Goal: Task Accomplishment & Management: Use online tool/utility

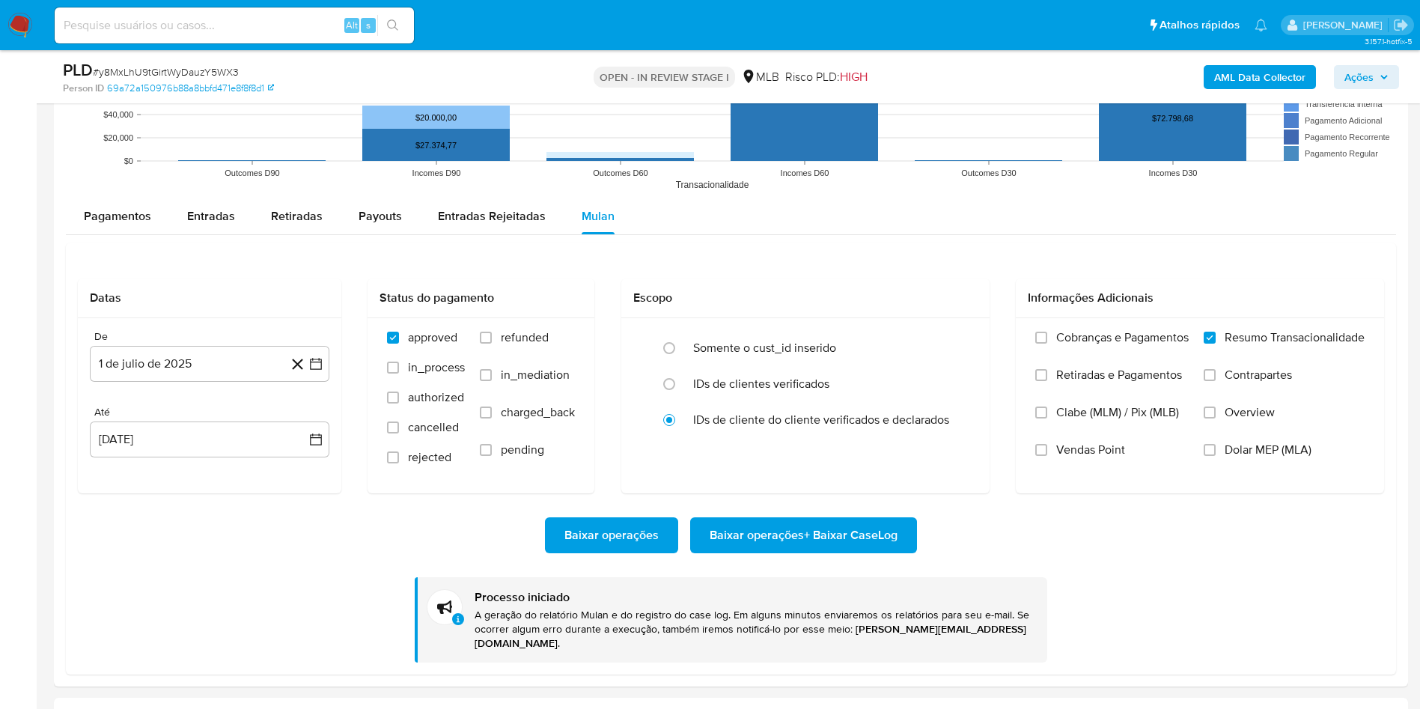
scroll to position [668, 0]
click at [170, 67] on span "# y8MxLhU9tGirtWyDauzY5WX3" at bounding box center [166, 71] width 146 height 15
copy span "y8MxLhU9tGirtWyDauzY5WX3"
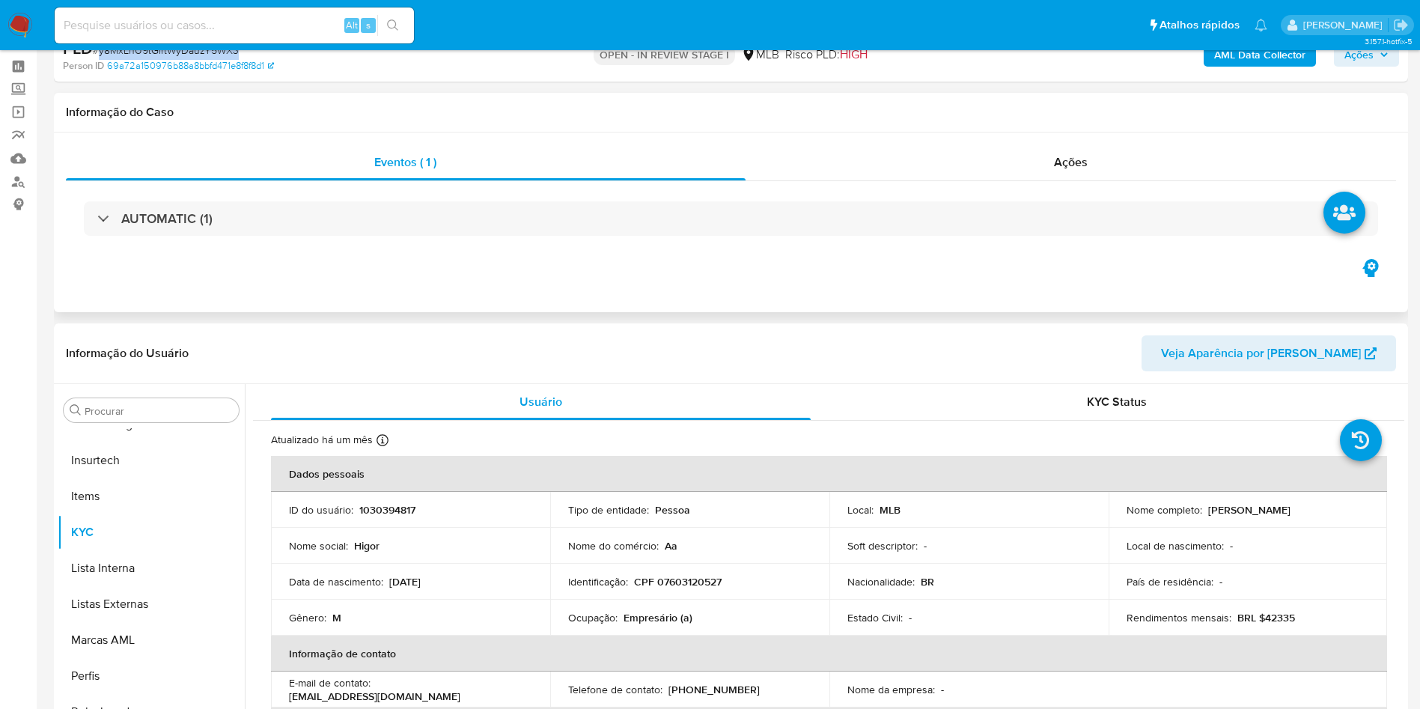
scroll to position [0, 0]
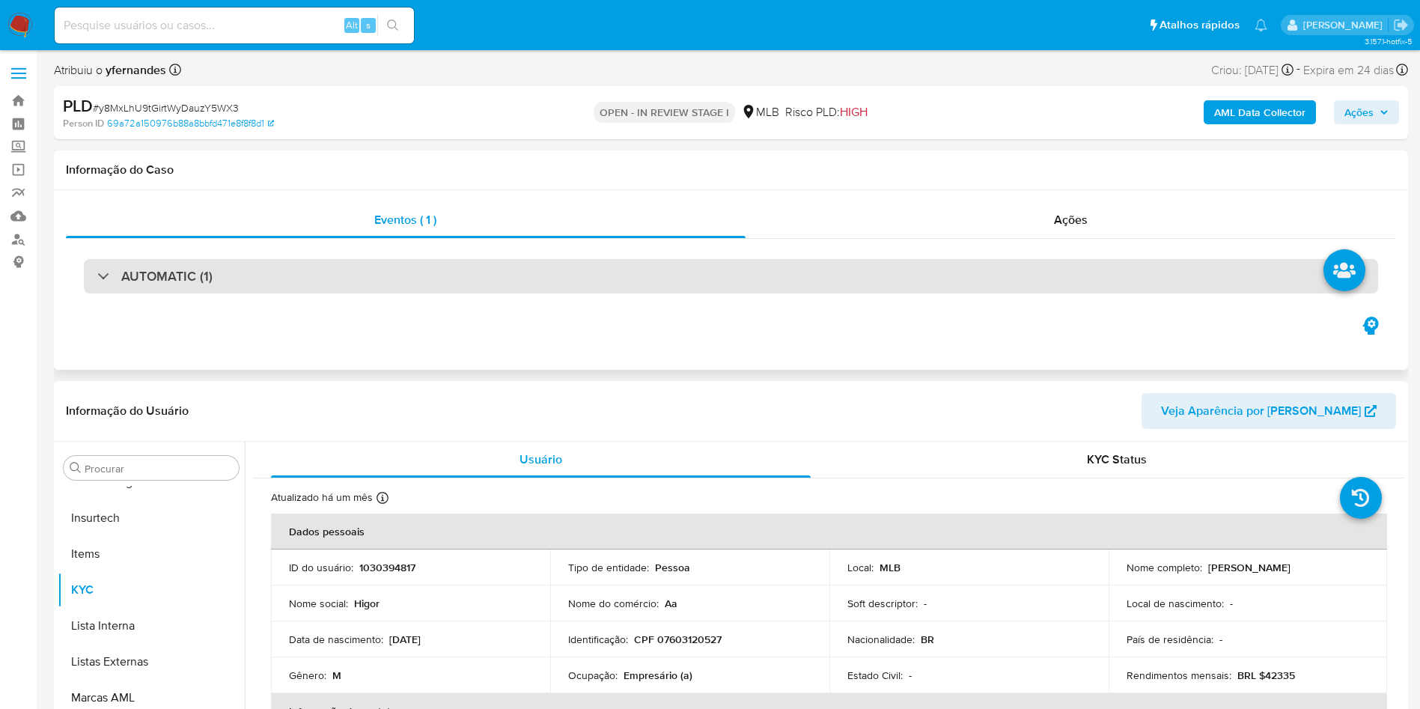
click at [525, 289] on div "AUTOMATIC (1)" at bounding box center [731, 276] width 1294 height 34
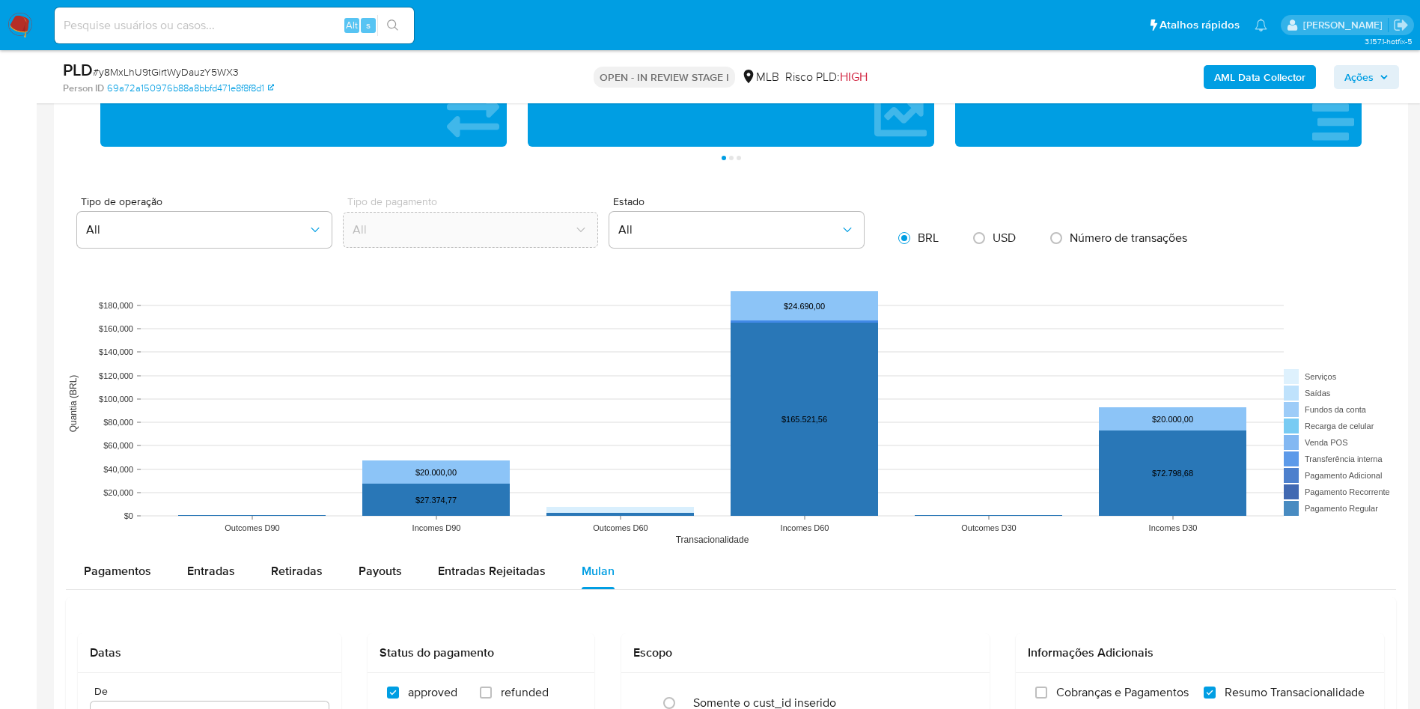
scroll to position [1123, 0]
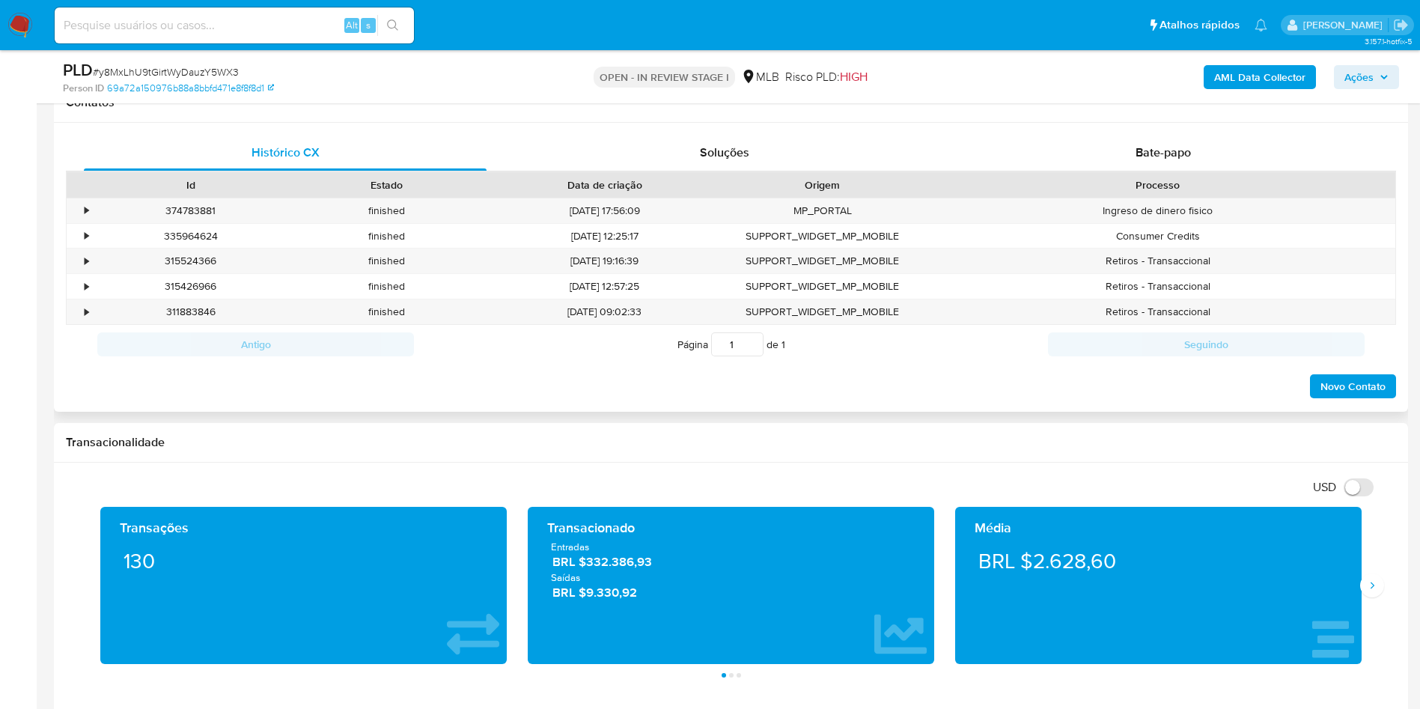
click at [1373, 341] on div "Antigo Página 1 de 1 Seguindo" at bounding box center [731, 344] width 1330 height 39
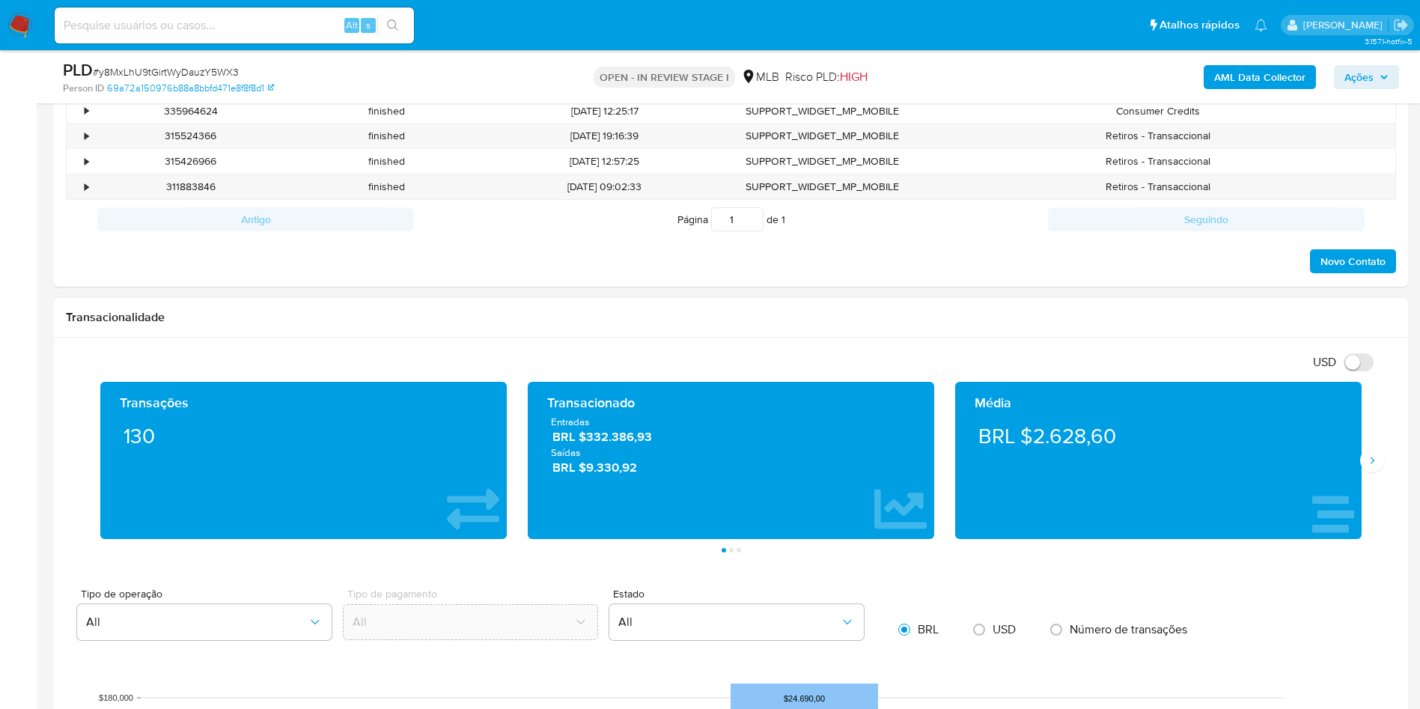
scroll to position [1347, 0]
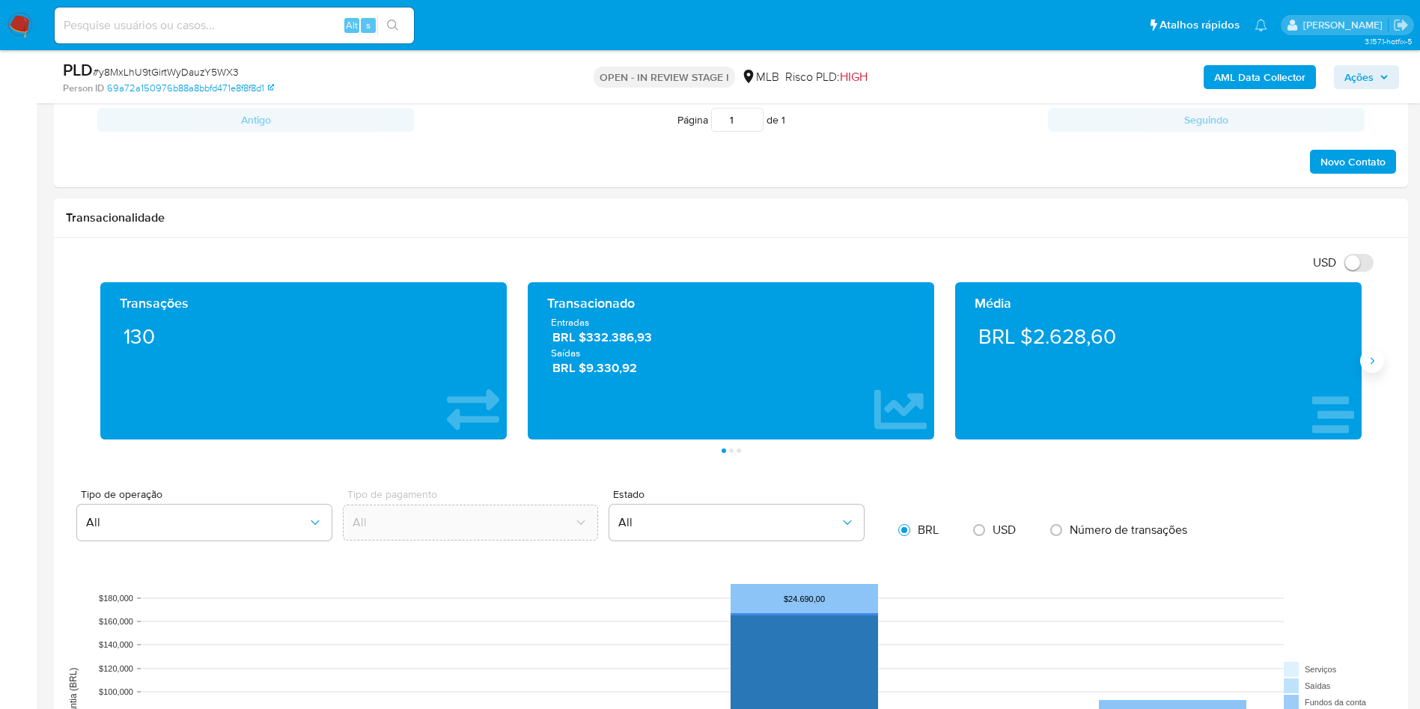
click at [1365, 360] on button "Siguiente" at bounding box center [1372, 361] width 24 height 24
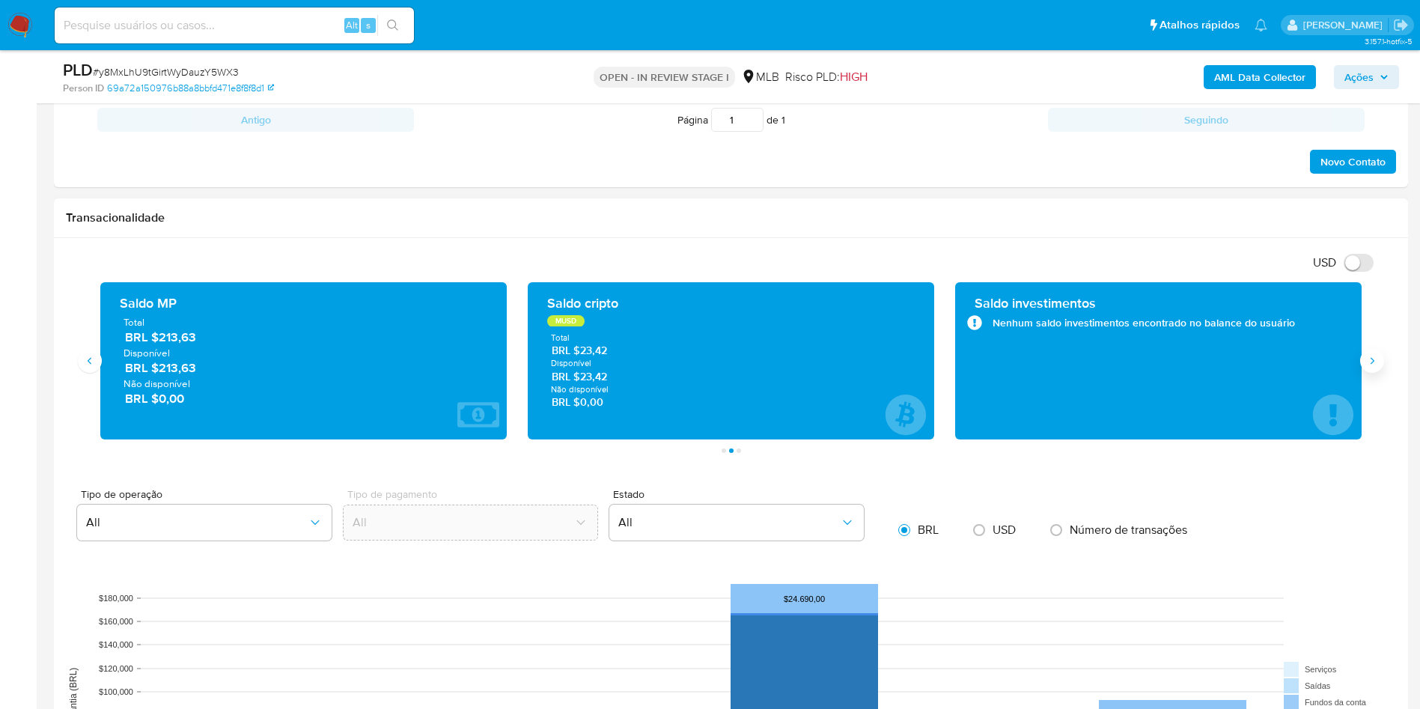
click at [1365, 360] on button "Siguiente" at bounding box center [1372, 361] width 24 height 24
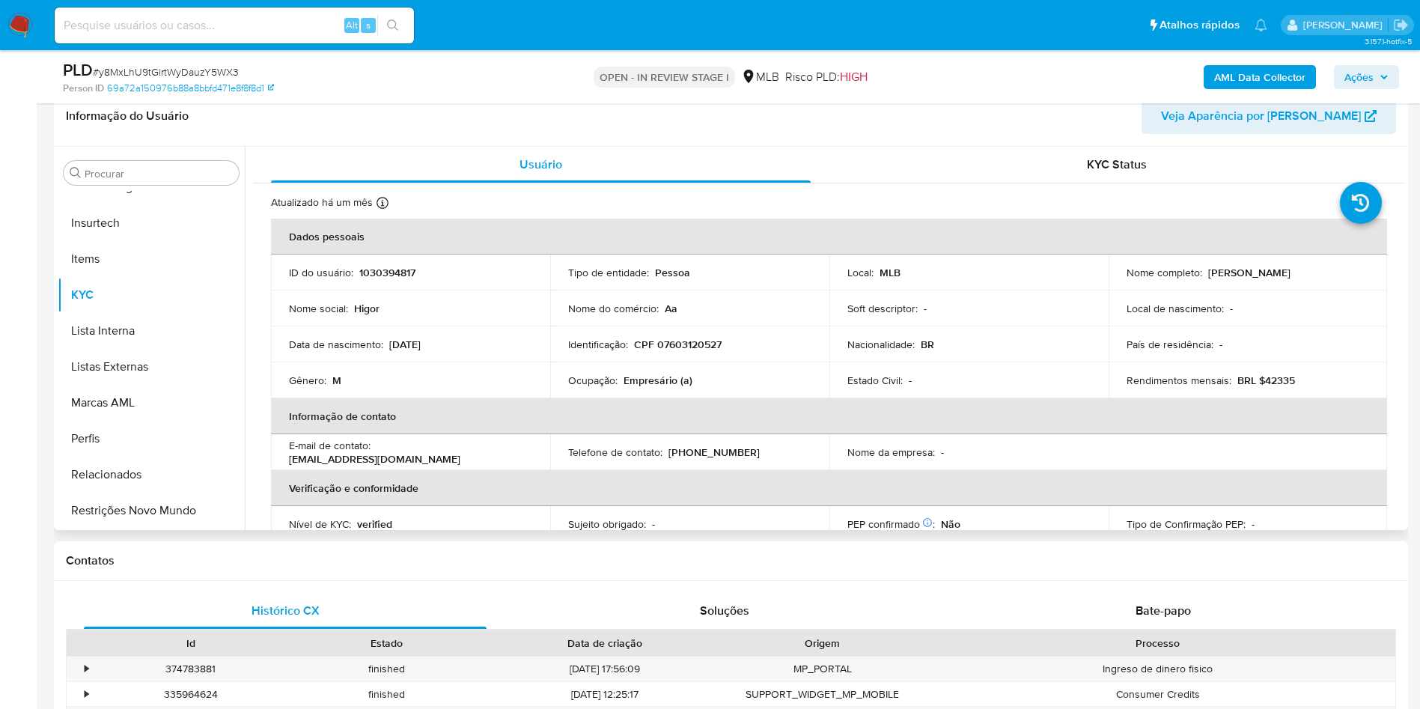
scroll to position [561, 0]
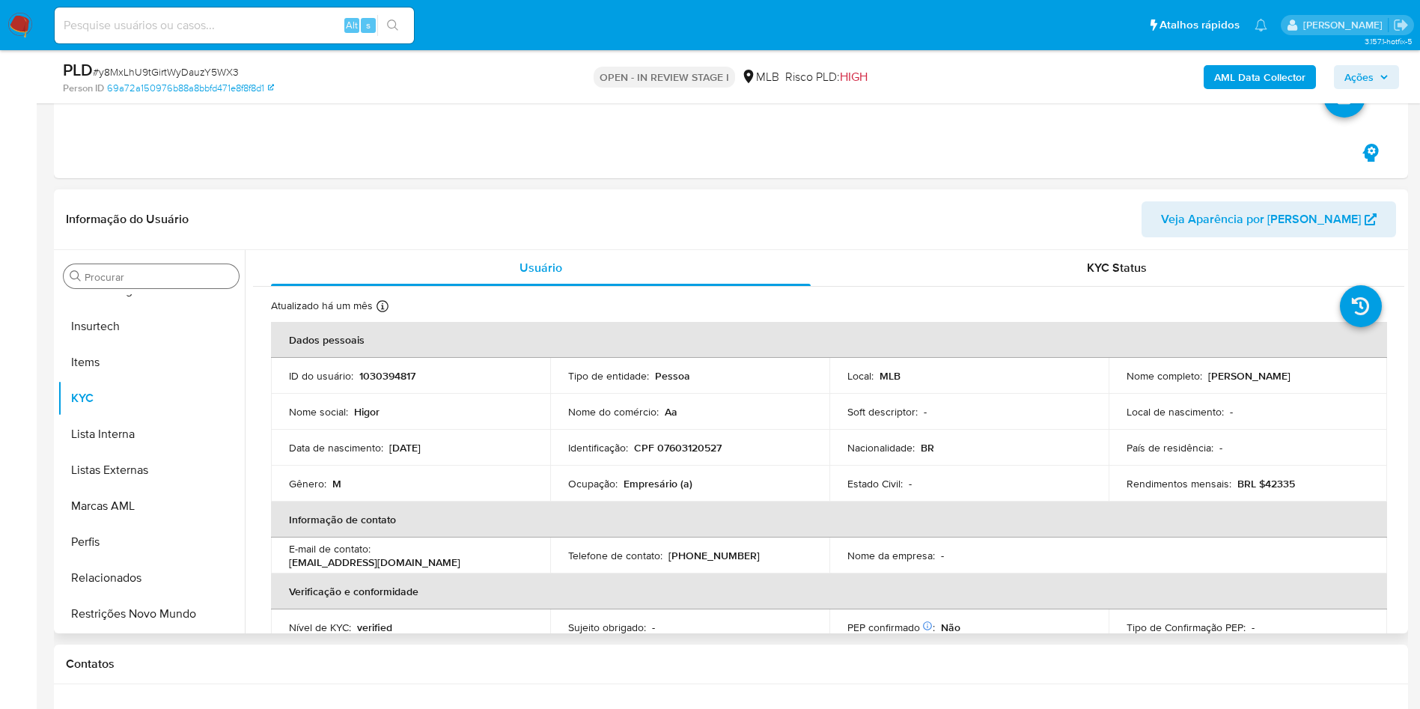
click at [148, 268] on div "Procurar" at bounding box center [151, 276] width 175 height 24
click at [140, 270] on input "Procurar" at bounding box center [159, 276] width 148 height 13
click at [126, 277] on input "Procurar" at bounding box center [159, 276] width 148 height 13
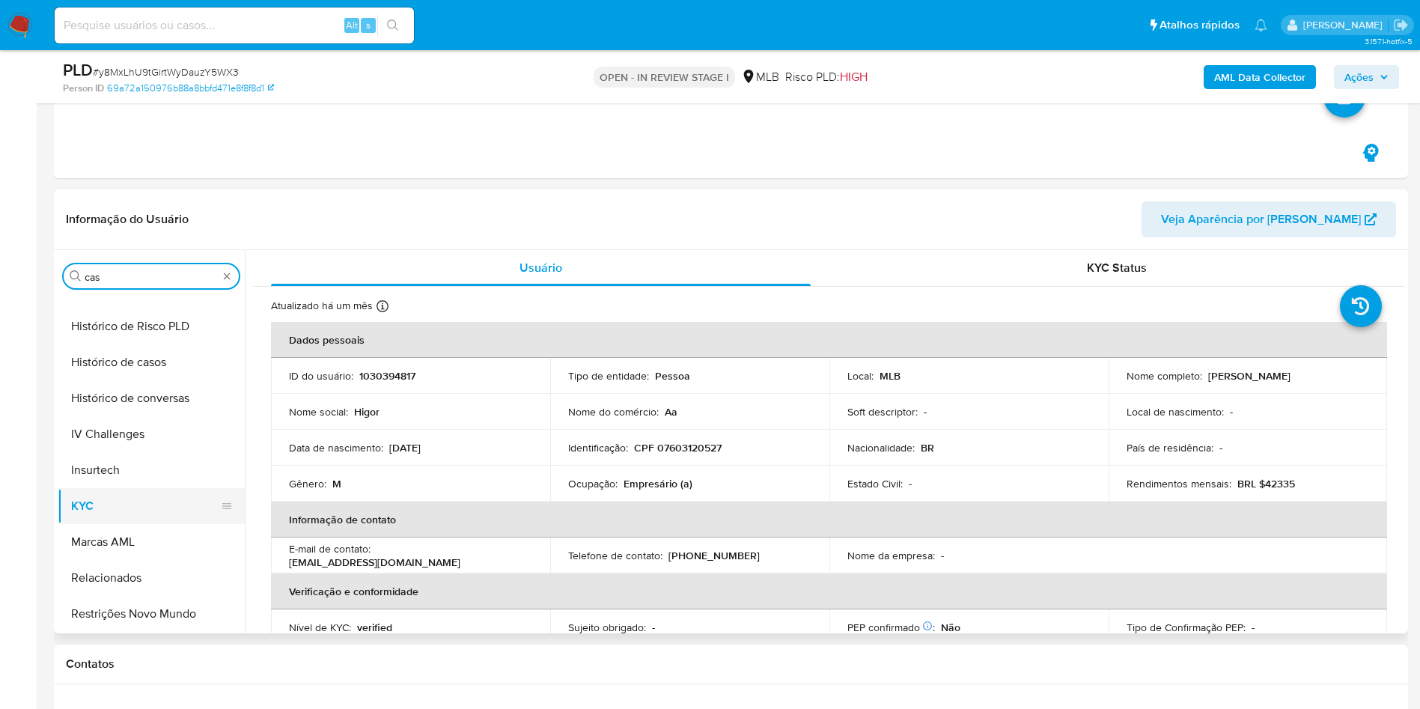
scroll to position [0, 0]
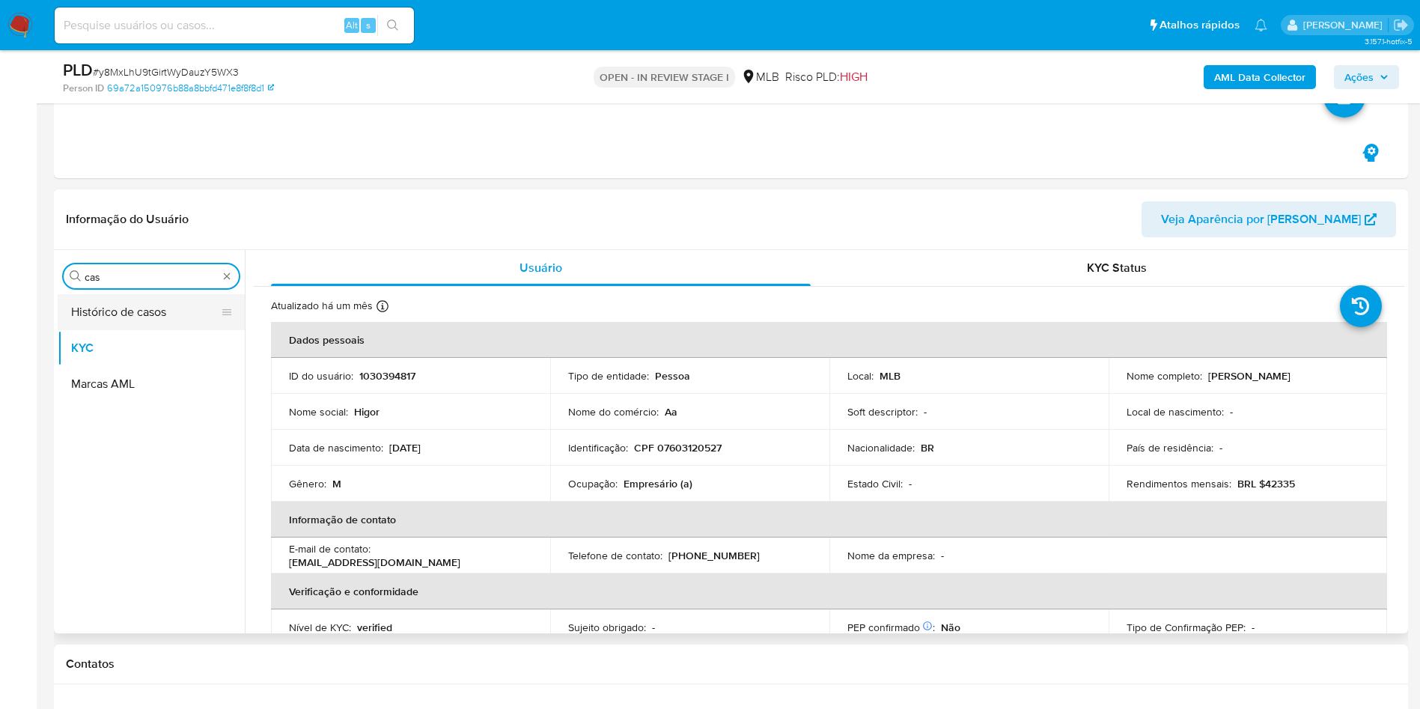
click at [106, 326] on button "Histórico de casos" at bounding box center [145, 312] width 175 height 36
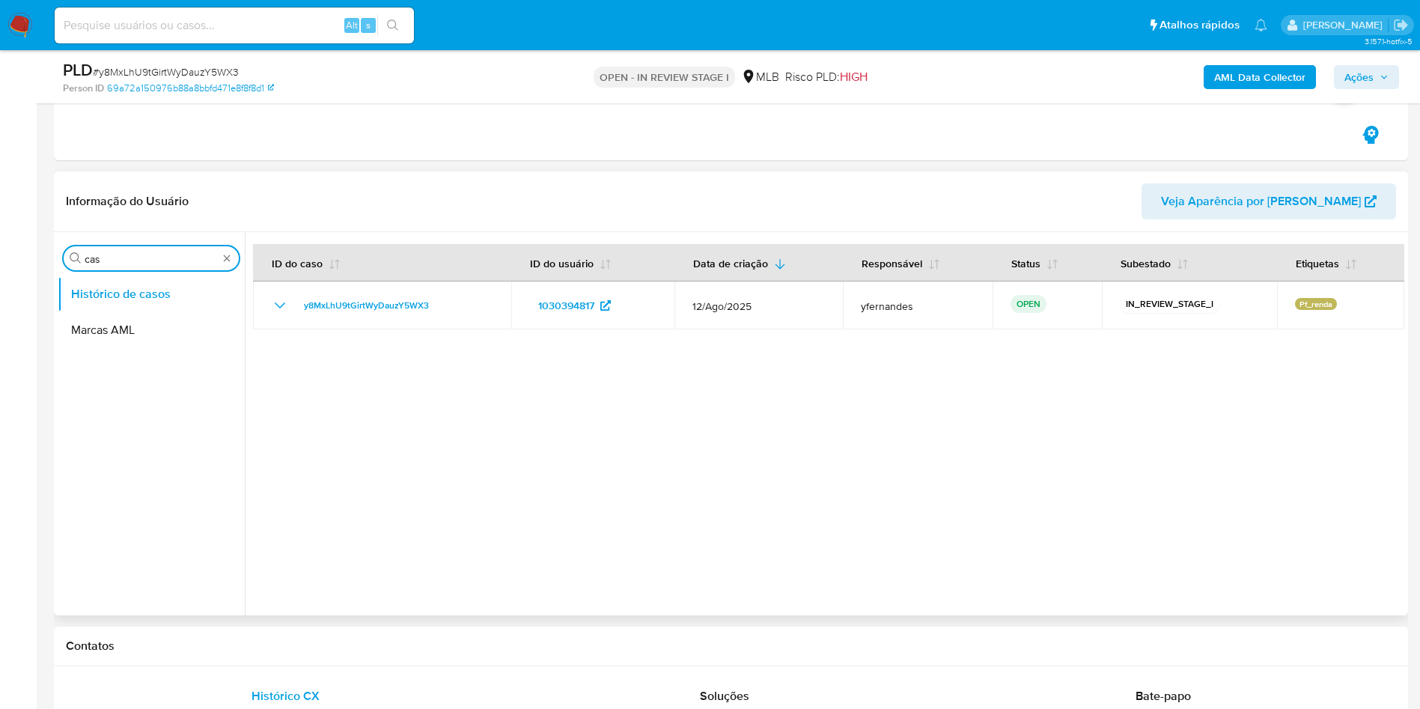
click at [127, 255] on input "cas" at bounding box center [151, 258] width 133 height 13
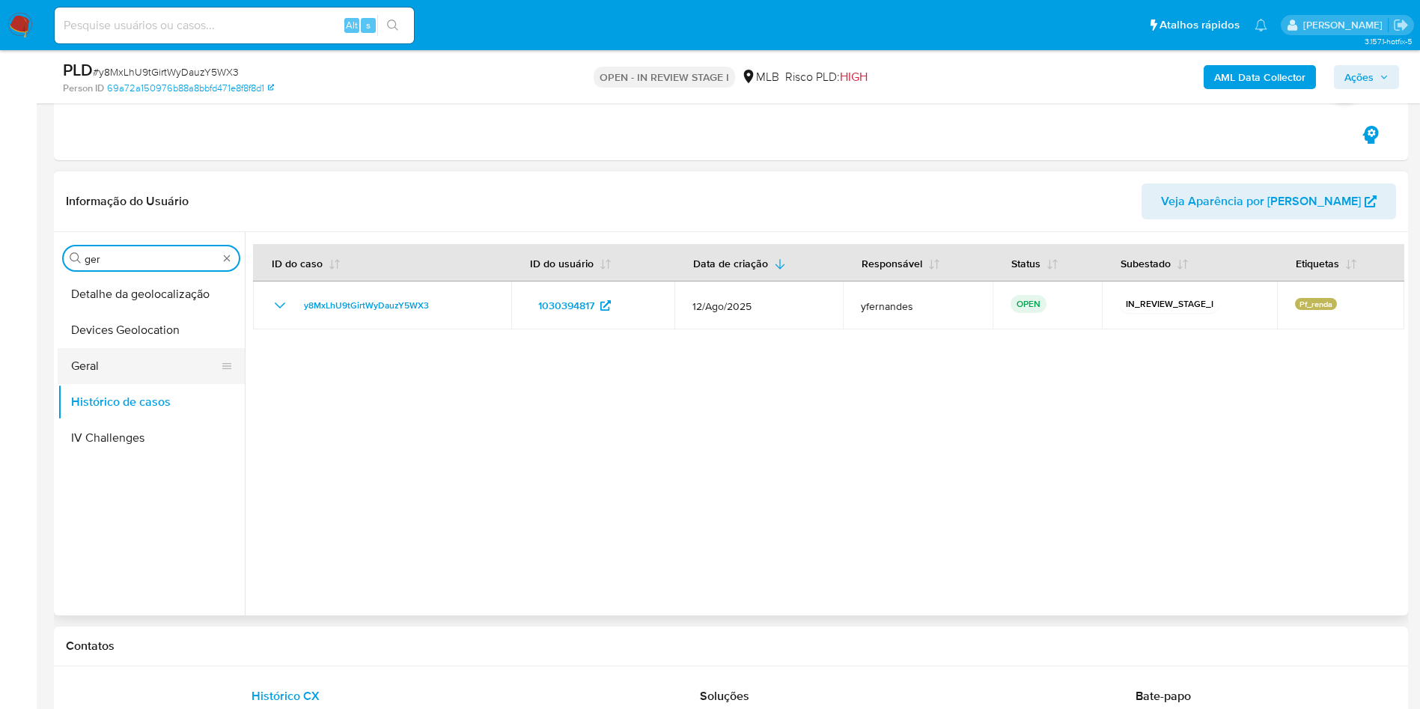
type input "ger"
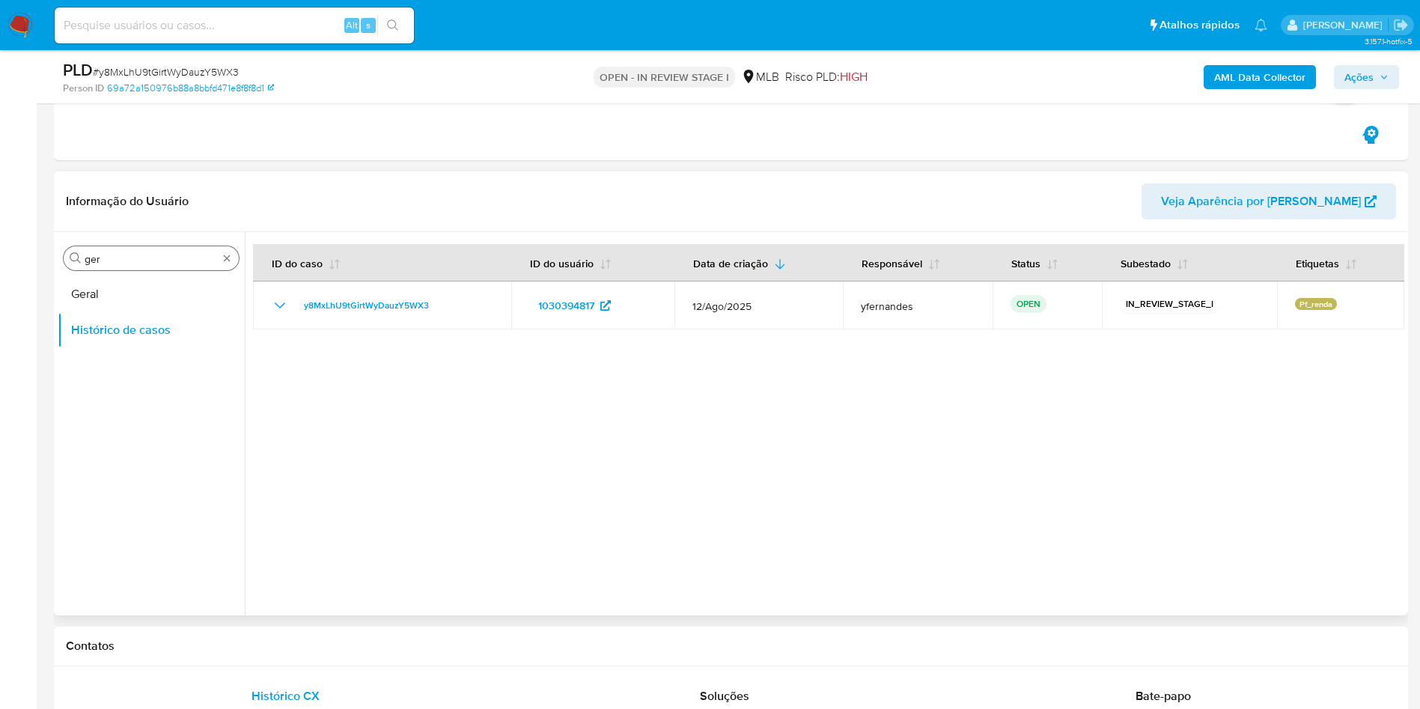
drag, startPoint x: 94, startPoint y: 293, endPoint x: 193, endPoint y: 266, distance: 103.1
click at [94, 296] on button "Geral" at bounding box center [151, 294] width 187 height 36
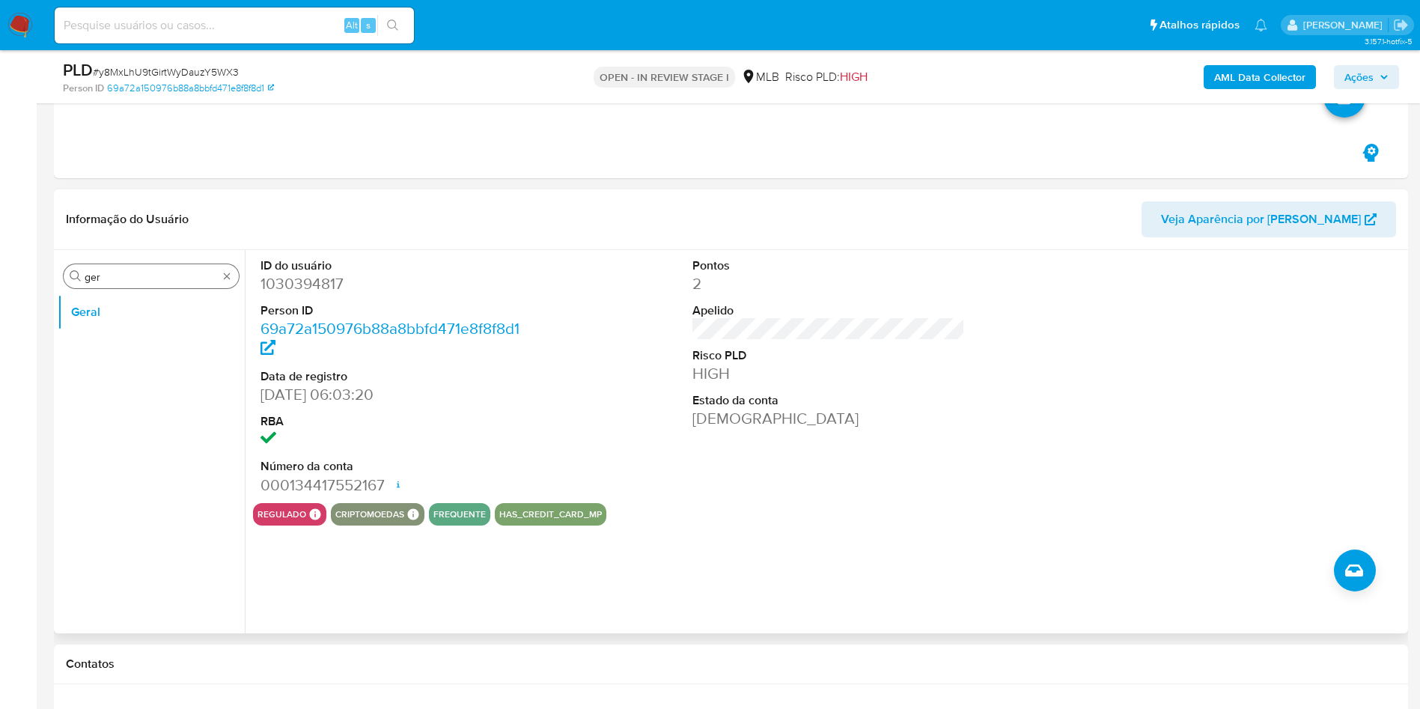
click at [110, 287] on div "Procurar ger" at bounding box center [151, 276] width 175 height 24
drag, startPoint x: 110, startPoint y: 287, endPoint x: 106, endPoint y: 273, distance: 14.9
click at [110, 287] on div "Procurar ger" at bounding box center [151, 276] width 175 height 24
click at [106, 272] on input "ger" at bounding box center [151, 276] width 133 height 13
click at [105, 271] on input "ger" at bounding box center [151, 276] width 133 height 13
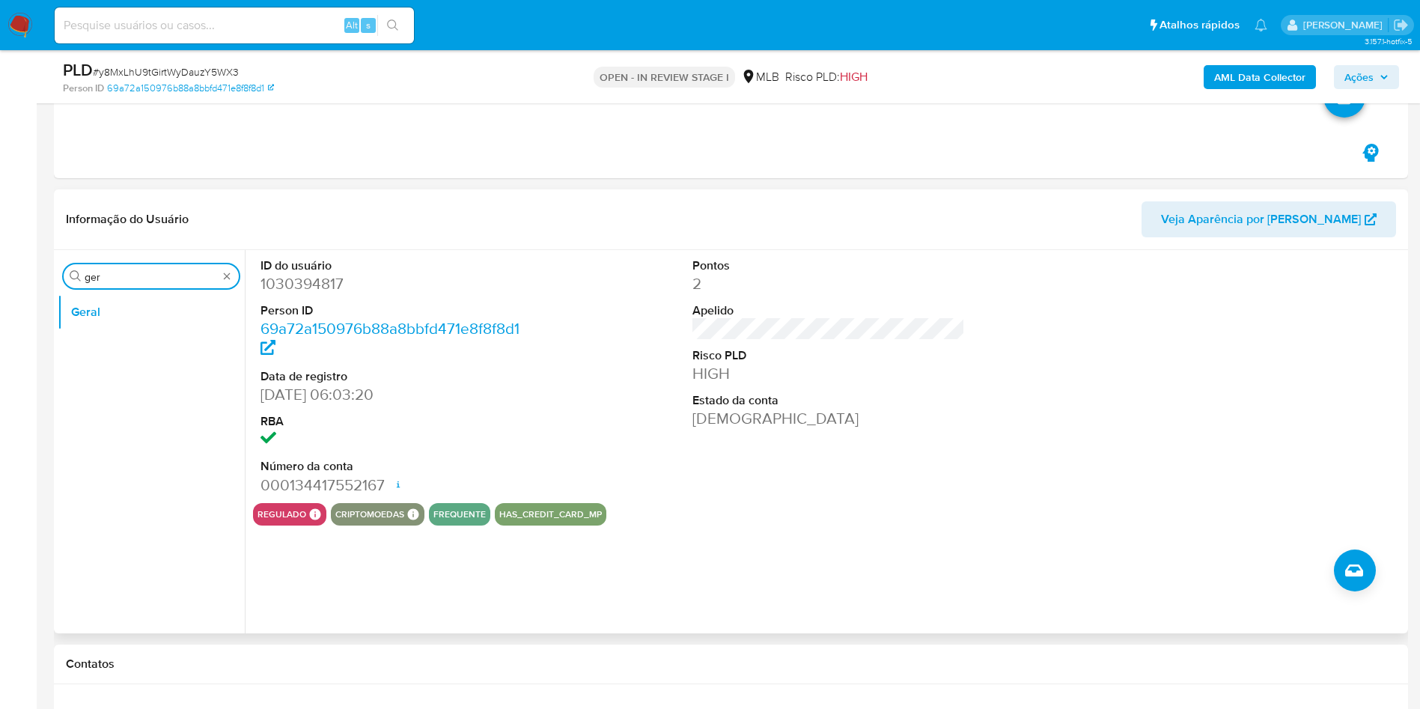
click at [105, 271] on input "ger" at bounding box center [151, 276] width 133 height 13
click at [105, 270] on input "k" at bounding box center [151, 276] width 133 height 13
type input "do"
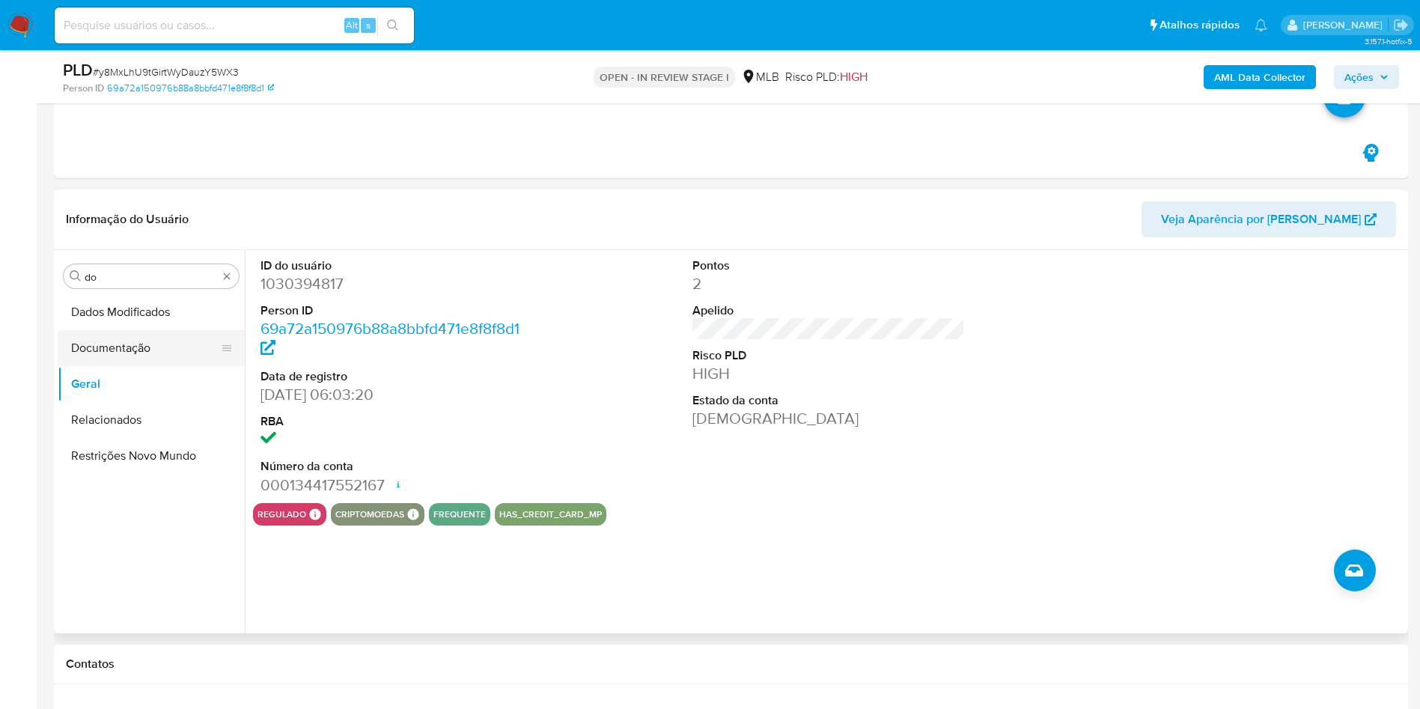
click at [82, 333] on button "Documentação" at bounding box center [145, 348] width 175 height 36
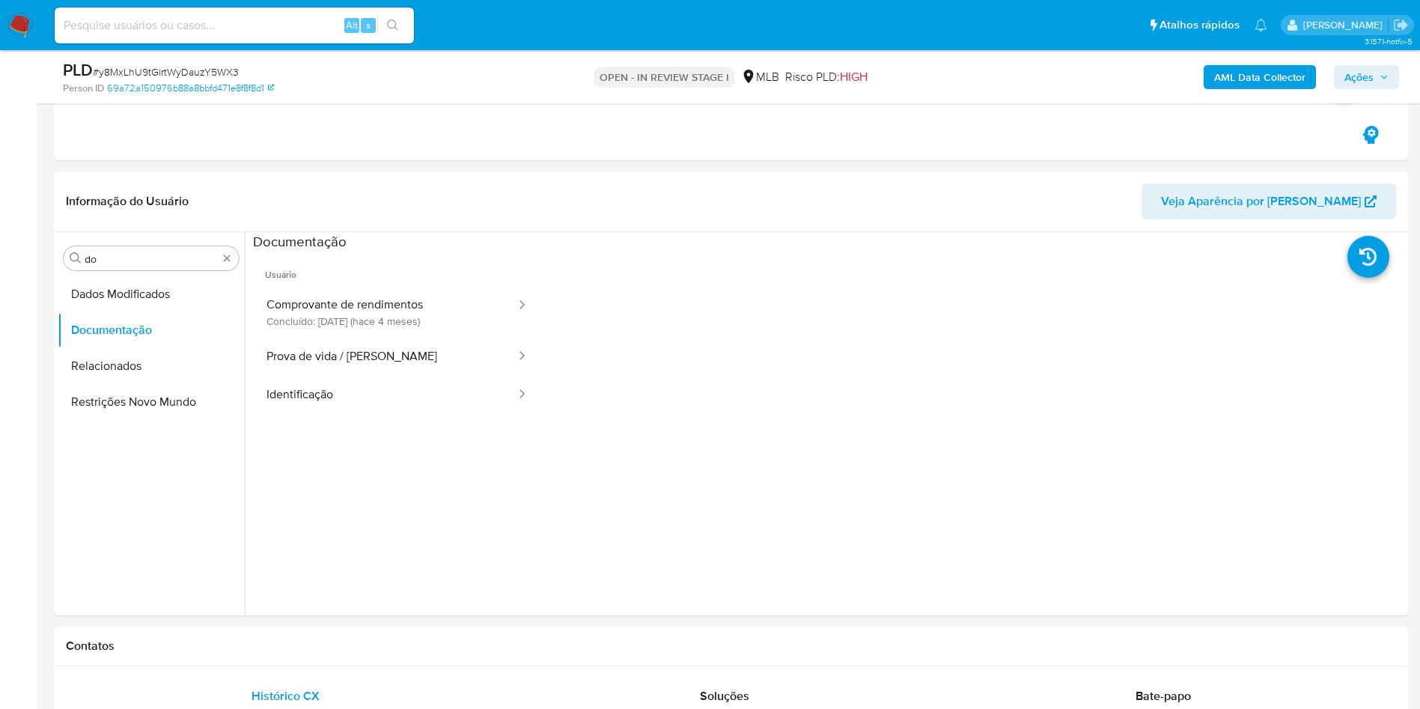
click at [331, 299] on button "Comprovante de rendimentos Concluído: 24/04/2025 (hace 4 meses)" at bounding box center [385, 312] width 264 height 51
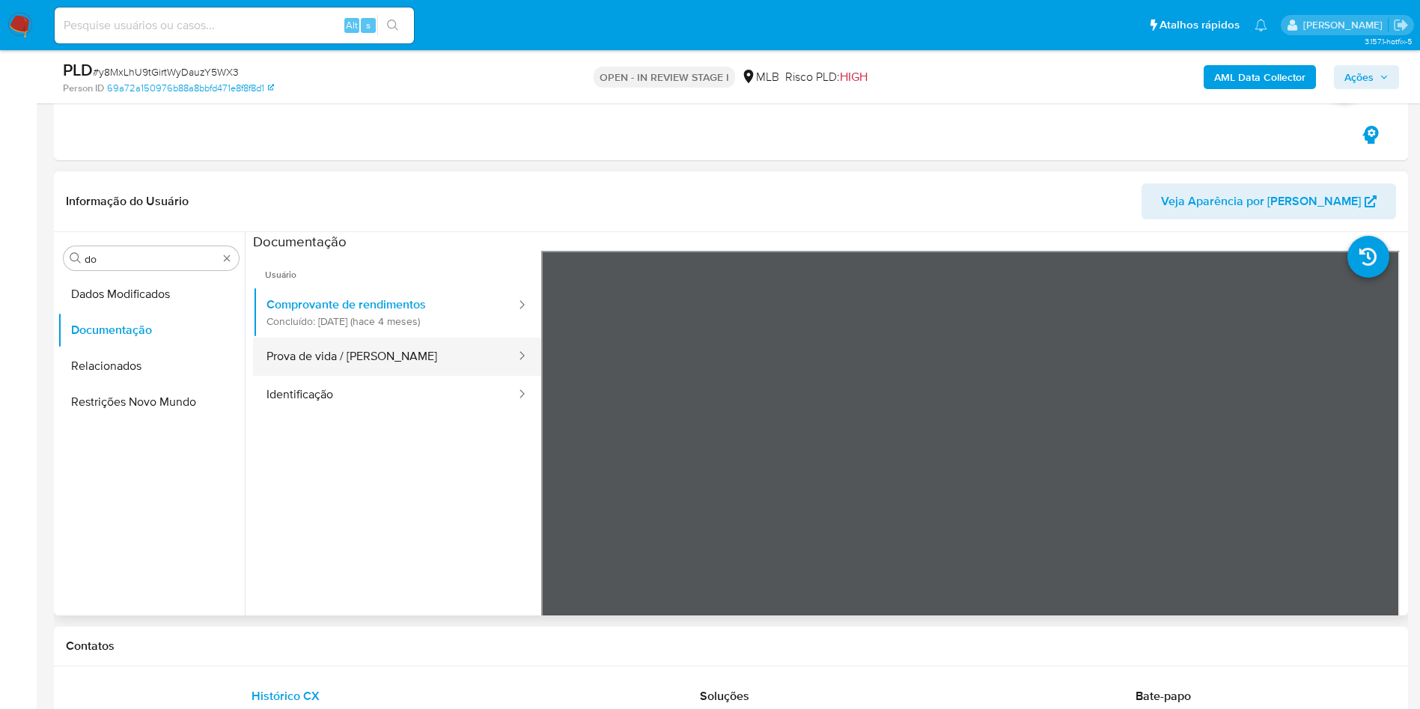
click at [341, 351] on button "Prova de vida / Selfie" at bounding box center [385, 357] width 264 height 38
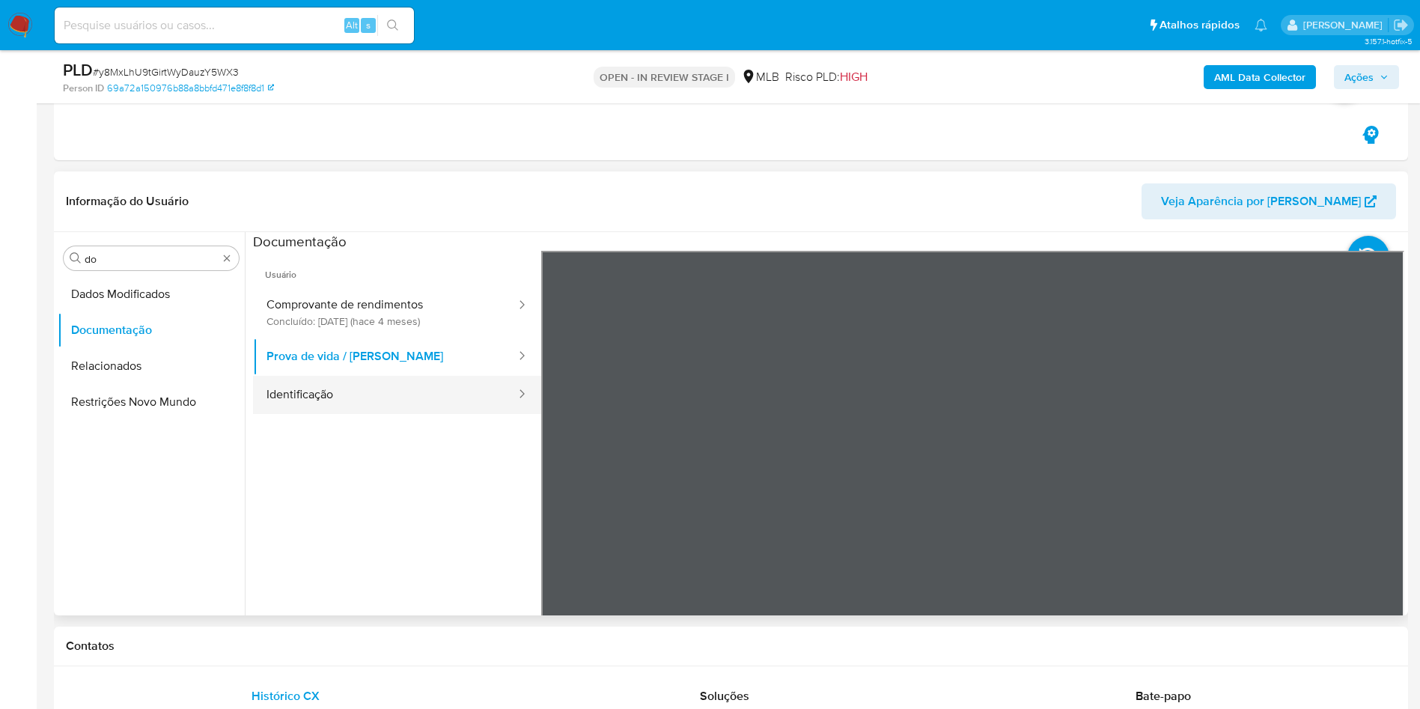
click at [350, 396] on button "Identificação" at bounding box center [385, 395] width 264 height 38
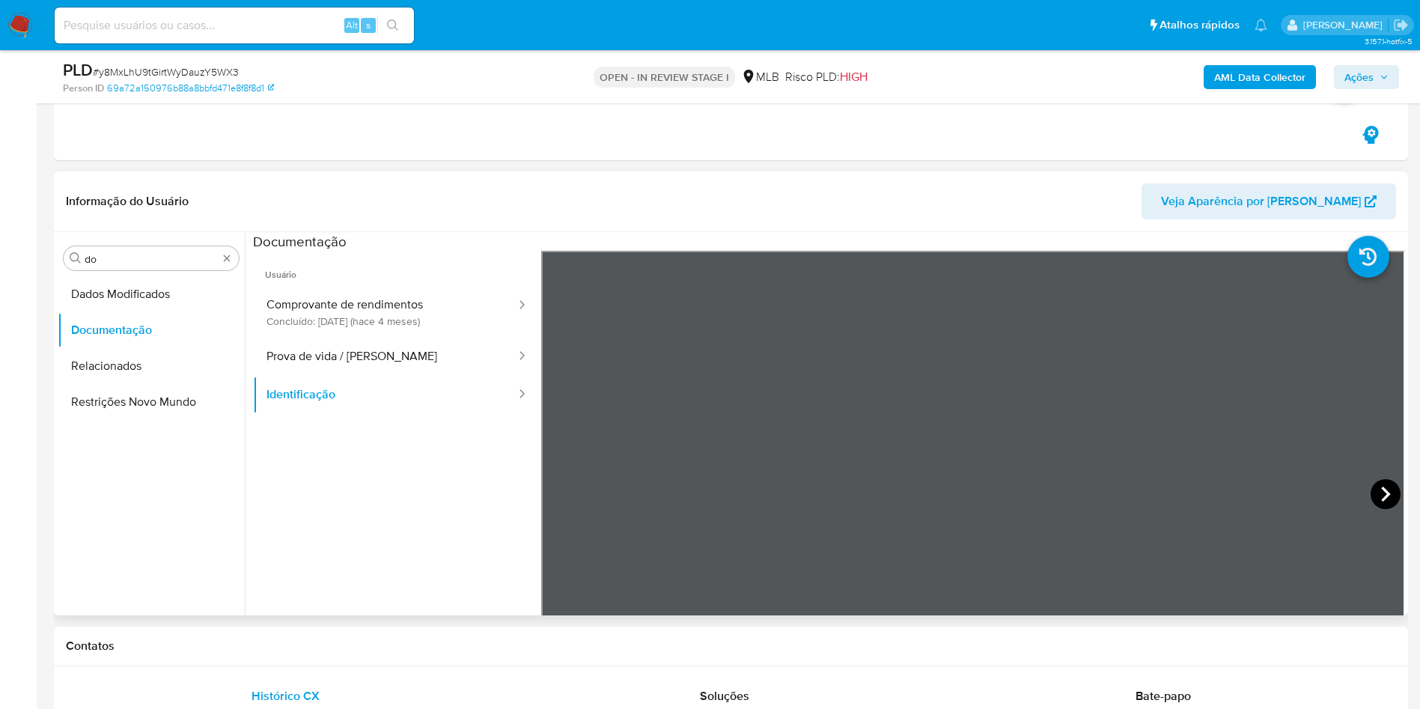
click at [1375, 489] on icon at bounding box center [1385, 494] width 30 height 30
click at [381, 326] on button "Comprovante de rendimentos Concluído: 24/04/2025 (hace 4 meses)" at bounding box center [385, 312] width 264 height 51
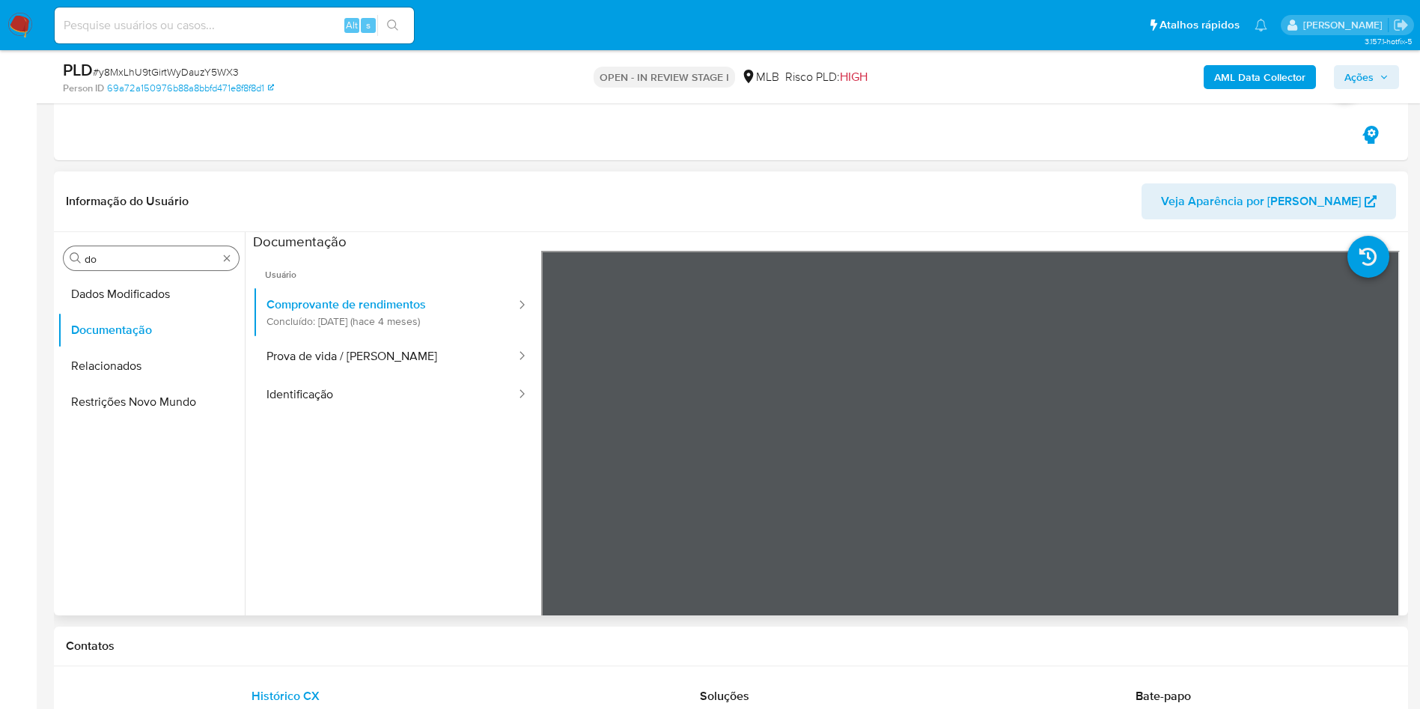
click at [126, 264] on input "do" at bounding box center [151, 258] width 133 height 13
click at [126, 263] on input "do" at bounding box center [151, 258] width 133 height 13
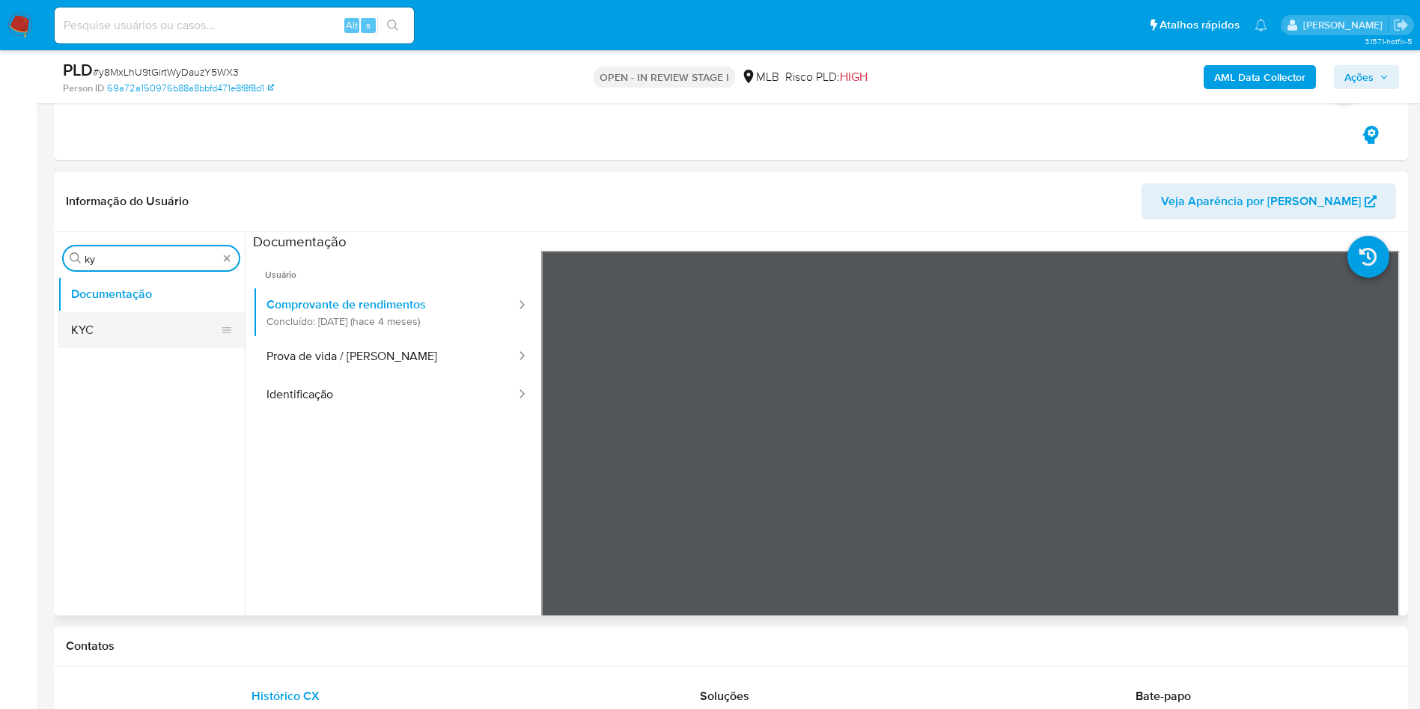
type input "ky"
click at [100, 314] on button "KYC" at bounding box center [145, 330] width 175 height 36
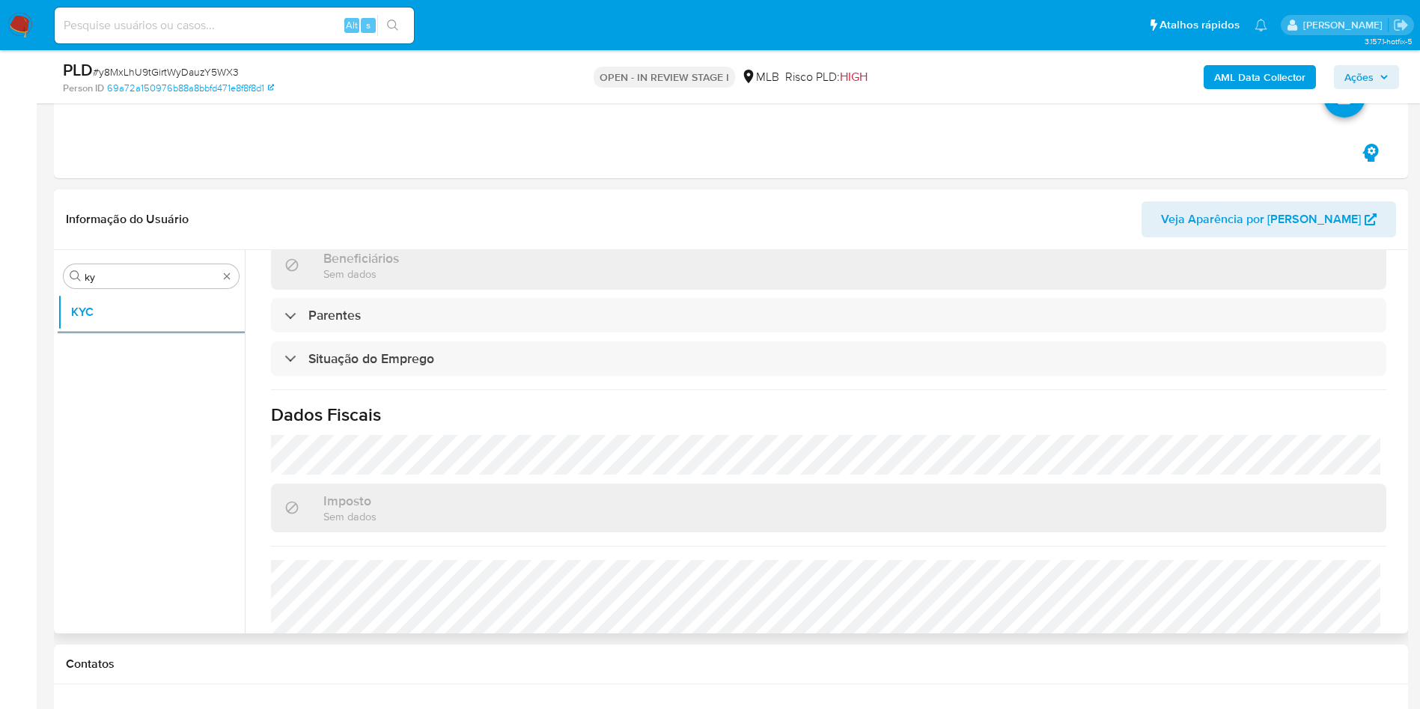
scroll to position [637, 0]
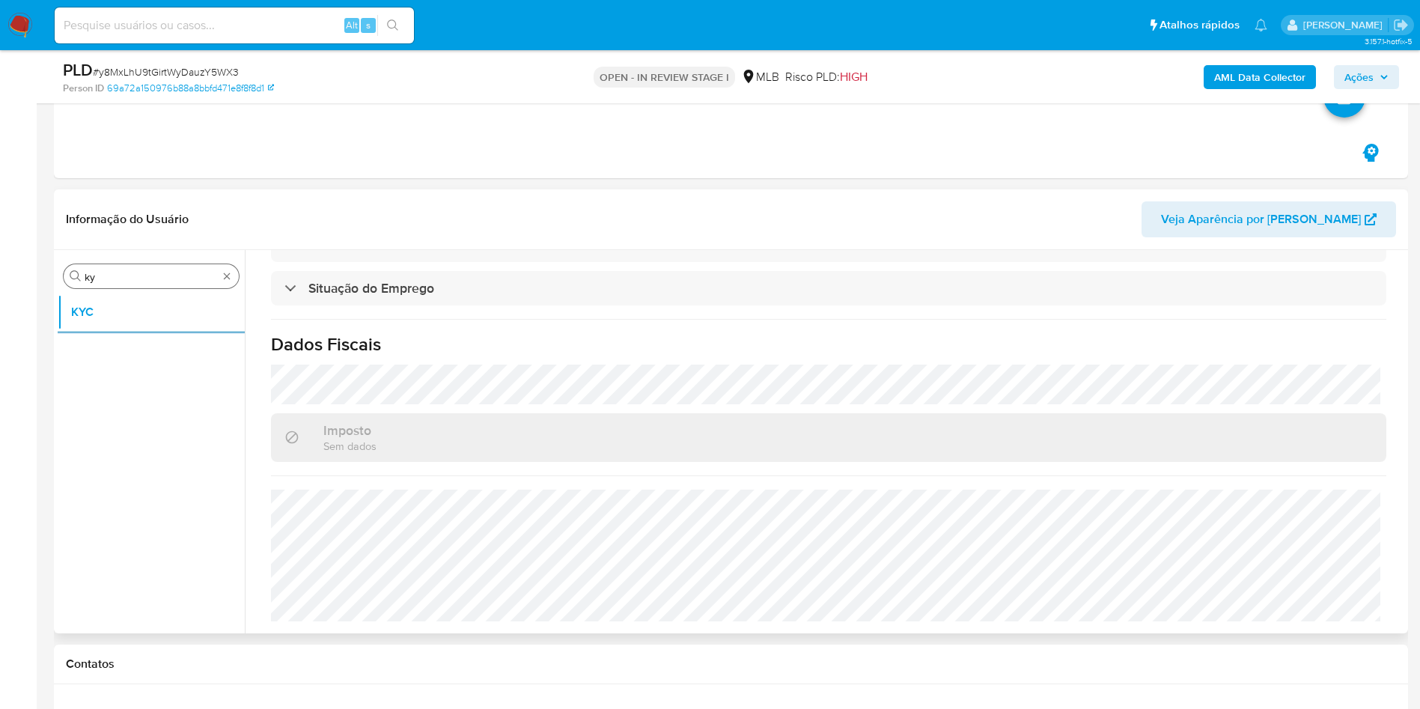
click at [190, 279] on input "ky" at bounding box center [151, 276] width 133 height 13
click at [190, 278] on input "ky" at bounding box center [151, 276] width 133 height 13
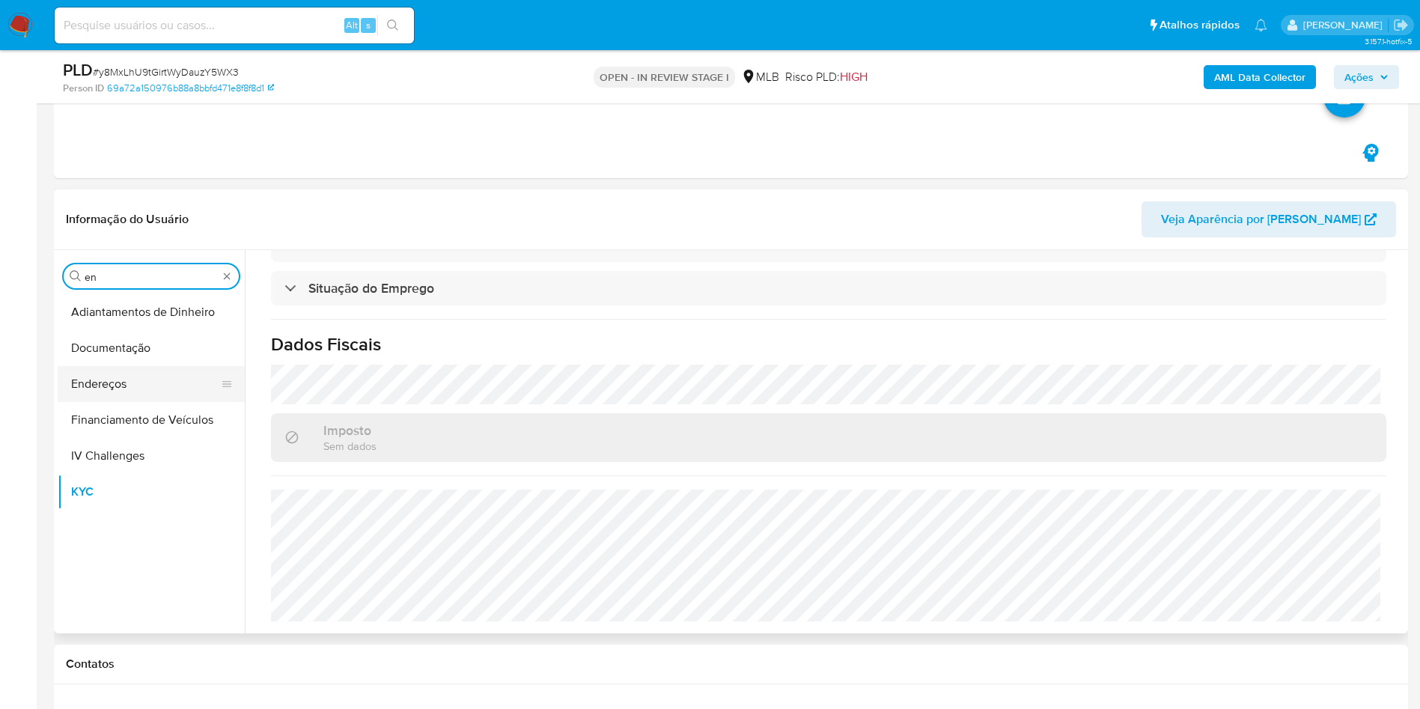
type input "en"
click at [164, 387] on button "Endereços" at bounding box center [145, 384] width 175 height 36
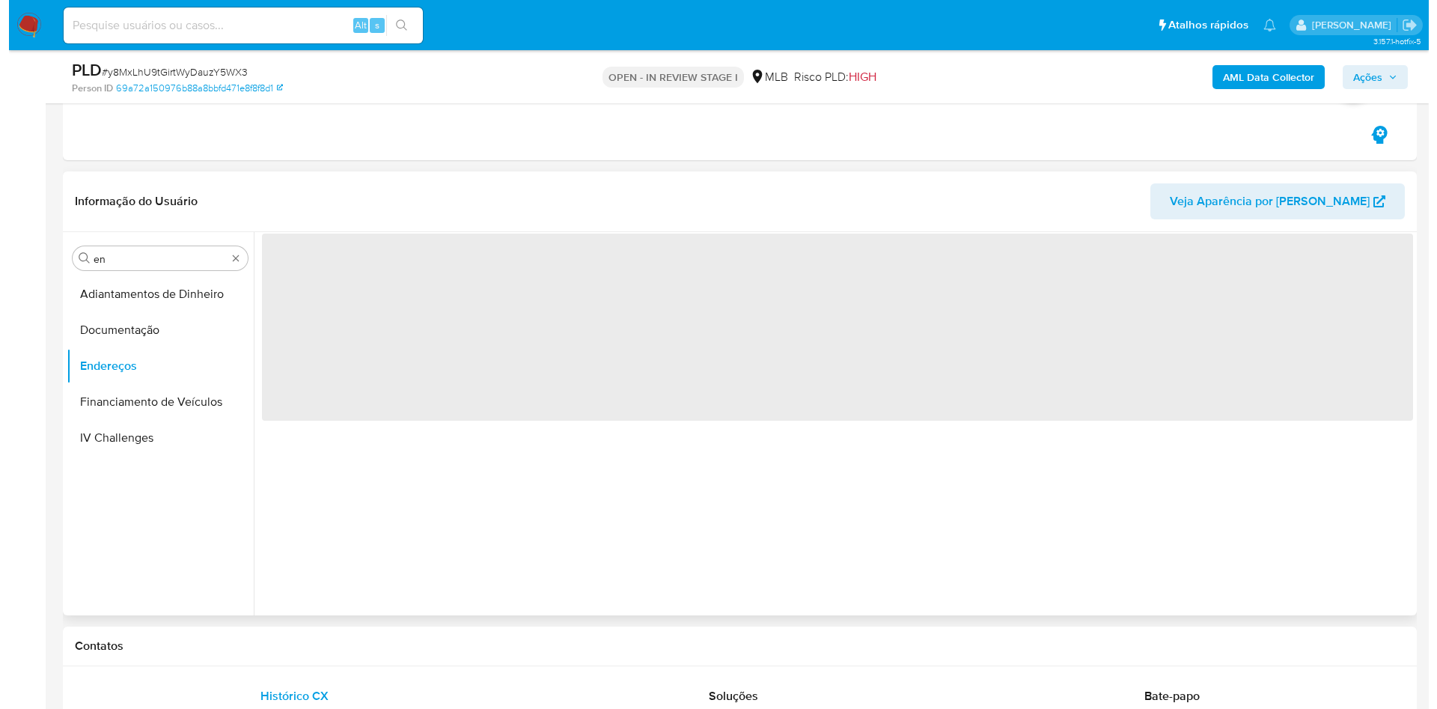
scroll to position [0, 0]
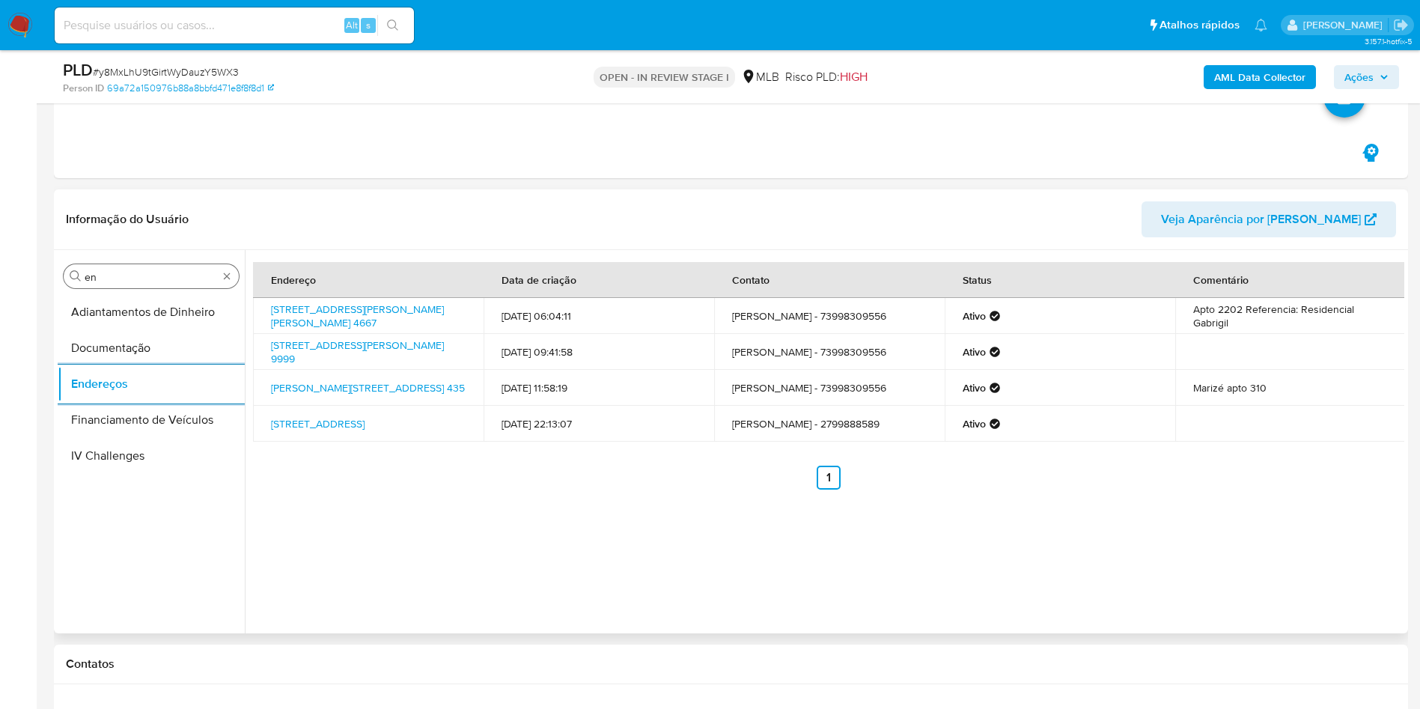
click at [143, 280] on input "en" at bounding box center [151, 276] width 133 height 13
click at [144, 280] on input "en" at bounding box center [151, 276] width 133 height 13
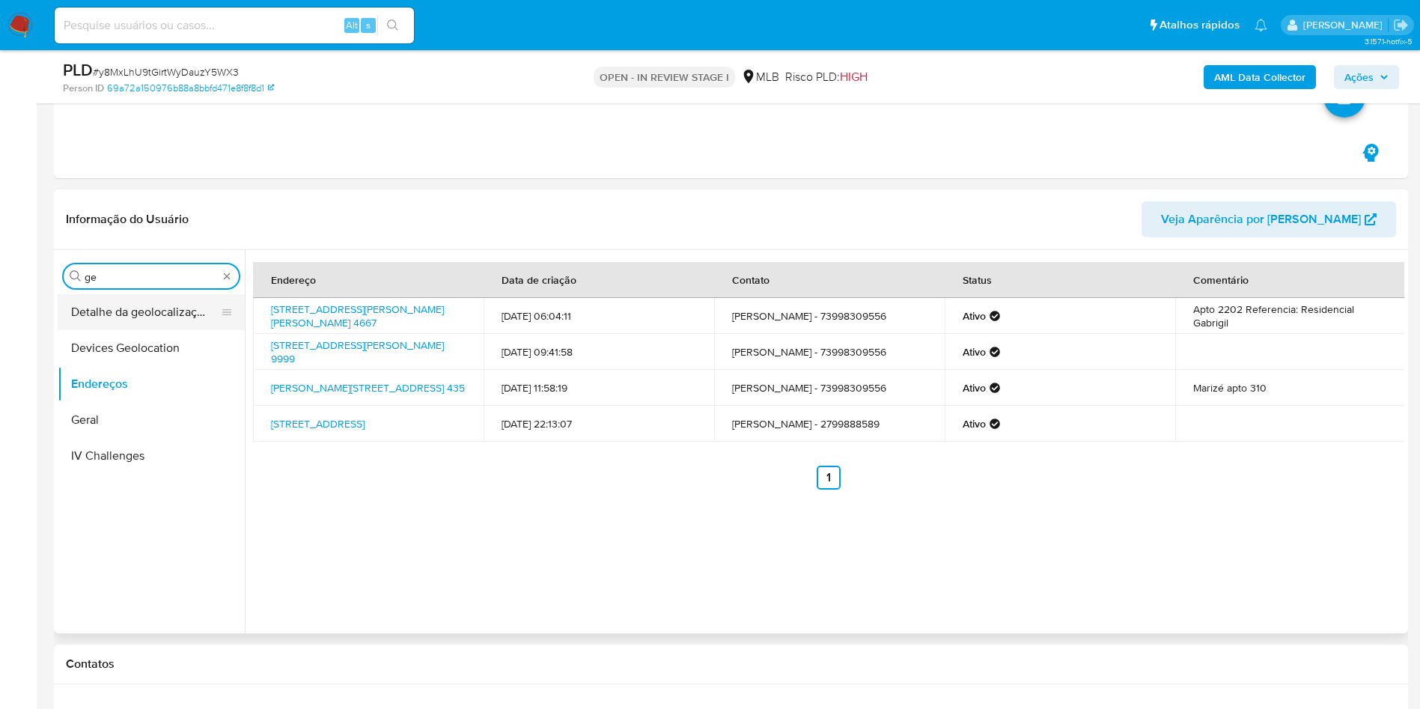
click at [94, 303] on button "Detalhe da geolocalização" at bounding box center [145, 312] width 175 height 36
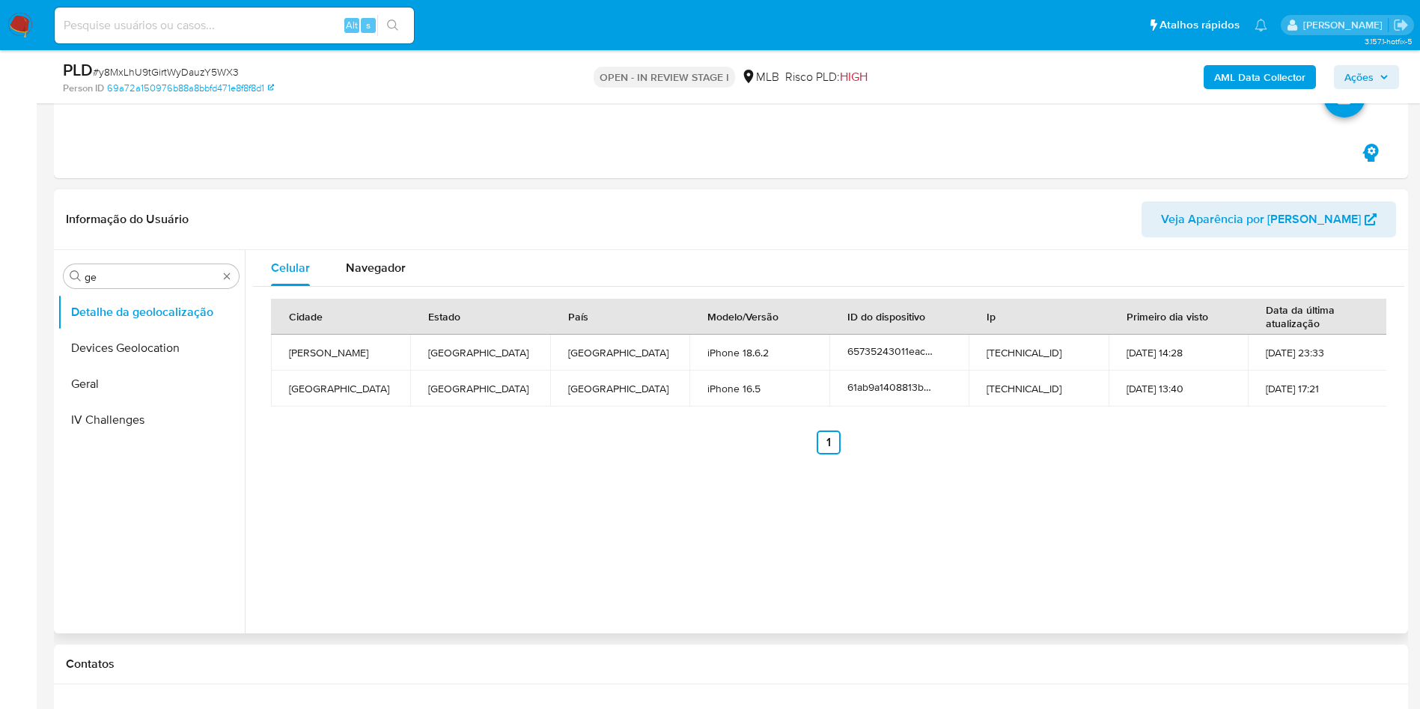
click at [385, 218] on header "Informação do Usuário Veja Aparência por Pessoa" at bounding box center [731, 219] width 1330 height 36
click at [161, 279] on input "ge" at bounding box center [151, 276] width 133 height 13
type input "res"
click at [98, 388] on button "Restrições Novo Mundo" at bounding box center [145, 384] width 175 height 36
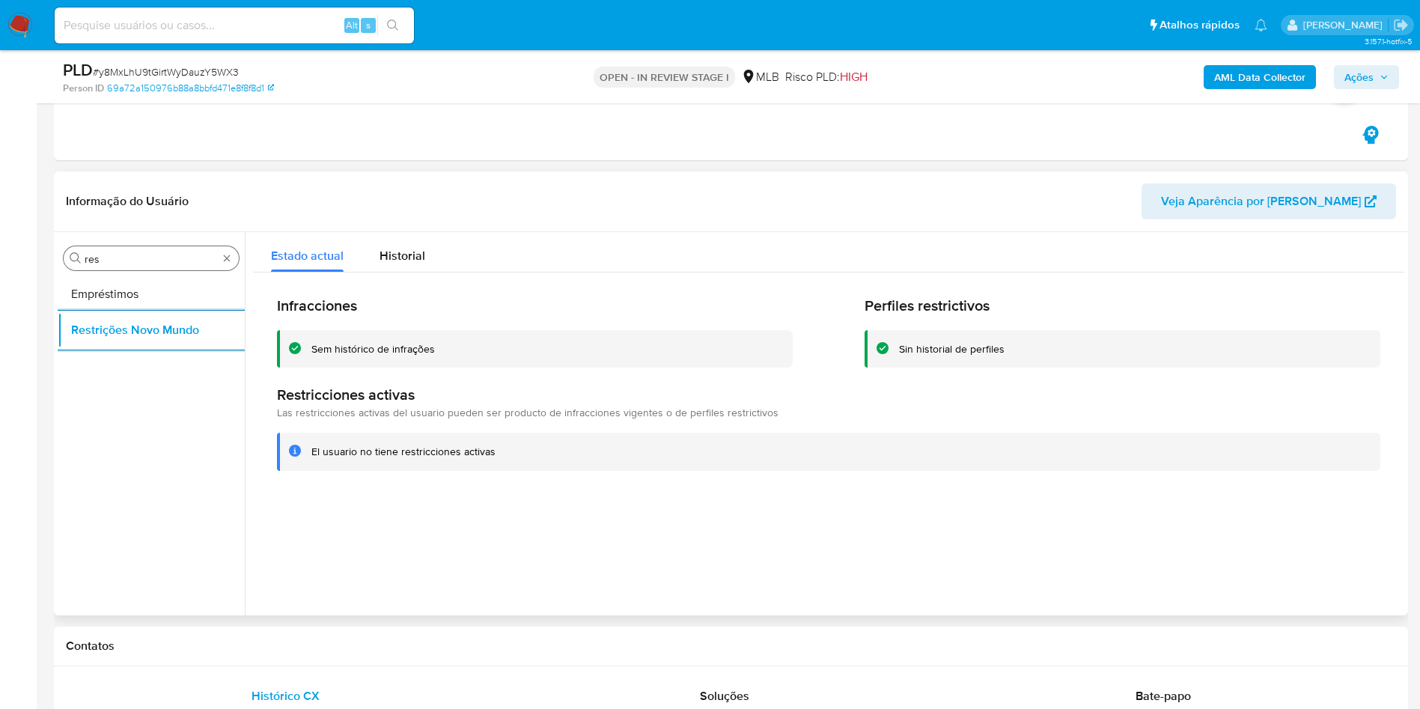
click at [127, 260] on input "res" at bounding box center [151, 258] width 133 height 13
type input "po"
click at [124, 302] on button "Dispositivos Point" at bounding box center [151, 294] width 187 height 36
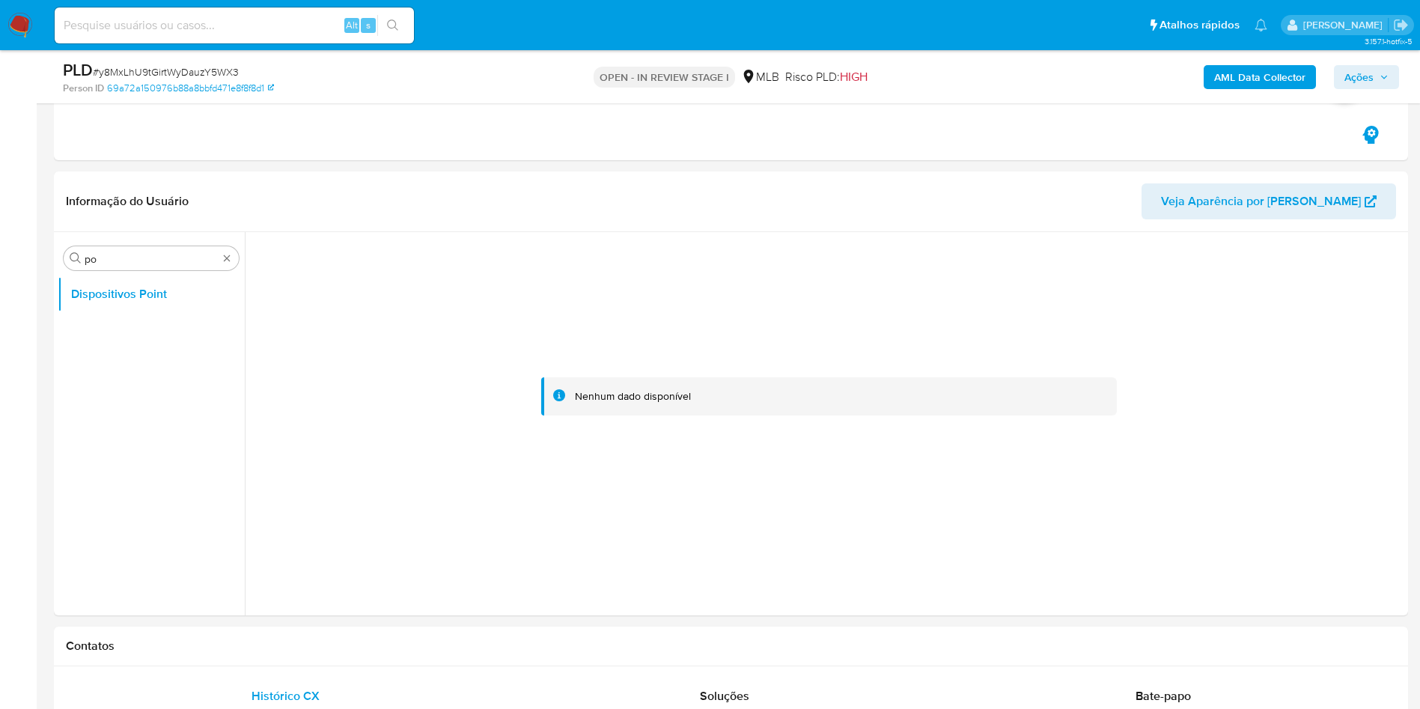
click at [1260, 74] on b "AML Data Collector" at bounding box center [1259, 77] width 91 height 24
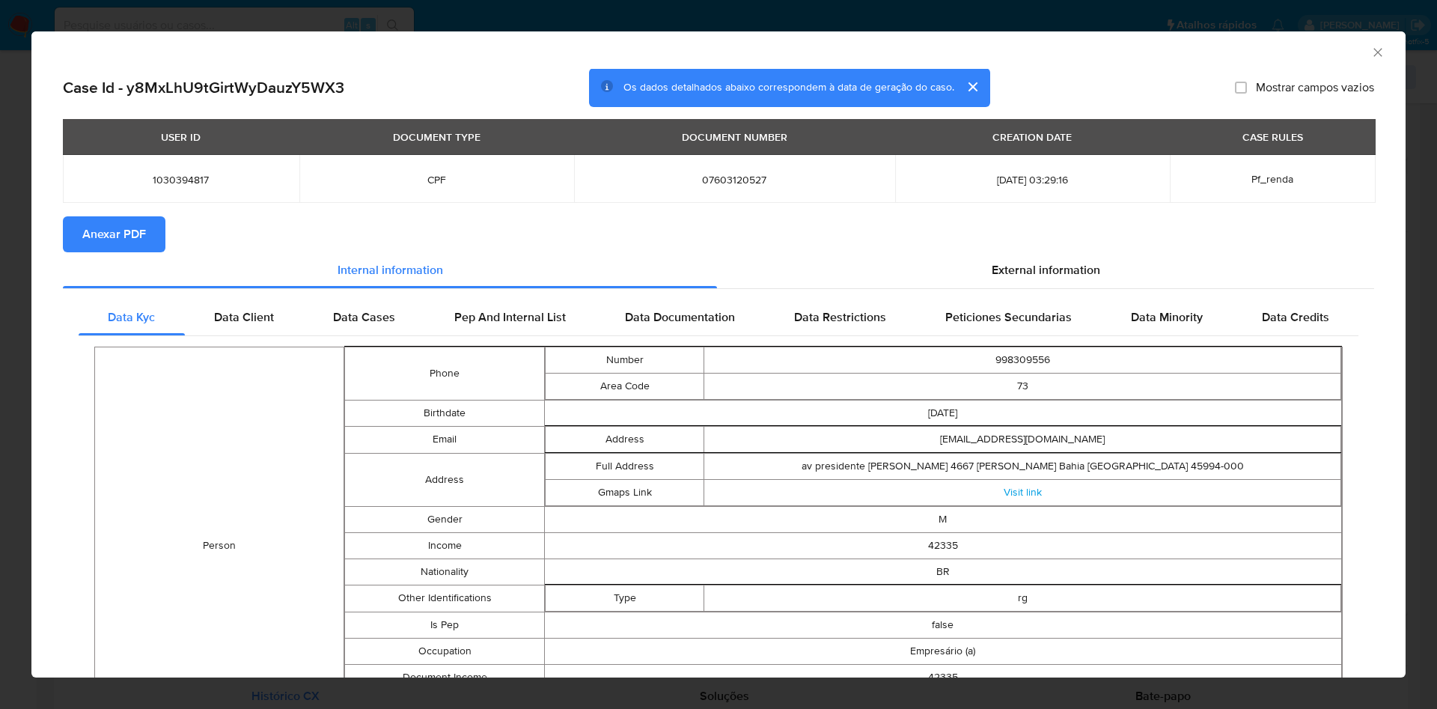
click at [82, 242] on button "Anexar PDF" at bounding box center [114, 234] width 103 height 36
click at [991, 260] on div "External information" at bounding box center [1045, 272] width 657 height 36
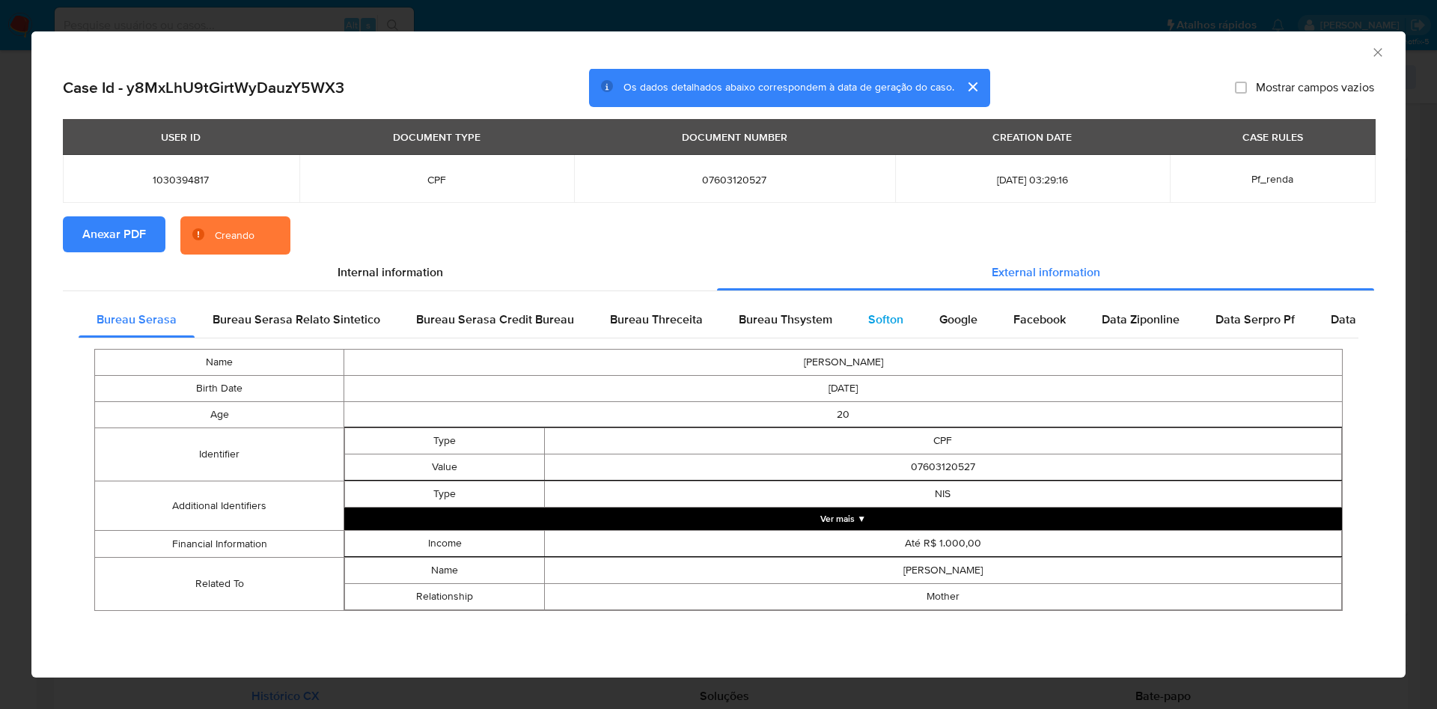
click at [882, 302] on div "Softon" at bounding box center [885, 320] width 71 height 36
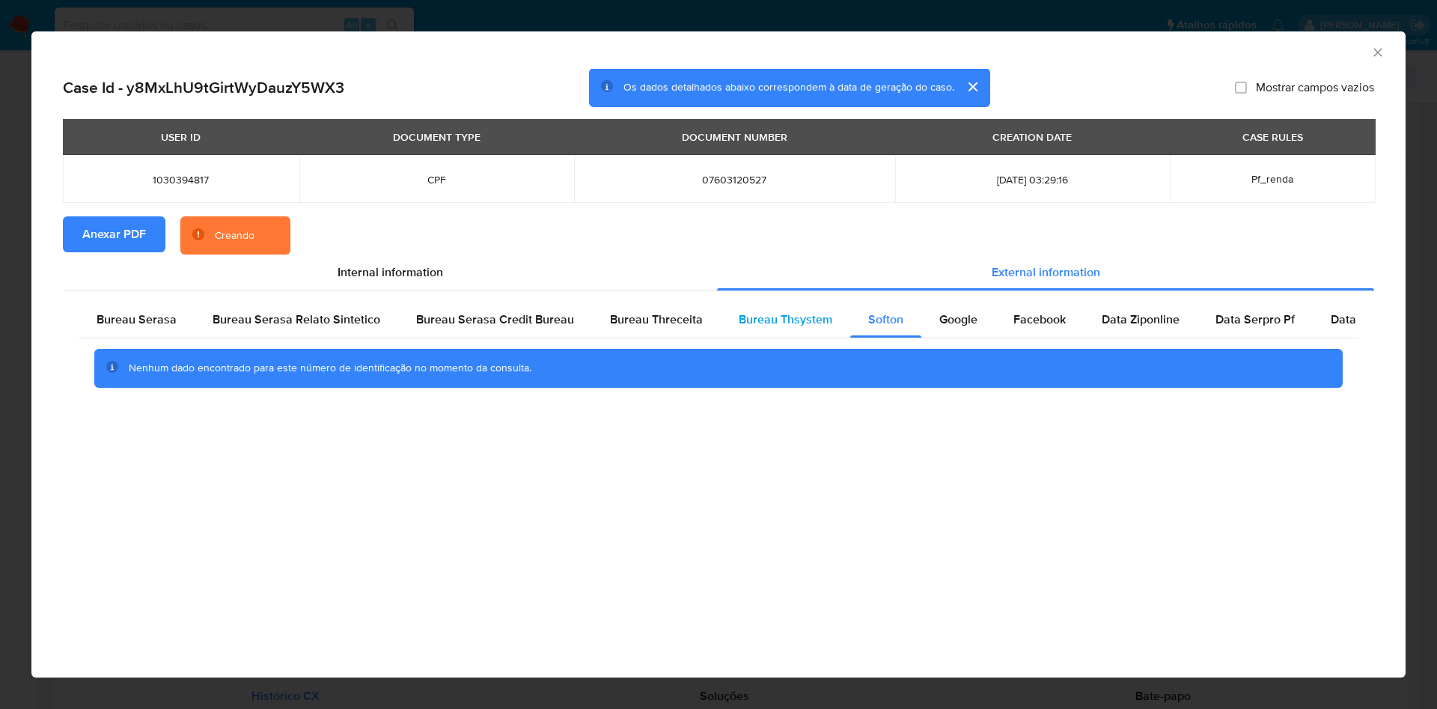
click at [775, 319] on span "Bureau Thsystem" at bounding box center [786, 319] width 94 height 17
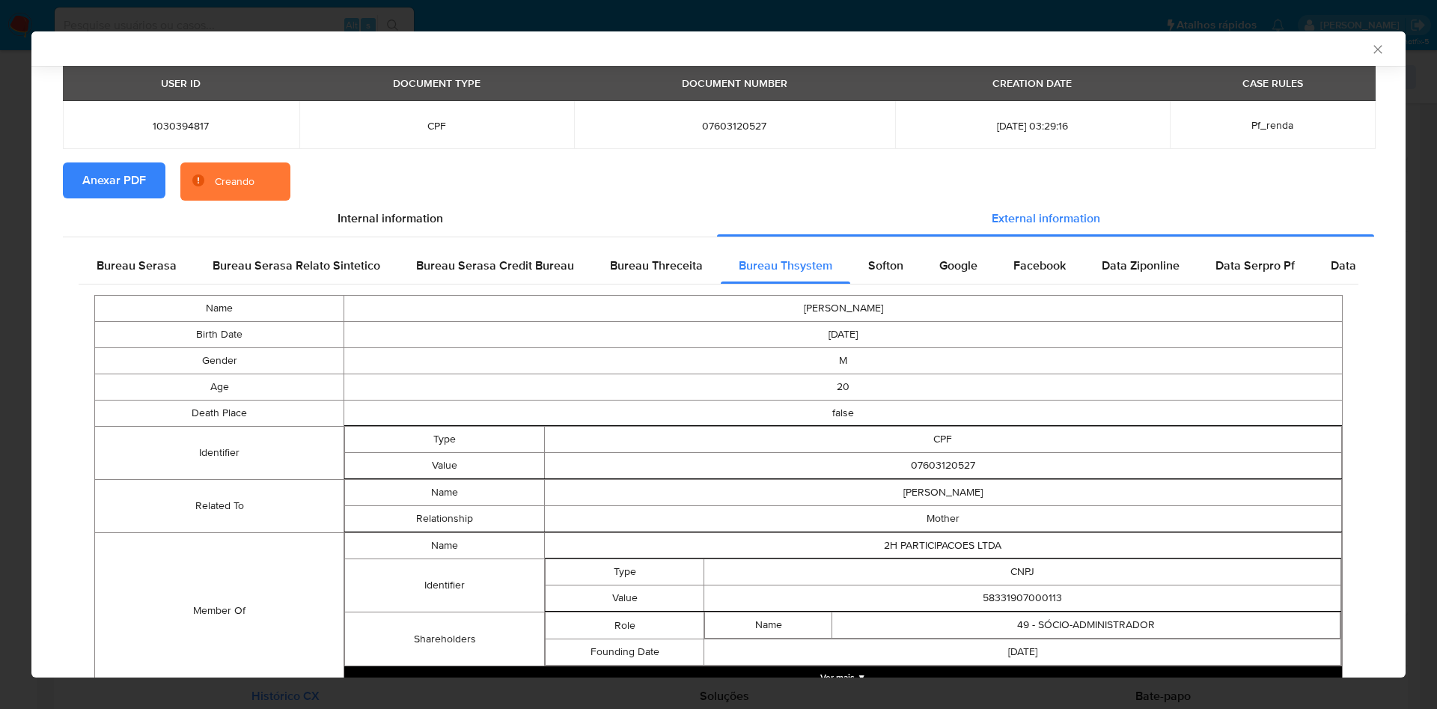
scroll to position [115, 0]
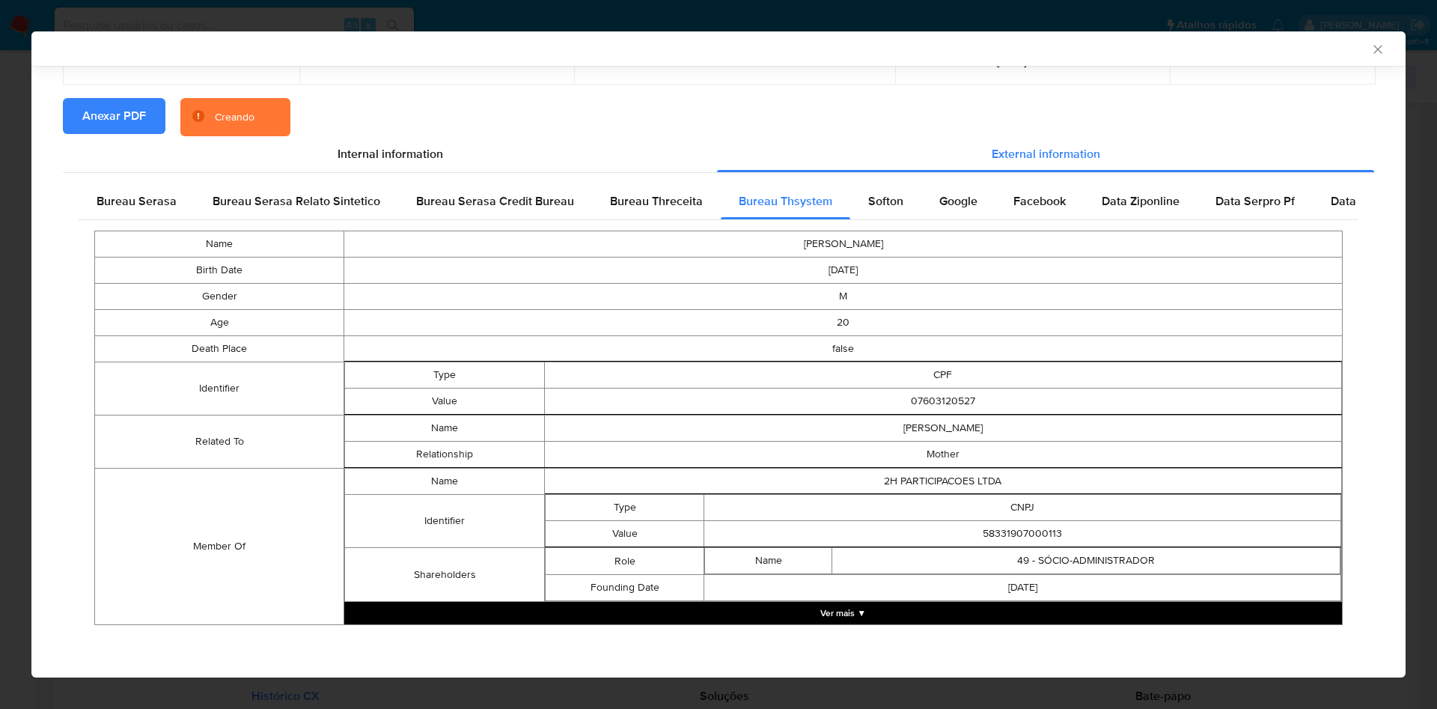
click at [775, 624] on table "Name HIGOR PINHEIRO DOS SANTOS RIBEIRO Birth Date 2004-12-08 Gender M Age 20 De…" at bounding box center [718, 428] width 1248 height 394
click at [828, 616] on button "Ver mais ▼" at bounding box center [843, 613] width 998 height 22
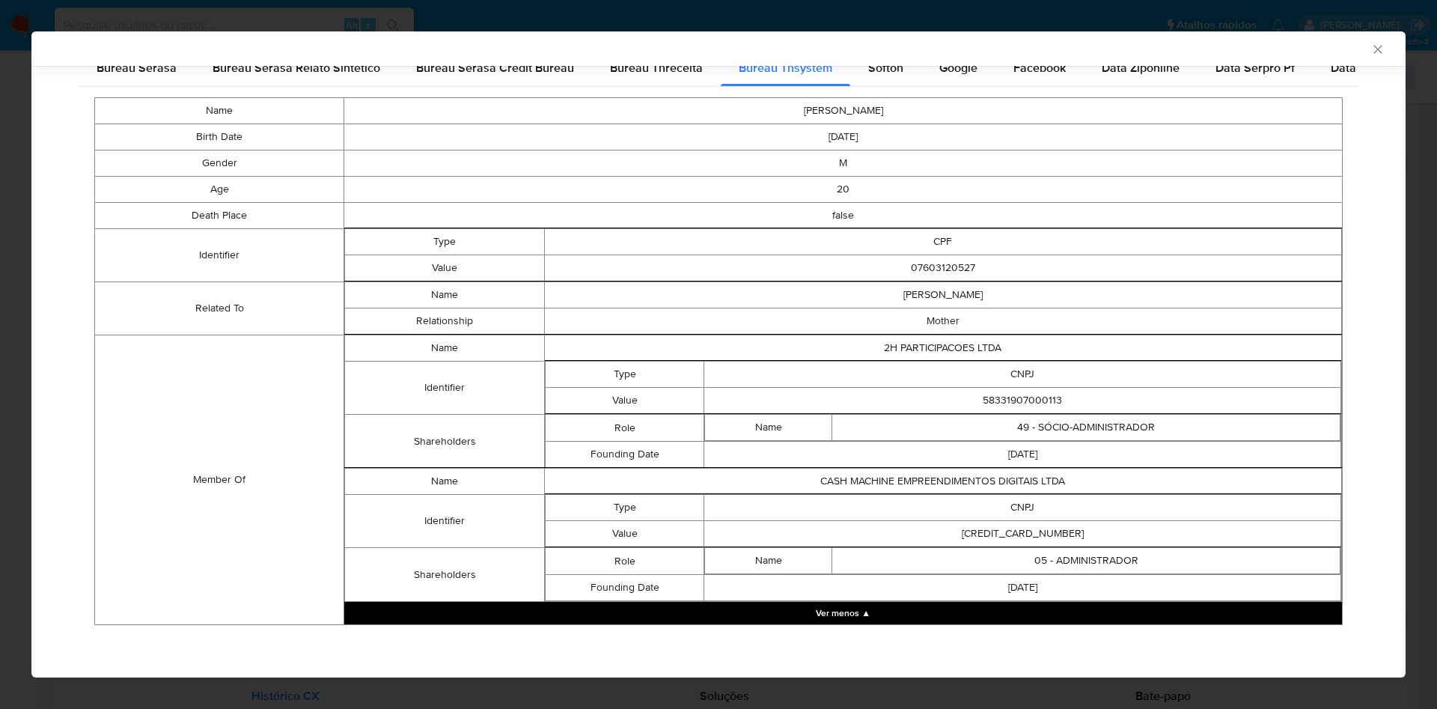
scroll to position [245, 0]
click at [966, 383] on td "CNPJ" at bounding box center [1022, 375] width 637 height 26
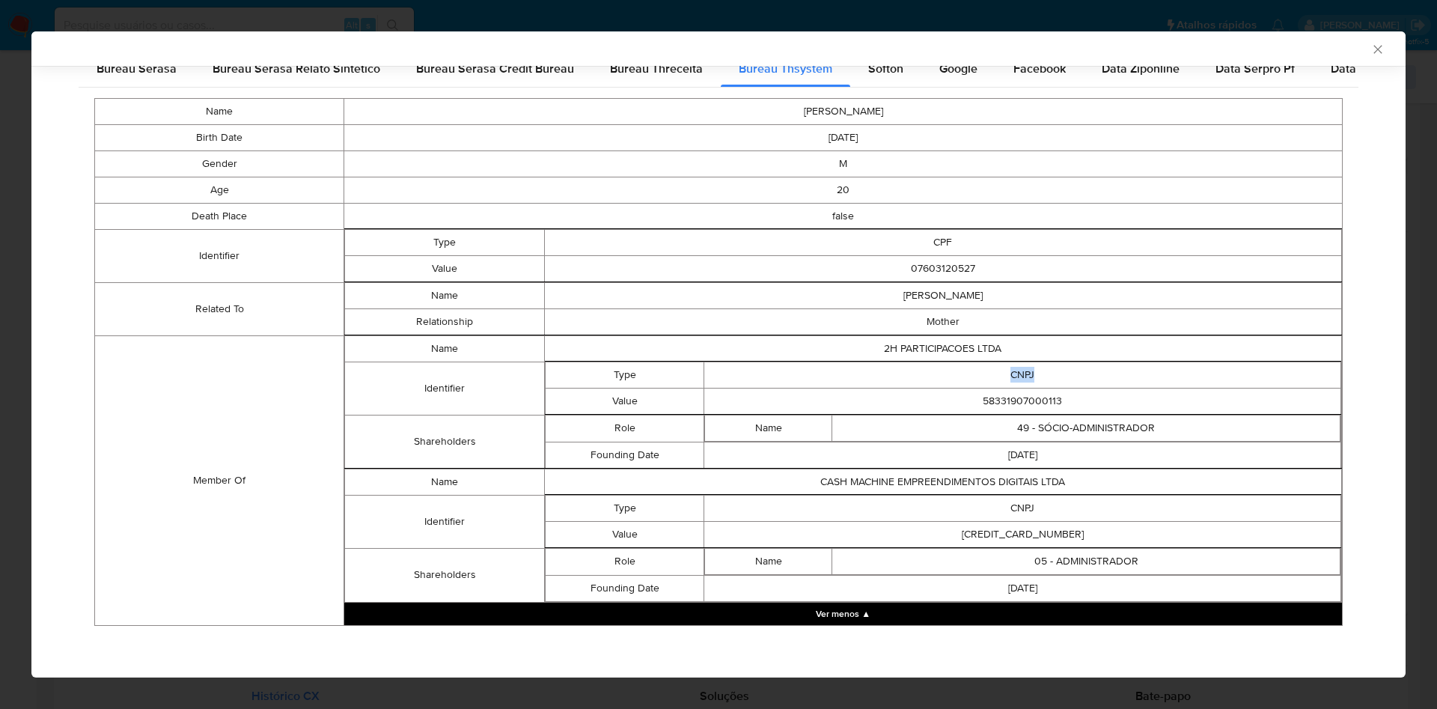
click at [966, 383] on td "CNPJ" at bounding box center [1022, 375] width 637 height 26
click at [998, 394] on td "58331907000113" at bounding box center [1022, 401] width 637 height 26
copy td "58331907000113"
drag, startPoint x: 591, startPoint y: 446, endPoint x: 765, endPoint y: 506, distance: 184.4
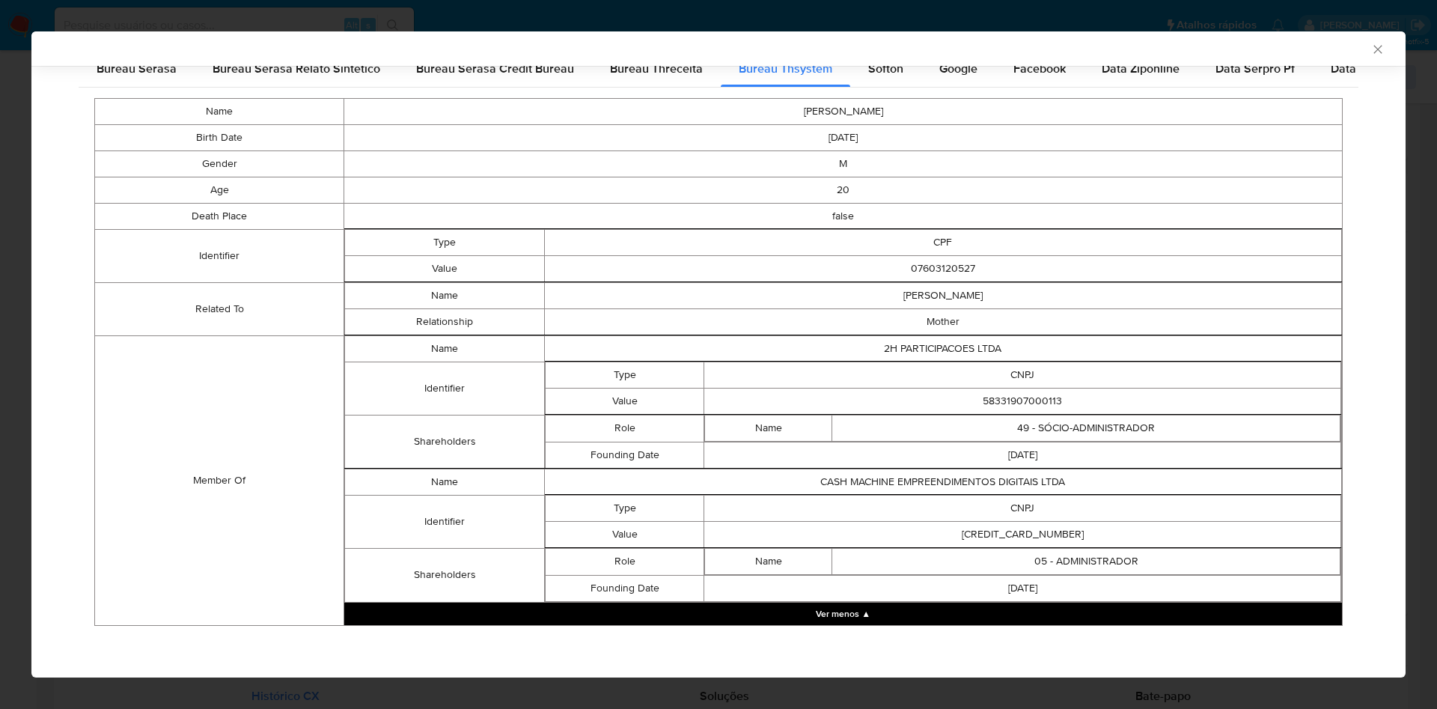
click at [591, 445] on td "Founding Date" at bounding box center [624, 455] width 159 height 26
click at [966, 537] on td "58375934000198" at bounding box center [1022, 534] width 637 height 26
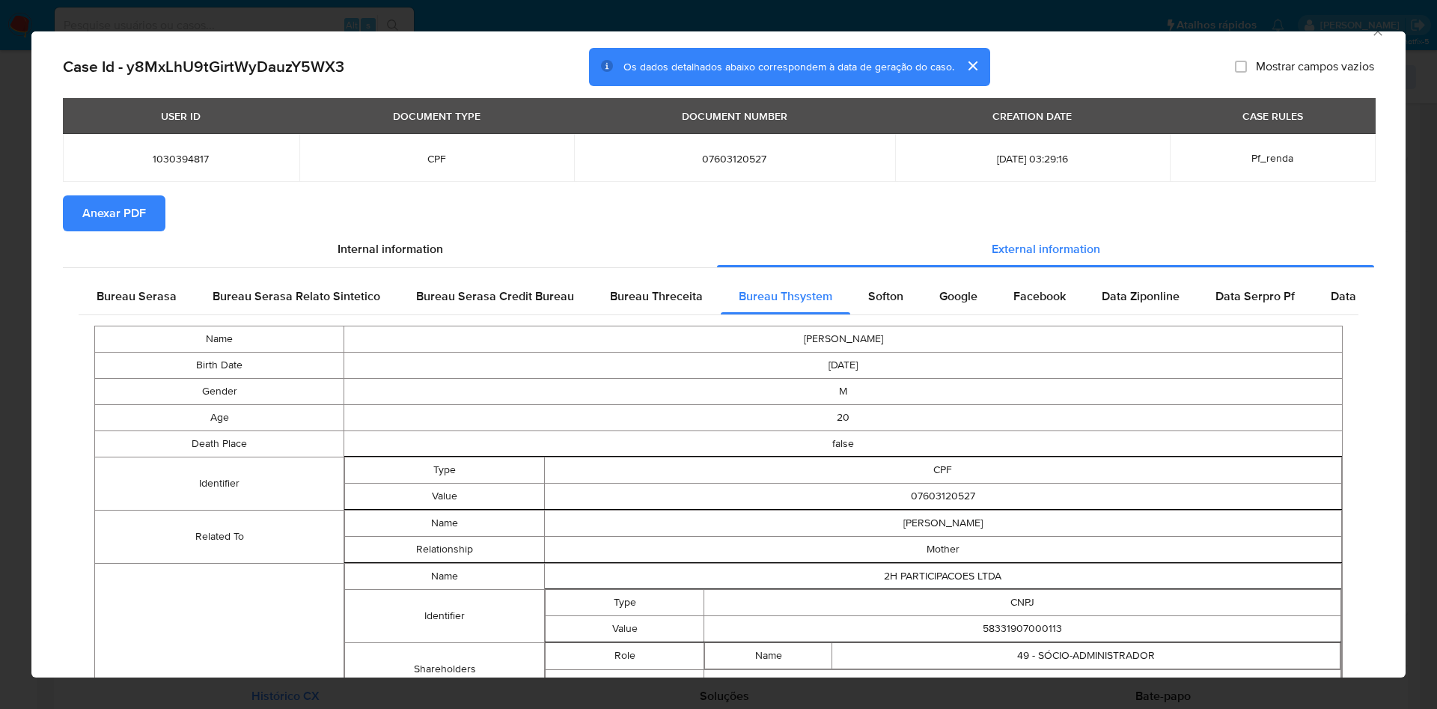
click at [543, 431] on td "false" at bounding box center [843, 443] width 998 height 26
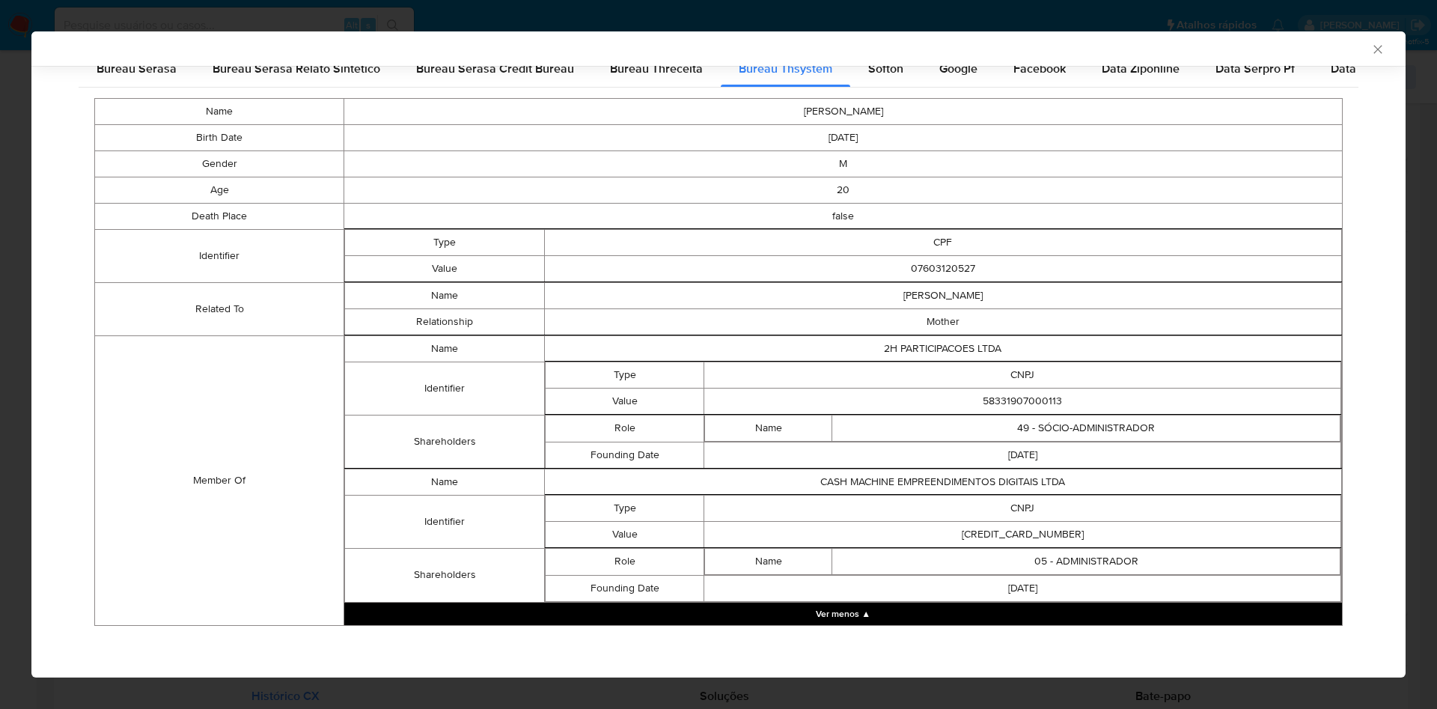
click at [1000, 538] on td "58375934000198" at bounding box center [1022, 534] width 637 height 26
copy td "58375934000198"
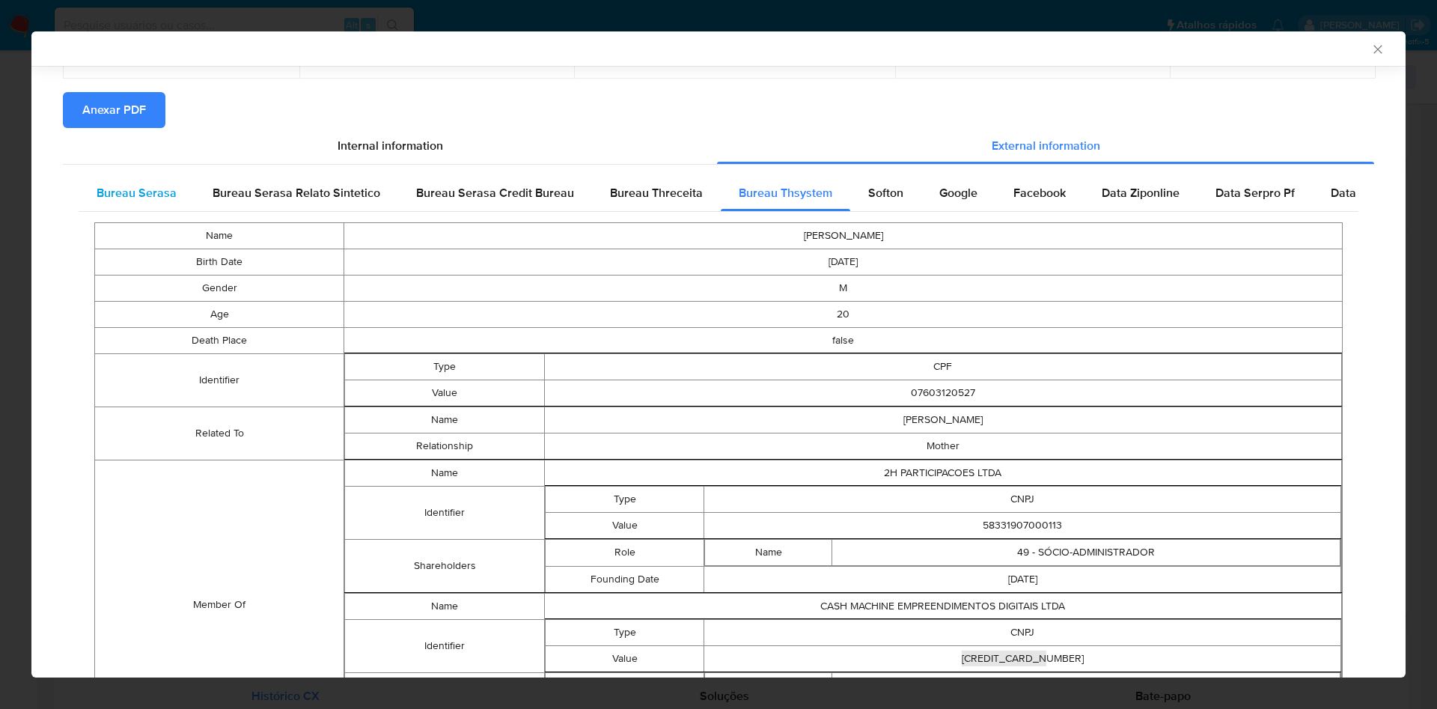
scroll to position [0, 0]
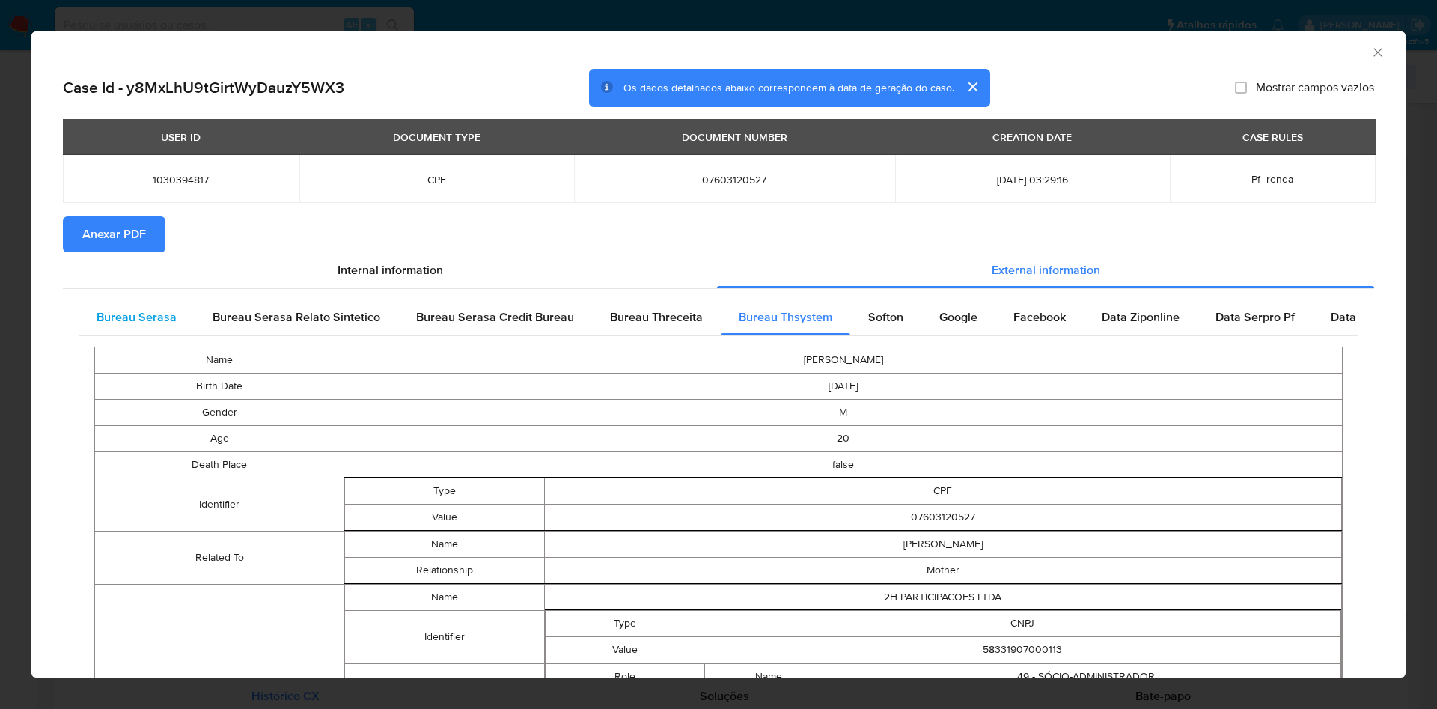
drag, startPoint x: 115, startPoint y: 326, endPoint x: 130, endPoint y: 325, distance: 15.8
click at [115, 327] on div "Bureau Serasa" at bounding box center [137, 317] width 116 height 36
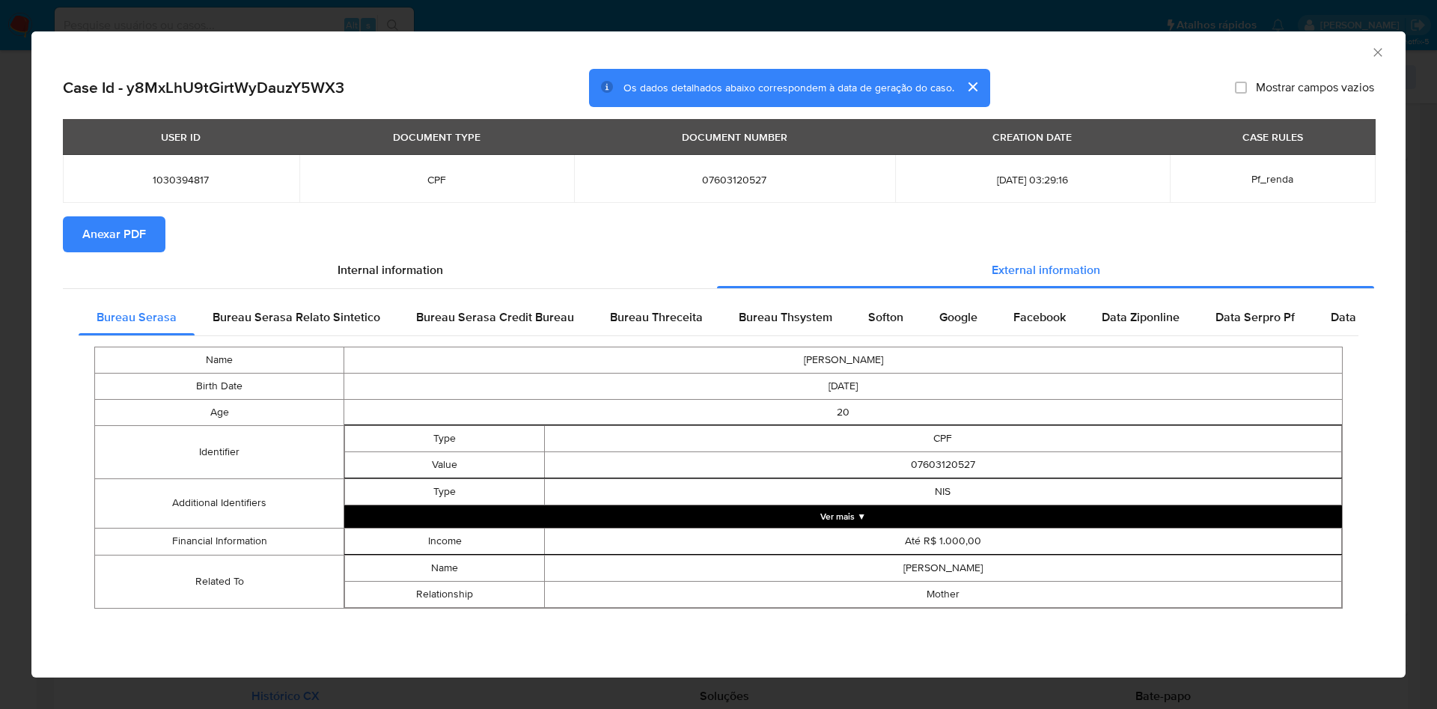
click at [0, 251] on div "AML Data Collector Case Id - y8MxLhU9tGirtWyDauzY5WX3 Os dados detalhados abaix…" at bounding box center [718, 354] width 1437 height 709
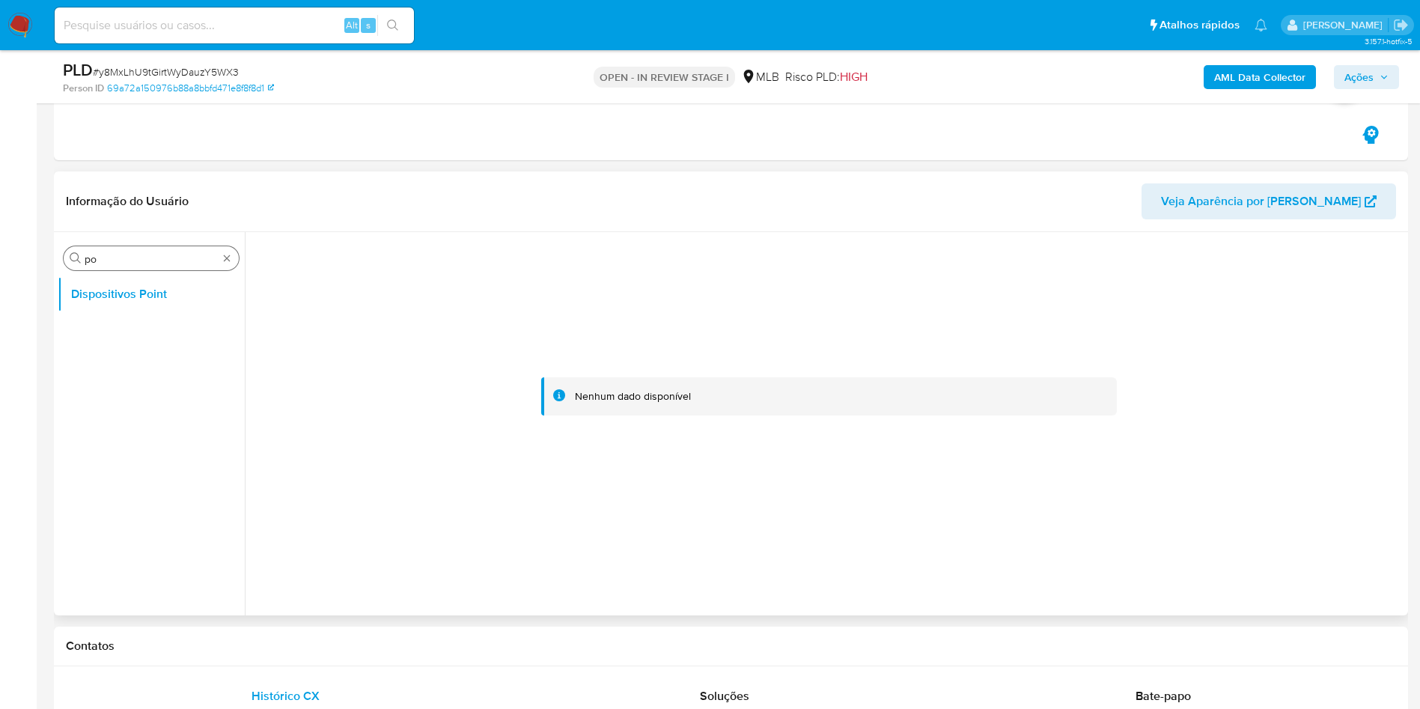
click at [111, 254] on input "po" at bounding box center [151, 258] width 133 height 13
click at [110, 256] on input "po" at bounding box center [151, 258] width 133 height 13
click at [109, 256] on input "po" at bounding box center [151, 258] width 133 height 13
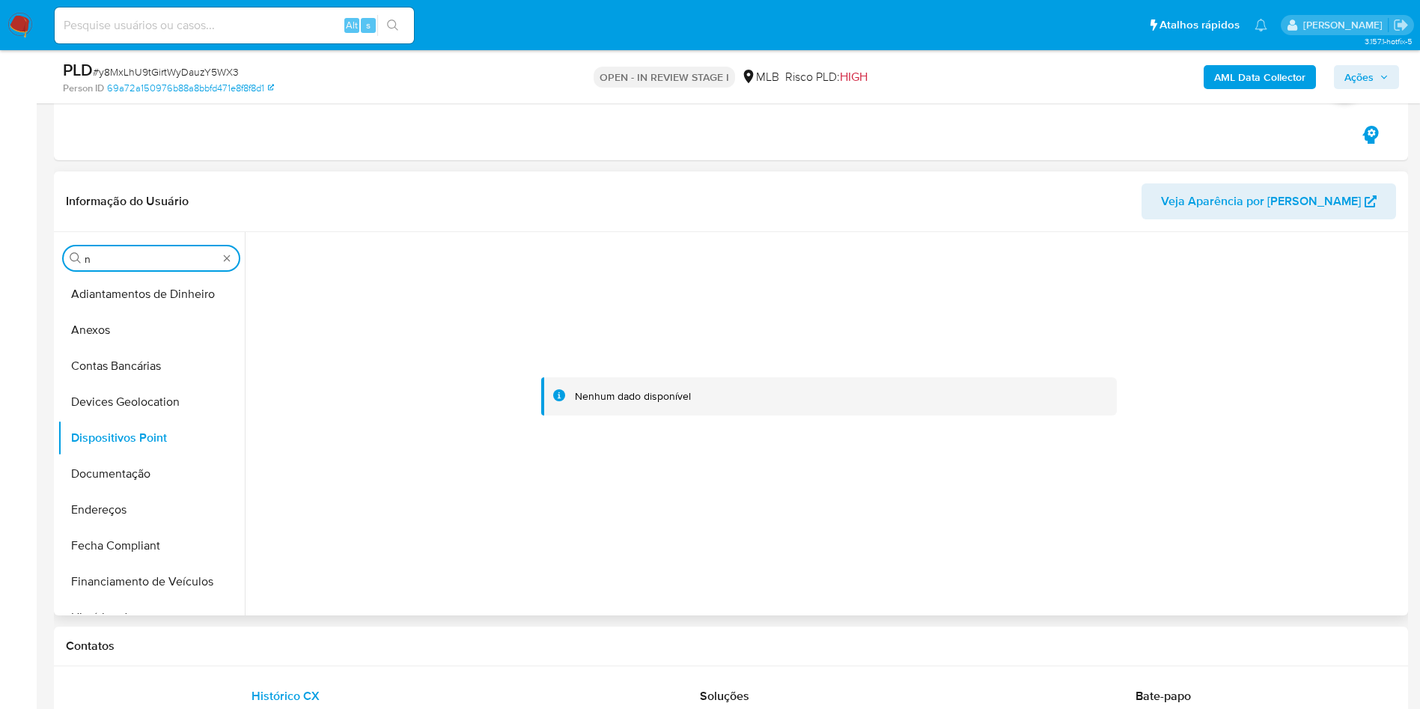
click at [109, 255] on input "n" at bounding box center [151, 258] width 133 height 13
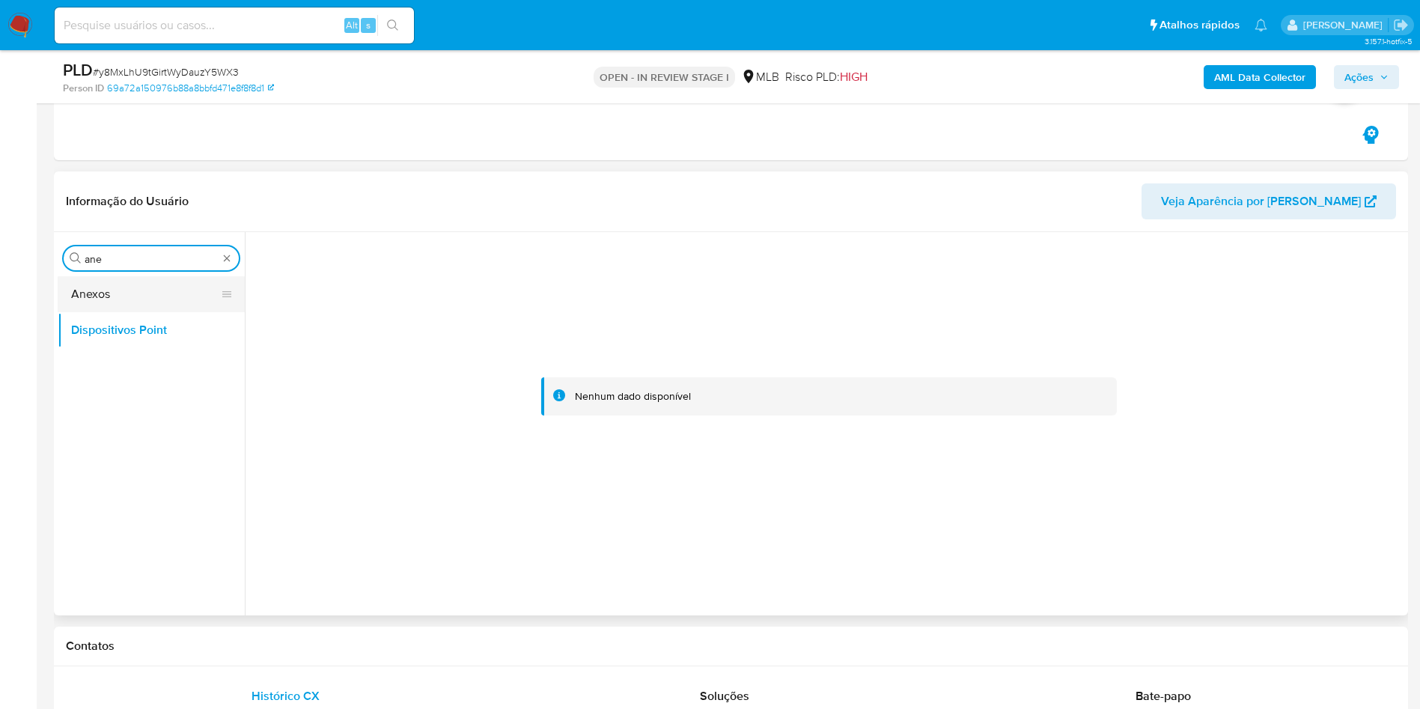
click at [91, 303] on button "Anexos" at bounding box center [145, 294] width 175 height 36
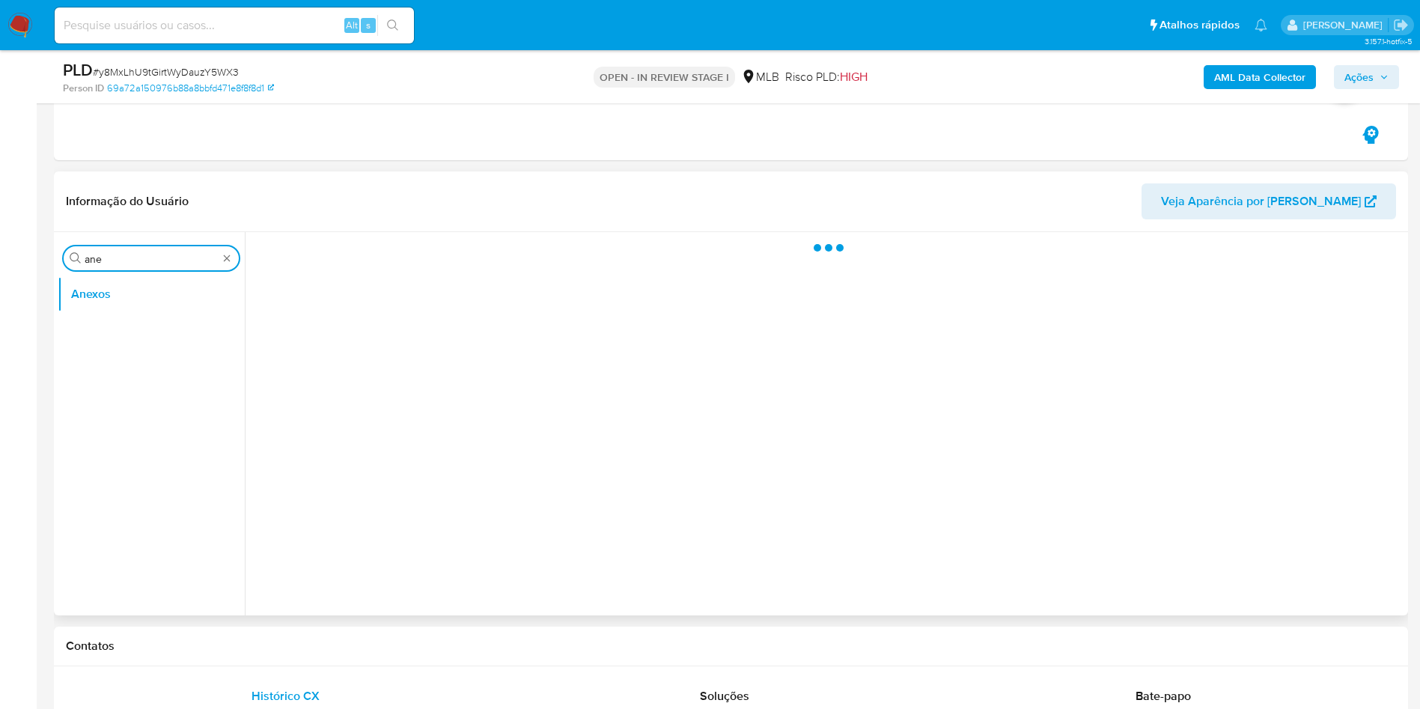
click at [104, 263] on input "ane" at bounding box center [151, 258] width 133 height 13
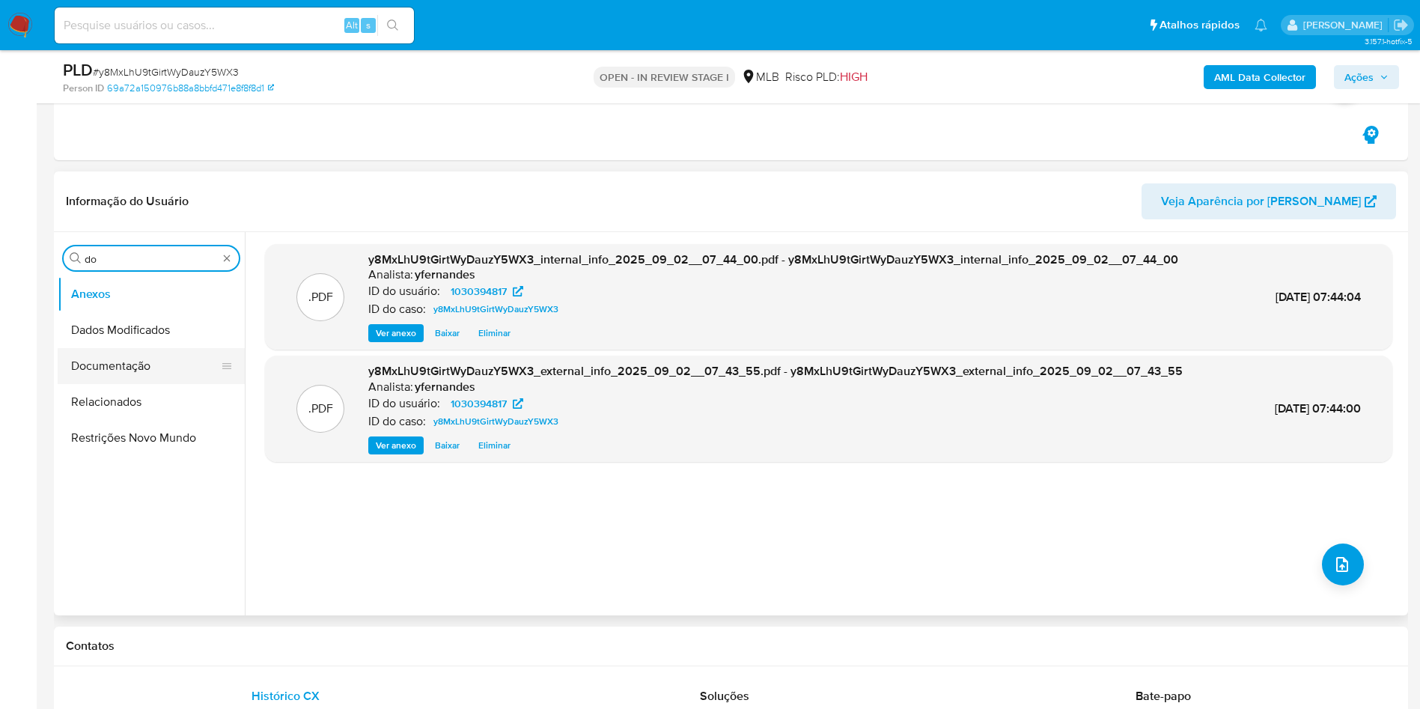
type input "do"
click at [123, 359] on button "Documentação" at bounding box center [145, 366] width 175 height 36
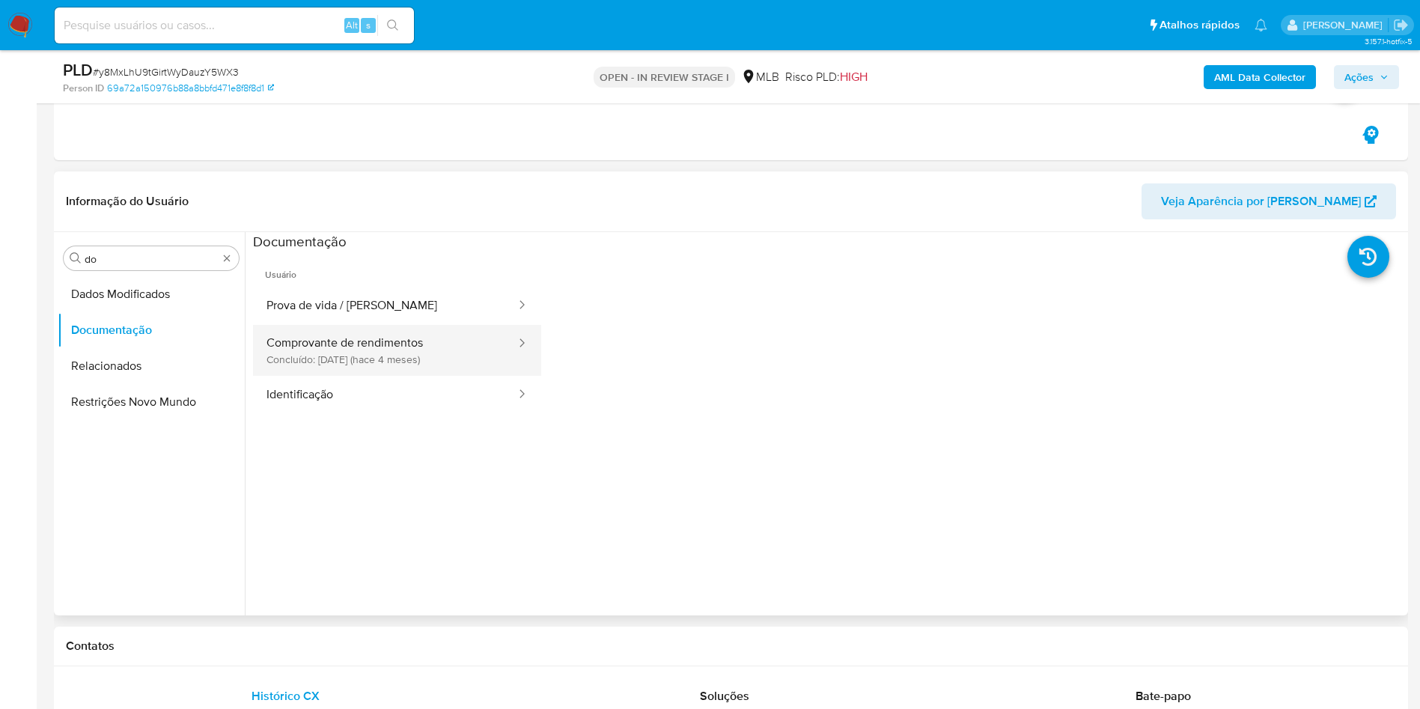
click at [356, 344] on button "Comprovante de rendimentos Concluído: 24/04/2025 (hace 4 meses)" at bounding box center [385, 350] width 264 height 51
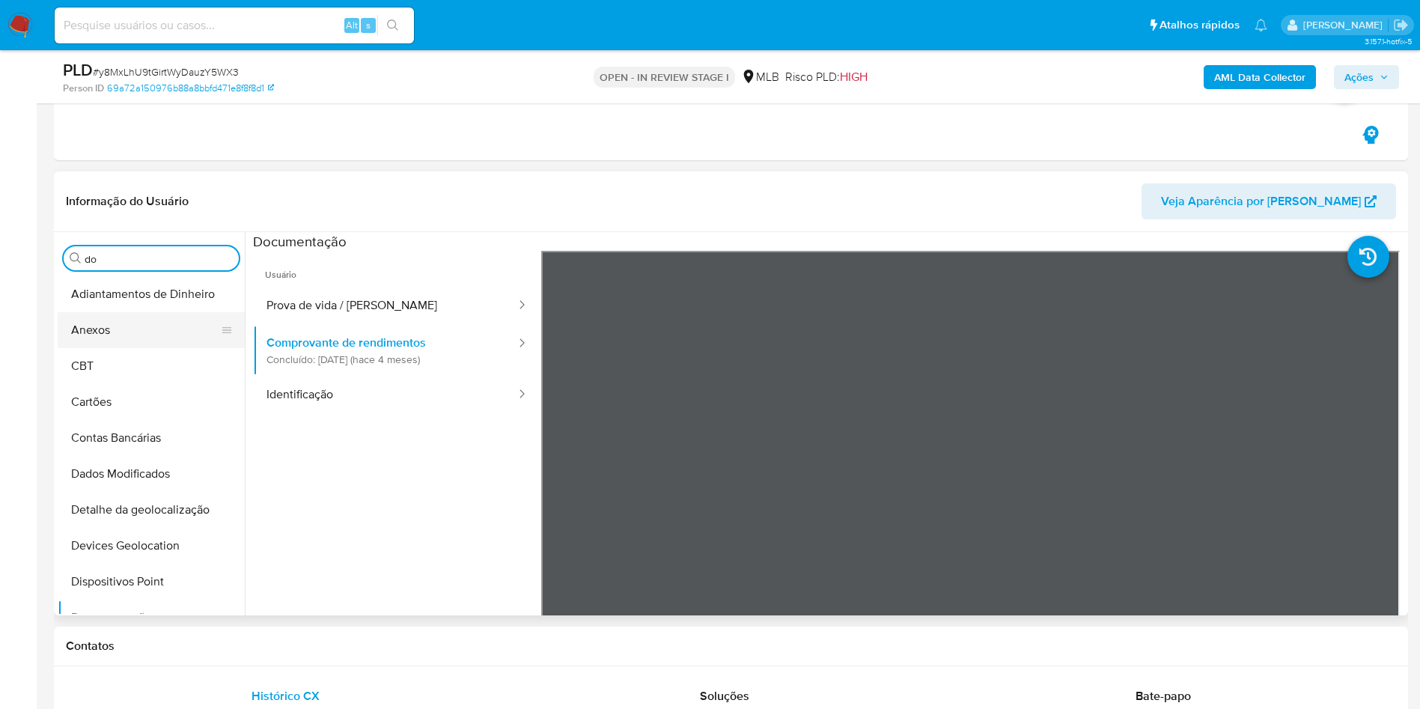
click at [128, 313] on button "Anexos" at bounding box center [145, 330] width 175 height 36
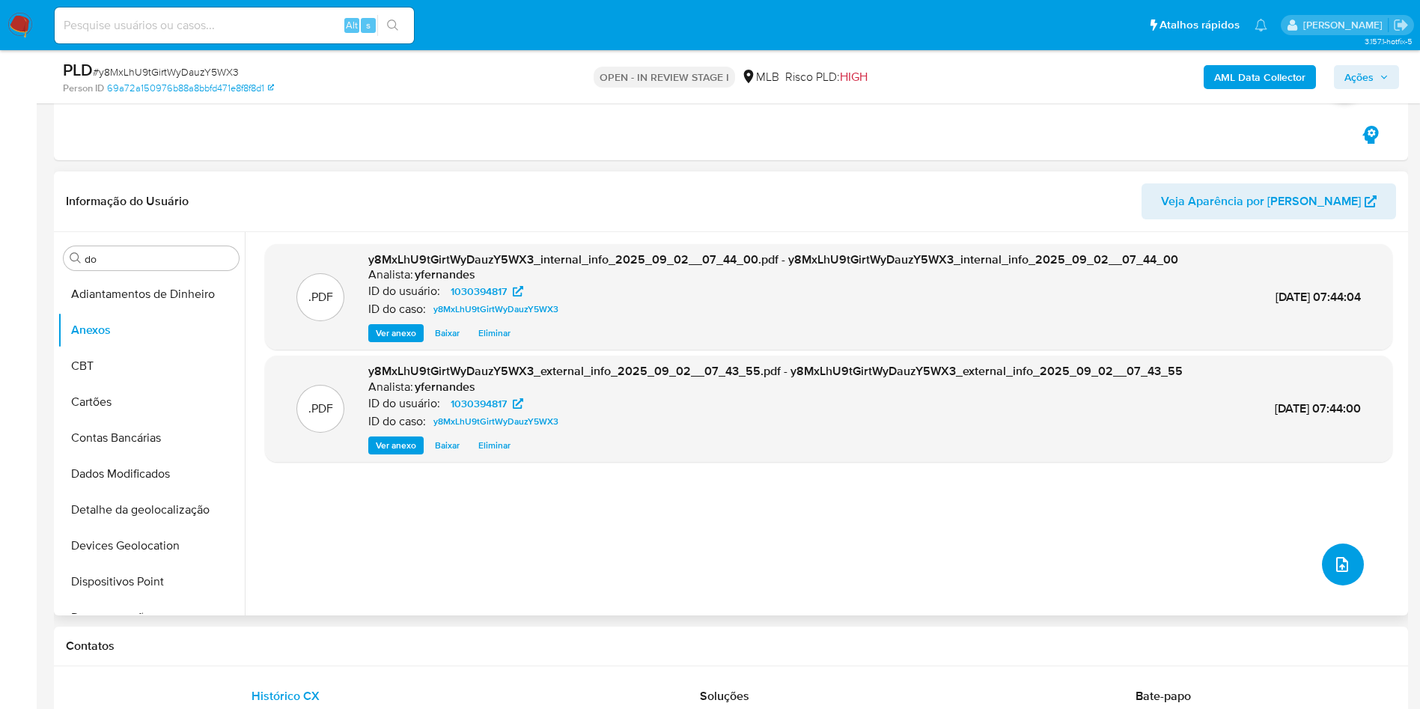
click at [1333, 563] on icon "upload-file" at bounding box center [1342, 564] width 18 height 18
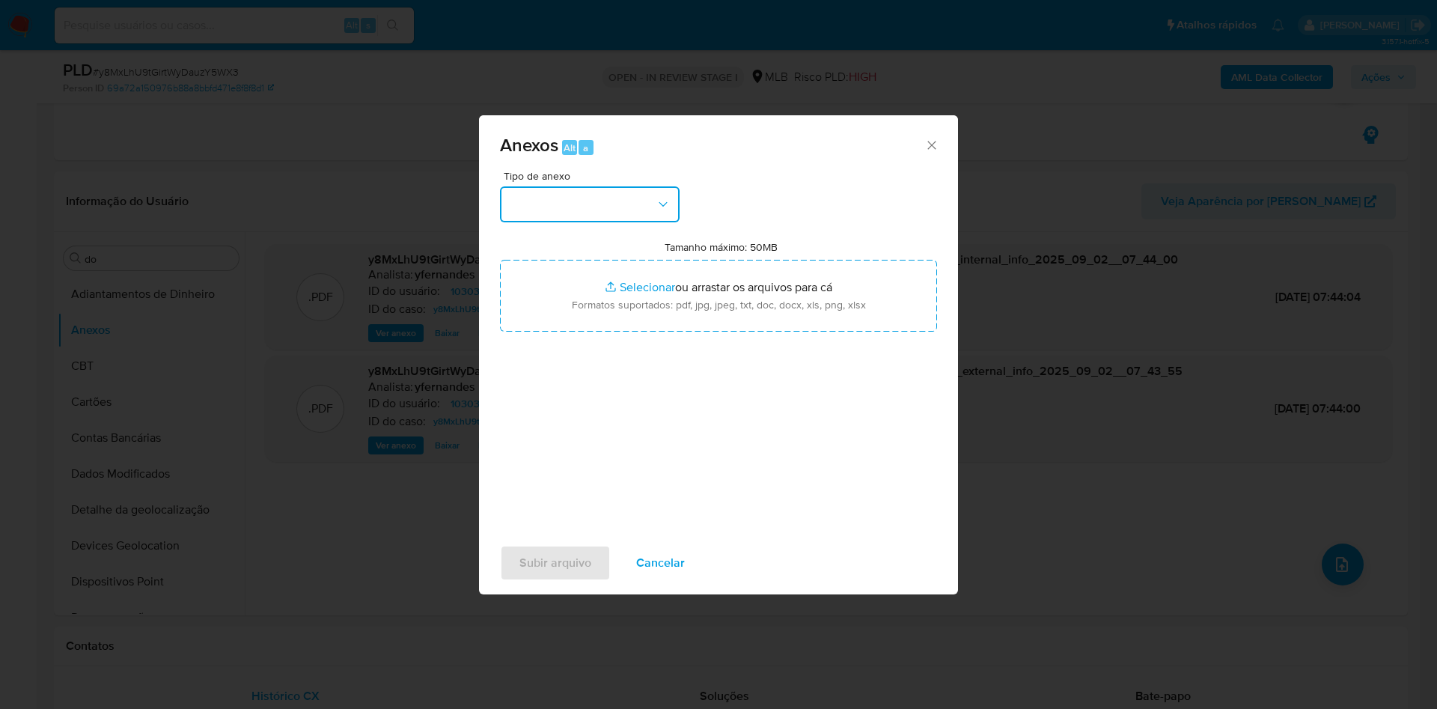
click at [621, 211] on button "button" at bounding box center [590, 204] width 180 height 36
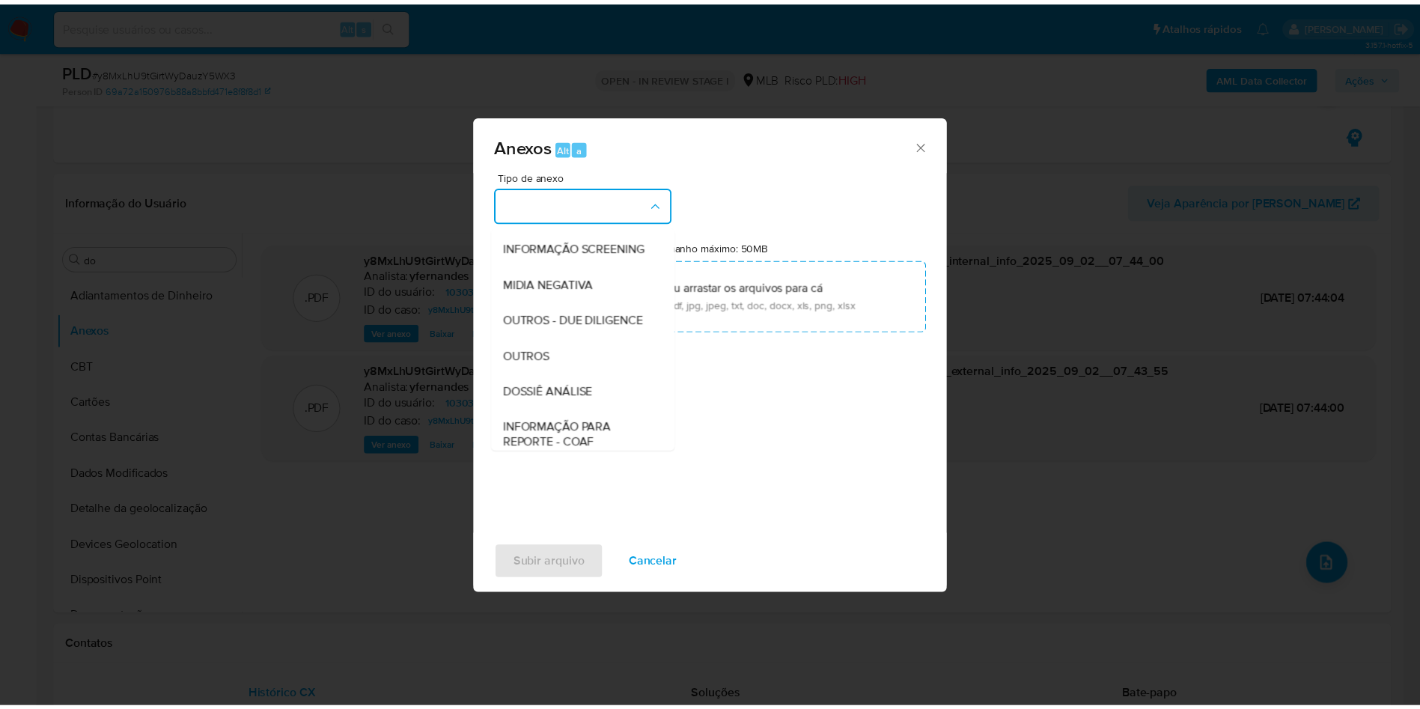
scroll to position [231, 0]
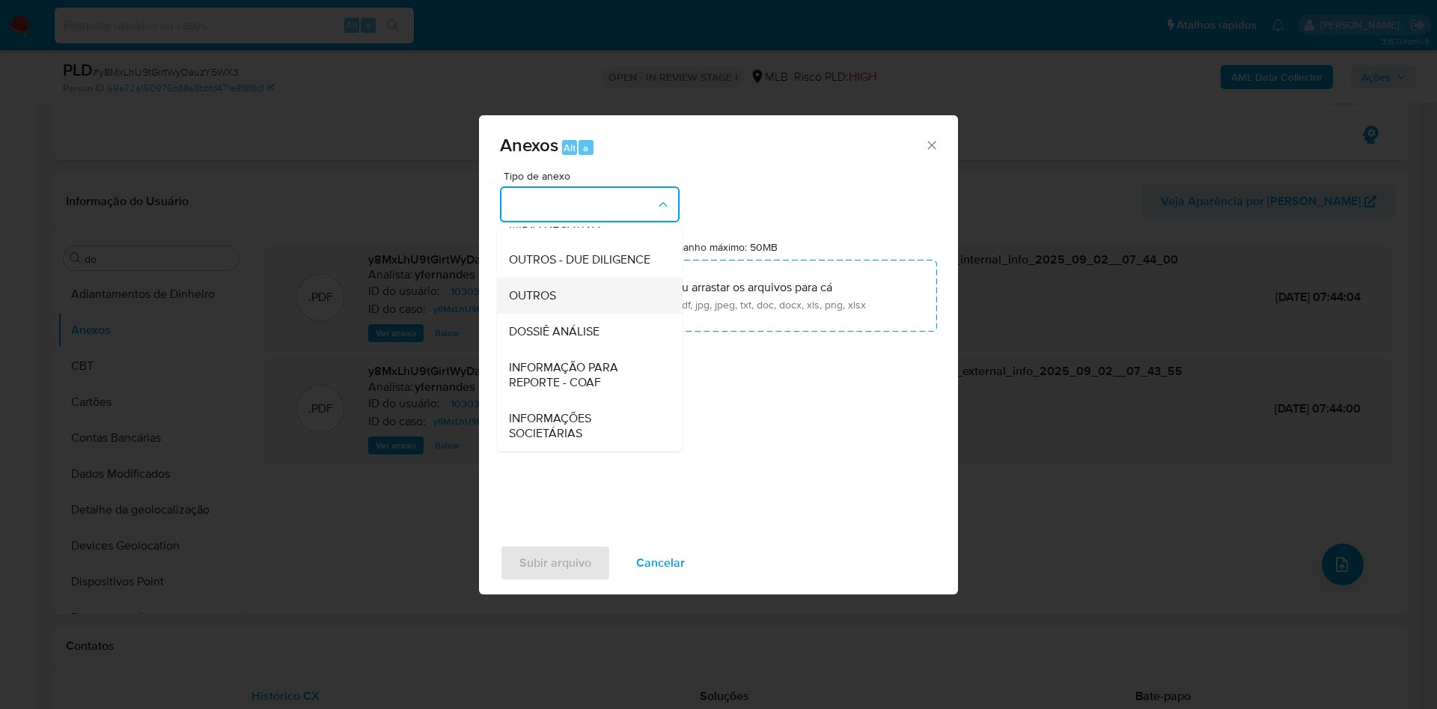
click at [582, 288] on div "OUTROS" at bounding box center [585, 296] width 153 height 36
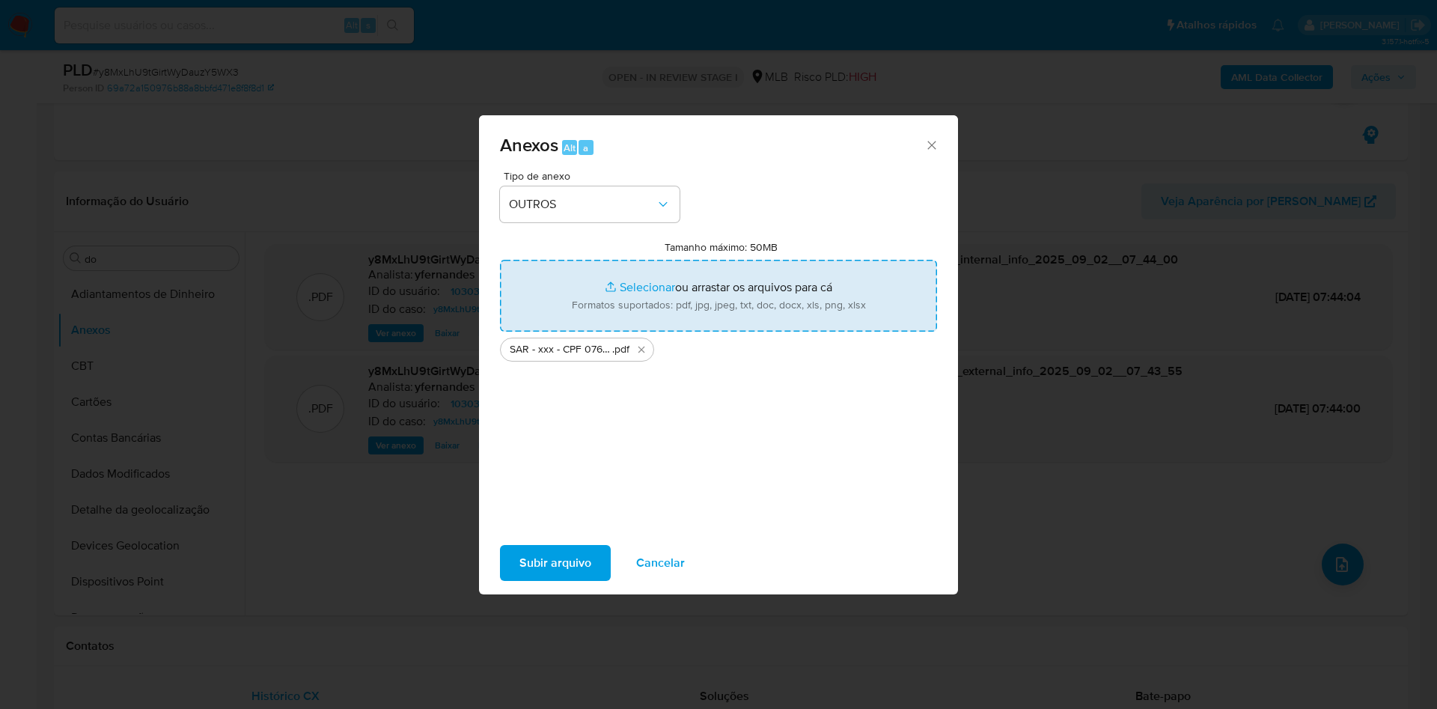
type input "C:\fakepath\Mulan 1030394817_2025_09_01_15_56_36.xlsx"
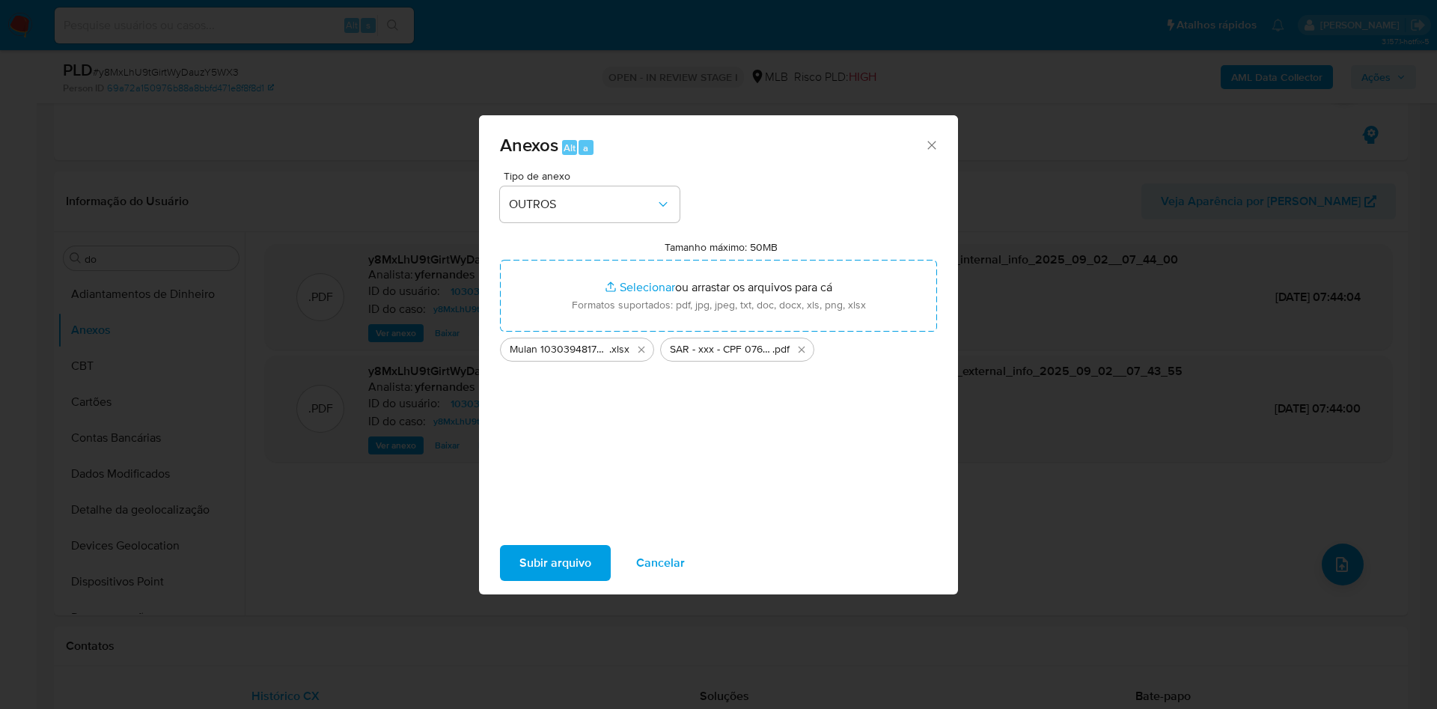
click at [558, 564] on span "Subir arquivo" at bounding box center [555, 562] width 72 height 33
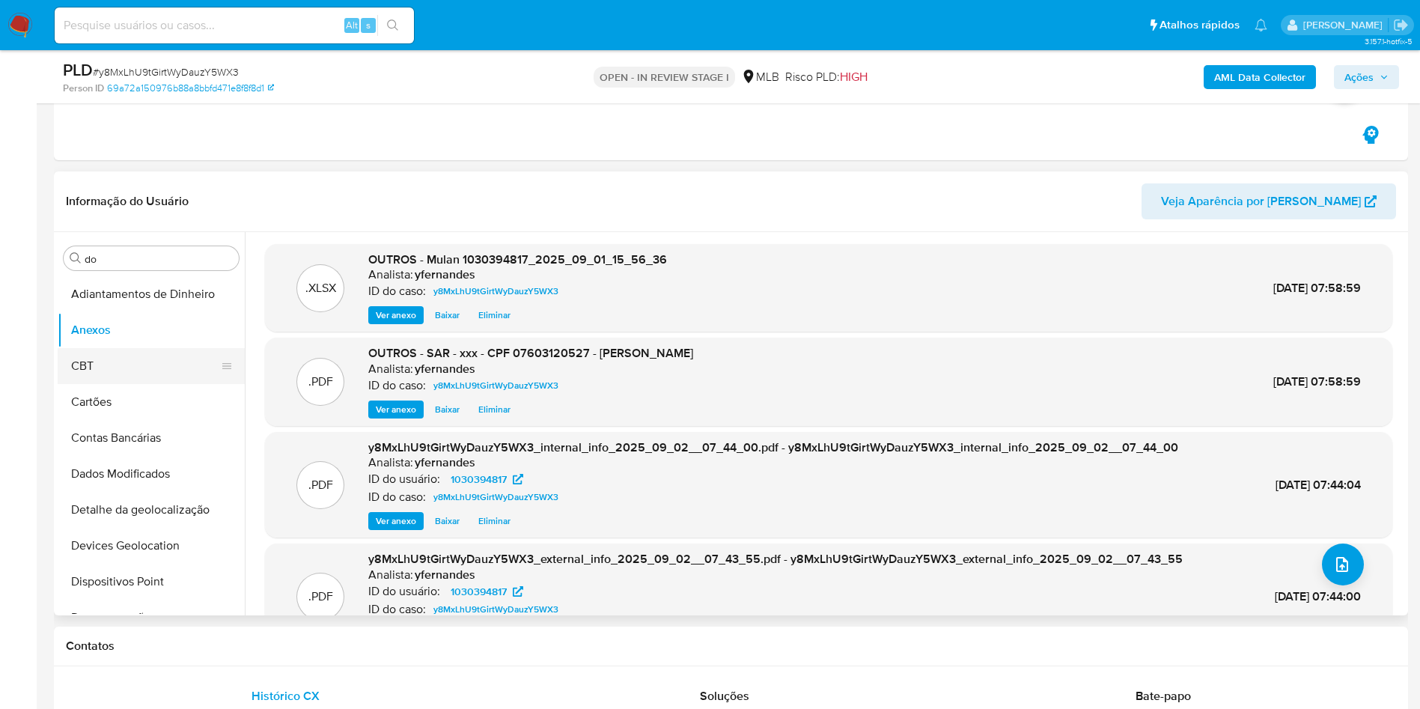
click at [128, 365] on button "CBT" at bounding box center [145, 366] width 175 height 36
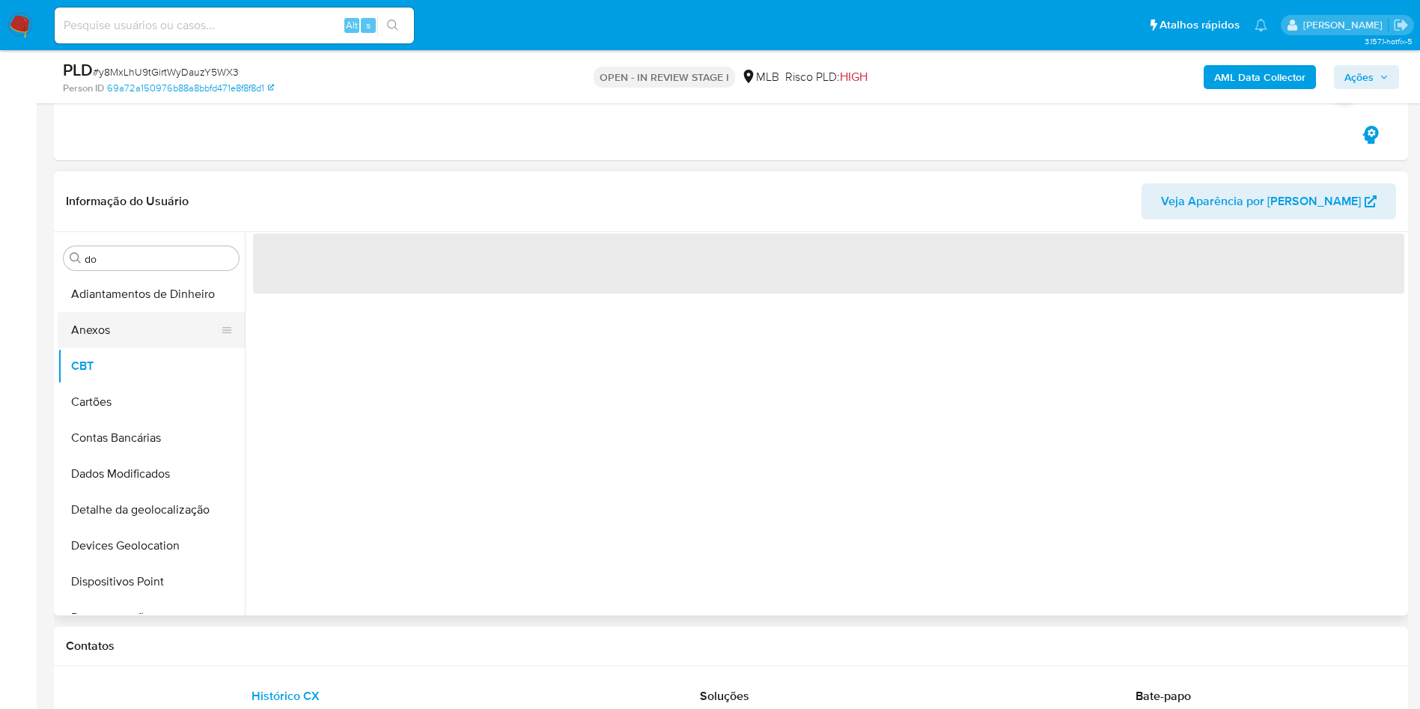
click at [115, 342] on button "Anexos" at bounding box center [145, 330] width 175 height 36
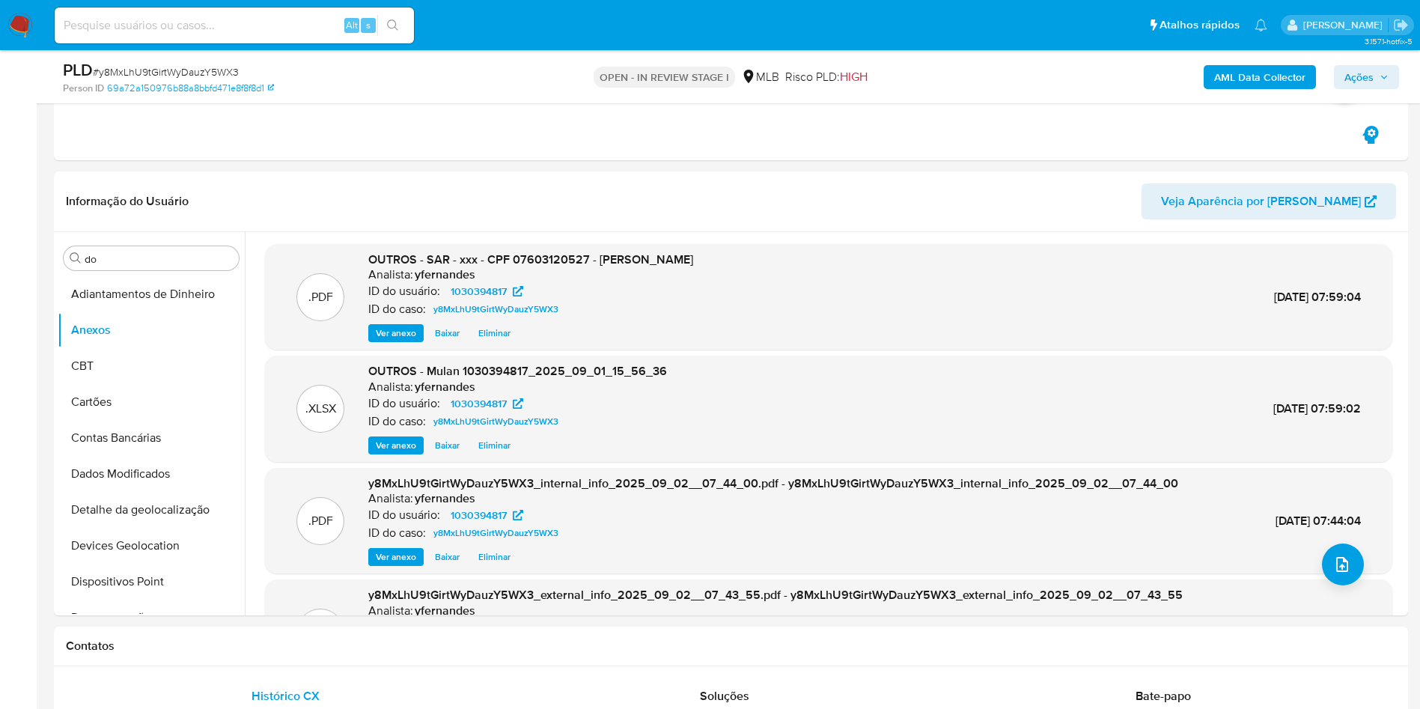
click at [1387, 82] on span "Ações" at bounding box center [1366, 77] width 44 height 21
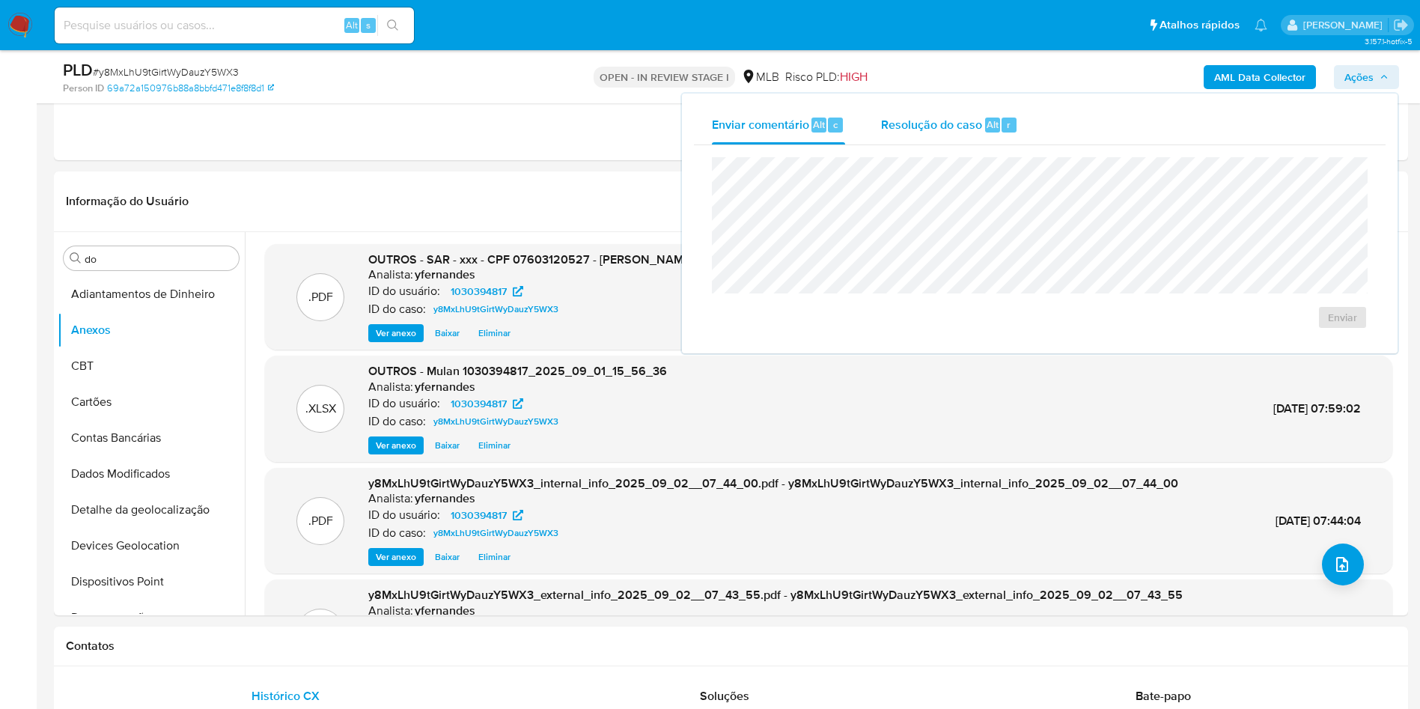
click at [899, 116] on span "Resolução do caso" at bounding box center [931, 123] width 101 height 17
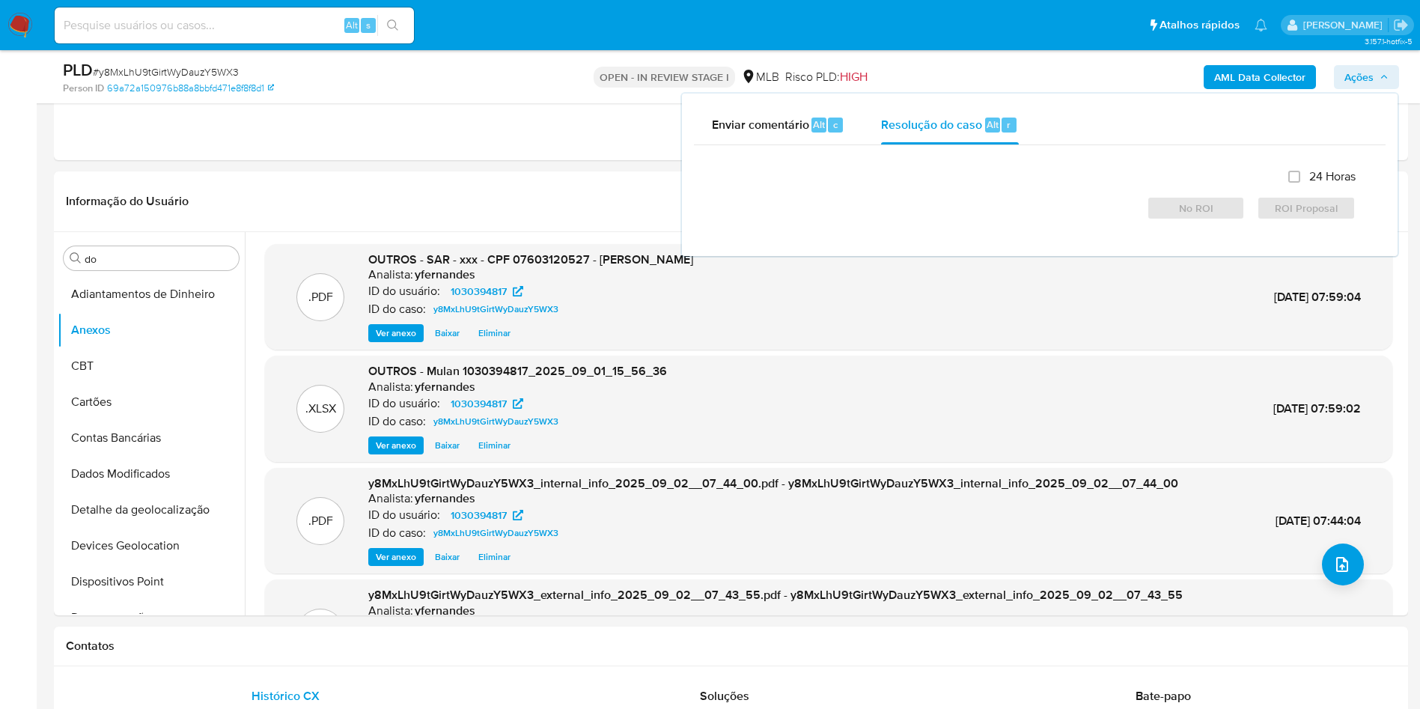
click at [935, 168] on div "24 Horas No ROI ROI Proposal" at bounding box center [1040, 194] width 656 height 75
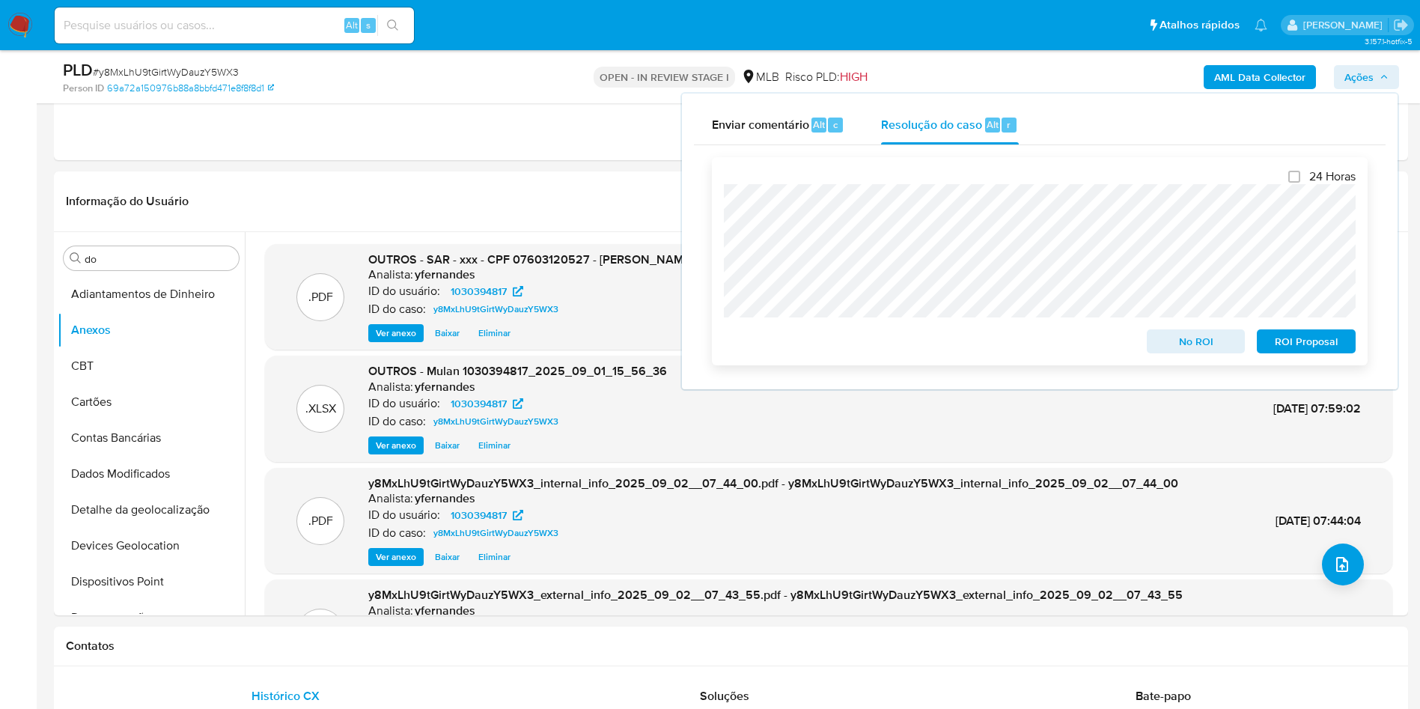
drag, startPoint x: 1299, startPoint y: 346, endPoint x: 1297, endPoint y: 338, distance: 8.4
click at [1299, 345] on span "ROI Proposal" at bounding box center [1306, 341] width 78 height 21
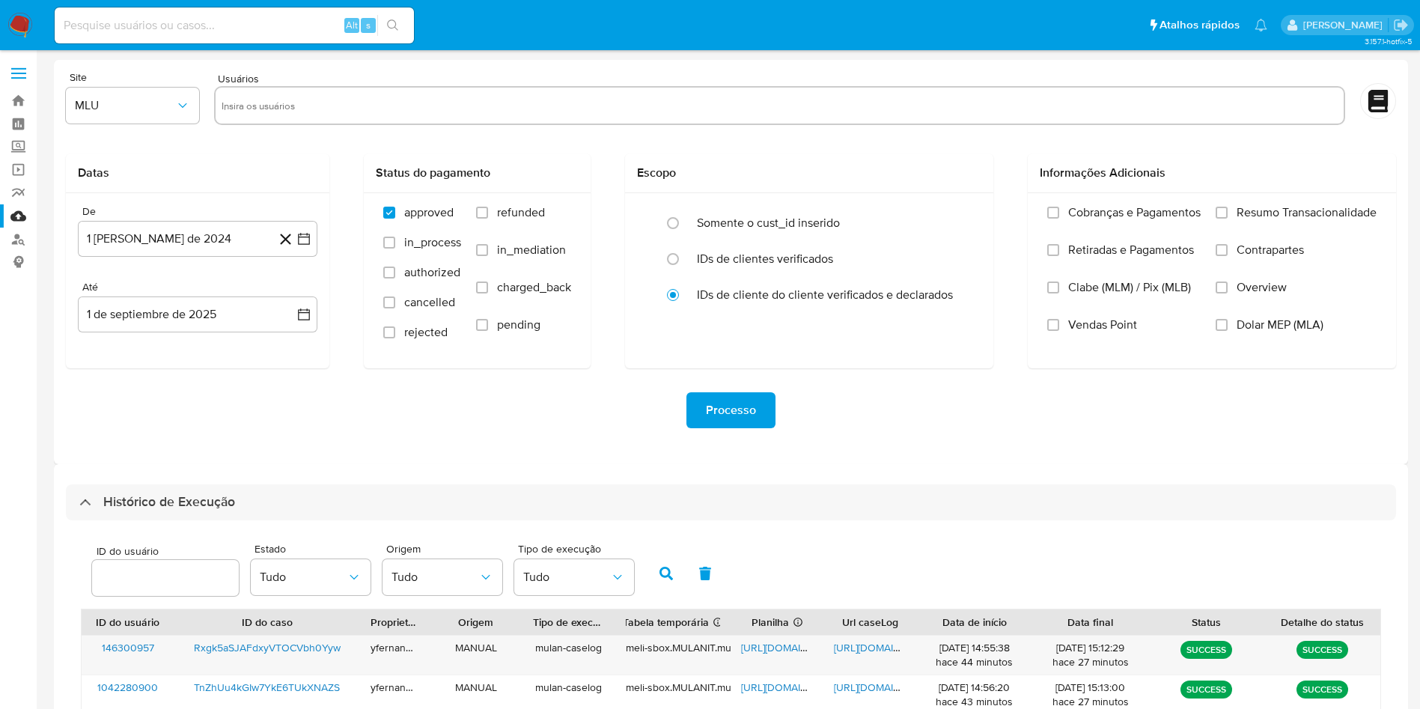
select select "10"
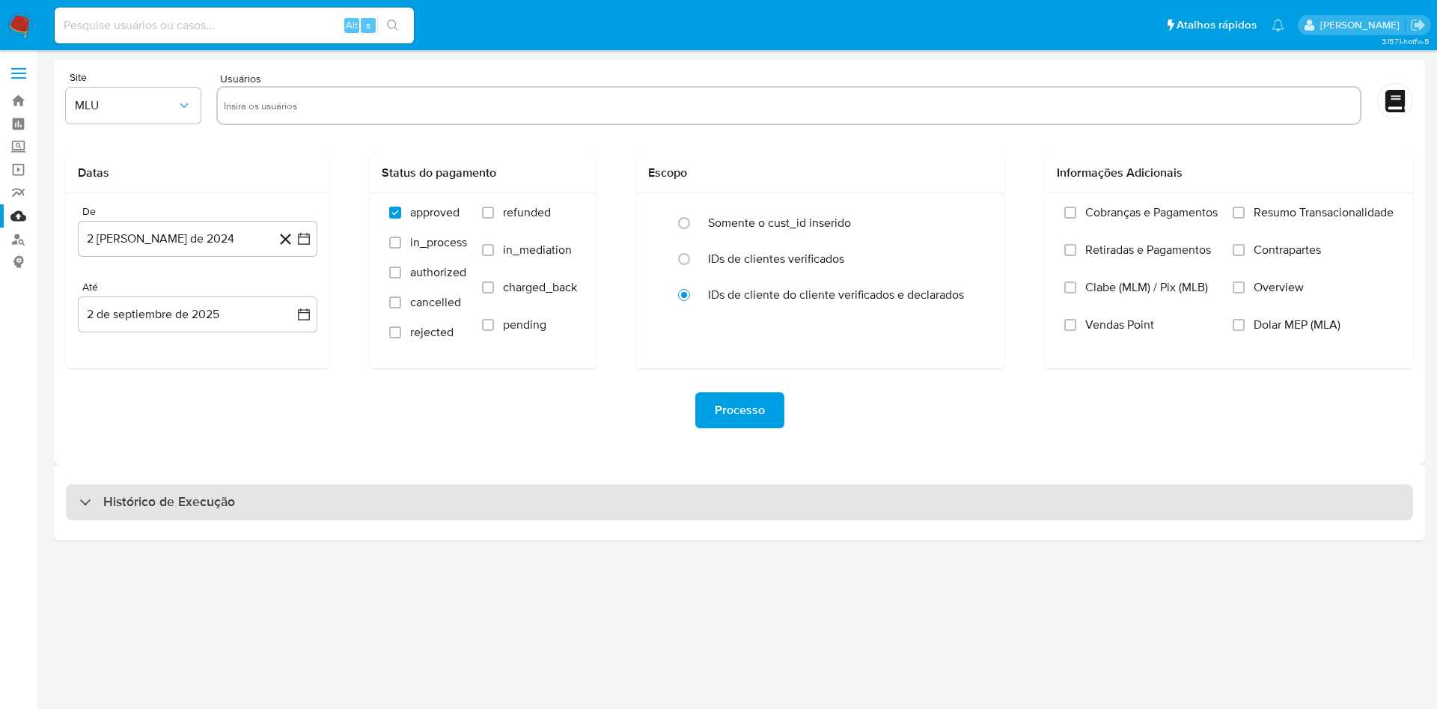
click at [656, 472] on div "Histórico de Execução" at bounding box center [739, 502] width 1347 height 36
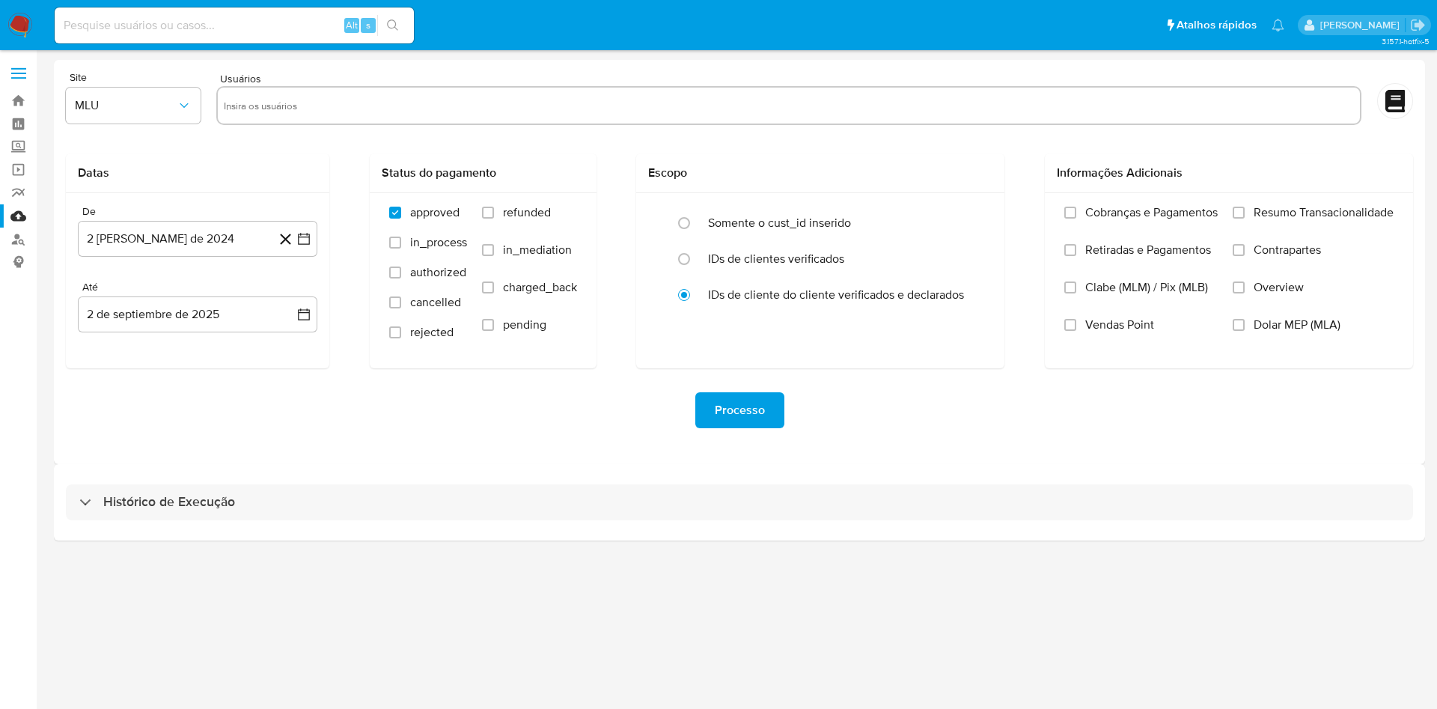
select select "10"
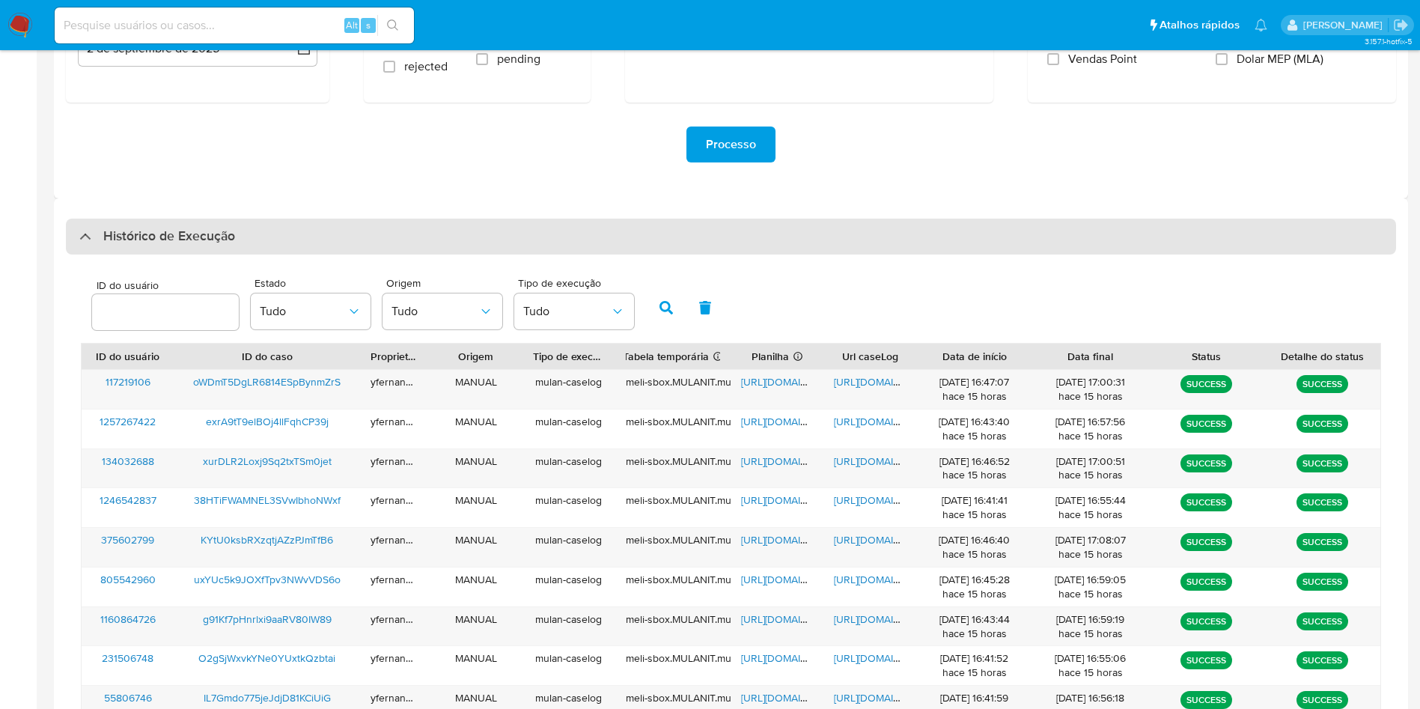
scroll to position [407, 0]
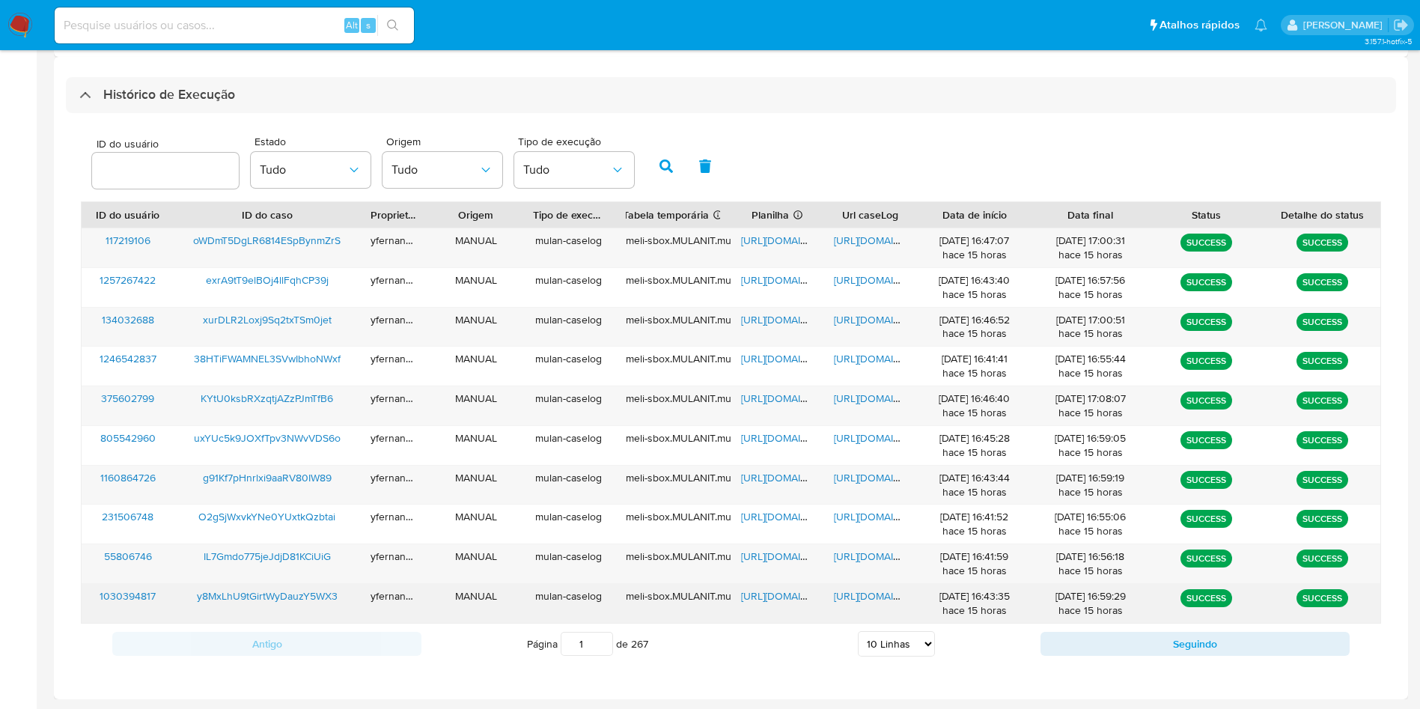
click at [769, 472] on span "https://docs.google.com/spreadsheets/d/1eythbNjKGQoiIsuxIbp-K_4N51uxYZMab30m7ss…" at bounding box center [792, 595] width 103 height 15
click at [862, 472] on span "https://docs.google.com/document/d/1hzcQHo60--VAqGEGND_FjK9Xof_w7w3ckN9Hvp1npcE…" at bounding box center [885, 595] width 103 height 15
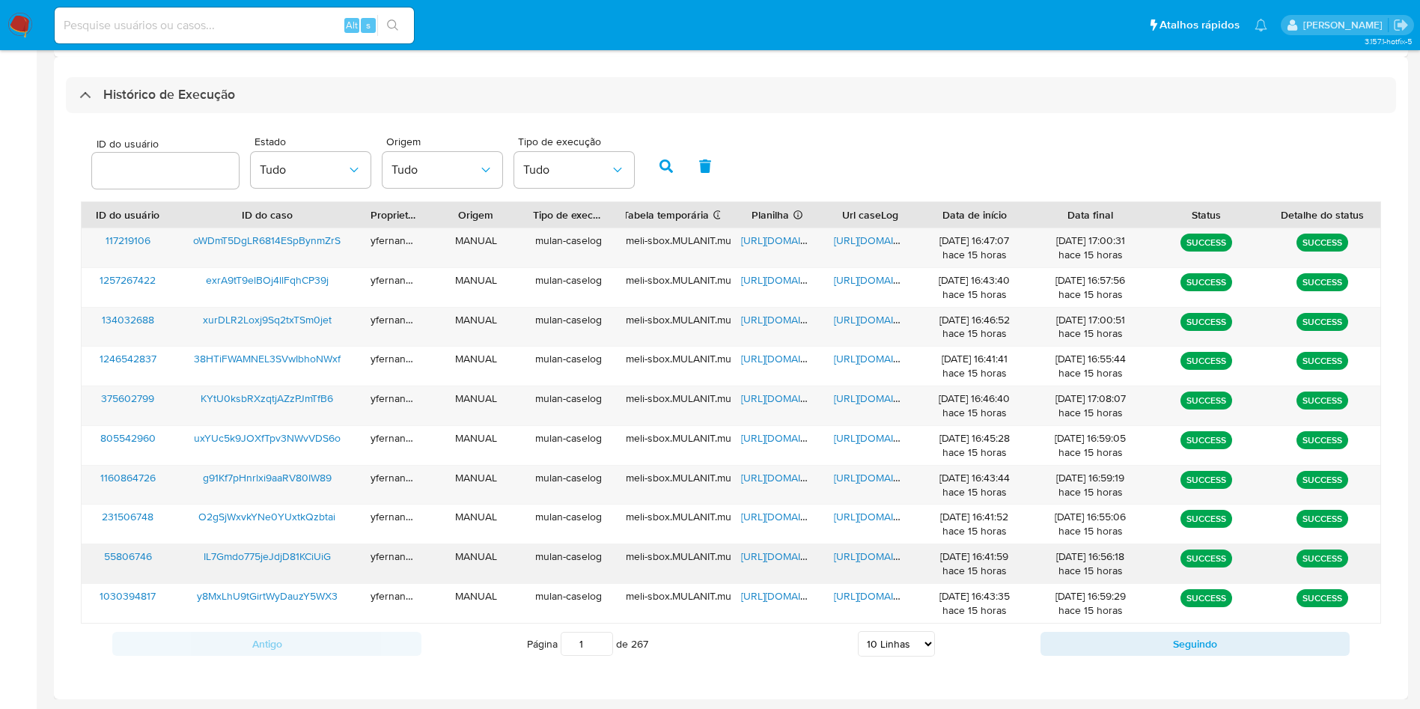
click at [774, 472] on span "https://docs.google.com/spreadsheets/d/1AWTNQPegf8BL-s4UyqSzGevgraacmvJHVDI5z4Y…" at bounding box center [792, 556] width 103 height 15
click at [893, 472] on span "https://docs.google.com/document/d/1wlC9upjdknejEsK1HjArSu2x0u2hsoE2E5-fqlnQdSU…" at bounding box center [885, 556] width 103 height 15
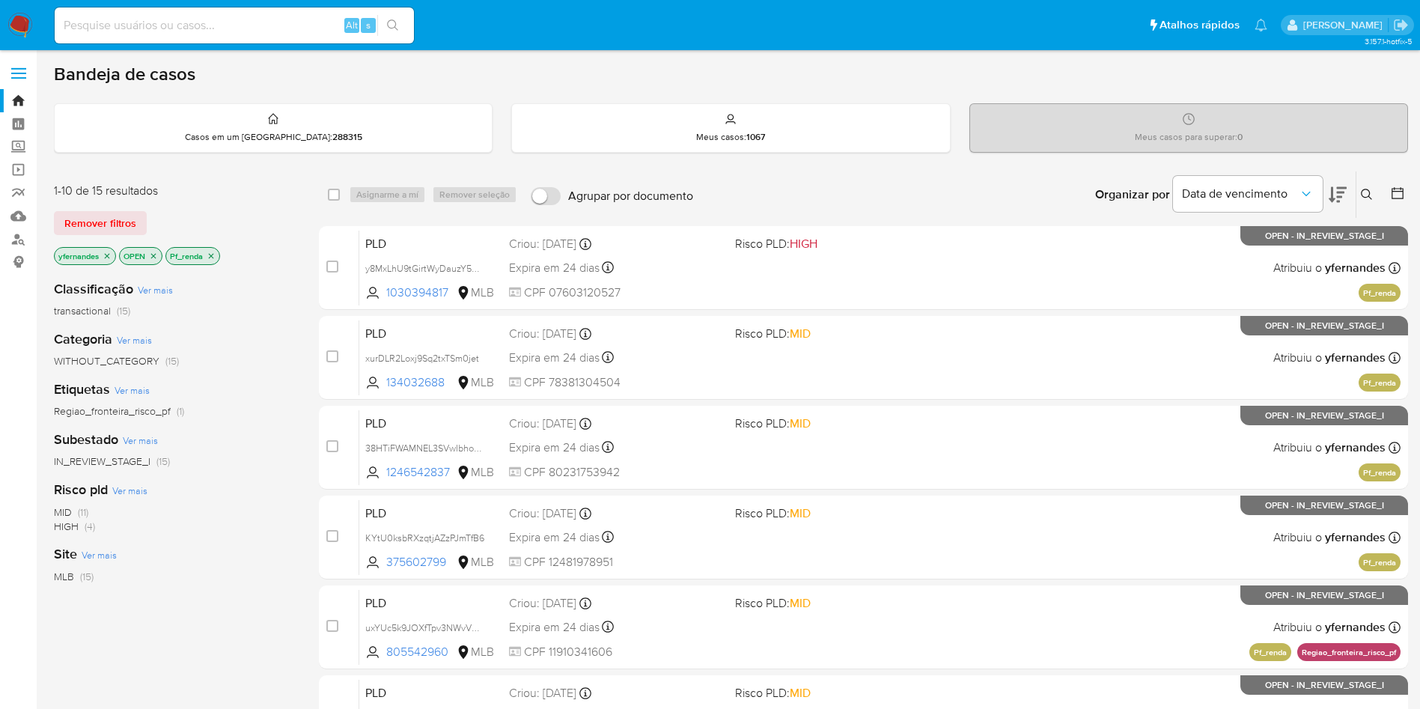
scroll to position [473, 0]
drag, startPoint x: 0, startPoint y: 0, endPoint x: 31, endPoint y: 25, distance: 40.4
click at [31, 25] on img at bounding box center [19, 25] width 25 height 25
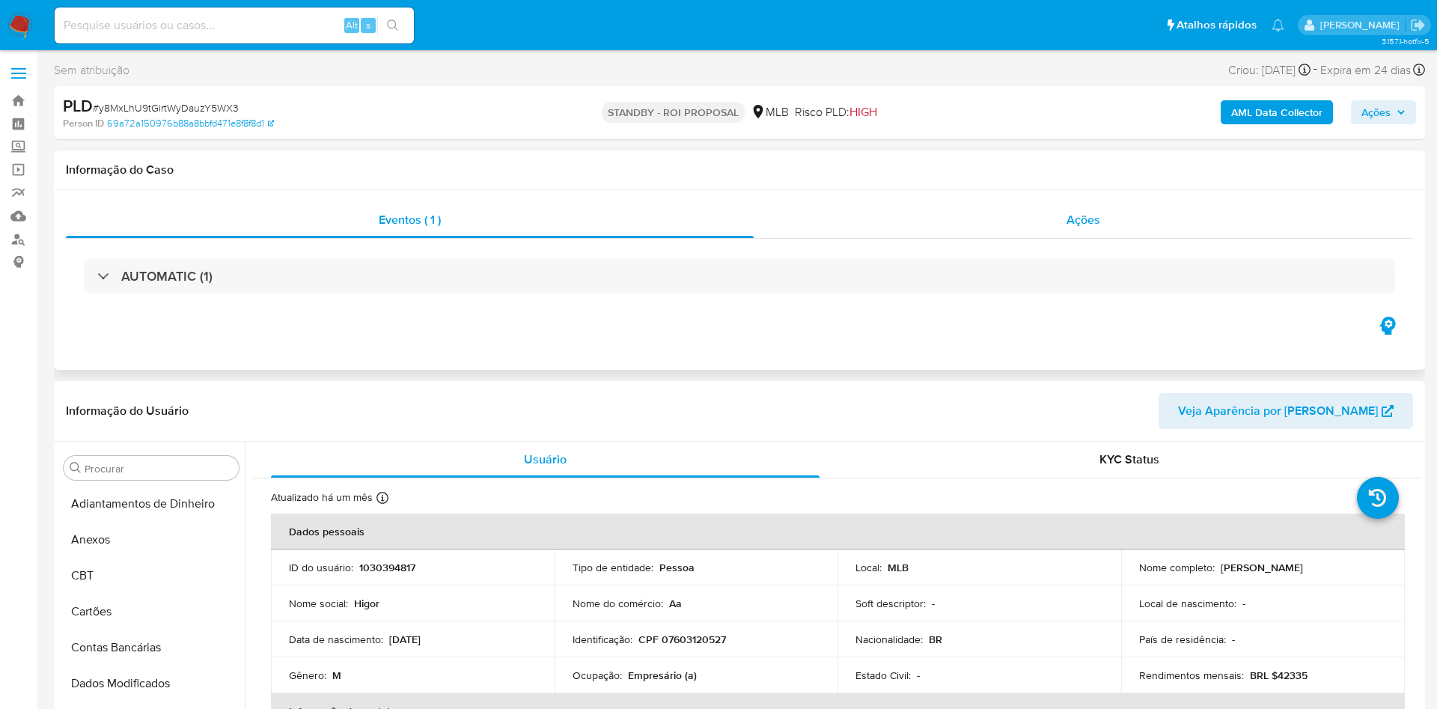
click at [1022, 233] on div "Ações" at bounding box center [1083, 220] width 659 height 36
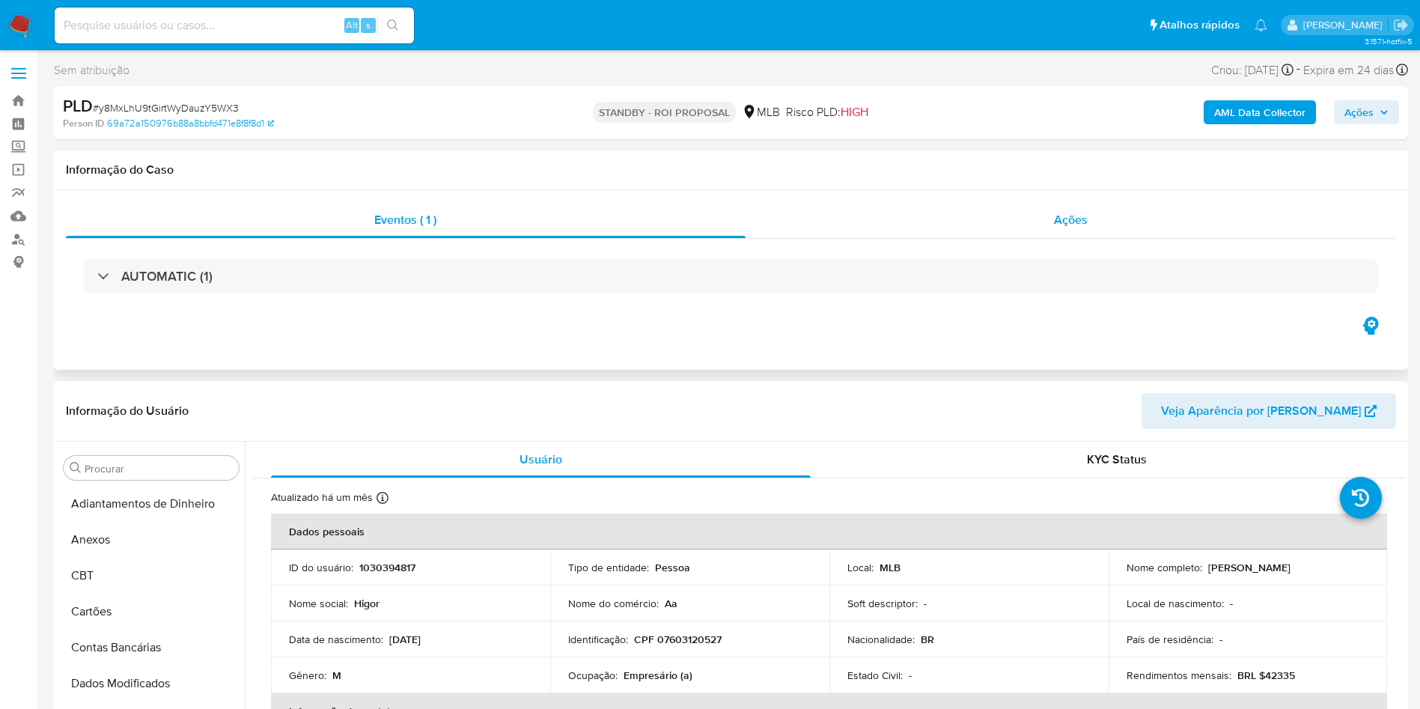
scroll to position [668, 0]
select select "10"
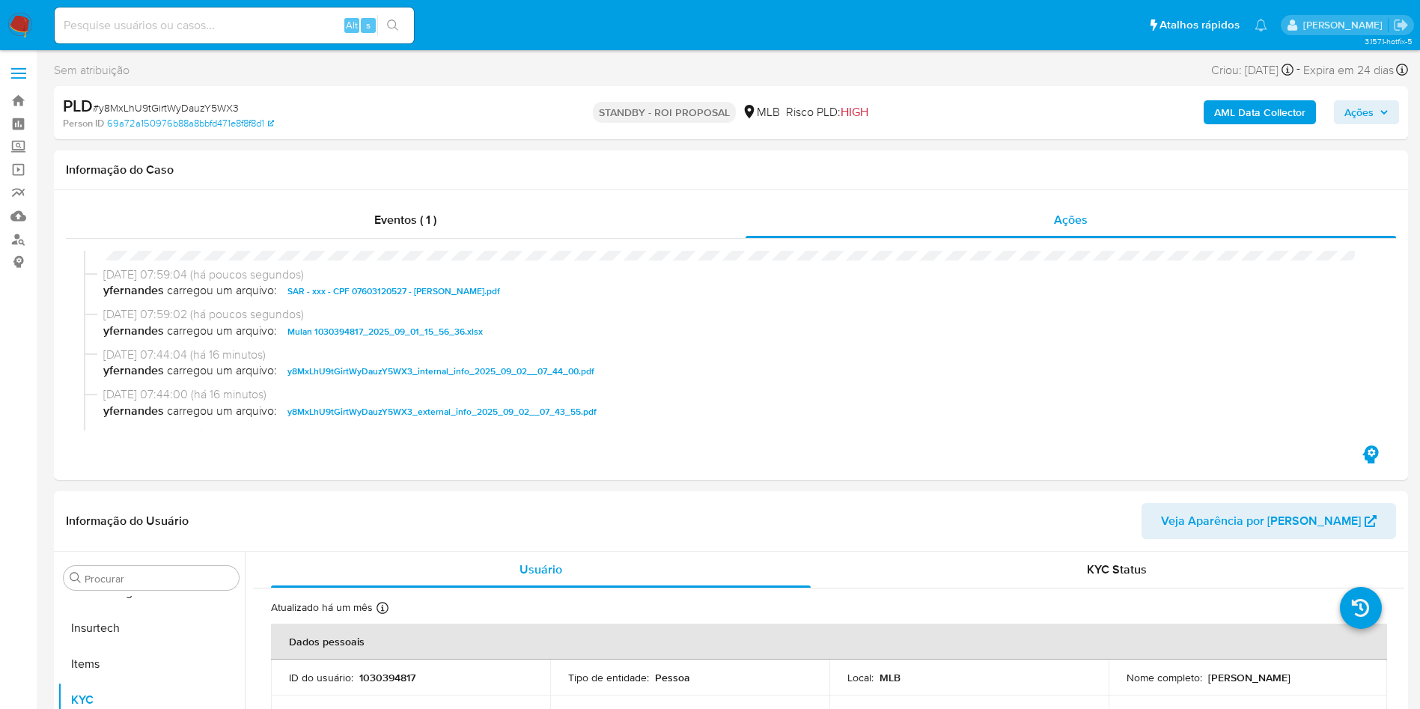
scroll to position [0, 0]
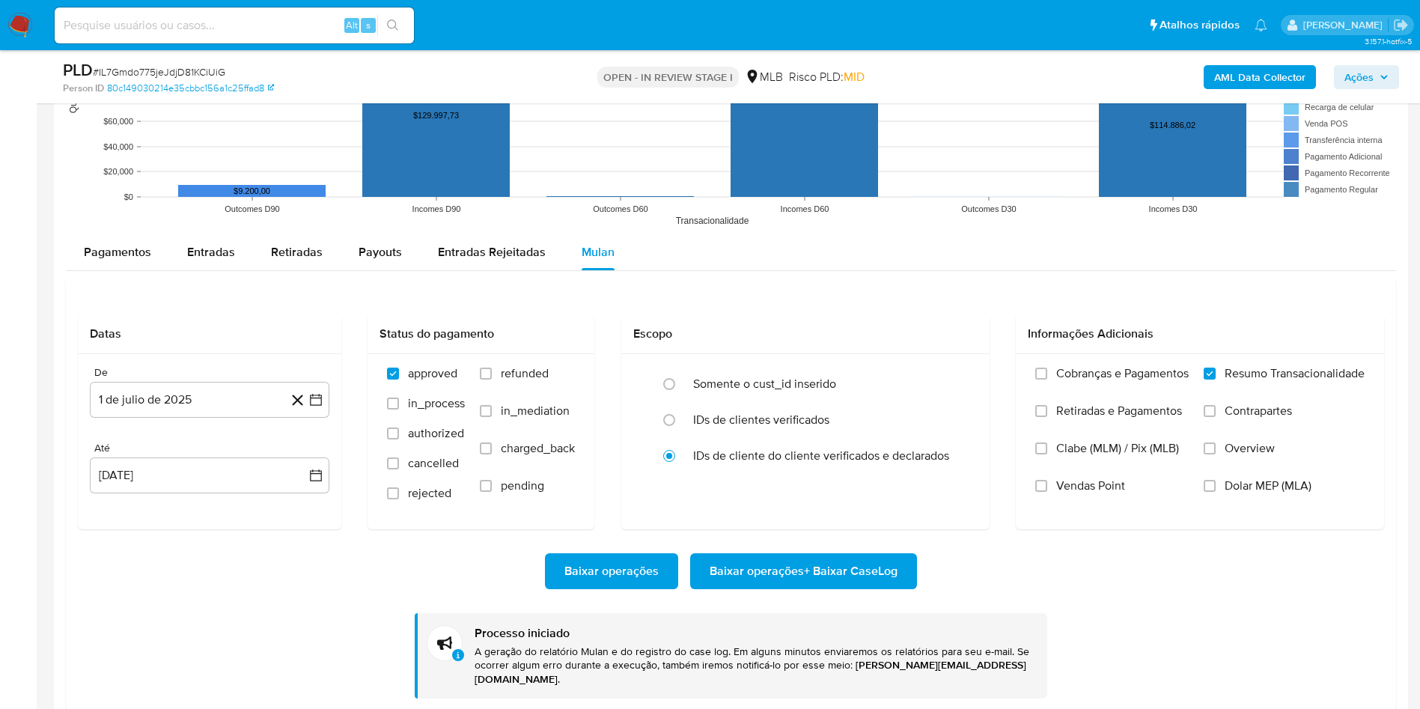
scroll to position [668, 0]
click at [198, 75] on span "# IL7Gmdo775jeJdjD81KCiUiG" at bounding box center [159, 71] width 132 height 15
copy span "IL7Gmdo775jeJdjD81KCiUiG"
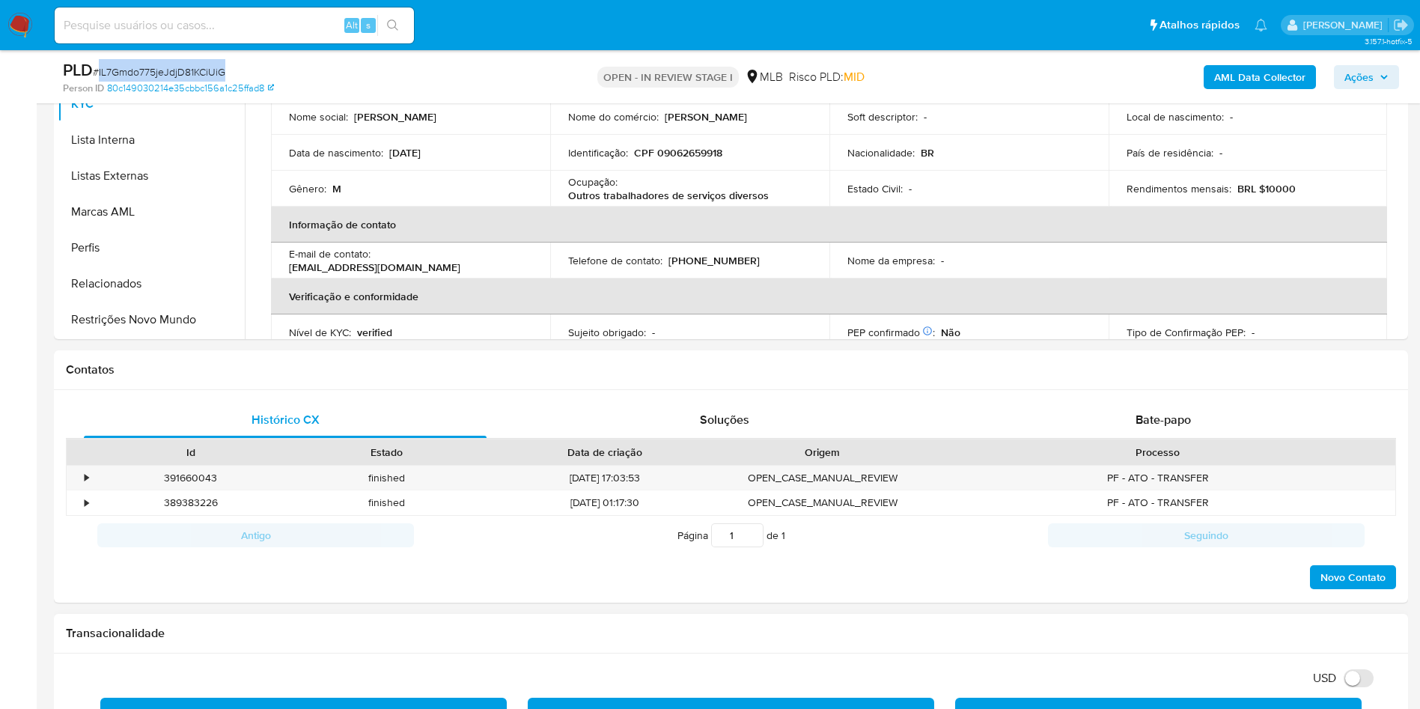
scroll to position [0, 0]
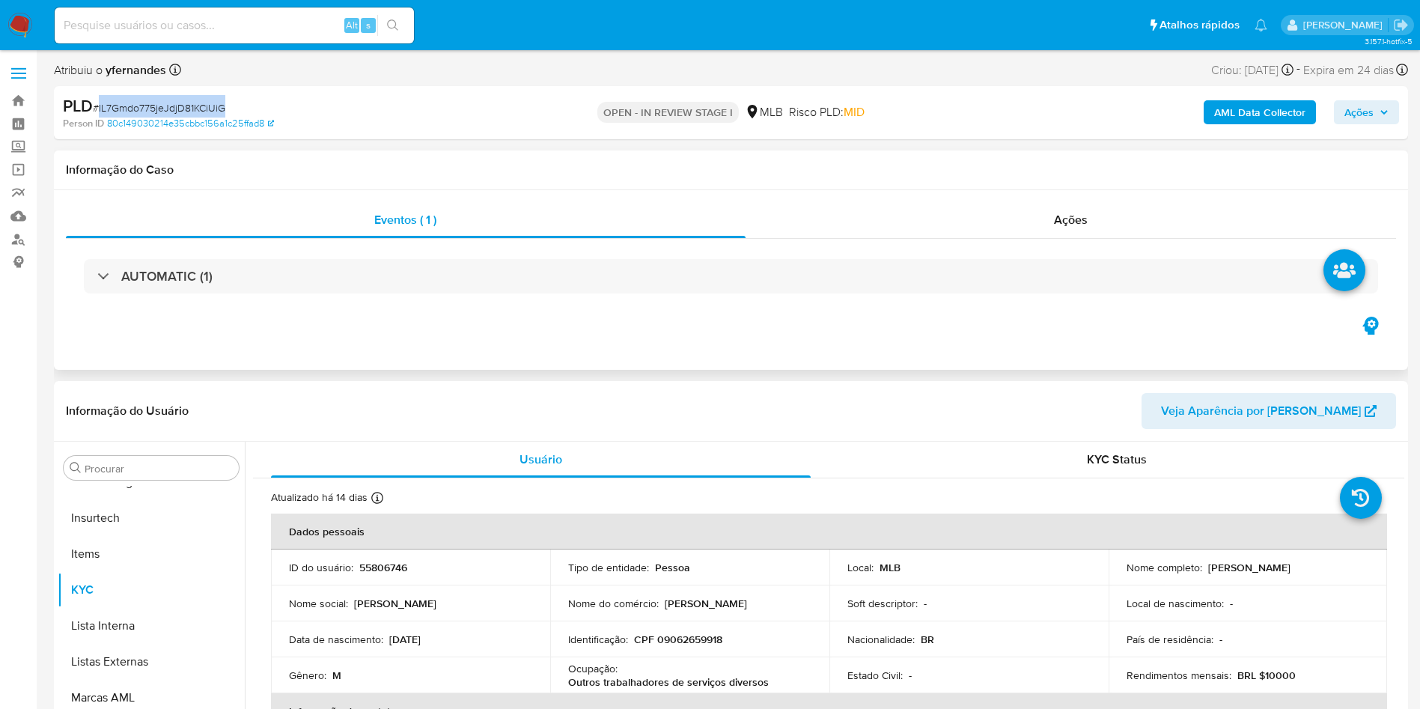
click at [555, 305] on div "AUTOMATIC (1)" at bounding box center [731, 276] width 1330 height 75
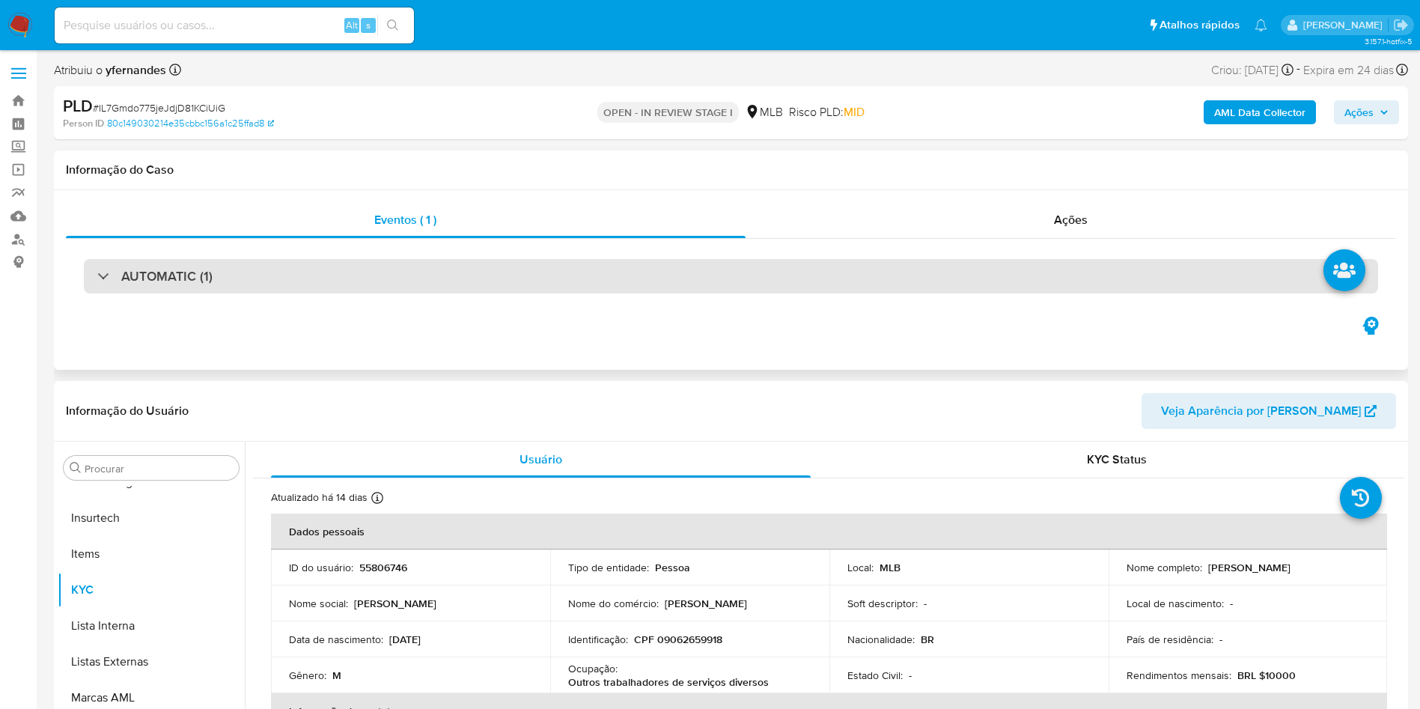
click at [542, 259] on div "AUTOMATIC (1)" at bounding box center [731, 276] width 1294 height 34
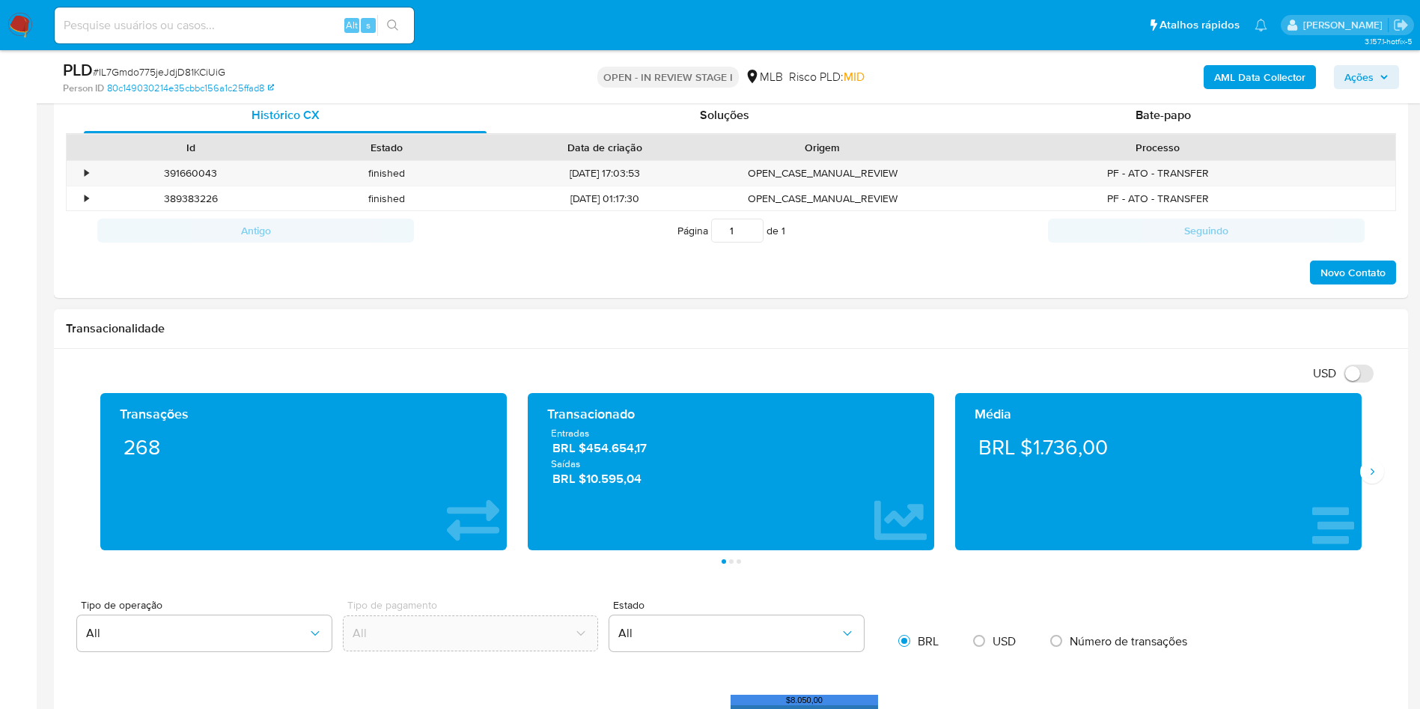
scroll to position [1123, 0]
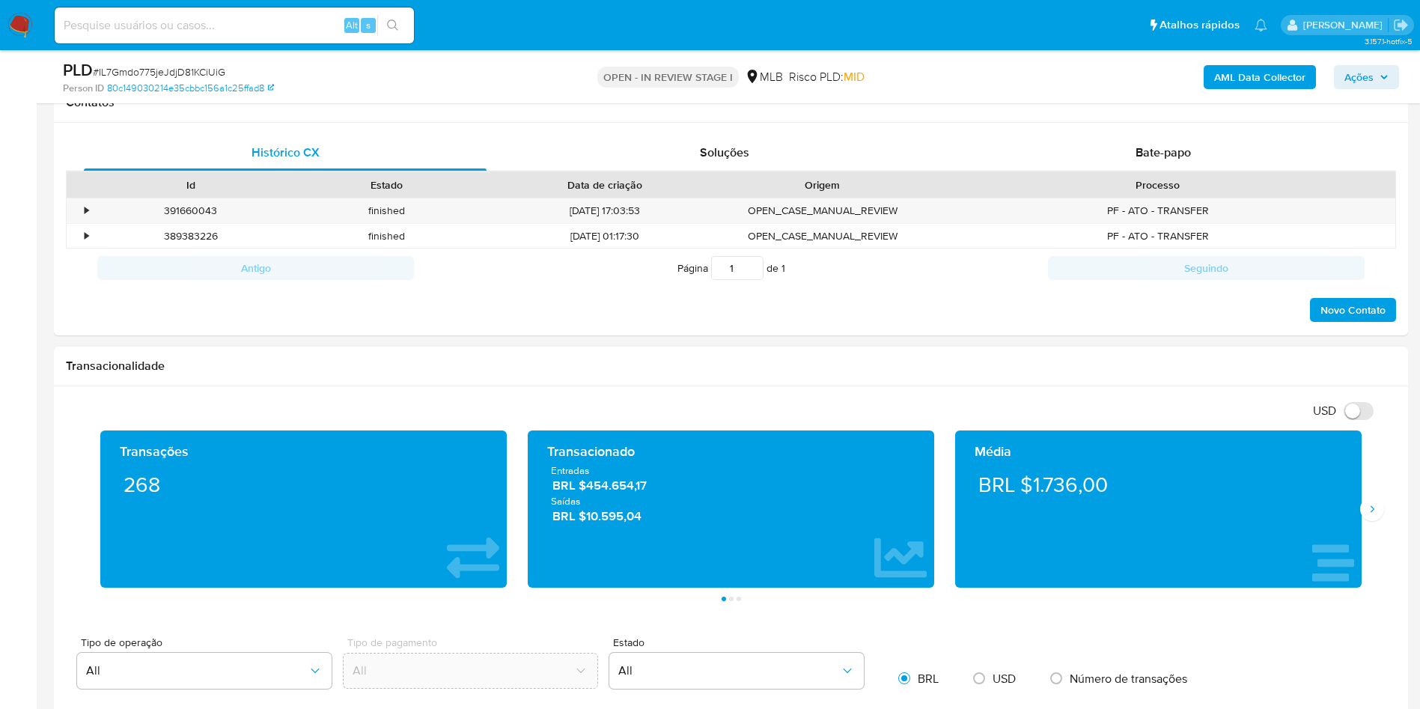
click at [1386, 502] on div "Transações 268 Transacionado Entradas BRL $454.654,17 Saídas BRL $10.595,04 Méd…" at bounding box center [731, 515] width 1330 height 171
click at [1381, 501] on button "Siguiente" at bounding box center [1372, 509] width 24 height 24
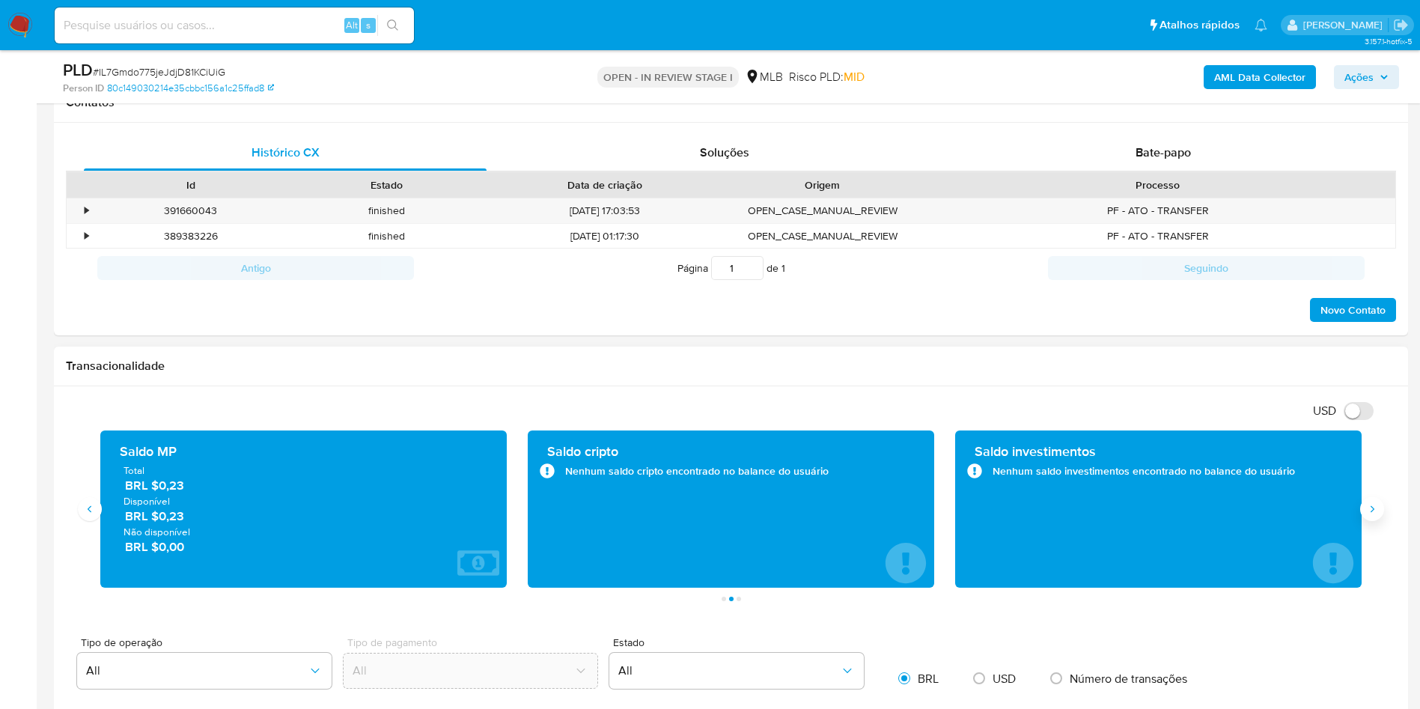
click at [1381, 501] on button "Siguiente" at bounding box center [1372, 509] width 24 height 24
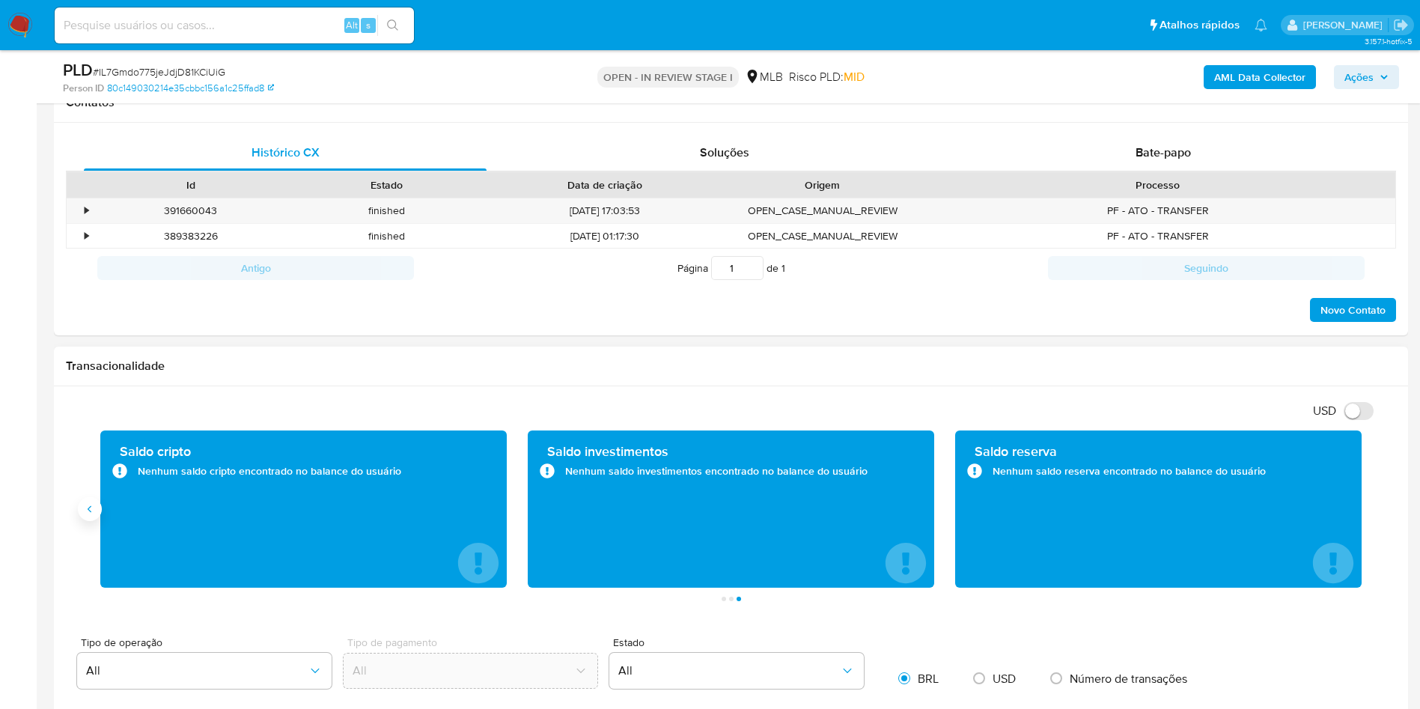
click at [87, 510] on icon "Anterior" at bounding box center [90, 509] width 12 height 12
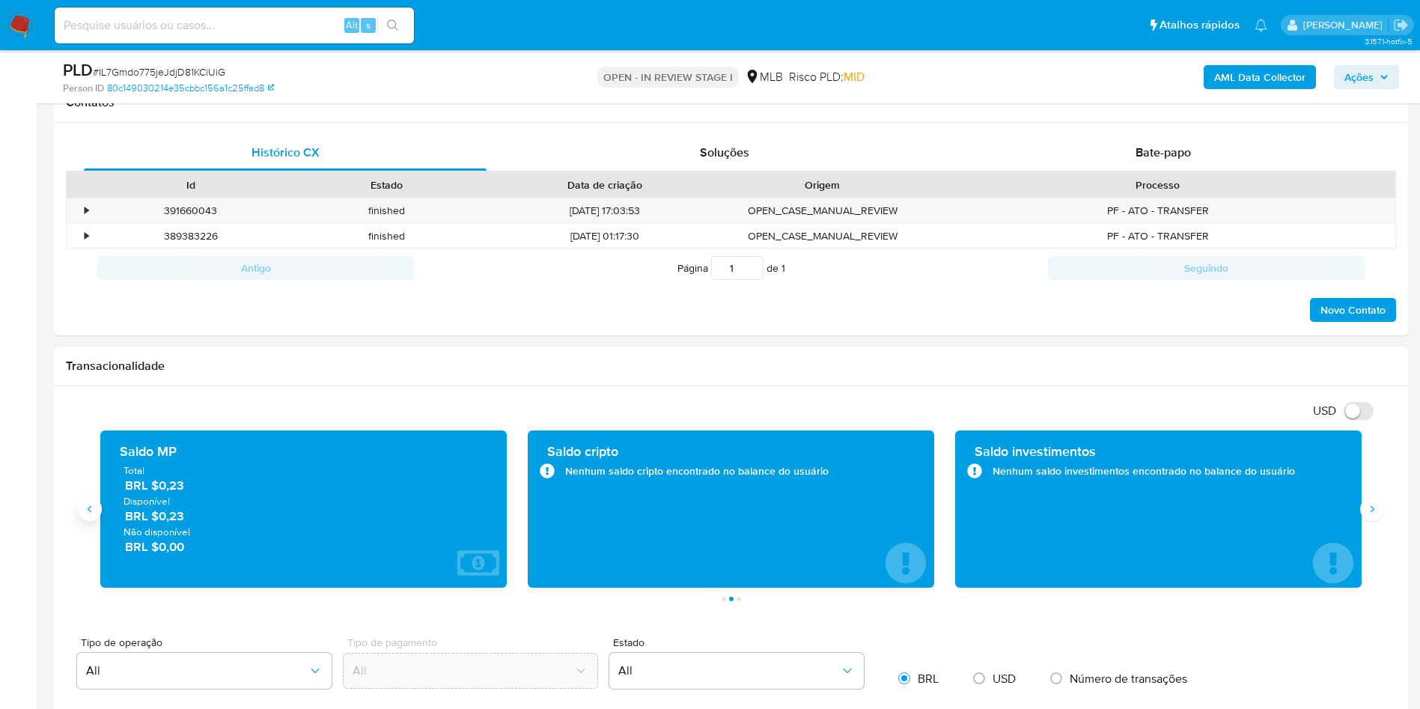
click at [87, 510] on icon "Anterior" at bounding box center [90, 509] width 12 height 12
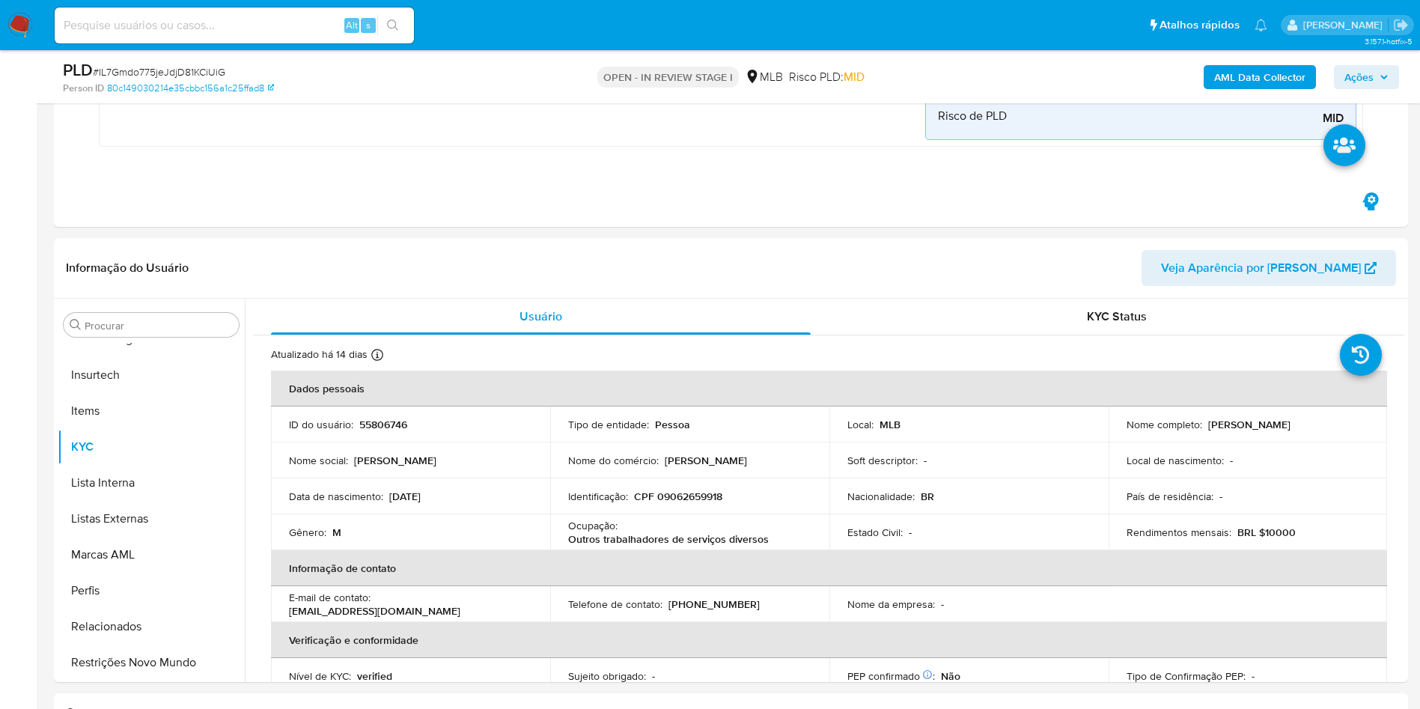
scroll to position [561, 0]
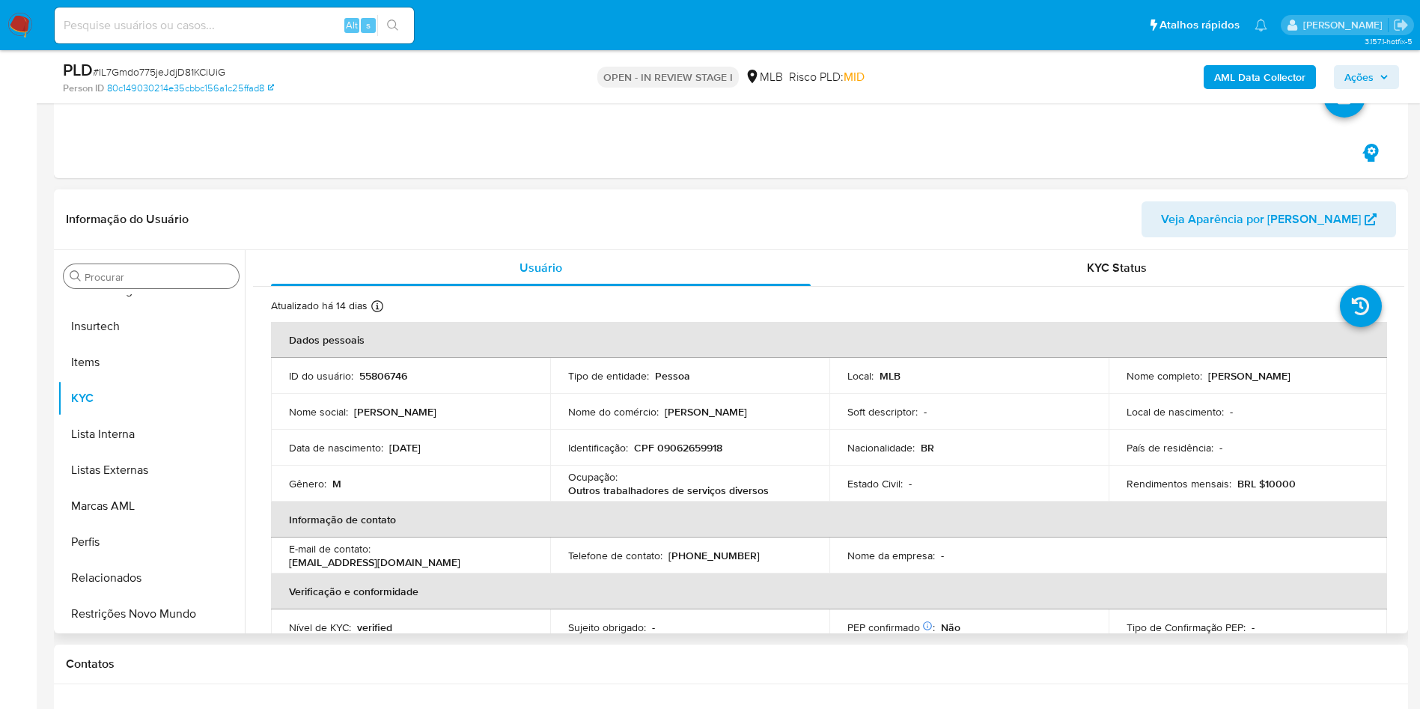
click at [128, 267] on div "Procurar" at bounding box center [151, 276] width 175 height 24
click at [165, 278] on input "Procurar" at bounding box center [159, 276] width 148 height 13
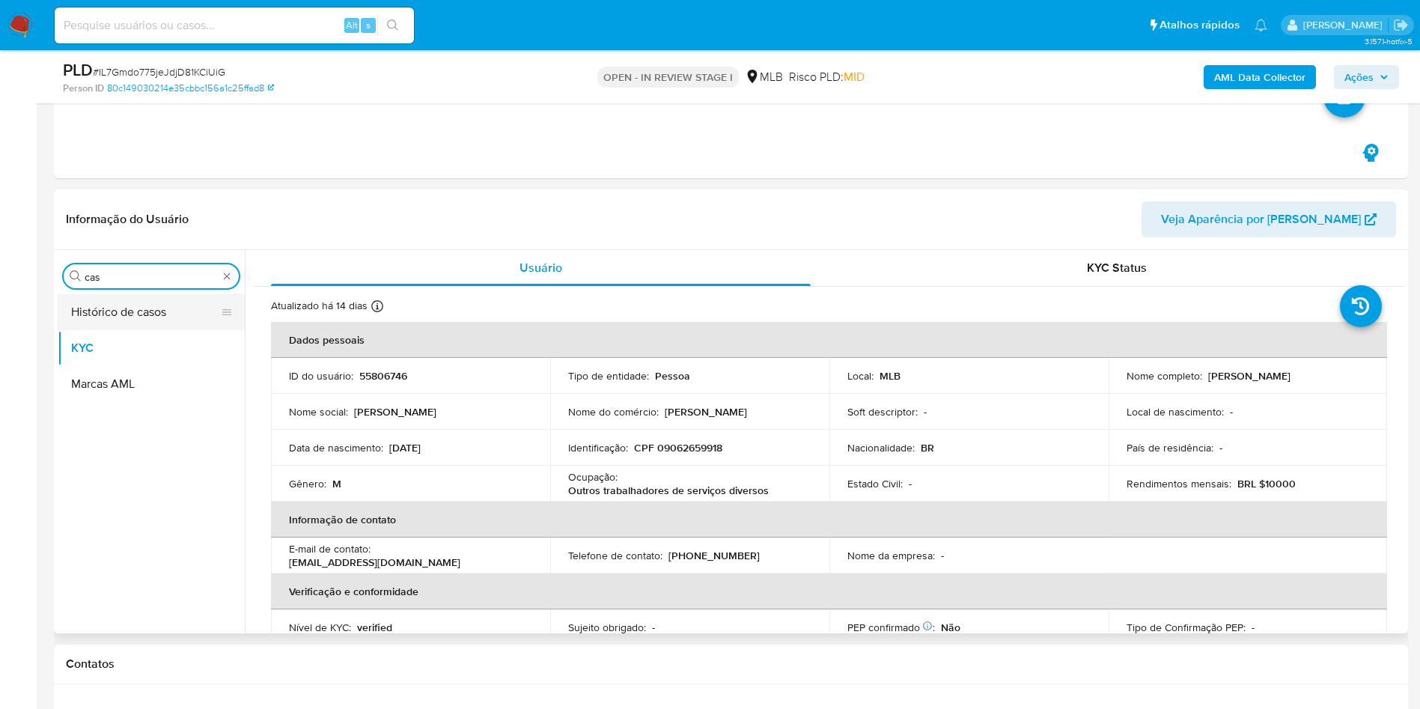
scroll to position [0, 0]
click at [151, 313] on button "Histórico de casos" at bounding box center [145, 312] width 175 height 36
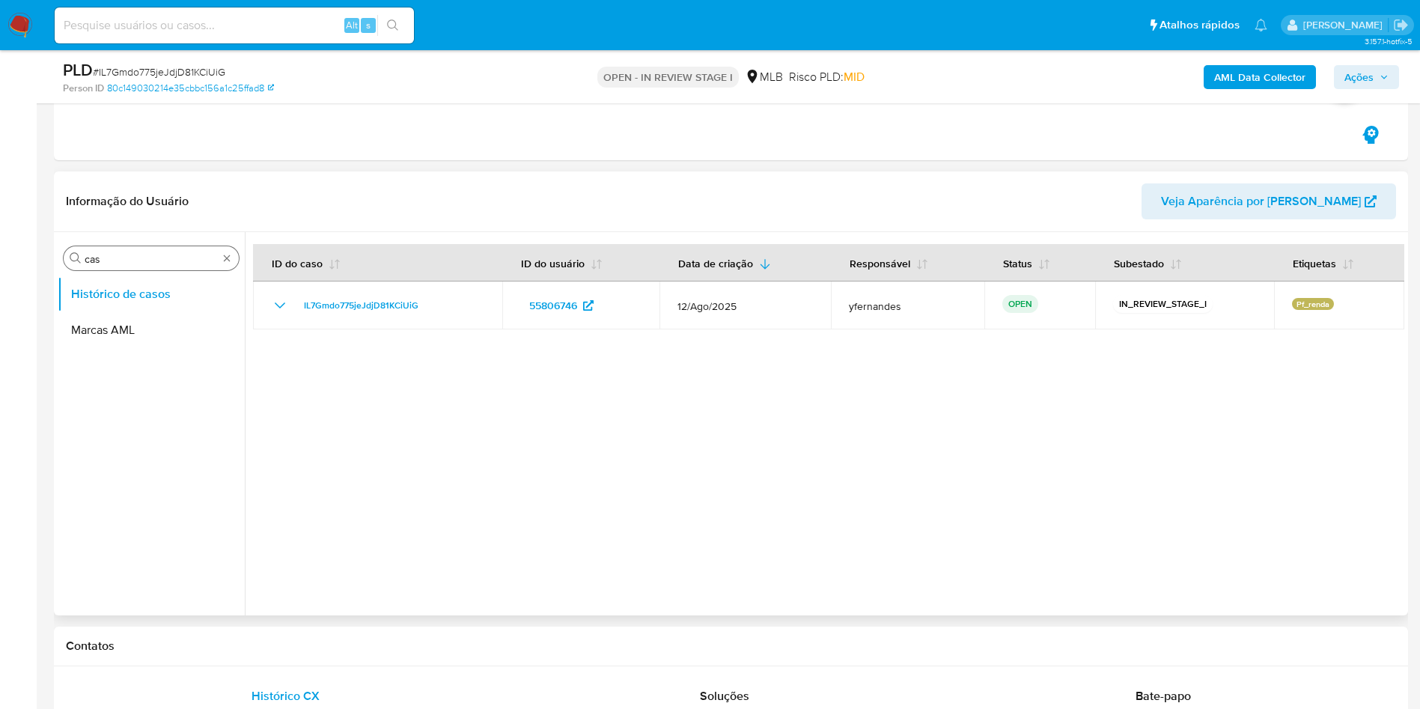
click at [129, 266] on div "Procurar cas" at bounding box center [151, 258] width 175 height 24
click at [126, 263] on input "cas" at bounding box center [151, 258] width 133 height 13
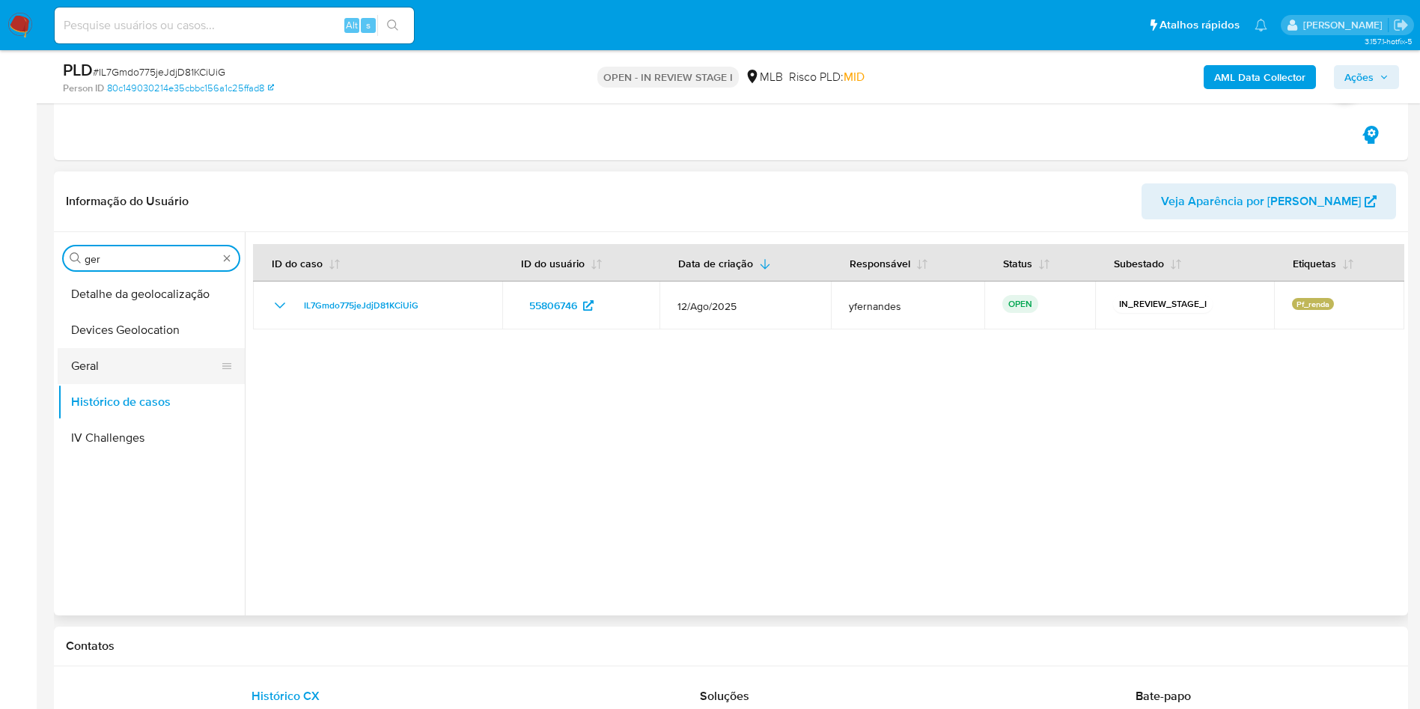
type input "ger"
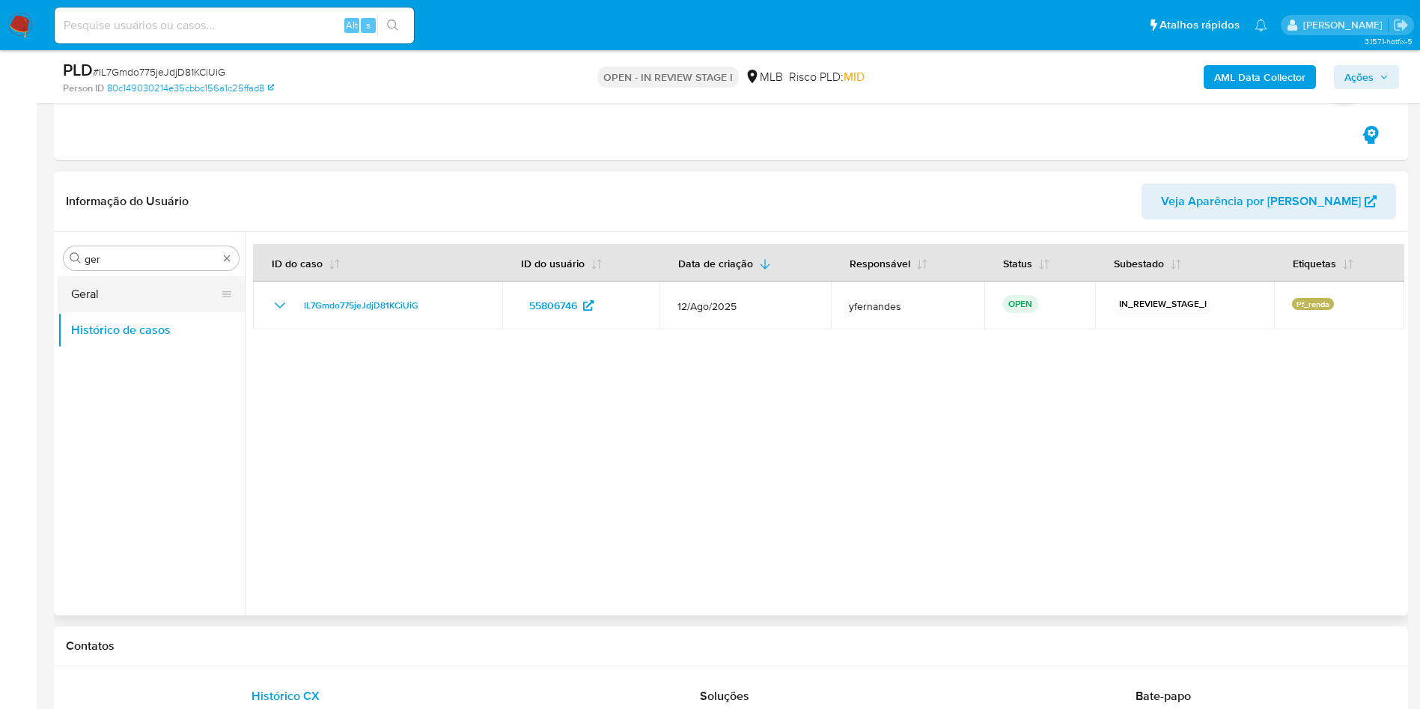
click at [91, 297] on button "Geral" at bounding box center [145, 294] width 175 height 36
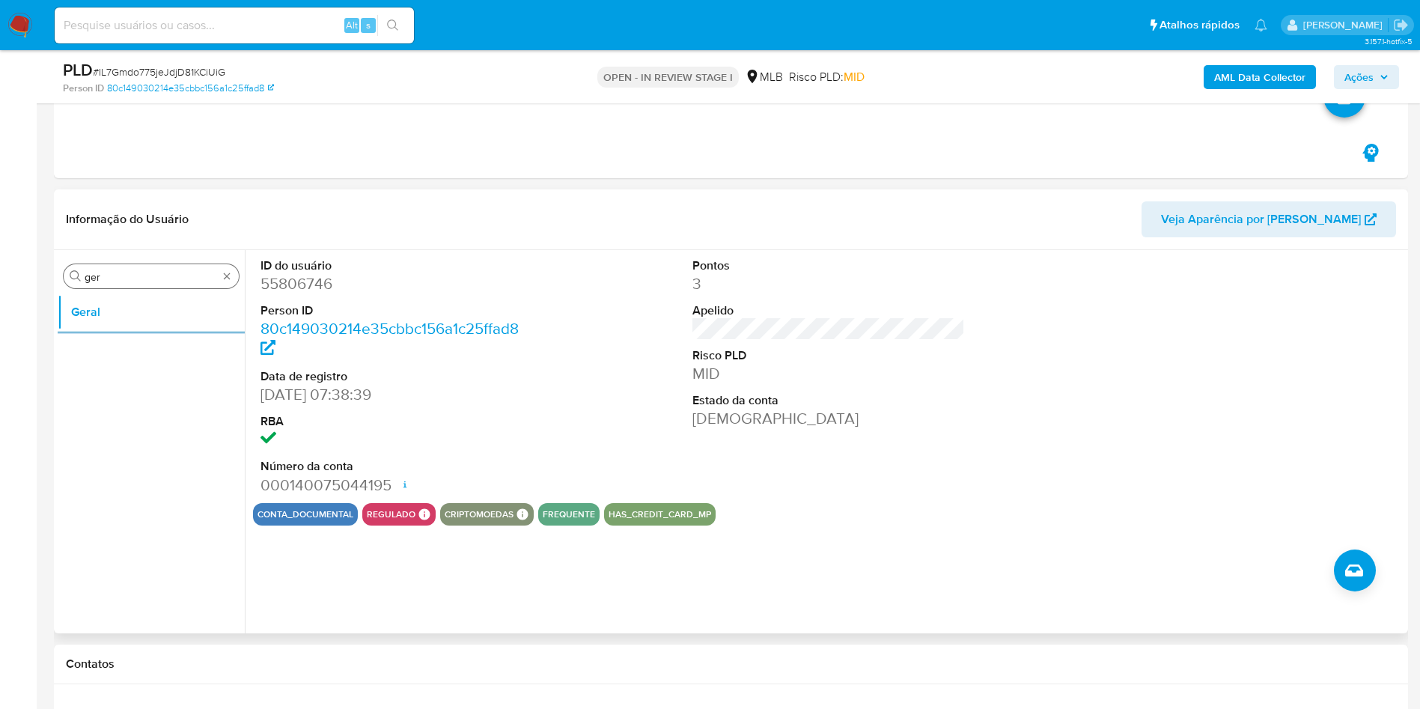
click at [203, 266] on div "Procurar ger" at bounding box center [151, 276] width 175 height 24
click at [191, 269] on div "Procurar ger" at bounding box center [151, 276] width 175 height 24
click at [149, 284] on div "Procurar ger" at bounding box center [151, 276] width 175 height 24
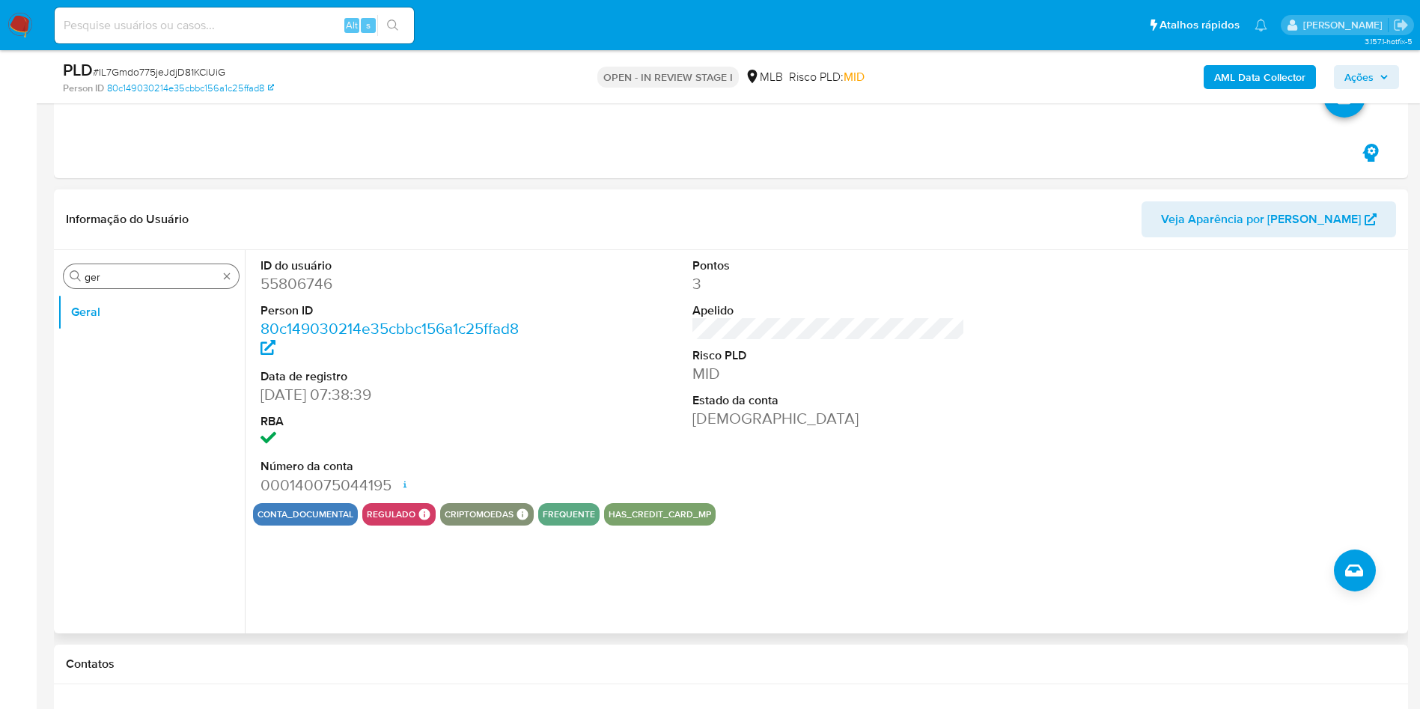
click at [142, 280] on input "ger" at bounding box center [151, 276] width 133 height 13
click at [141, 280] on input "ger" at bounding box center [151, 276] width 133 height 13
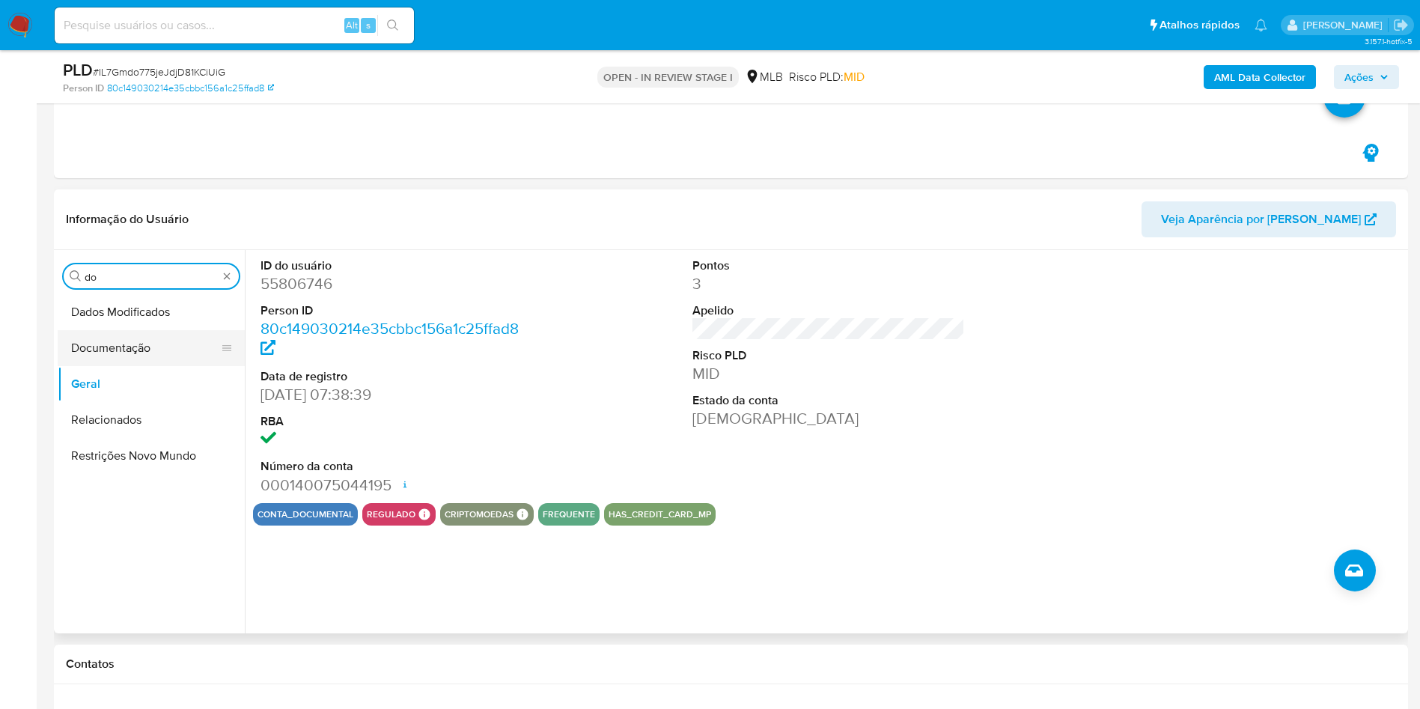
type input "do"
click at [150, 333] on button "Documentação" at bounding box center [145, 348] width 175 height 36
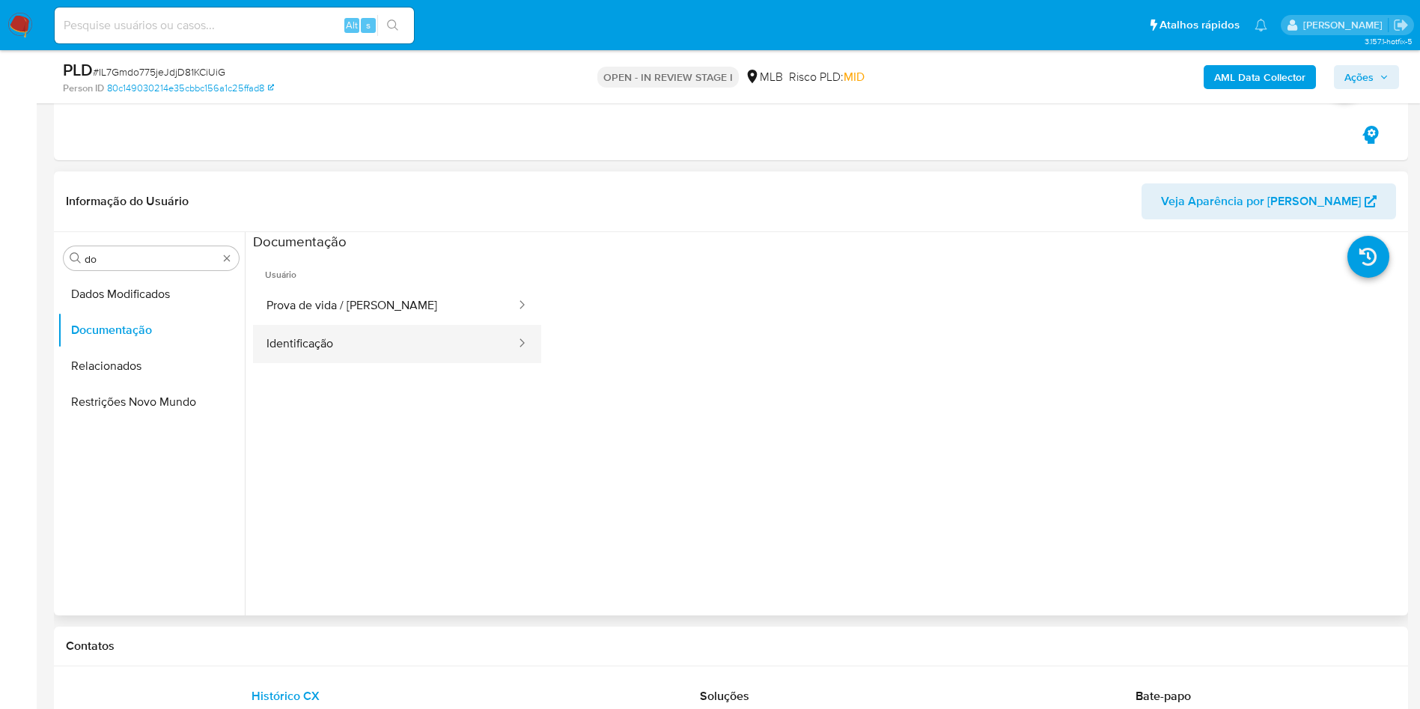
click at [425, 328] on button "Identificação" at bounding box center [385, 344] width 264 height 38
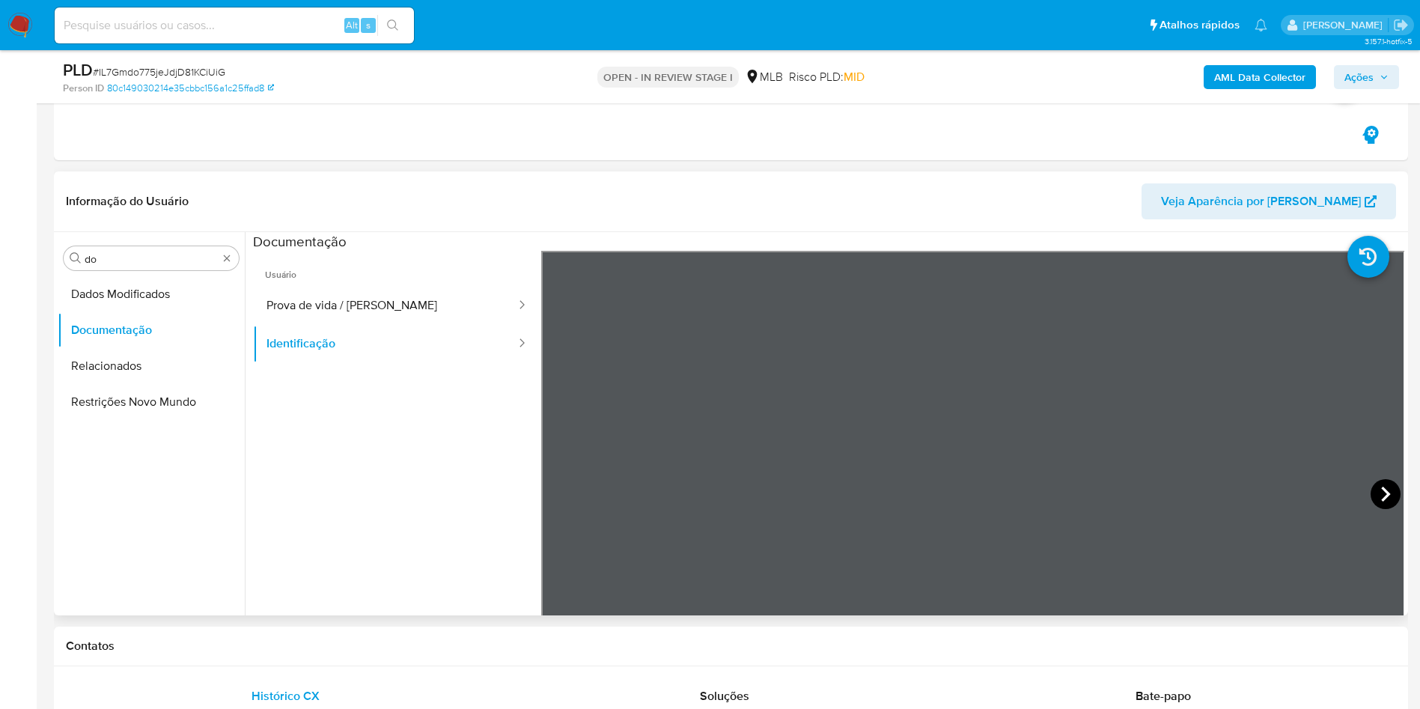
click at [1371, 488] on icon at bounding box center [1385, 494] width 30 height 30
click at [323, 317] on button "Prova de vida / Selfie" at bounding box center [385, 306] width 264 height 38
click at [145, 259] on input "do" at bounding box center [151, 258] width 133 height 13
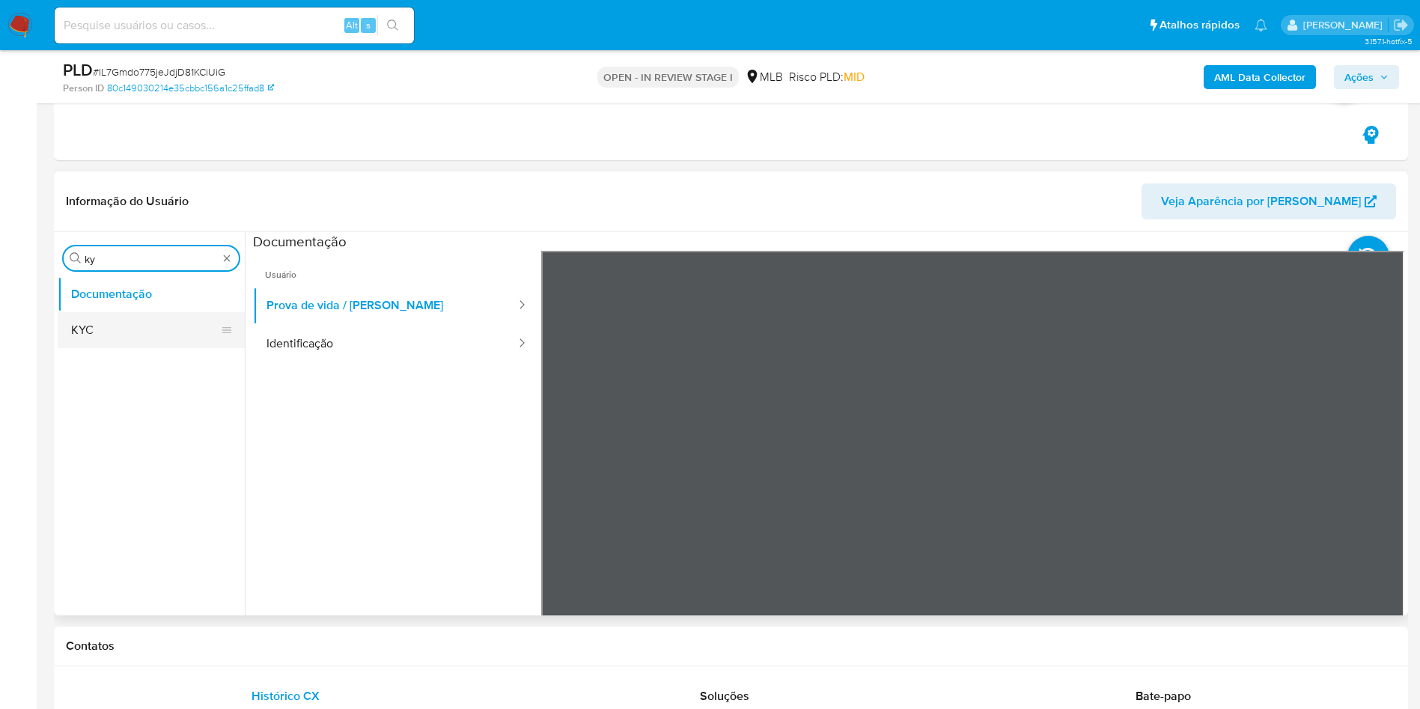
type input "ky"
click at [108, 331] on button "KYC" at bounding box center [145, 330] width 175 height 36
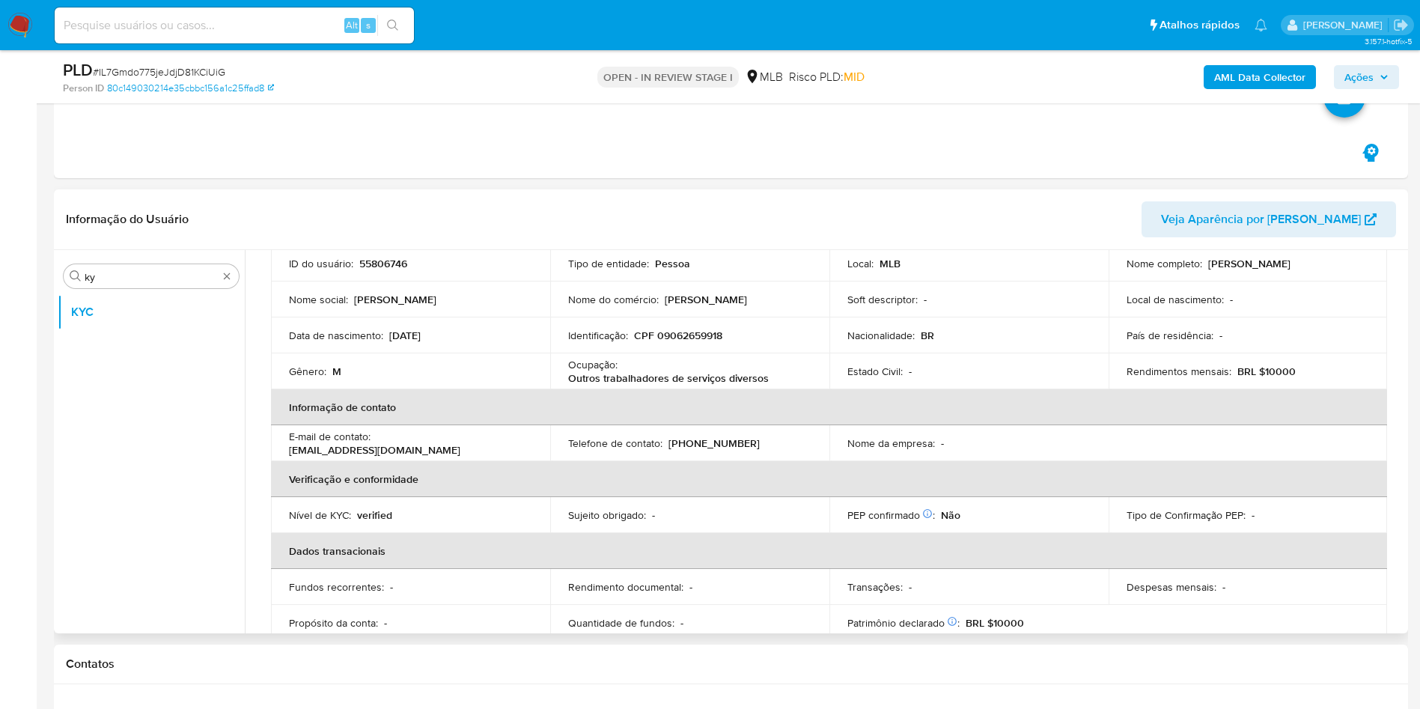
scroll to position [116, 0]
click at [645, 350] on td "Ocupação : Outros trabalhadores de serviços diversos" at bounding box center [689, 368] width 279 height 36
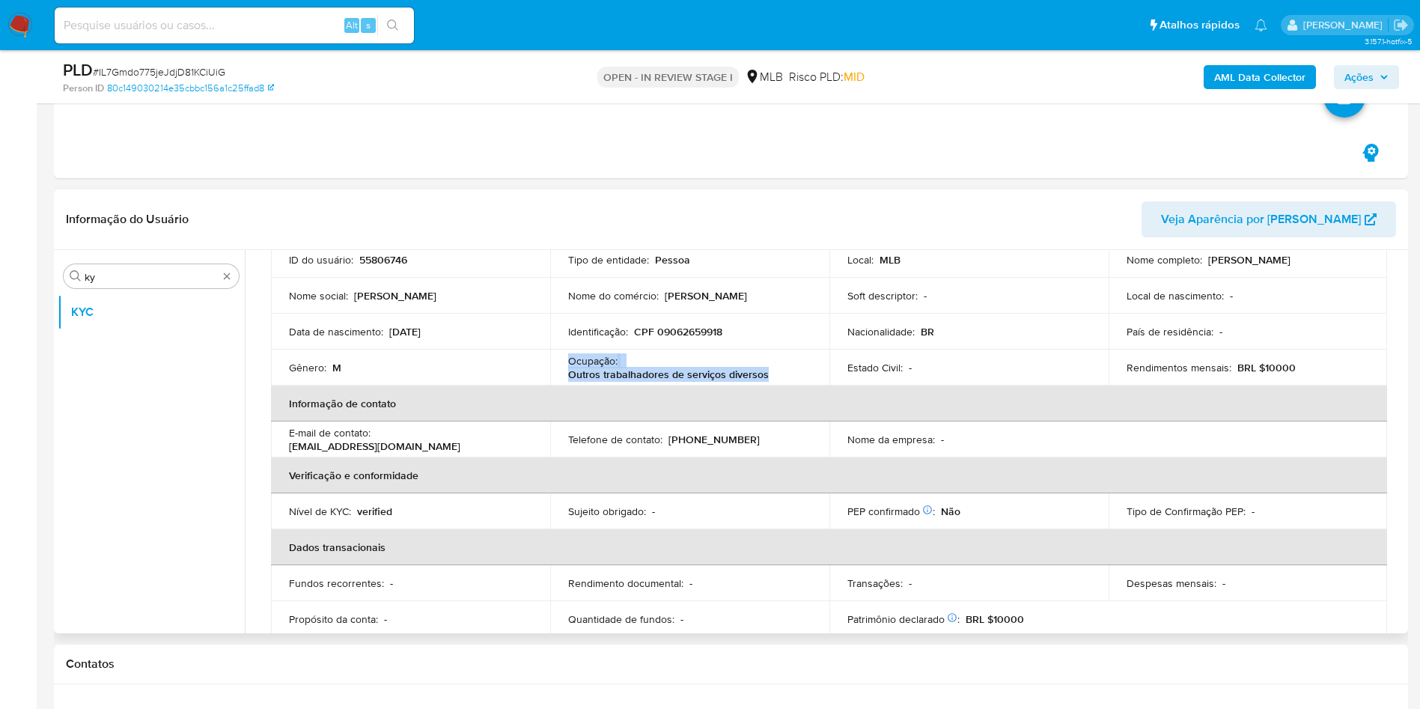
click at [645, 350] on td "Ocupação : Outros trabalhadores de serviços diversos" at bounding box center [689, 368] width 279 height 36
copy div "Ocupação : Outros trabalhadores de serviços diversos"
drag, startPoint x: 676, startPoint y: 366, endPoint x: 710, endPoint y: 369, distance: 33.8
click at [676, 367] on p "Outros trabalhadores de serviços diversos" at bounding box center [668, 373] width 201 height 13
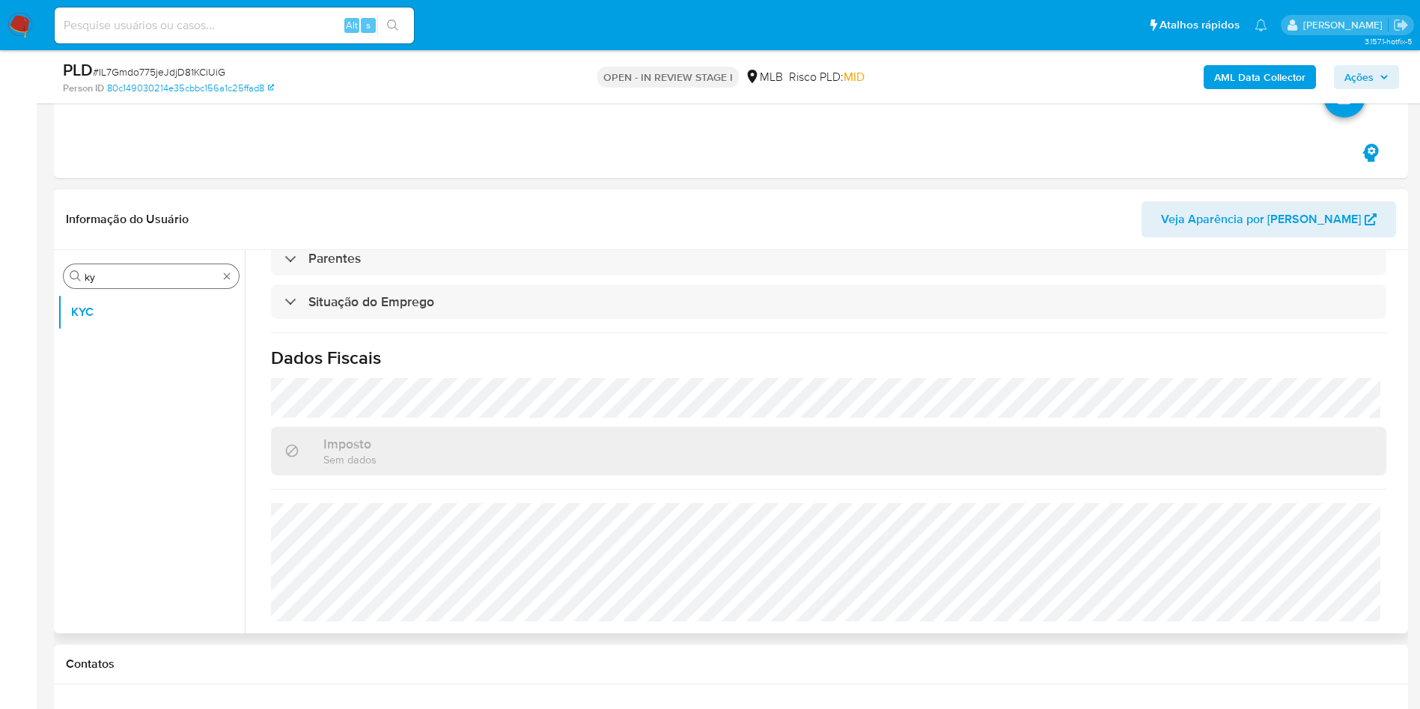
click at [138, 270] on input "ky" at bounding box center [151, 276] width 133 height 13
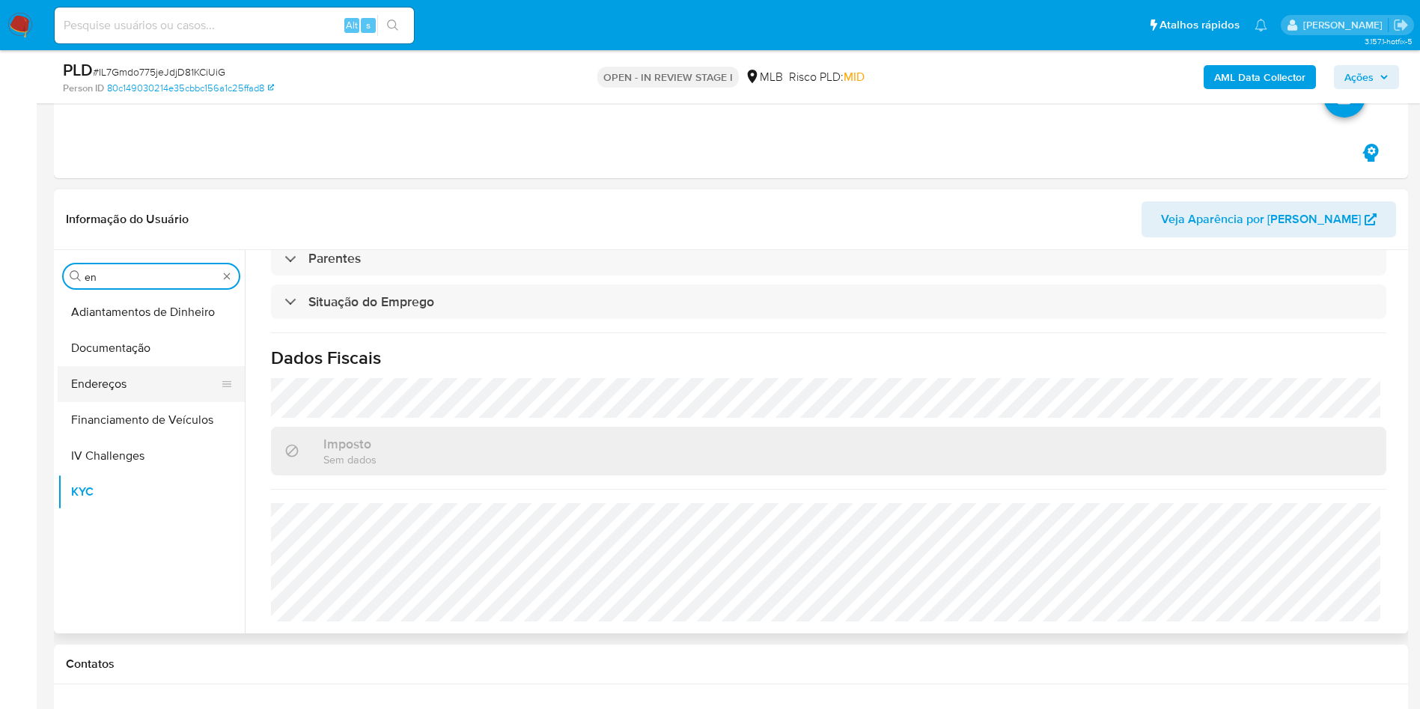
type input "en"
click at [181, 388] on button "Endereços" at bounding box center [145, 384] width 175 height 36
click at [112, 368] on button "Endereços" at bounding box center [145, 384] width 175 height 36
click at [126, 370] on button "Endereços" at bounding box center [145, 384] width 175 height 36
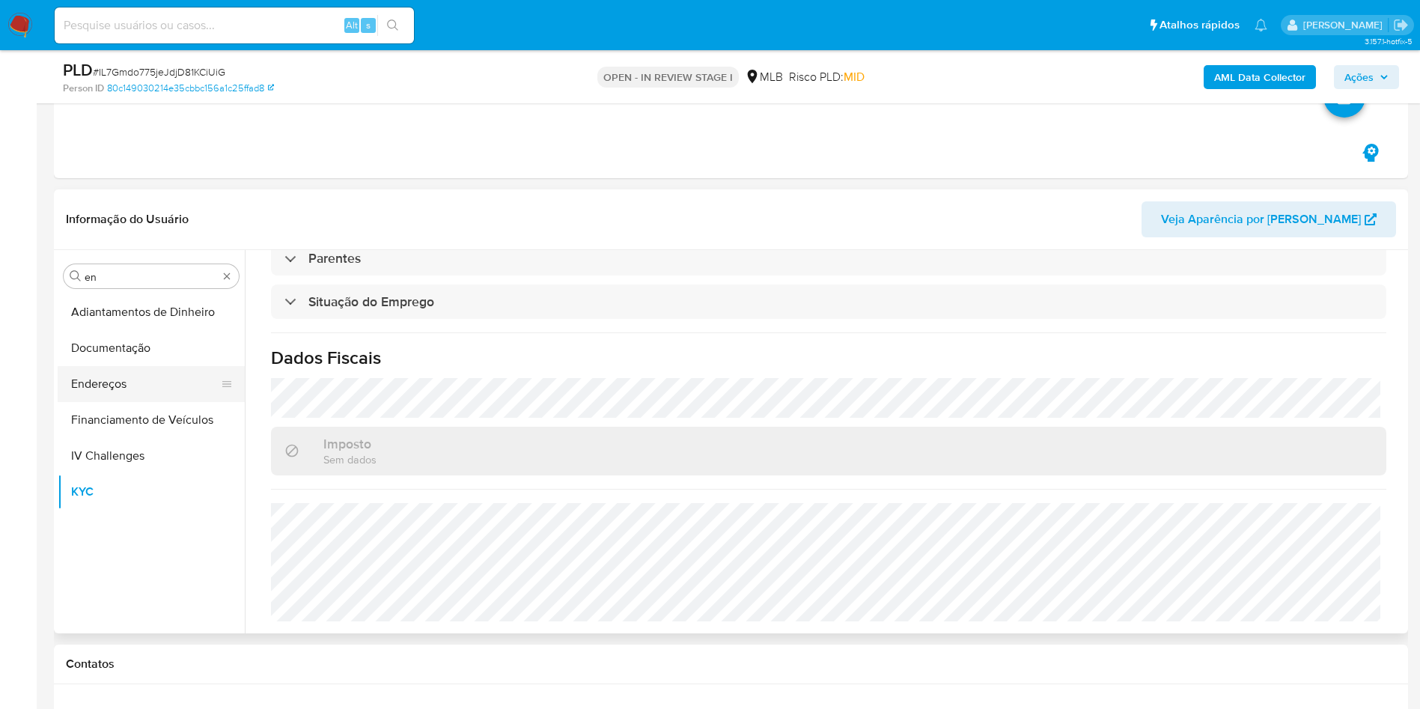
click at [126, 370] on button "Endereços" at bounding box center [145, 384] width 175 height 36
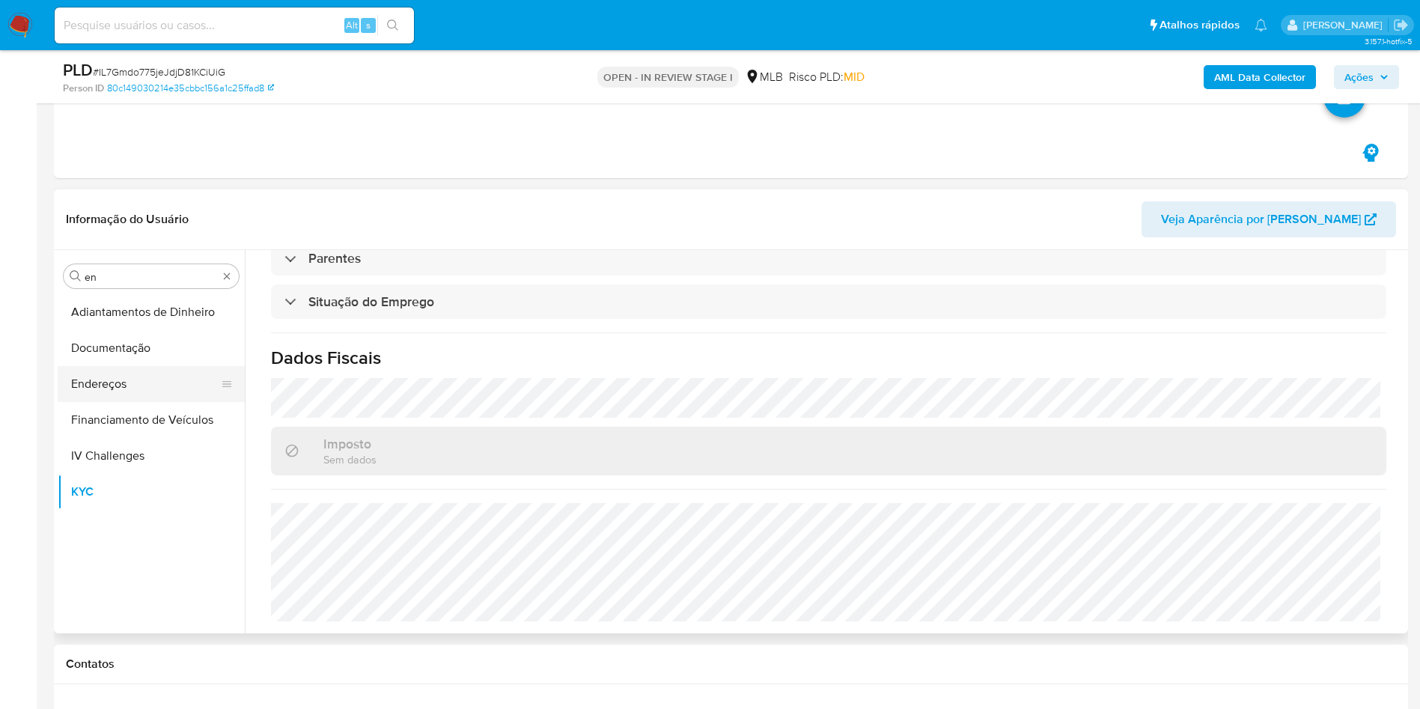
click at [126, 370] on button "Endereços" at bounding box center [145, 384] width 175 height 36
click at [125, 369] on button "Endereços" at bounding box center [145, 384] width 175 height 36
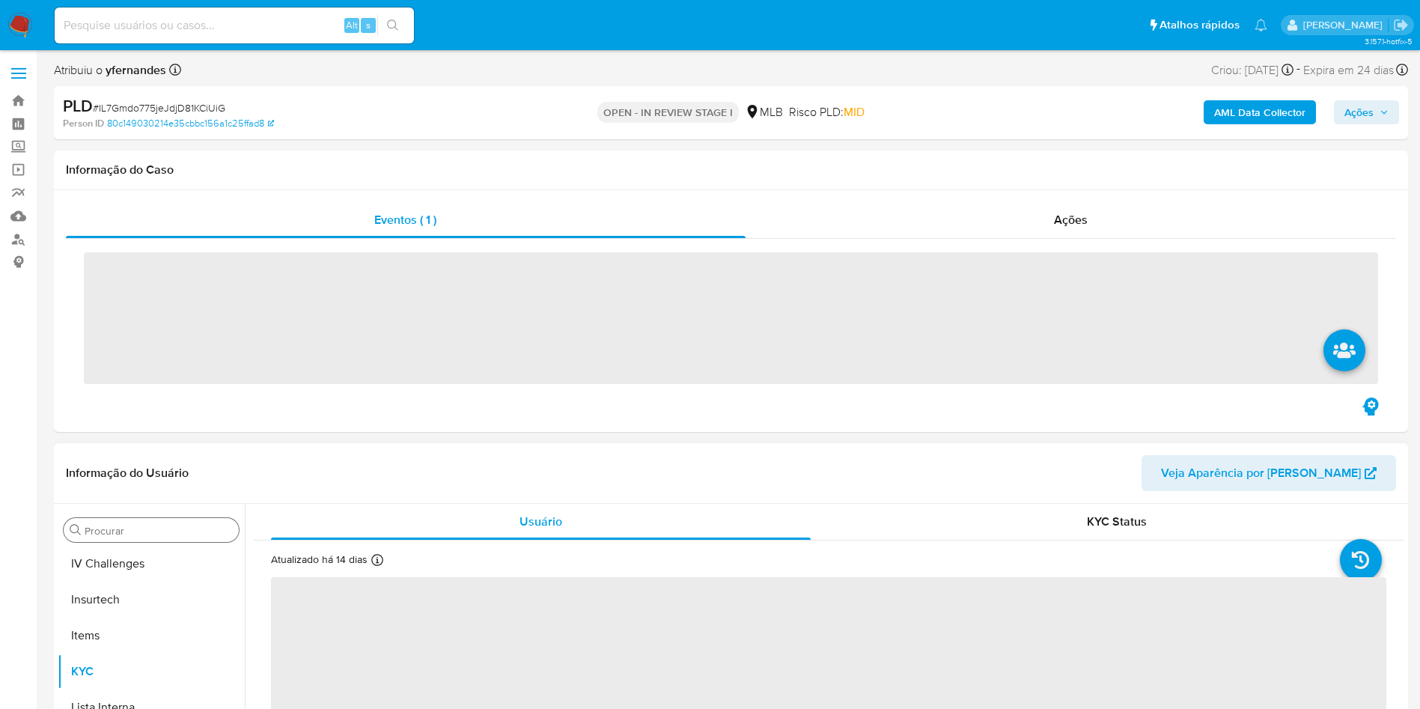
scroll to position [668, 0]
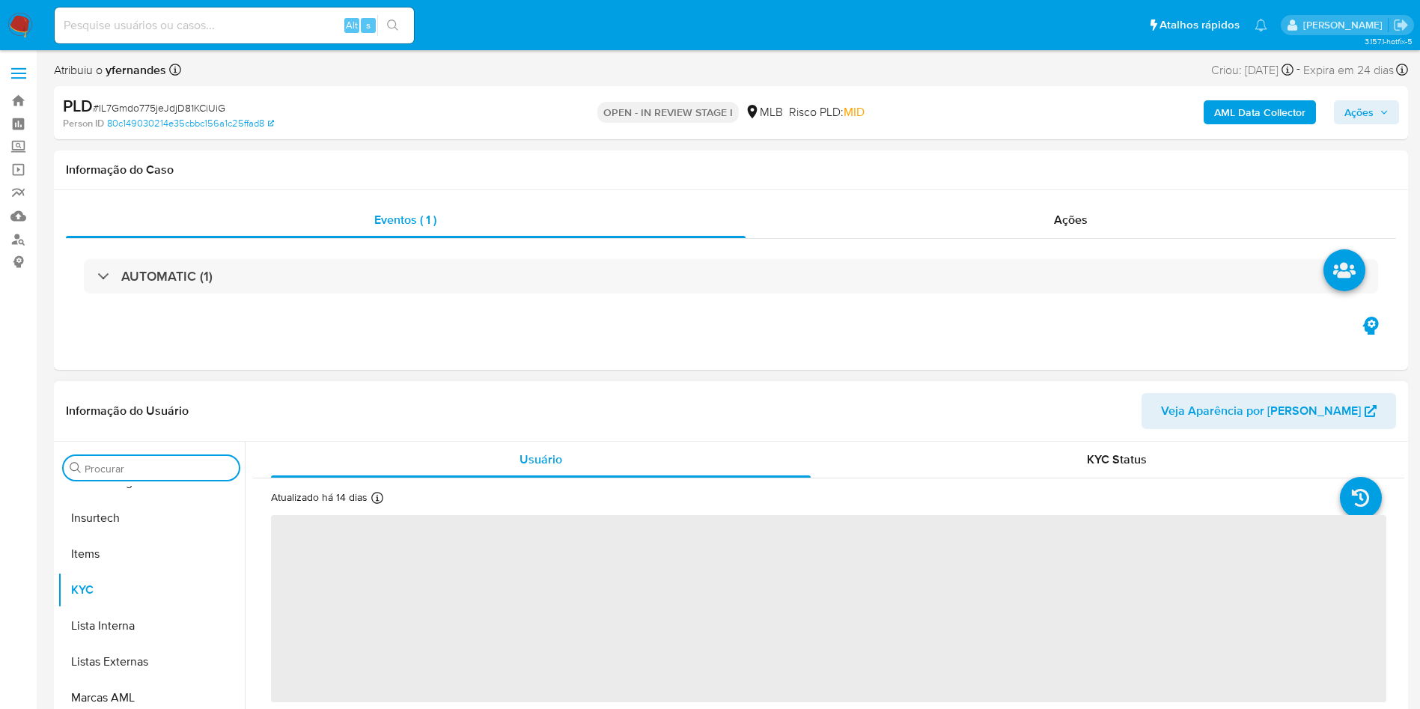
click at [135, 469] on input "Procurar" at bounding box center [159, 468] width 148 height 13
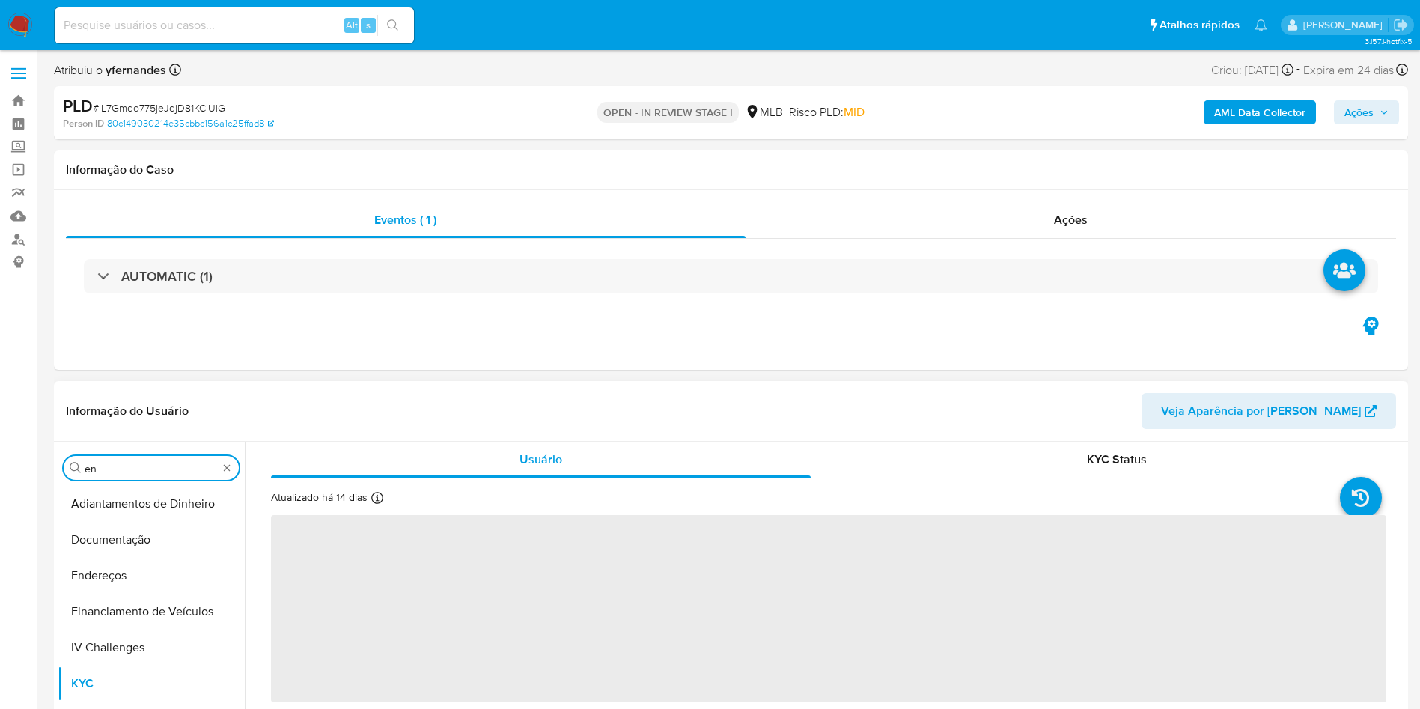
scroll to position [0, 0]
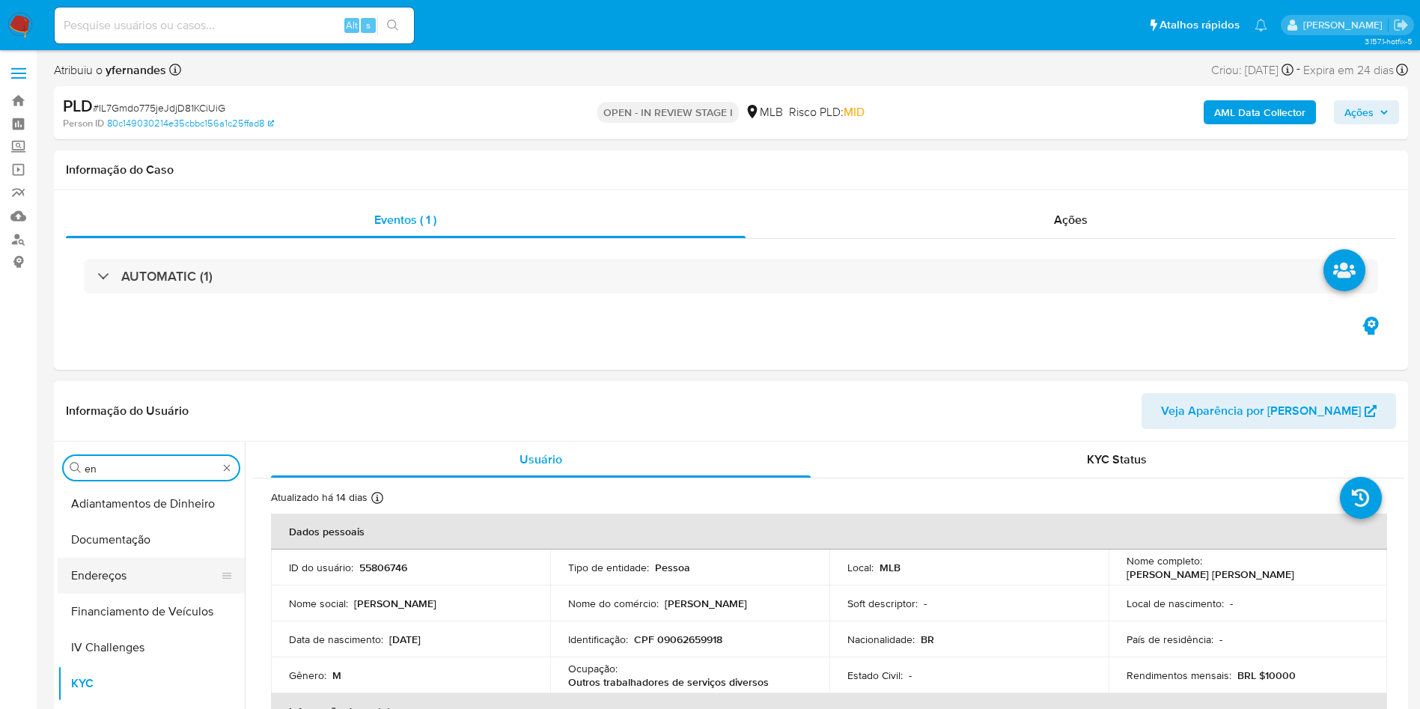
type input "en"
click at [78, 585] on button "Endereços" at bounding box center [145, 576] width 175 height 36
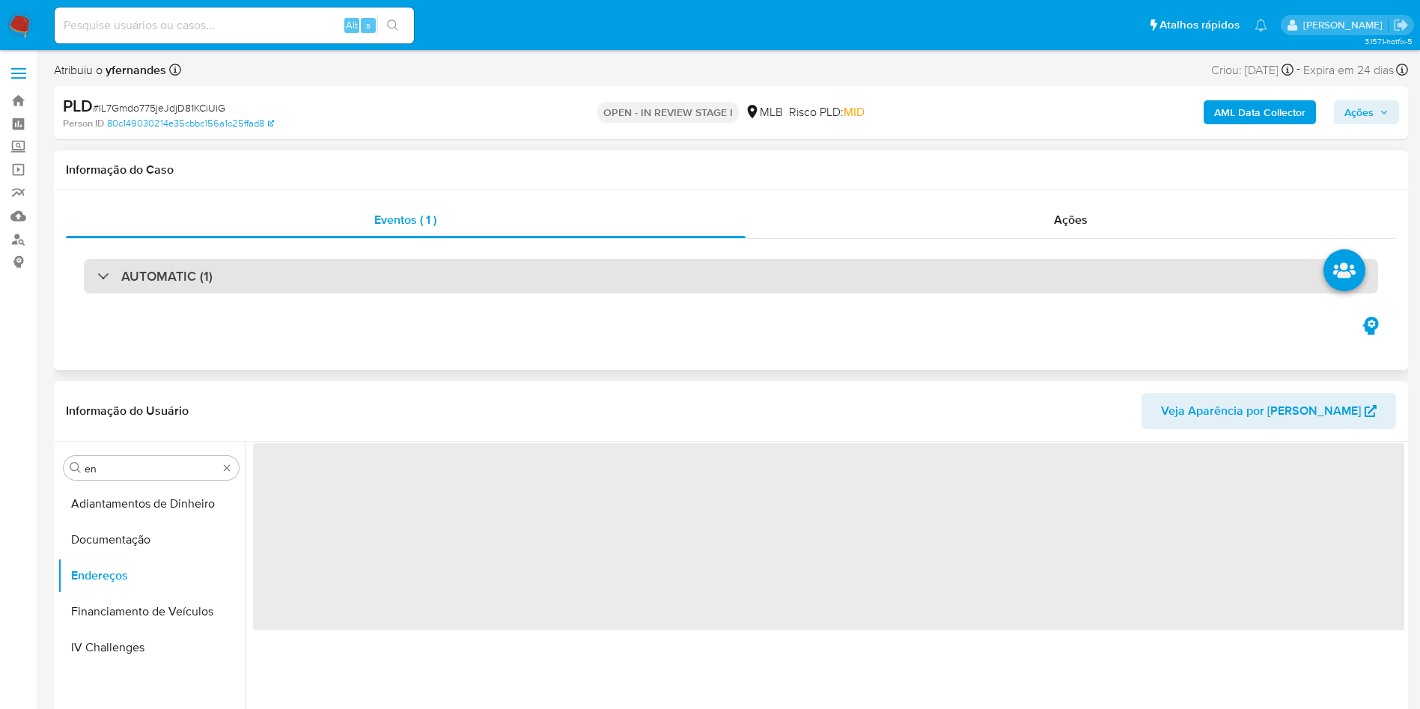
select select "10"
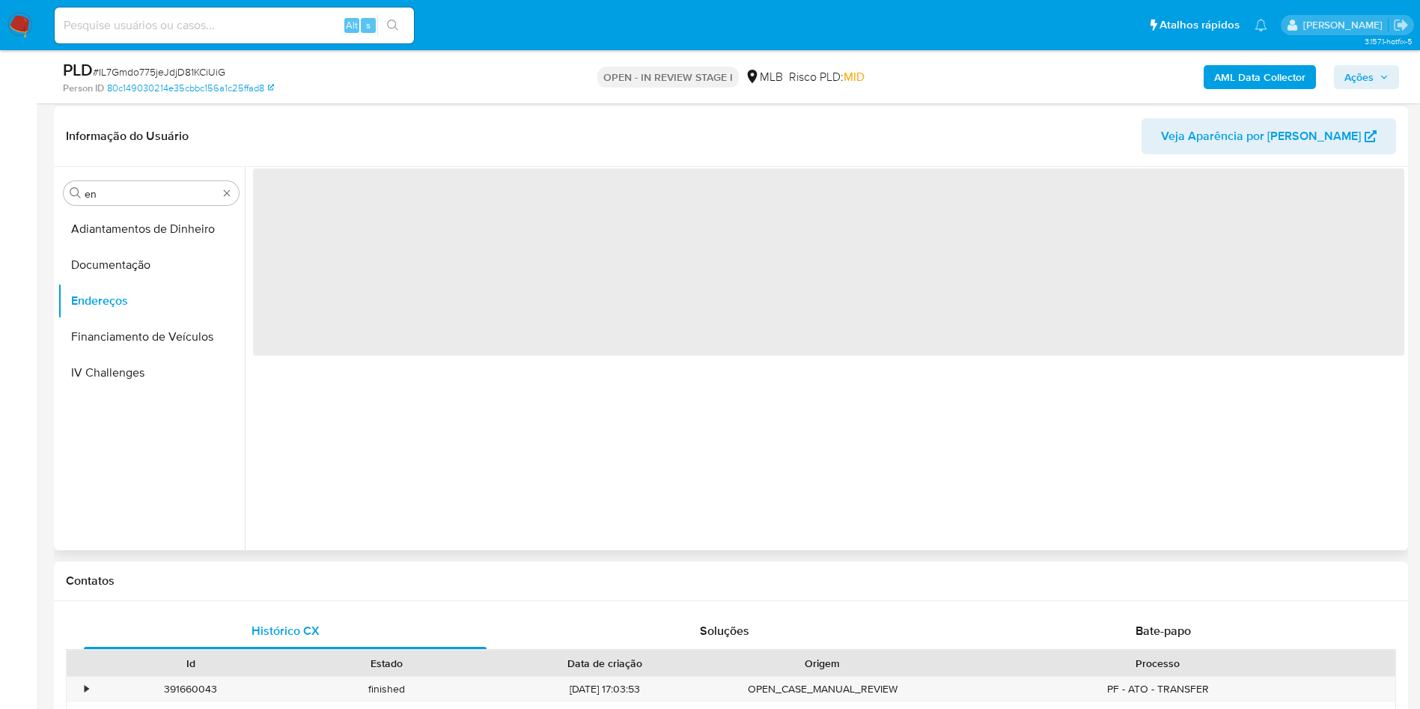
scroll to position [225, 0]
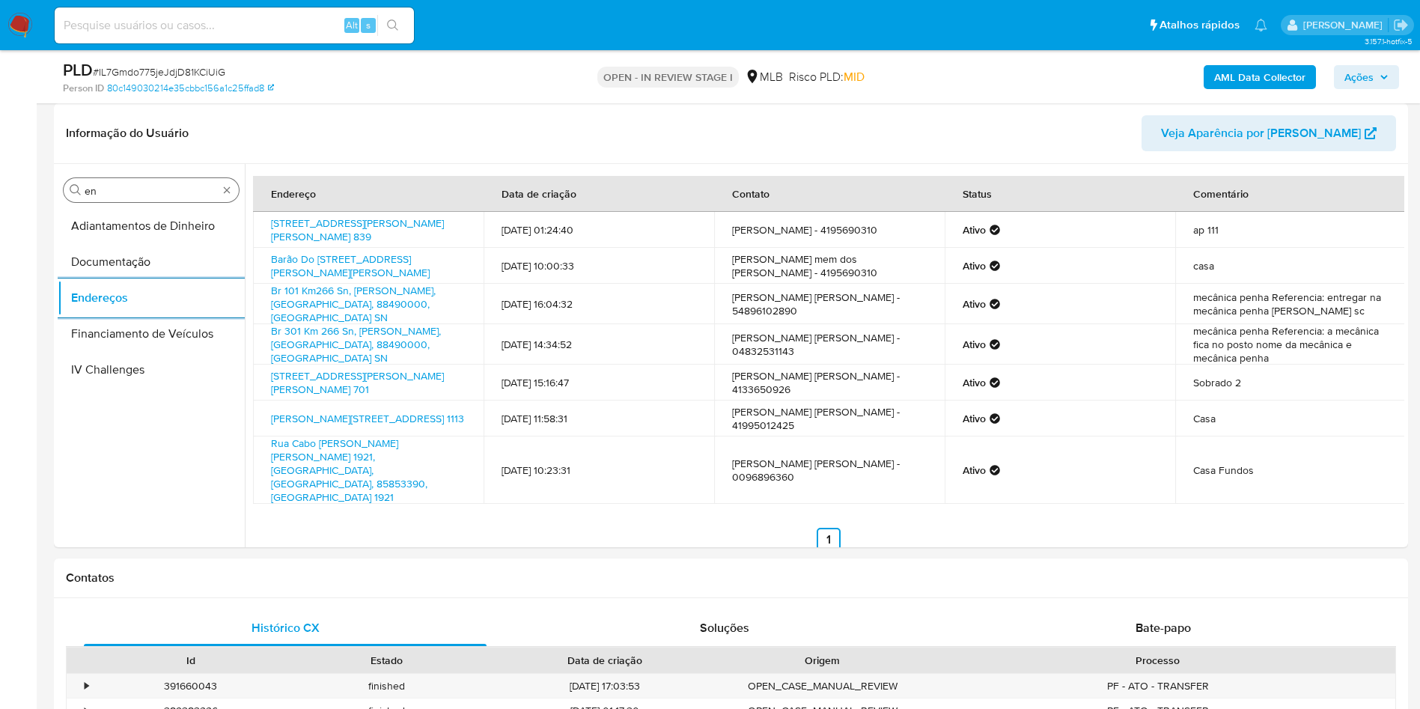
click at [115, 195] on input "en" at bounding box center [151, 190] width 133 height 13
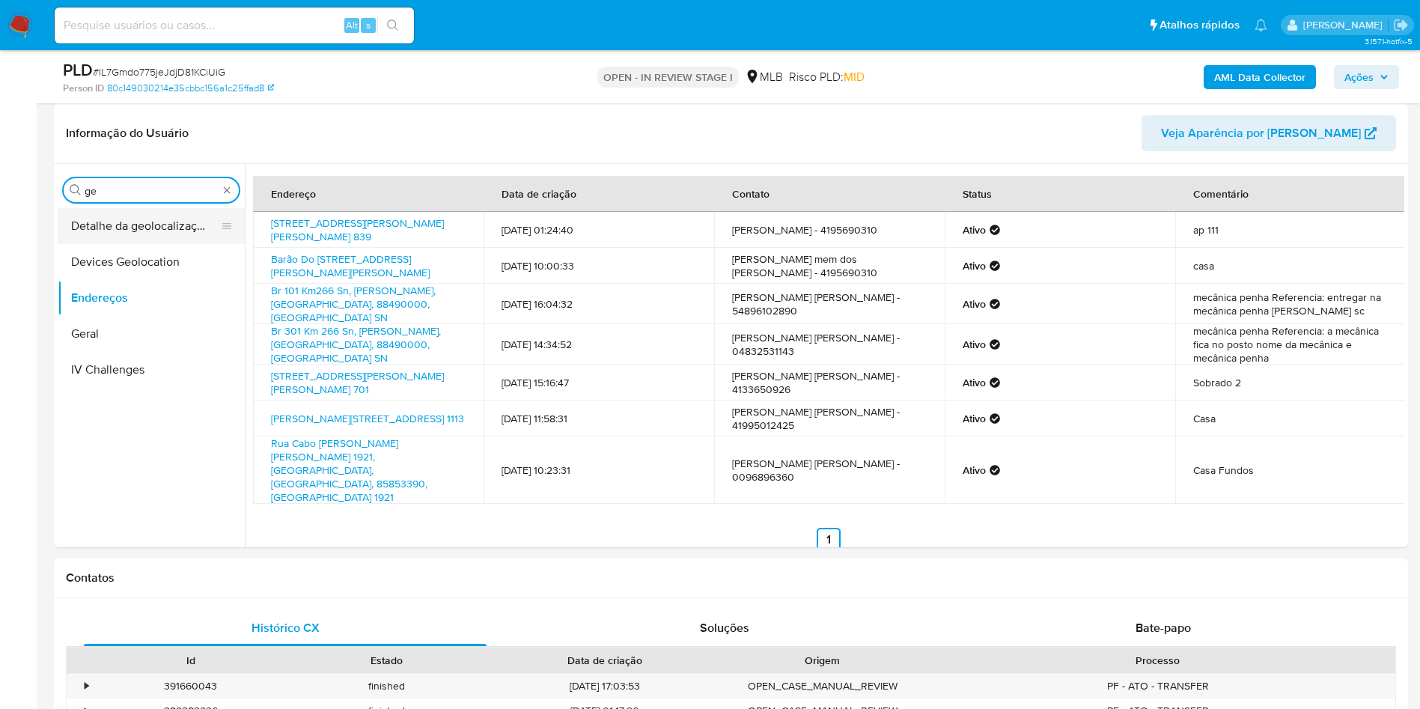
type input "ge"
click at [123, 243] on button "Detalhe da geolocalização" at bounding box center [145, 226] width 175 height 36
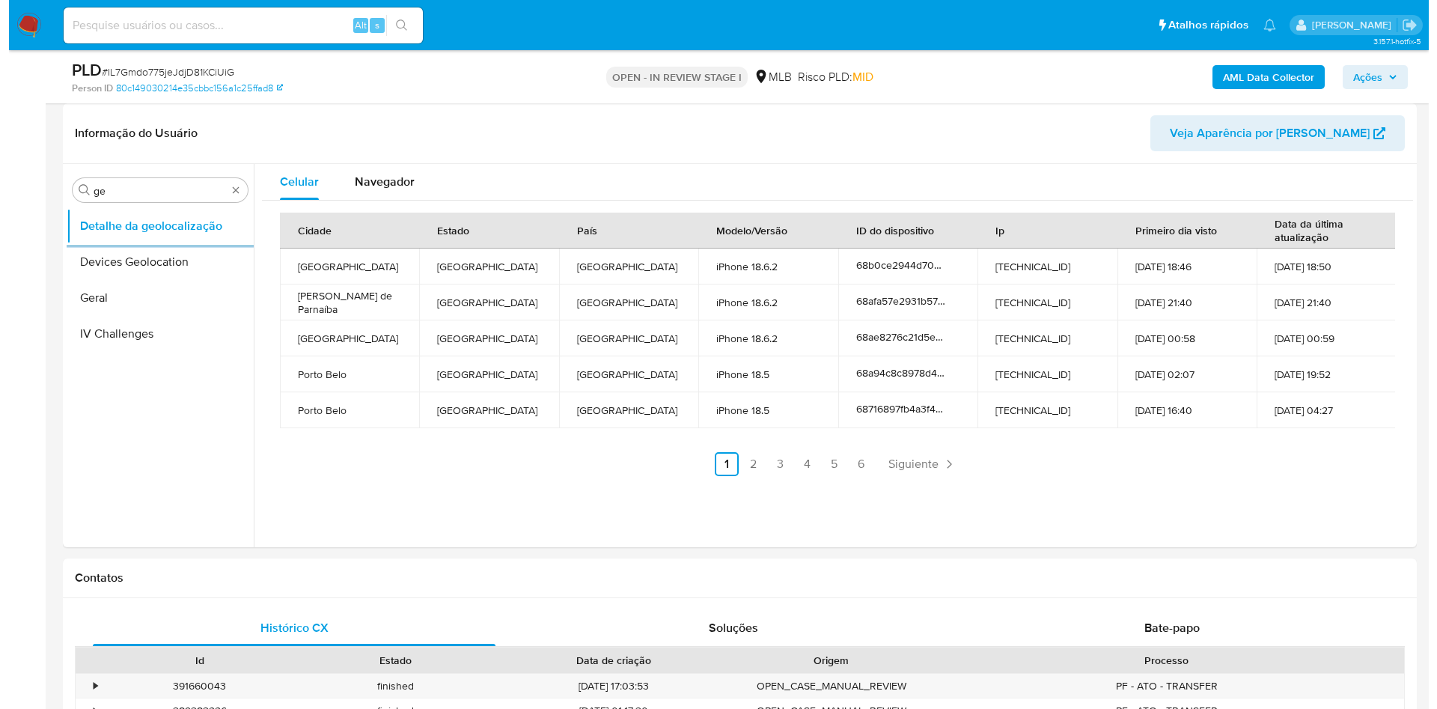
scroll to position [112, 0]
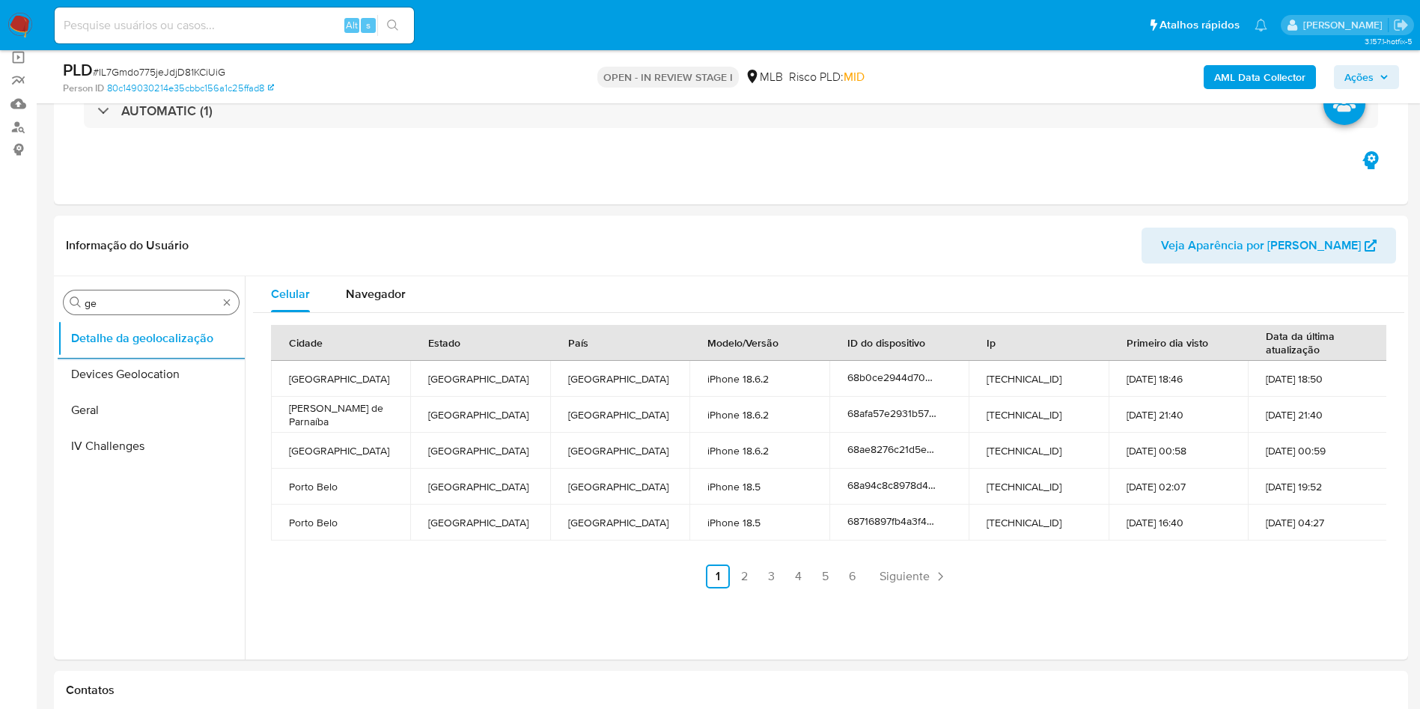
click at [114, 312] on div "Procurar ge" at bounding box center [151, 302] width 175 height 24
click at [103, 305] on input "ge" at bounding box center [151, 302] width 133 height 13
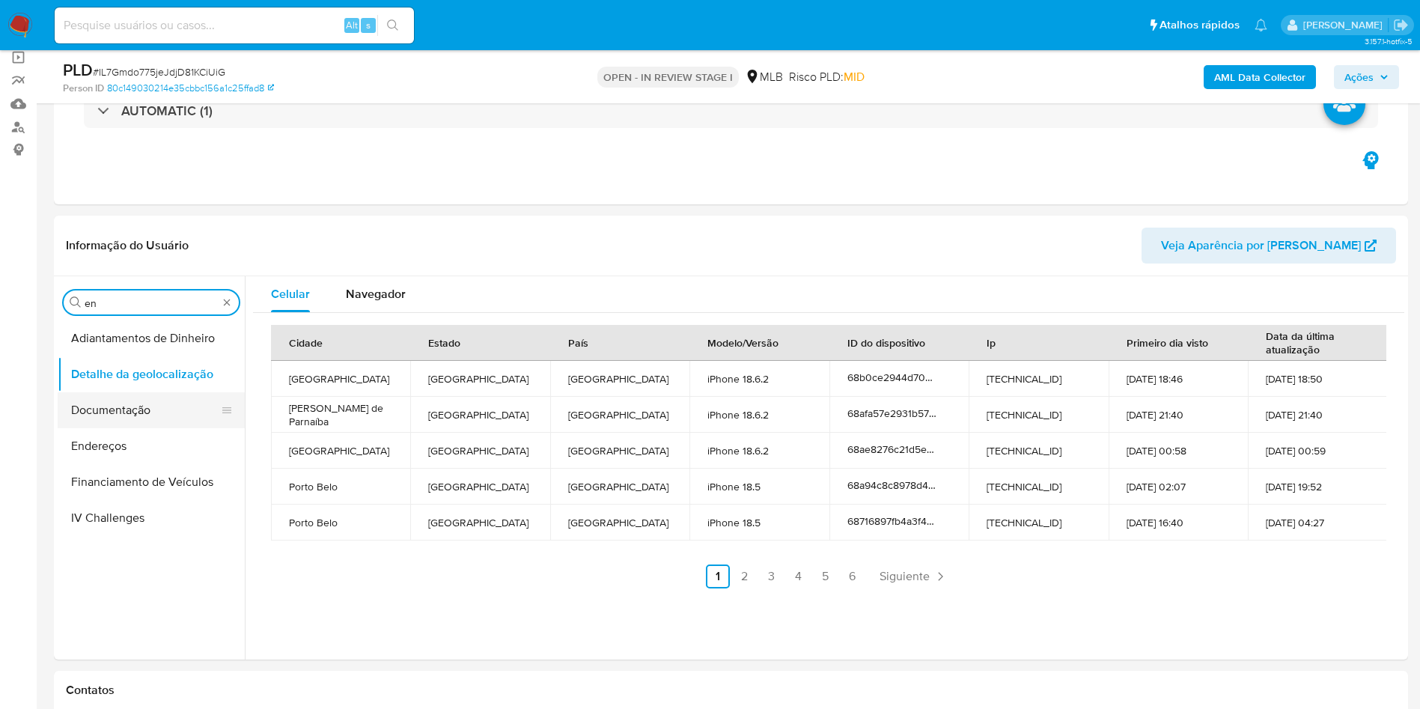
type input "en"
click at [111, 403] on button "Documentação" at bounding box center [145, 410] width 175 height 36
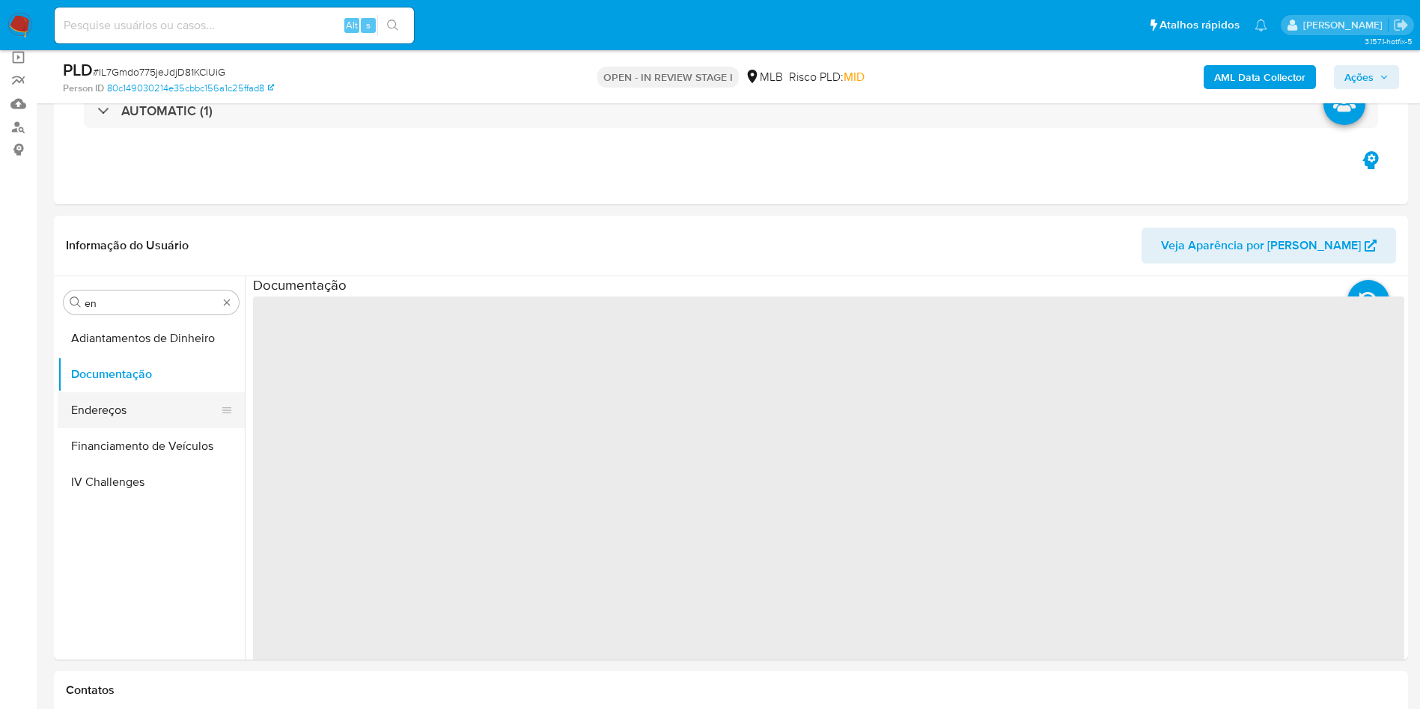
click at [87, 420] on button "Endereços" at bounding box center [145, 410] width 175 height 36
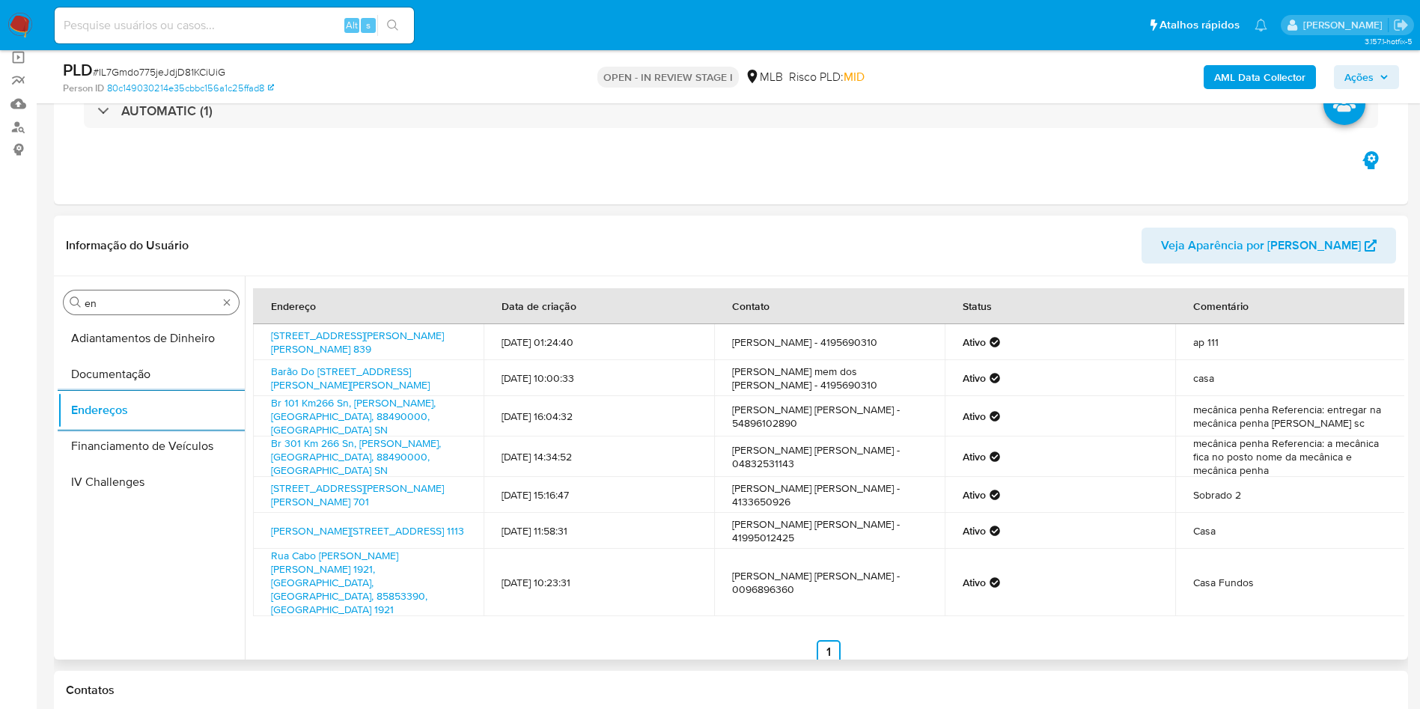
click at [150, 305] on input "en" at bounding box center [151, 302] width 133 height 13
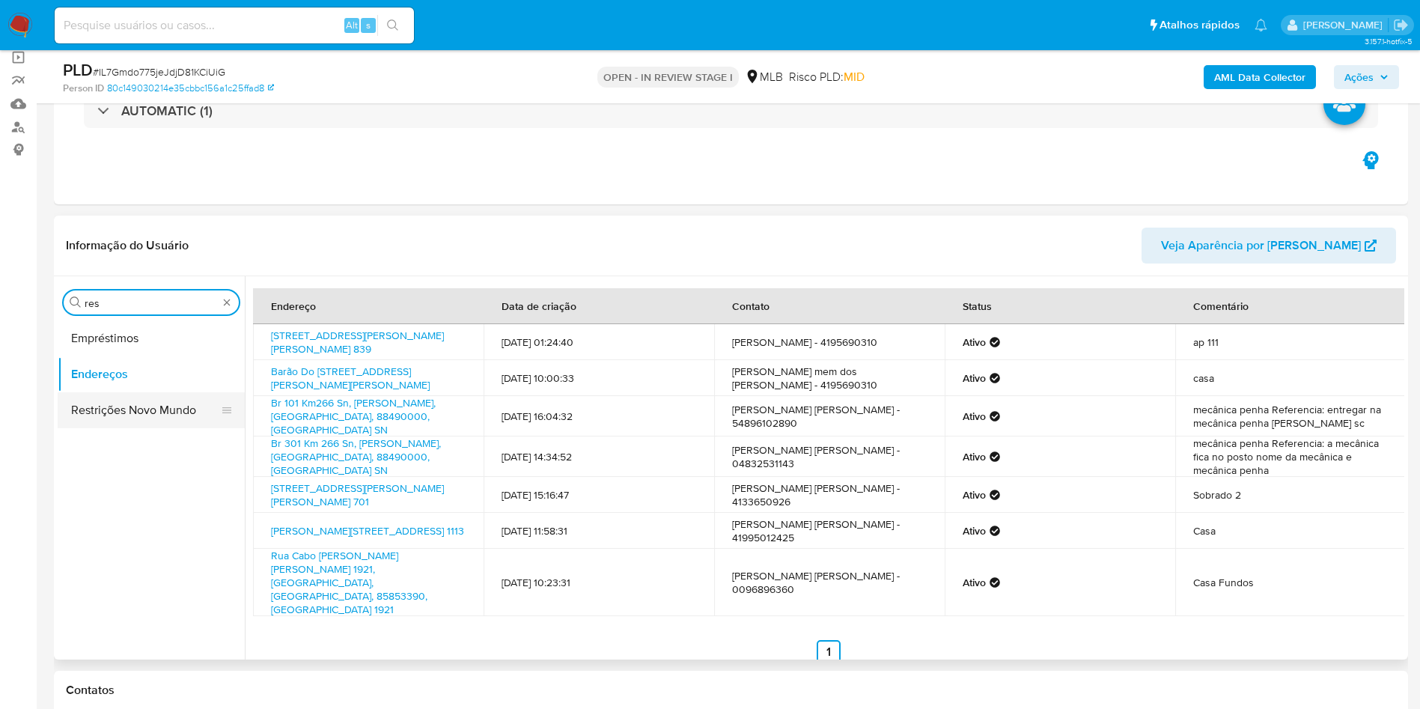
type input "res"
drag, startPoint x: 111, startPoint y: 409, endPoint x: 122, endPoint y: 405, distance: 12.1
click at [110, 410] on button "Restrições Novo Mundo" at bounding box center [151, 410] width 187 height 36
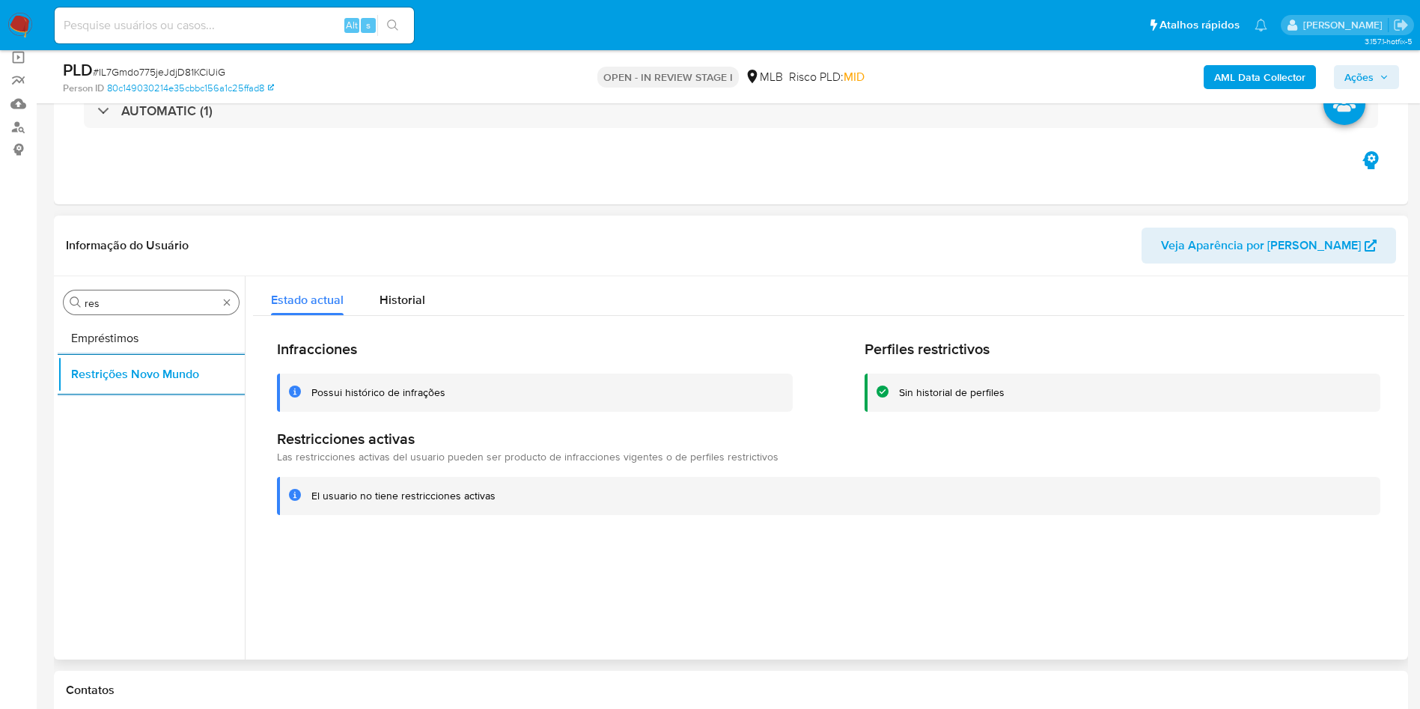
click at [141, 305] on input "res" at bounding box center [151, 302] width 133 height 13
type input "po"
click at [126, 344] on button "Dispositivos Point" at bounding box center [145, 338] width 175 height 36
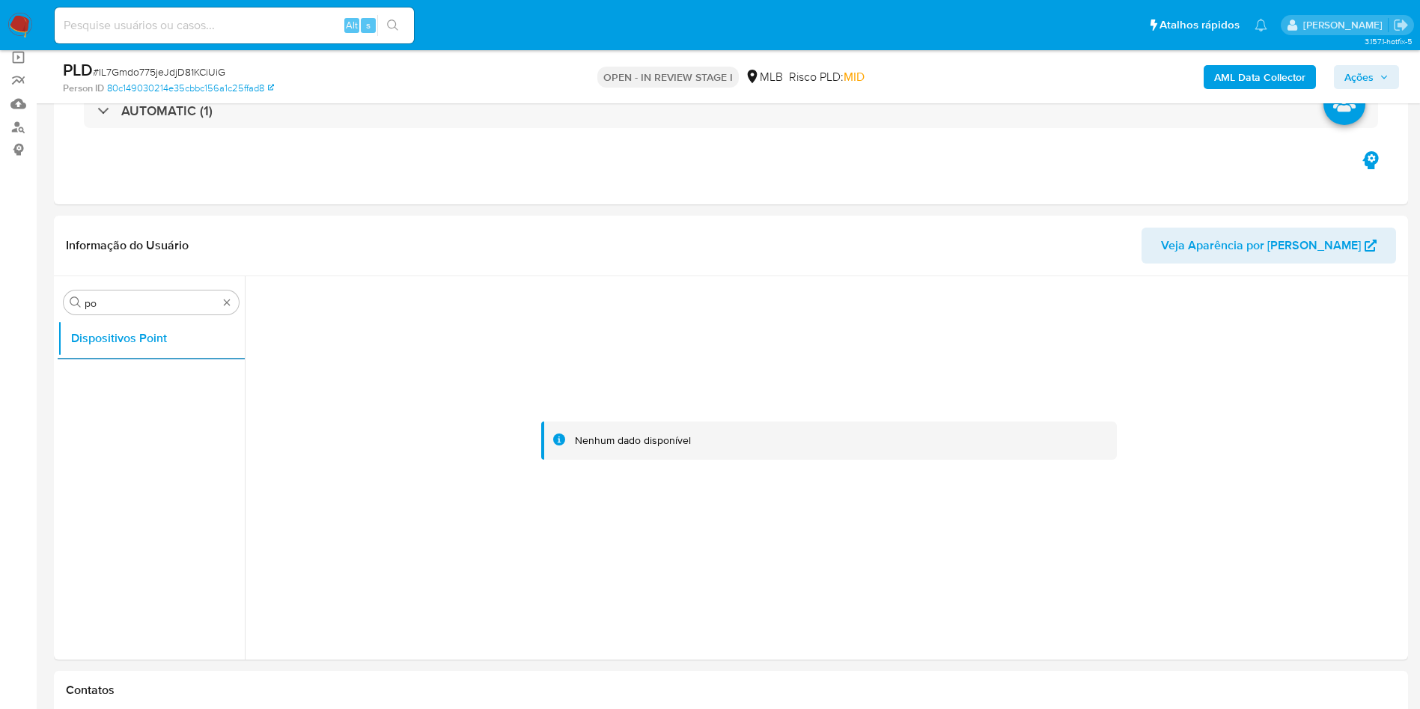
click at [1264, 81] on b "AML Data Collector" at bounding box center [1259, 77] width 91 height 24
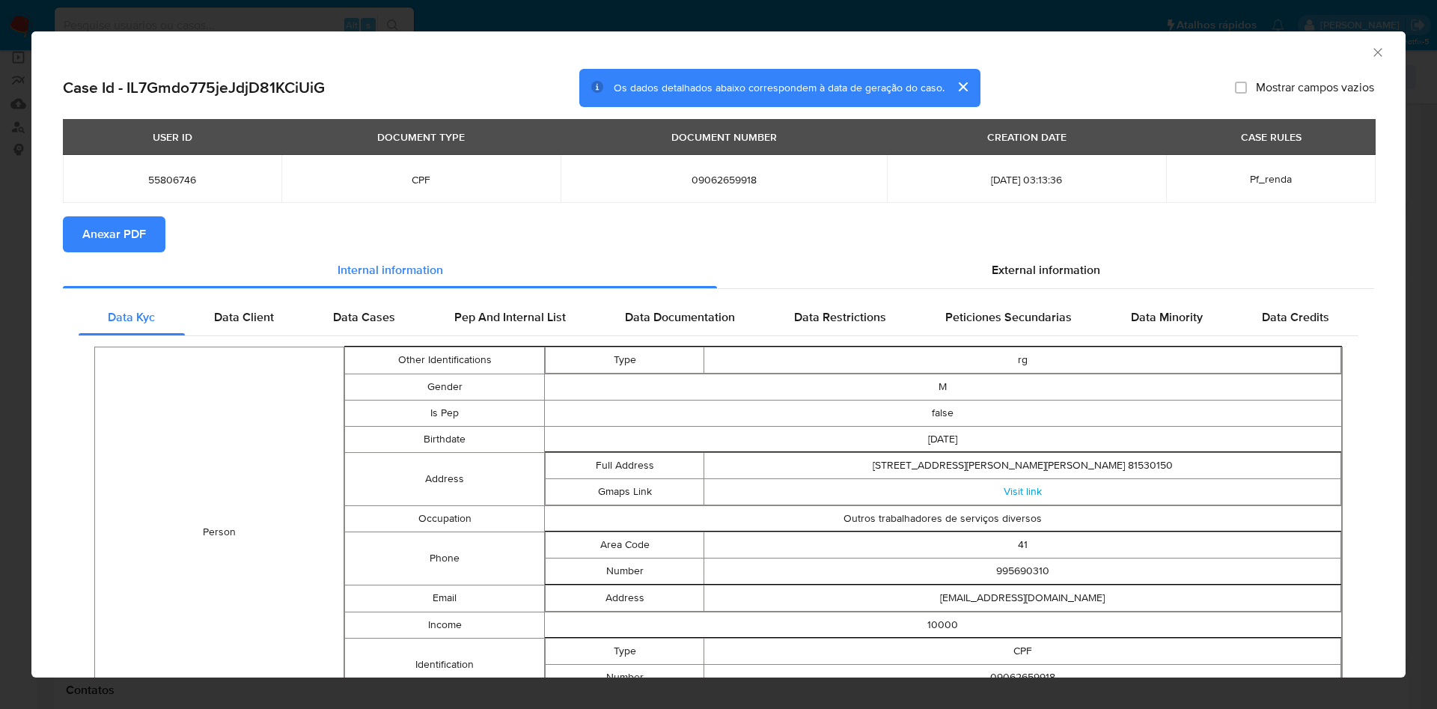
click at [91, 228] on span "Anexar PDF" at bounding box center [114, 234] width 64 height 33
click at [1028, 257] on div "External information" at bounding box center [1045, 272] width 657 height 36
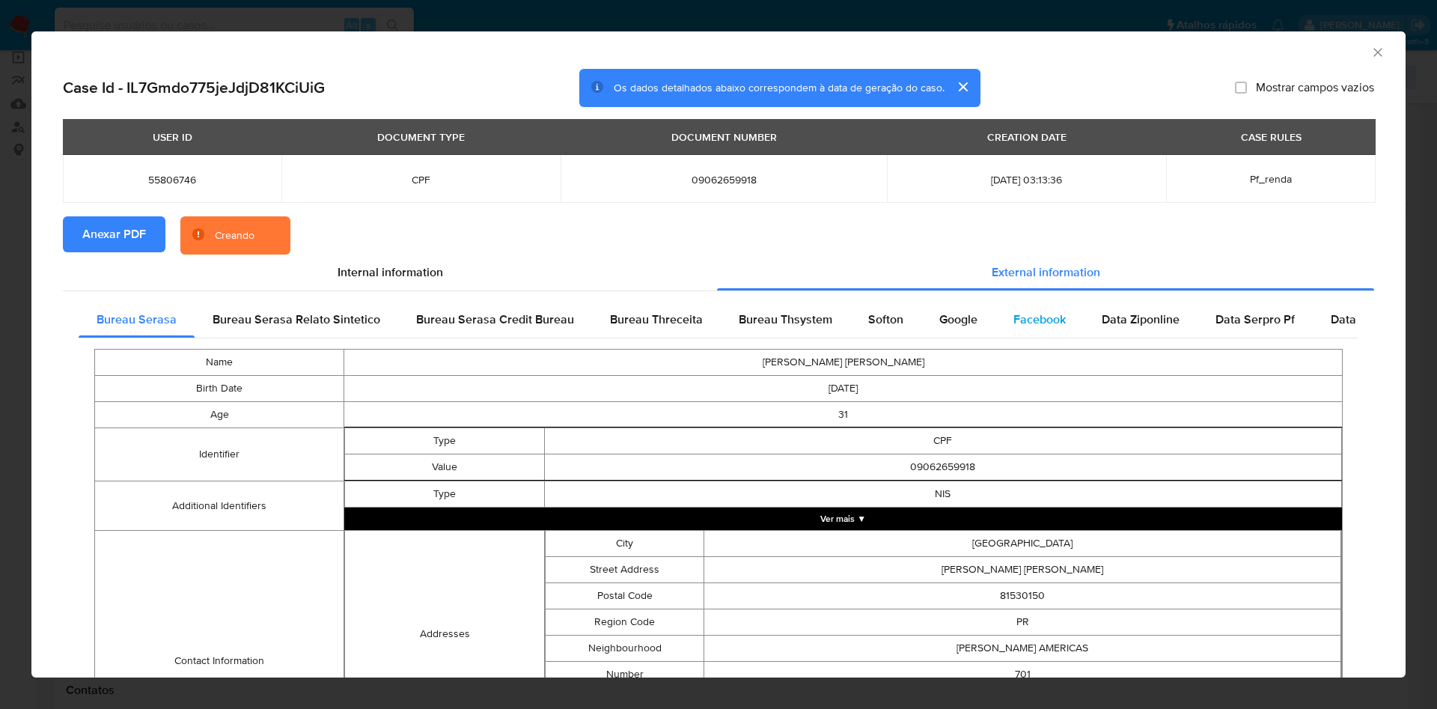
click at [995, 309] on div "Facebook" at bounding box center [1039, 320] width 88 height 36
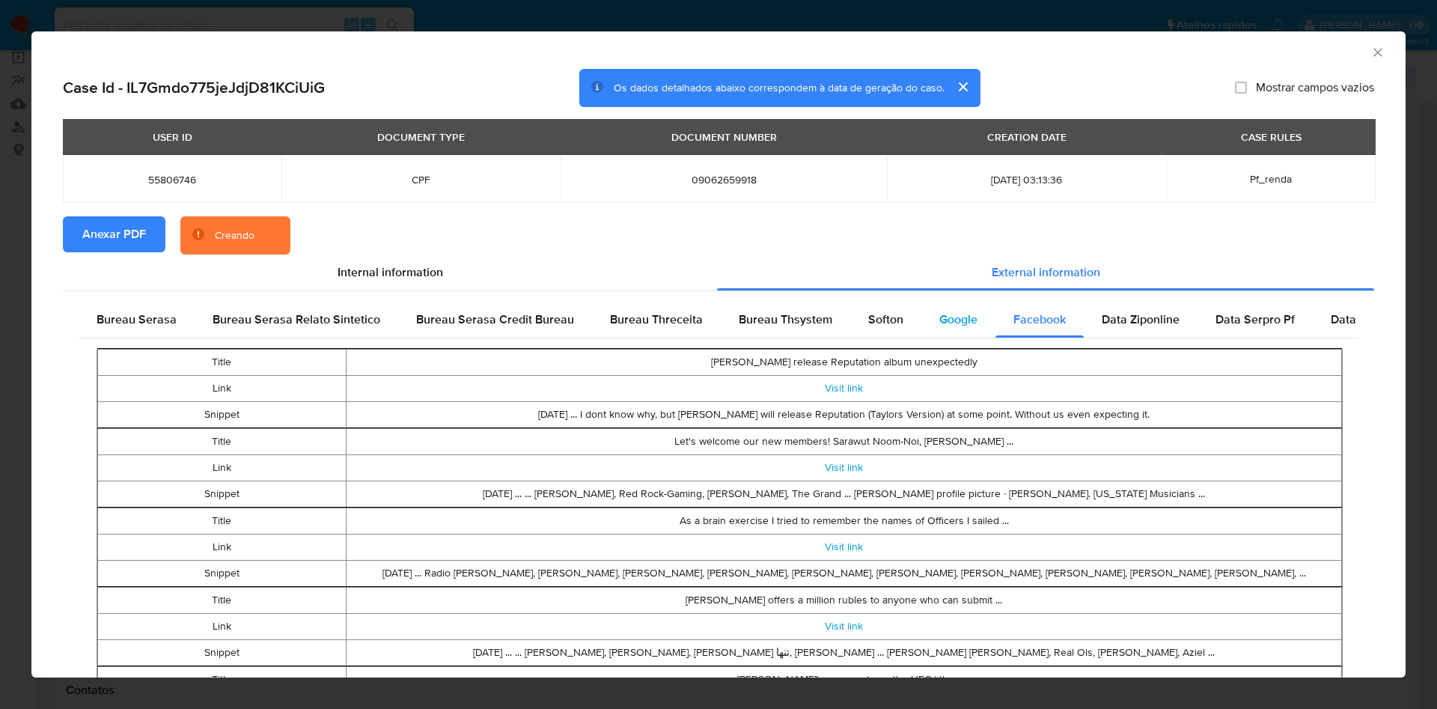
click at [927, 321] on div "Google" at bounding box center [958, 320] width 74 height 36
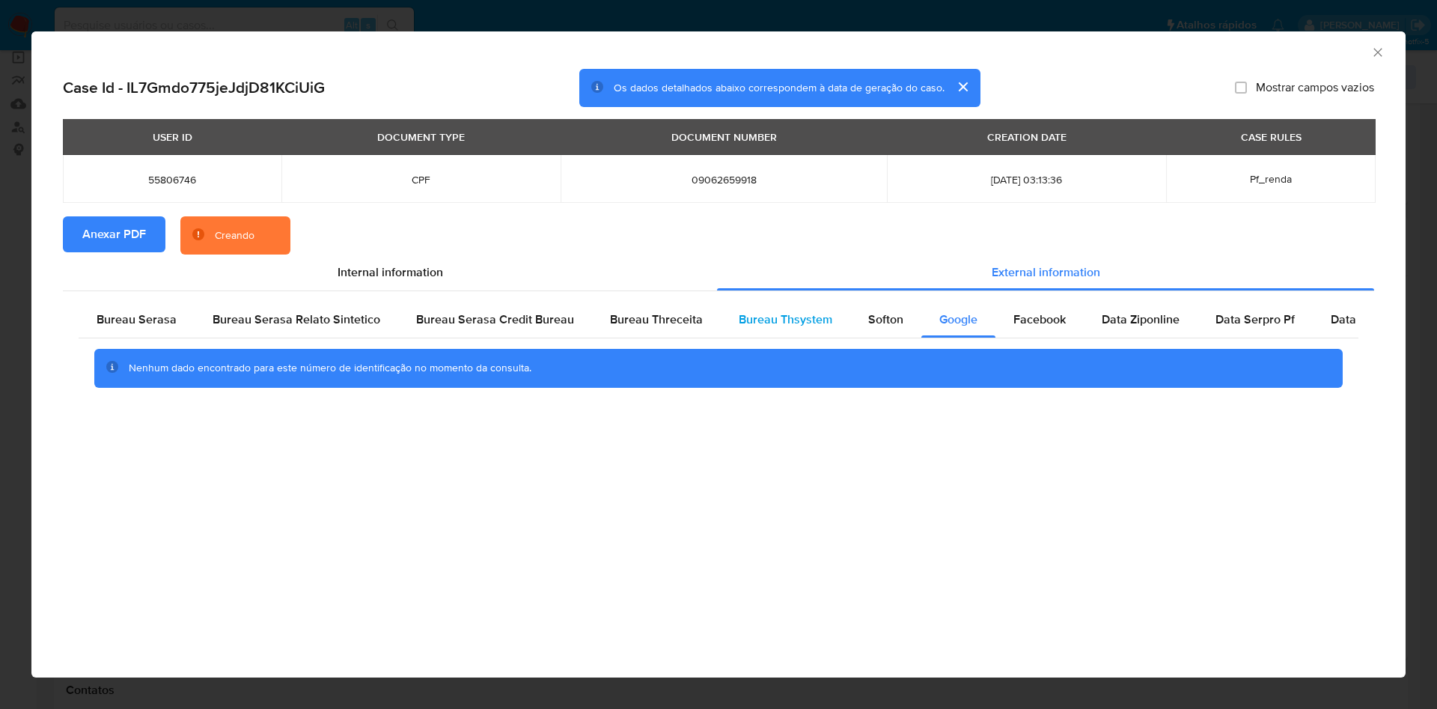
click at [868, 321] on span "Softon" at bounding box center [885, 319] width 35 height 17
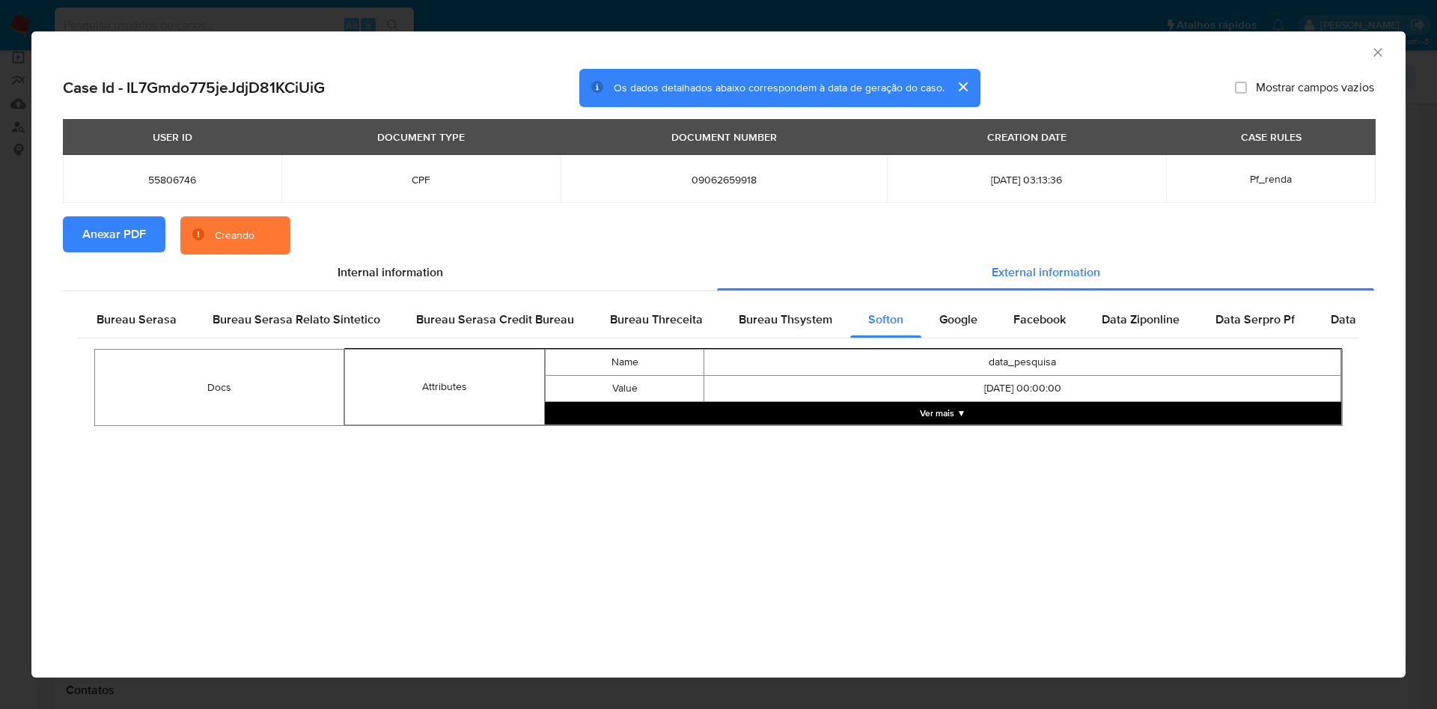
click at [738, 341] on div "Docs Attributes Name data_pesquisa Value 2018.03.05 00:00:00 Ver mais ▼" at bounding box center [719, 387] width 1280 height 98
click at [781, 320] on span "Bureau Thsystem" at bounding box center [786, 319] width 94 height 17
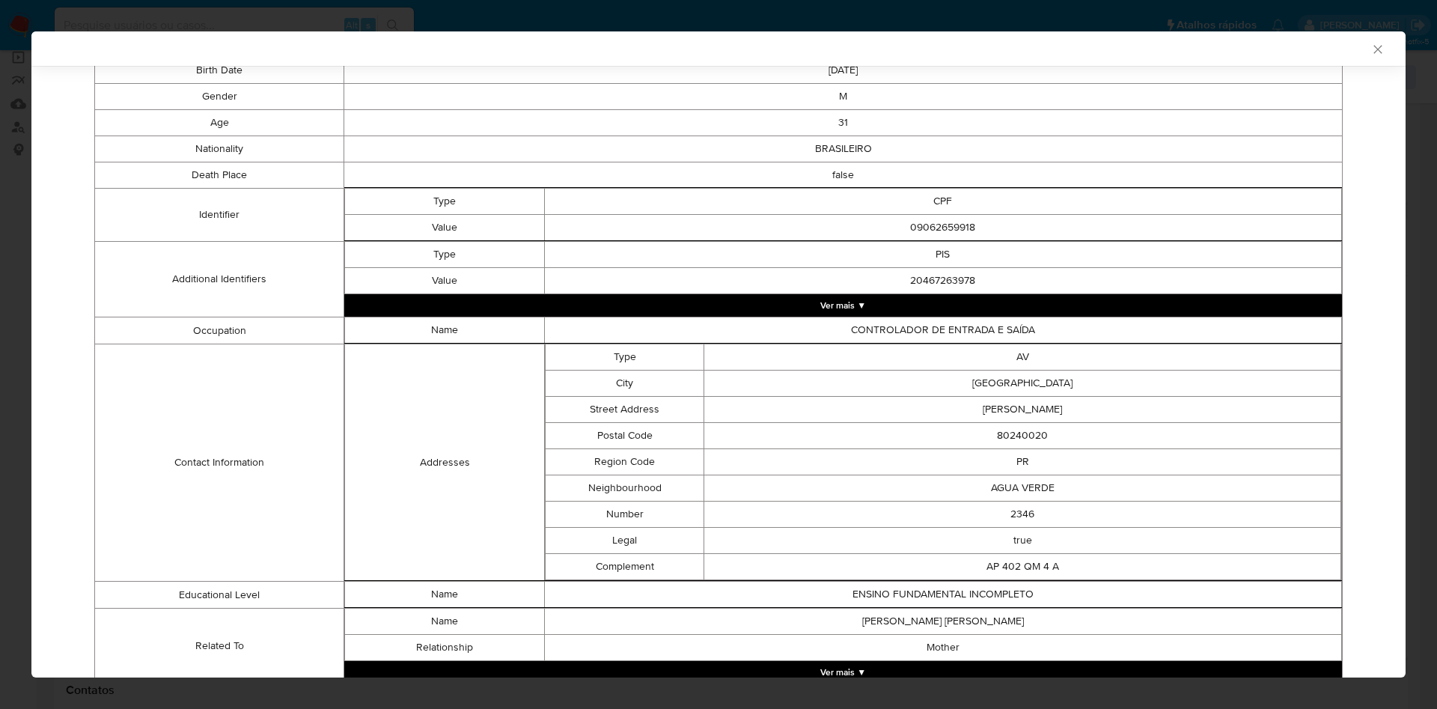
scroll to position [557, 0]
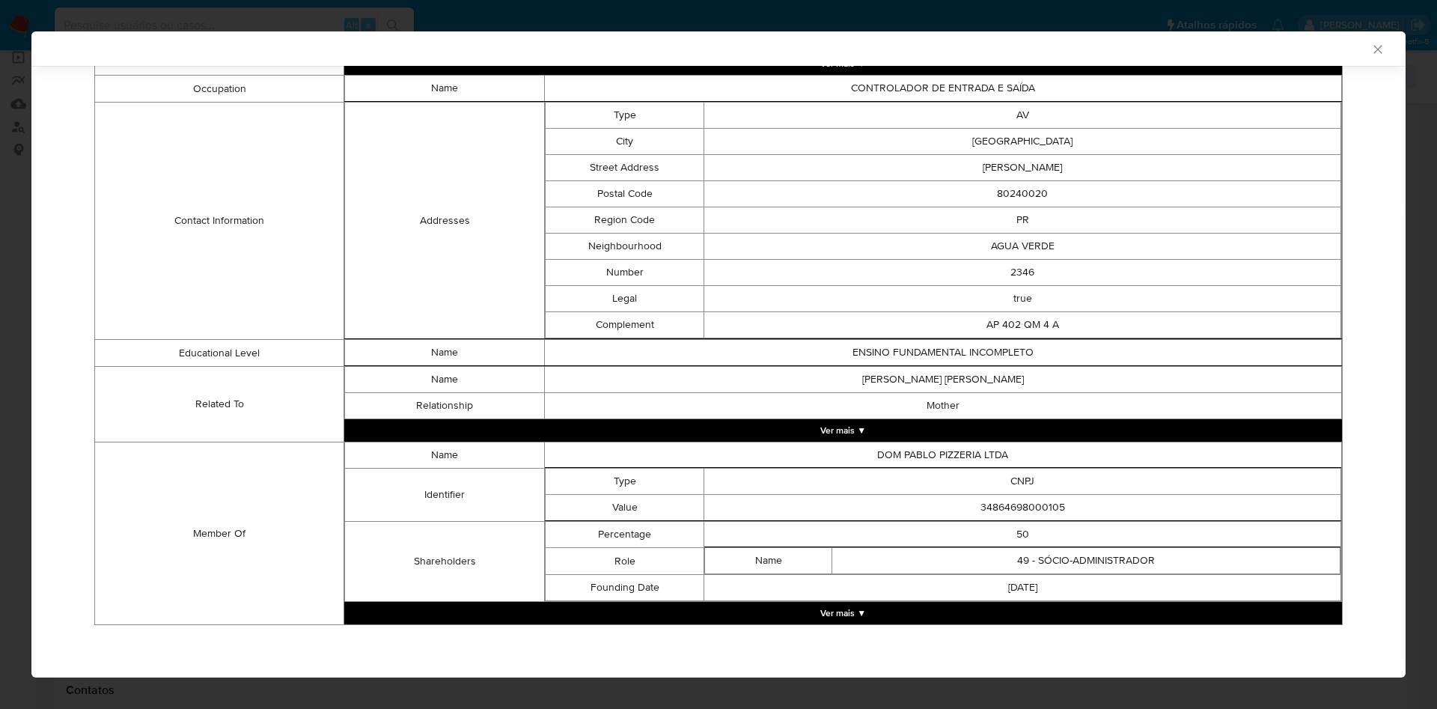
click at [845, 611] on button "Ver mais ▼" at bounding box center [843, 613] width 998 height 22
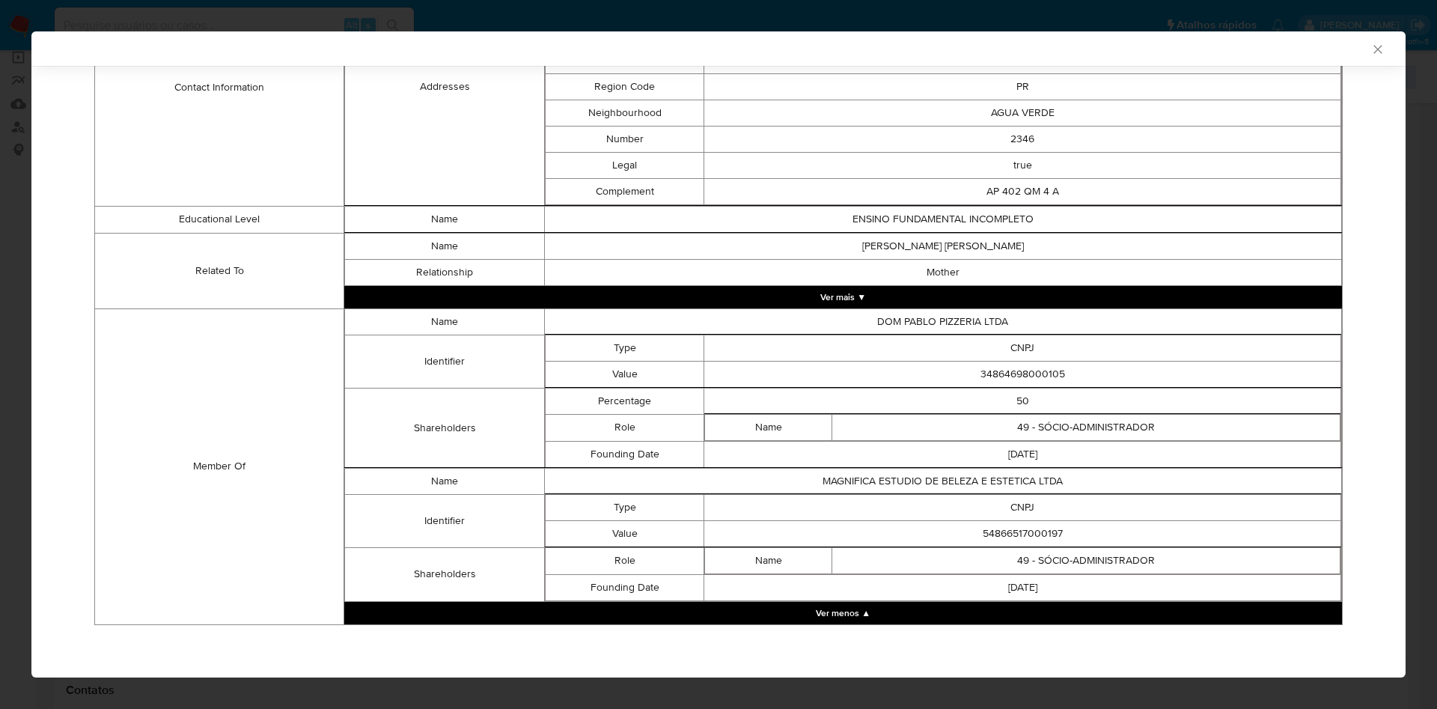
scroll to position [687, 0]
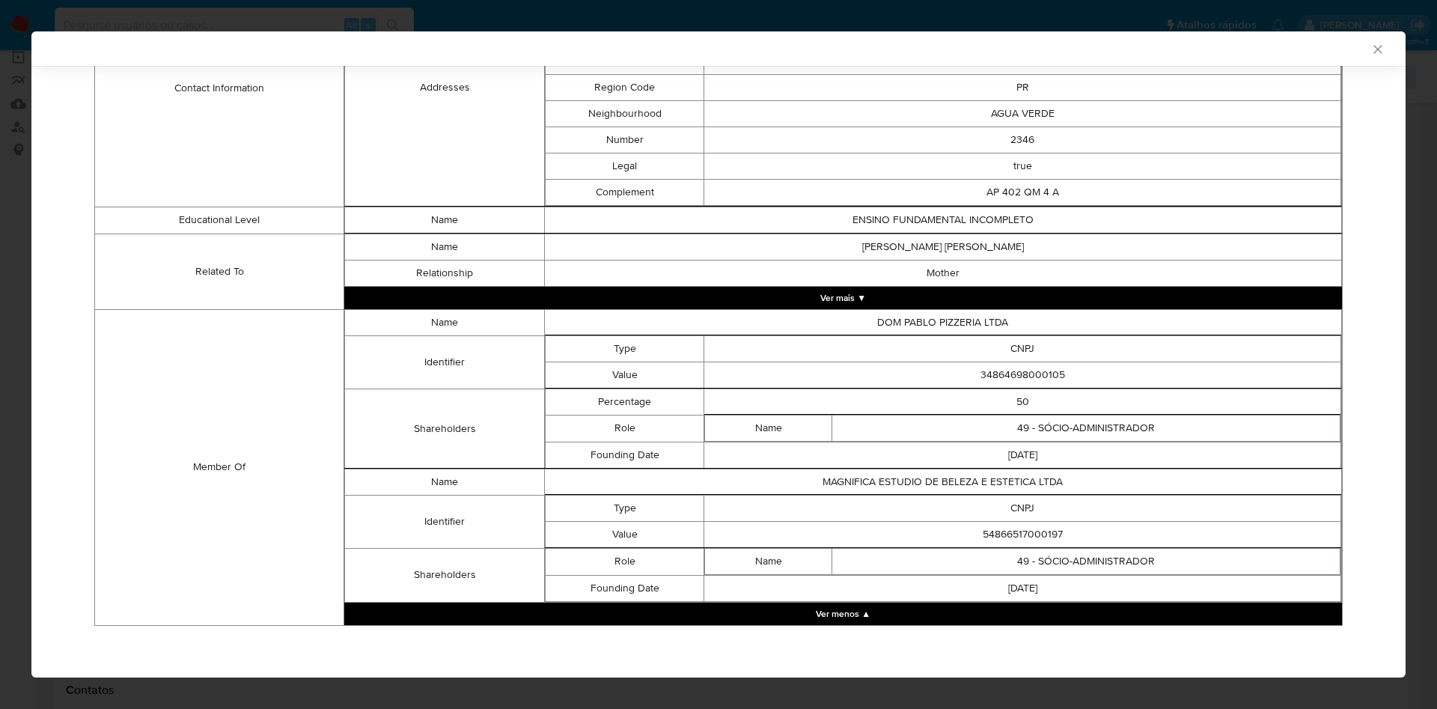
click at [1023, 403] on td "50" at bounding box center [1022, 401] width 637 height 26
click at [1020, 371] on td "34864698000105" at bounding box center [1022, 375] width 637 height 26
copy td "34864698000105"
drag, startPoint x: 608, startPoint y: 422, endPoint x: 936, endPoint y: 454, distance: 330.1
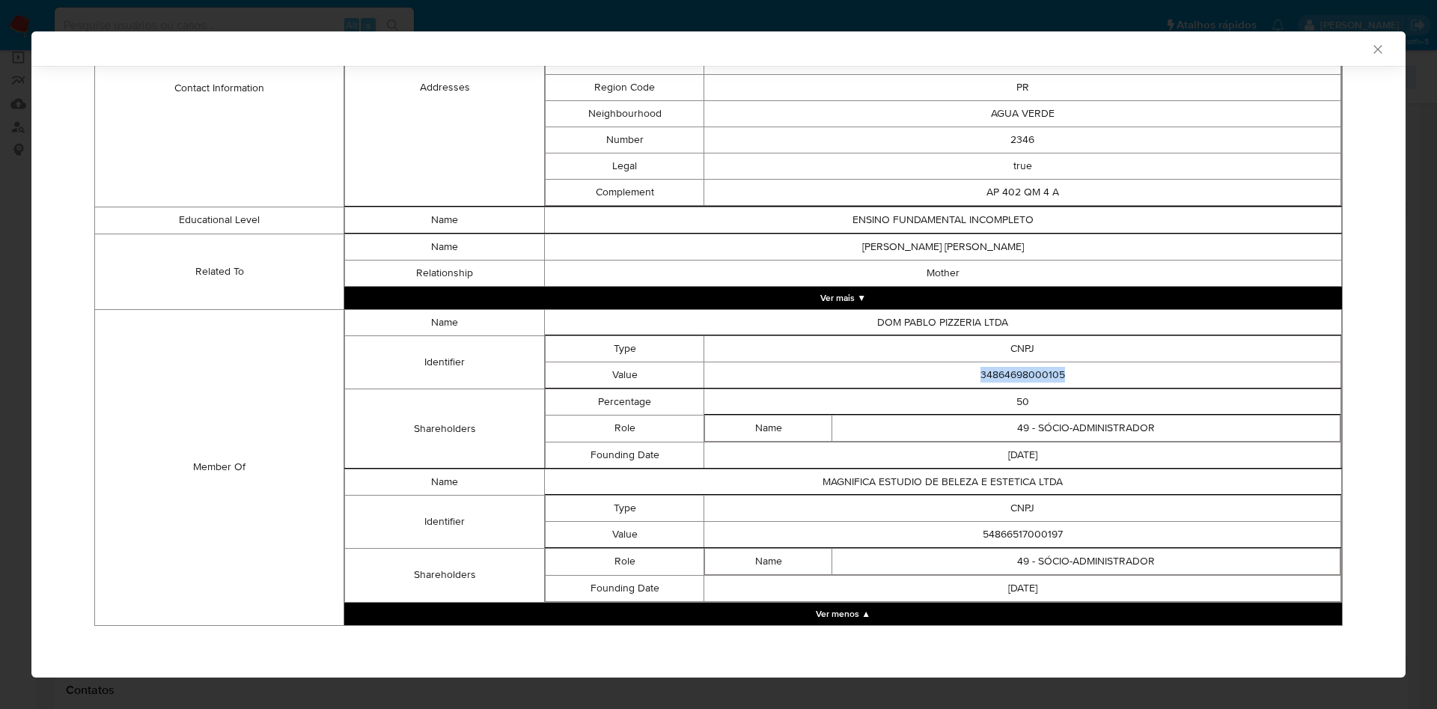
click at [608, 422] on td "Role" at bounding box center [624, 428] width 159 height 27
click at [1018, 531] on td "54866517000197" at bounding box center [1022, 534] width 637 height 26
copy td "54866517000197"
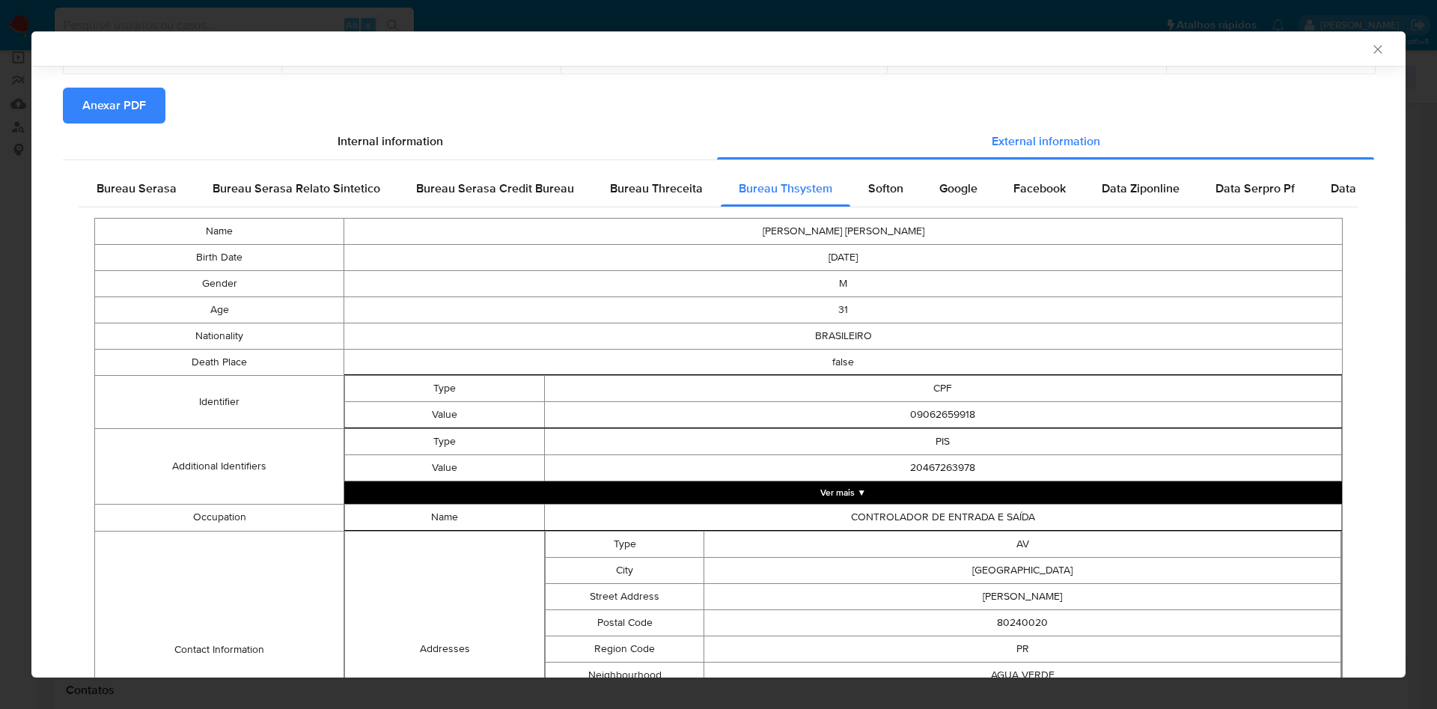
drag, startPoint x: 138, startPoint y: 187, endPoint x: 219, endPoint y: 236, distance: 95.0
click at [138, 187] on span "Bureau Serasa" at bounding box center [137, 188] width 80 height 17
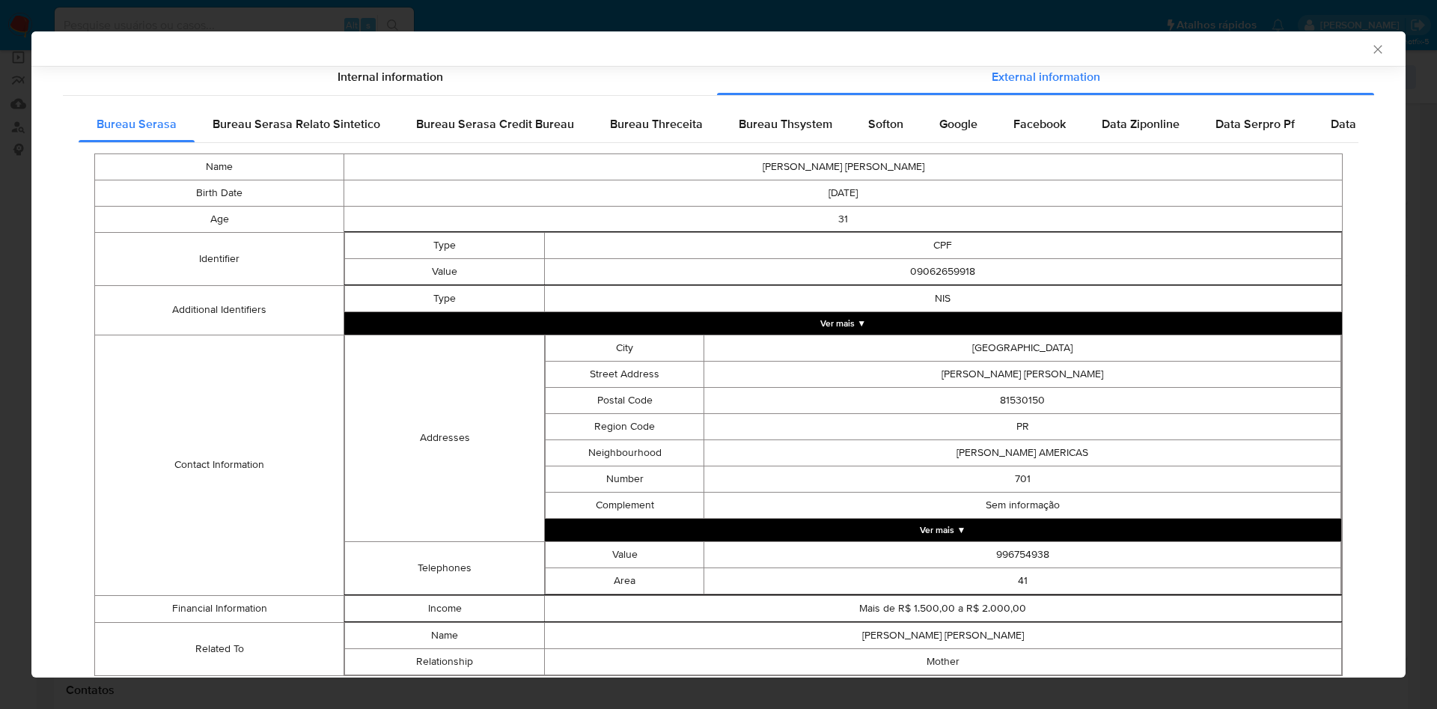
scroll to position [240, 0]
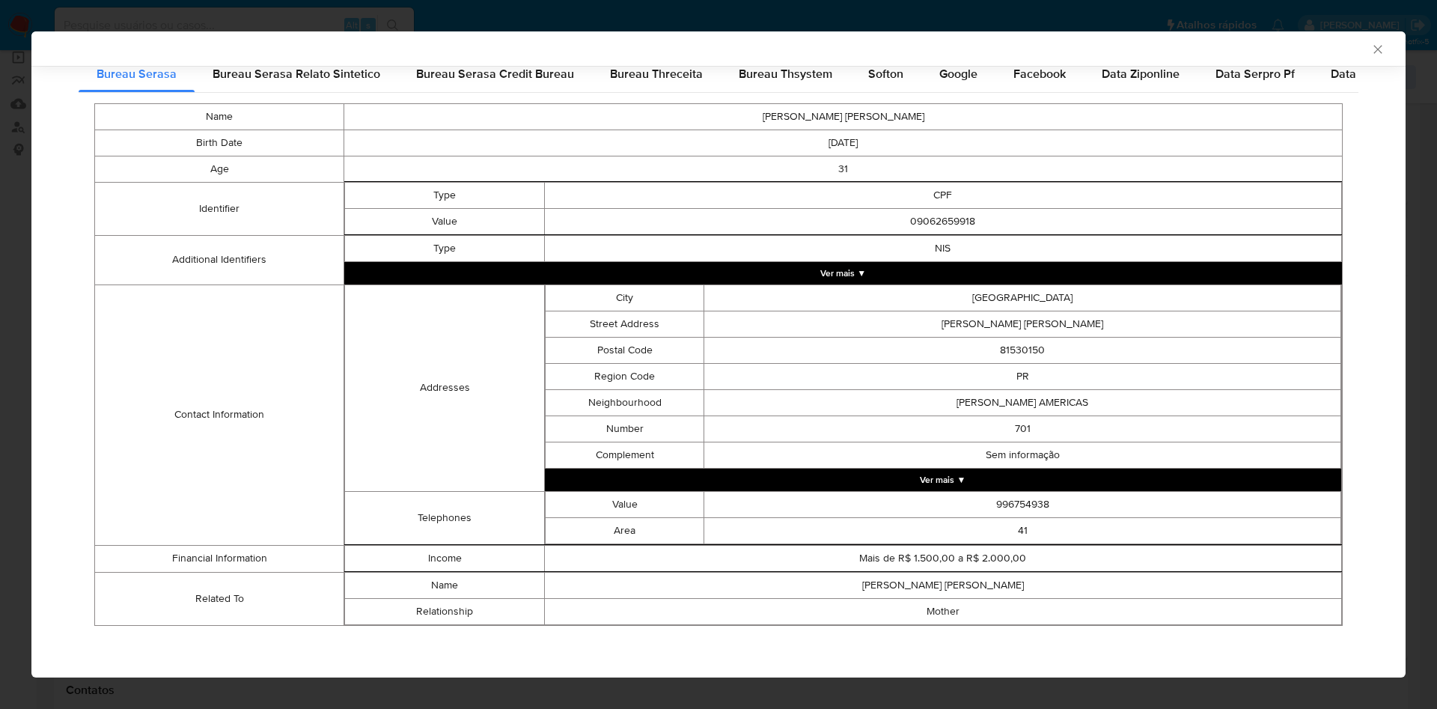
click at [0, 254] on div "AML Data Collector Case Id - IL7Gmdo775jeJdjD81KCiUiG Os dados detalhados abaix…" at bounding box center [718, 354] width 1437 height 709
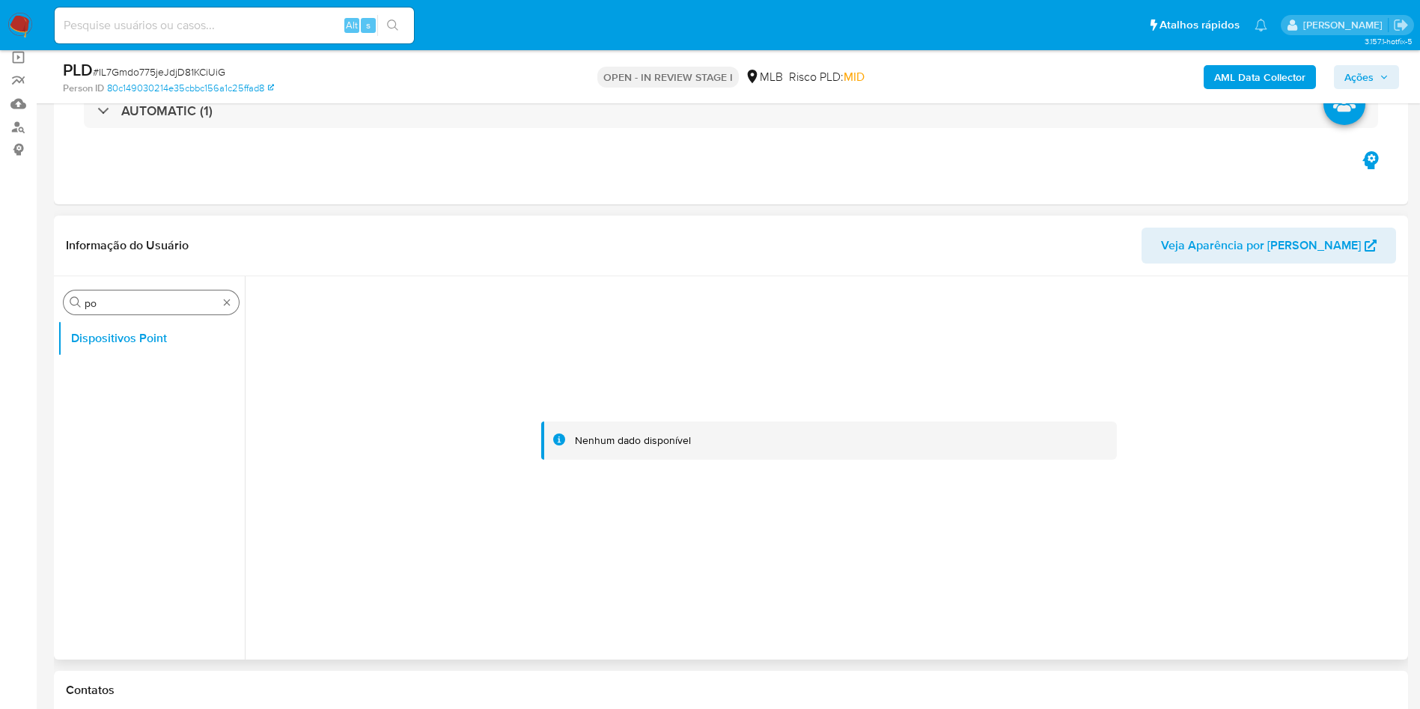
click at [219, 291] on div "Procurar po" at bounding box center [151, 302] width 175 height 24
click at [219, 298] on div "Procurar po" at bounding box center [151, 302] width 175 height 24
click at [219, 299] on div "Procurar po" at bounding box center [151, 302] width 175 height 24
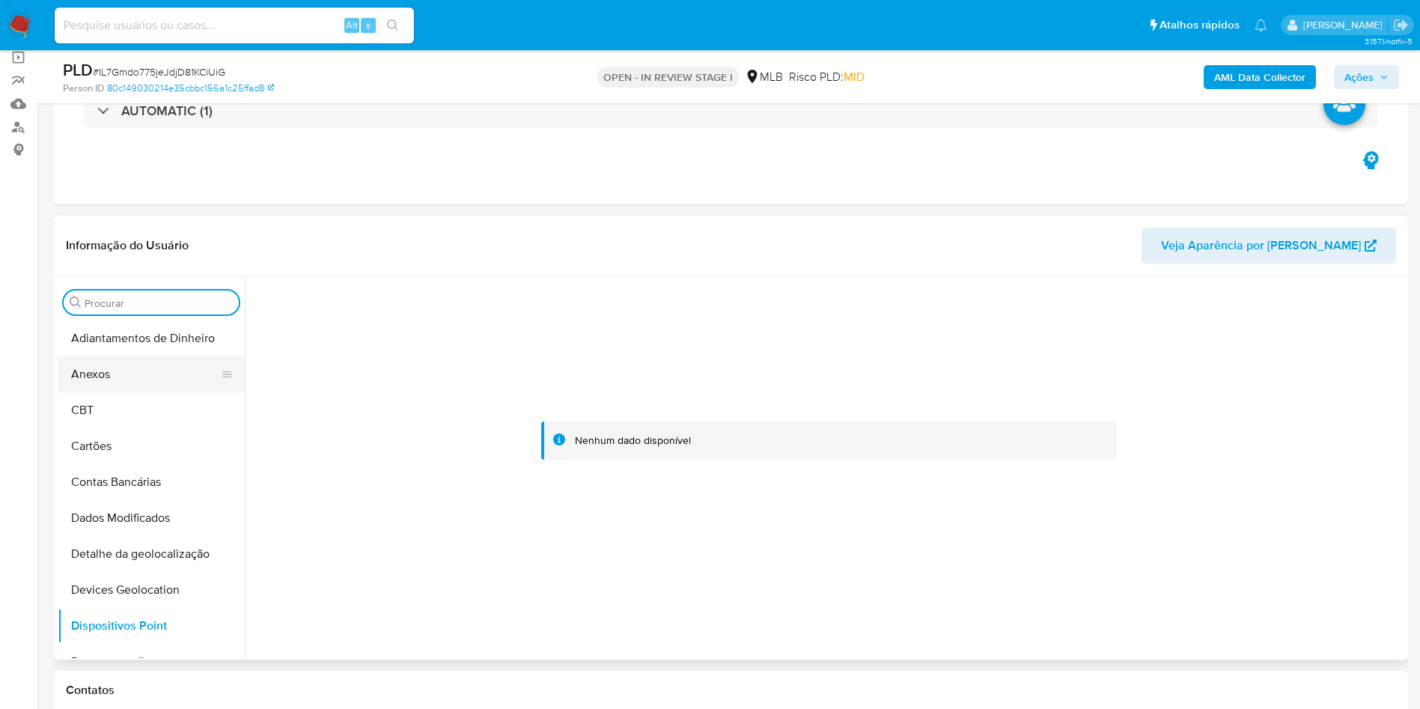
click at [132, 370] on button "Anexos" at bounding box center [145, 374] width 175 height 36
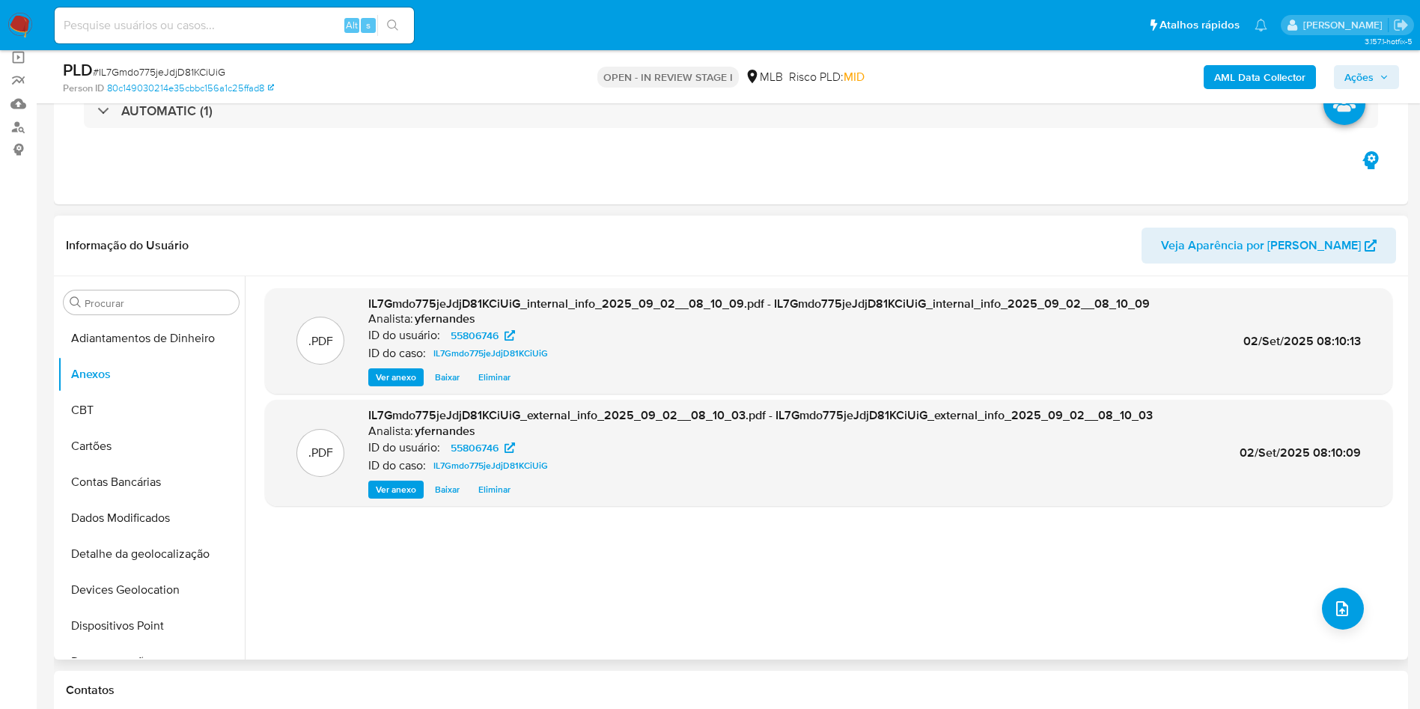
click at [1318, 620] on div ".PDF IL7Gmdo775jeJdjD81KCiUiG_internal_info_2025_09_02__08_10_09.pdf - IL7Gmdo7…" at bounding box center [828, 467] width 1127 height 359
click at [1311, 596] on div ".PDF IL7Gmdo775jeJdjD81KCiUiG_internal_info_2025_09_02__08_10_09.pdf - IL7Gmdo7…" at bounding box center [828, 467] width 1127 height 359
click at [1324, 600] on button "upload-file" at bounding box center [1343, 609] width 42 height 42
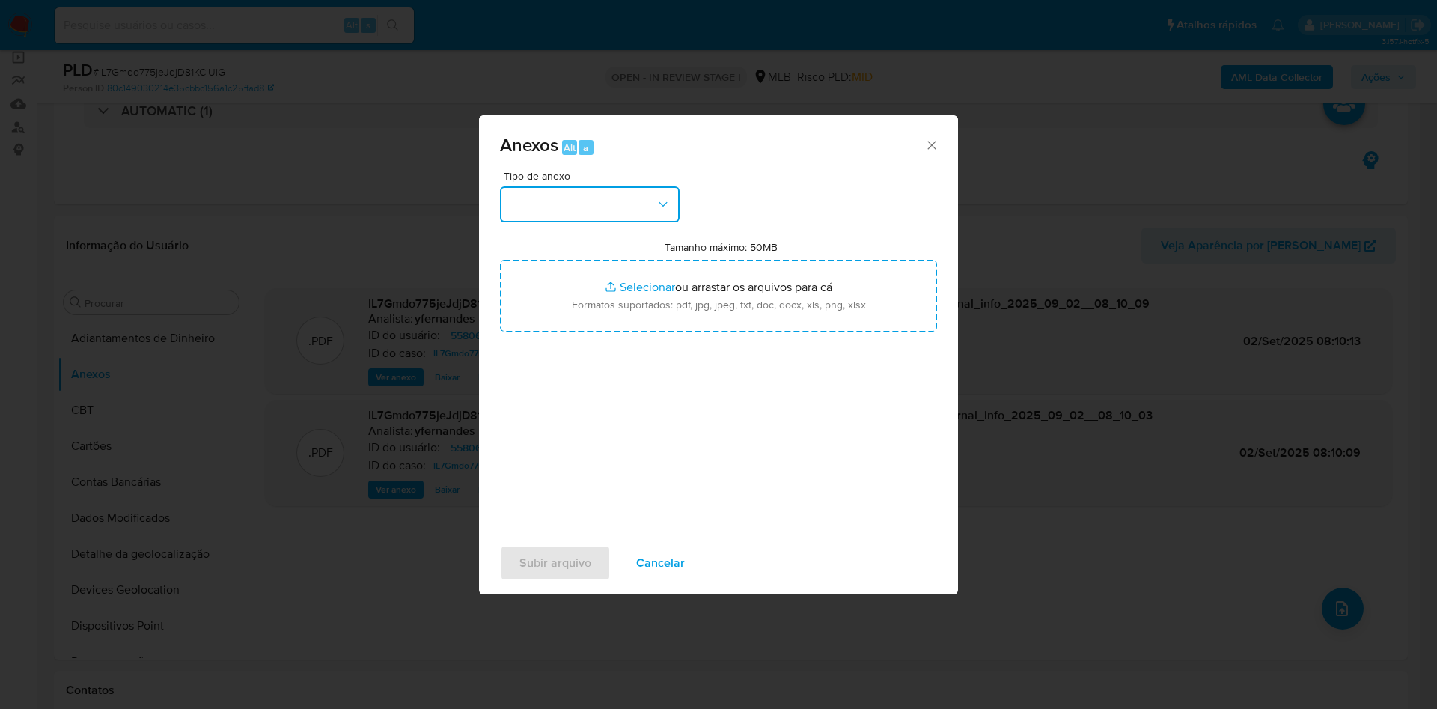
click at [554, 186] on button "button" at bounding box center [590, 204] width 180 height 36
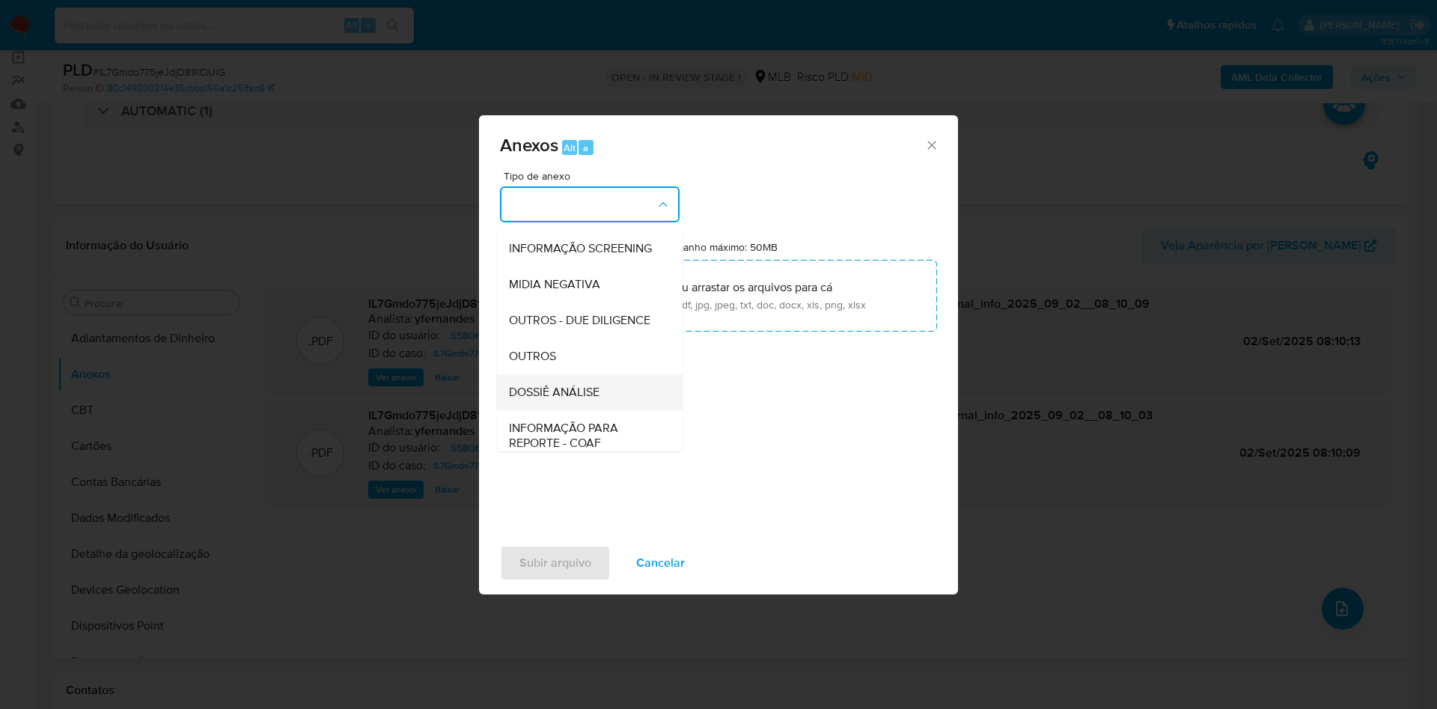
scroll to position [231, 0]
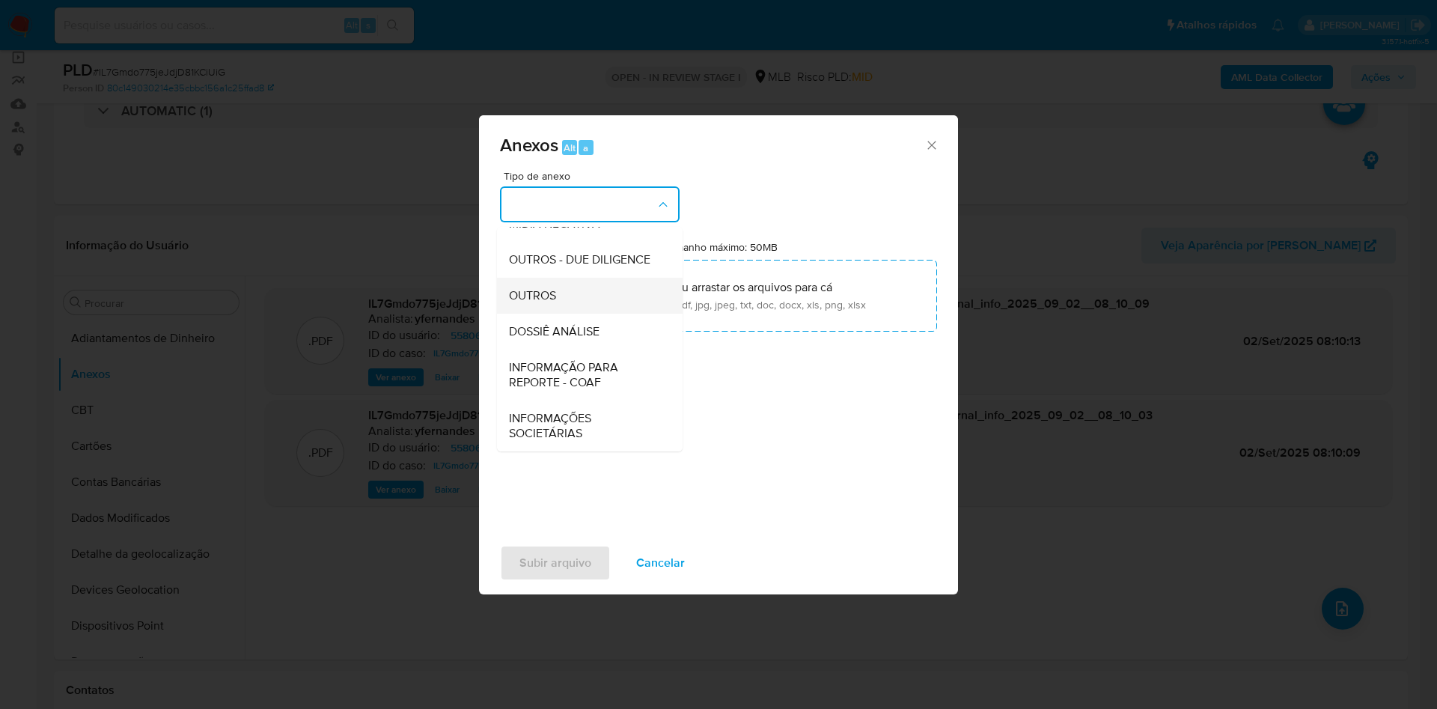
click at [528, 296] on span "OUTROS" at bounding box center [532, 295] width 47 height 15
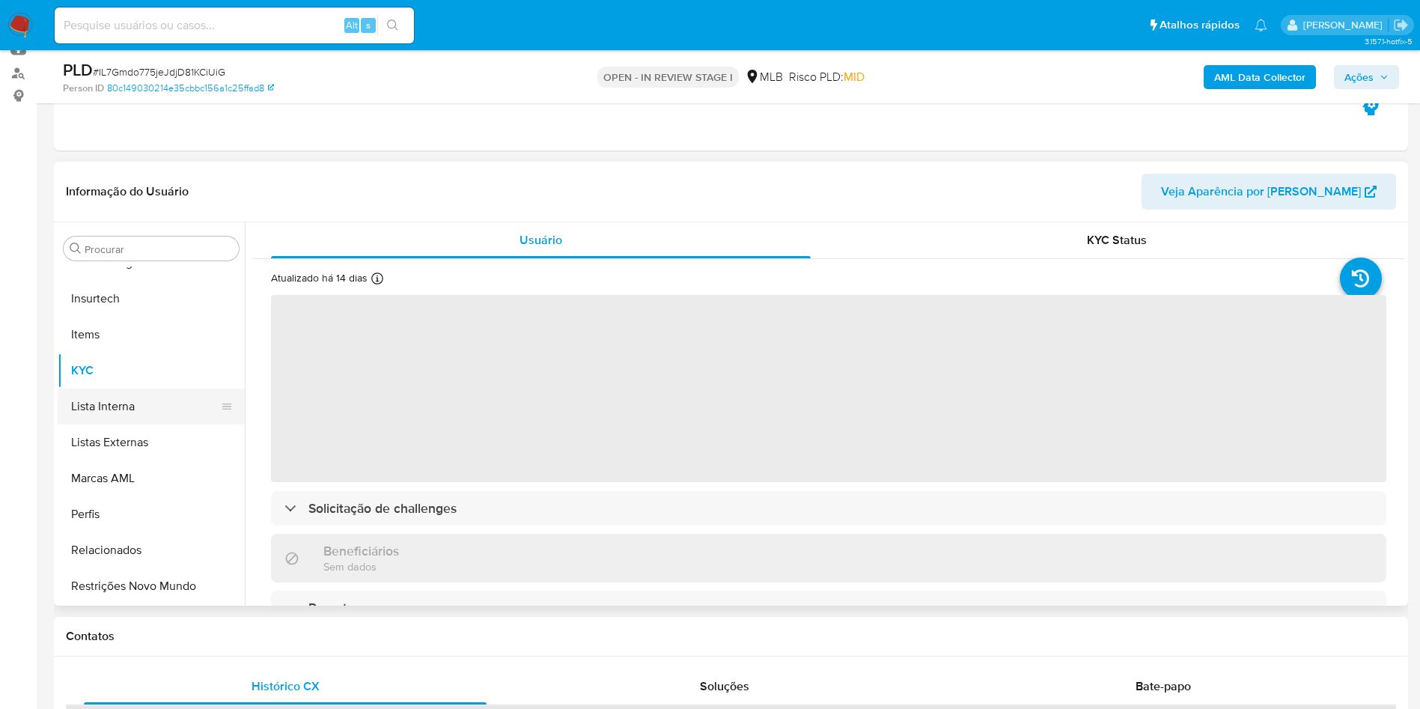
scroll to position [225, 0]
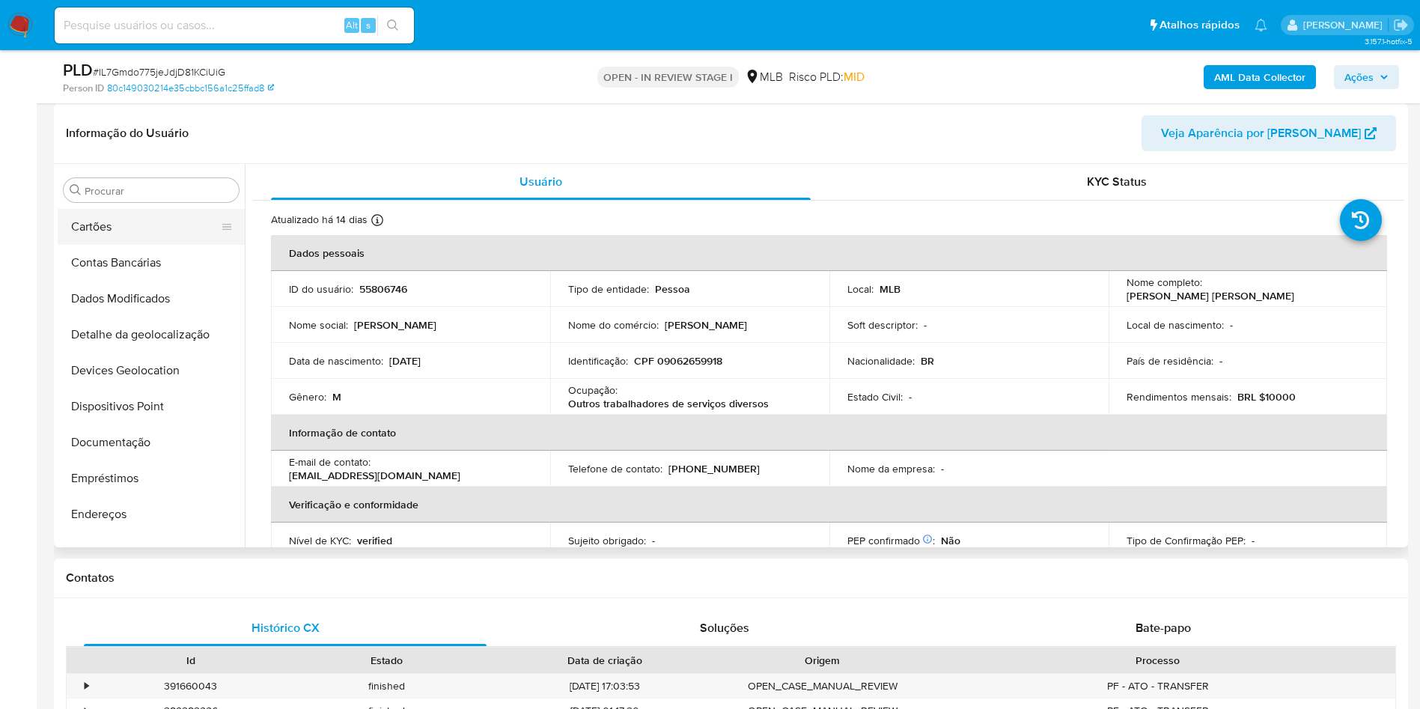
select select "10"
click at [131, 269] on button "Anexos" at bounding box center [145, 262] width 175 height 36
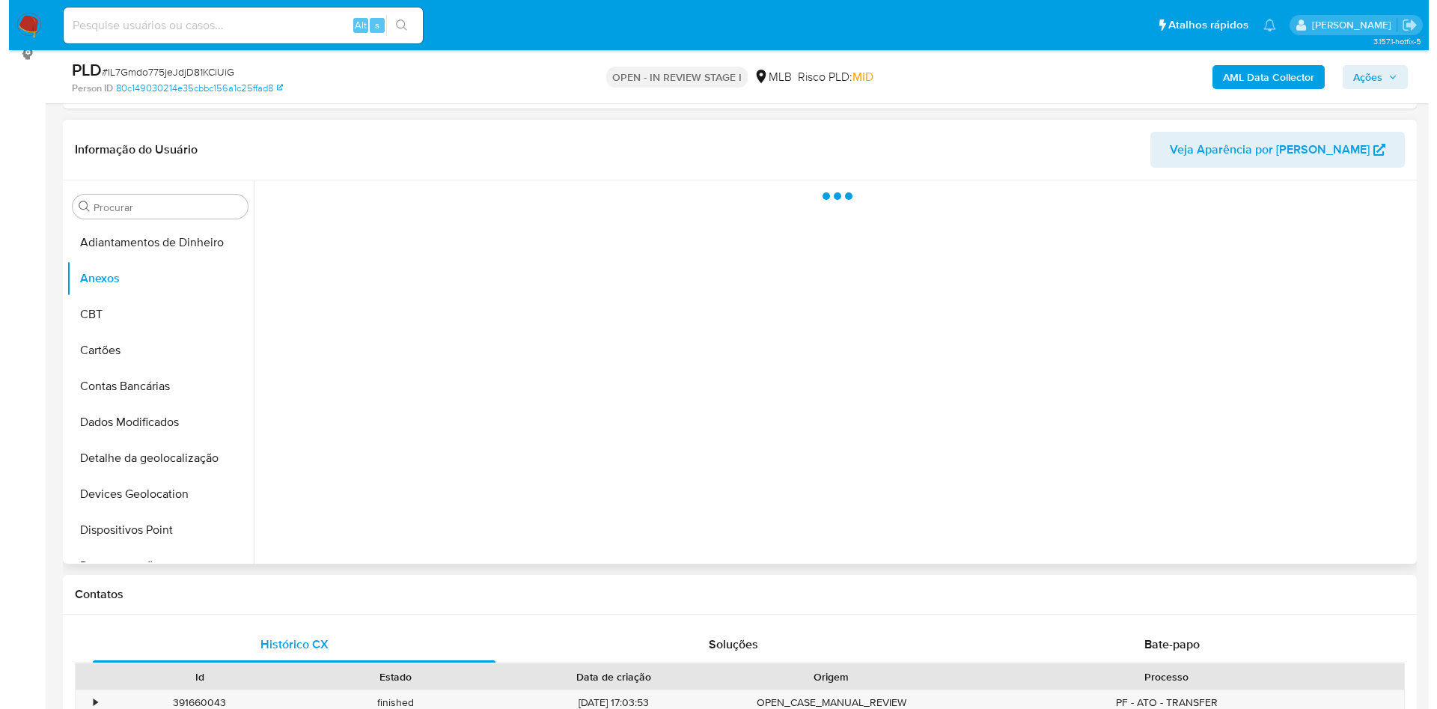
scroll to position [112, 0]
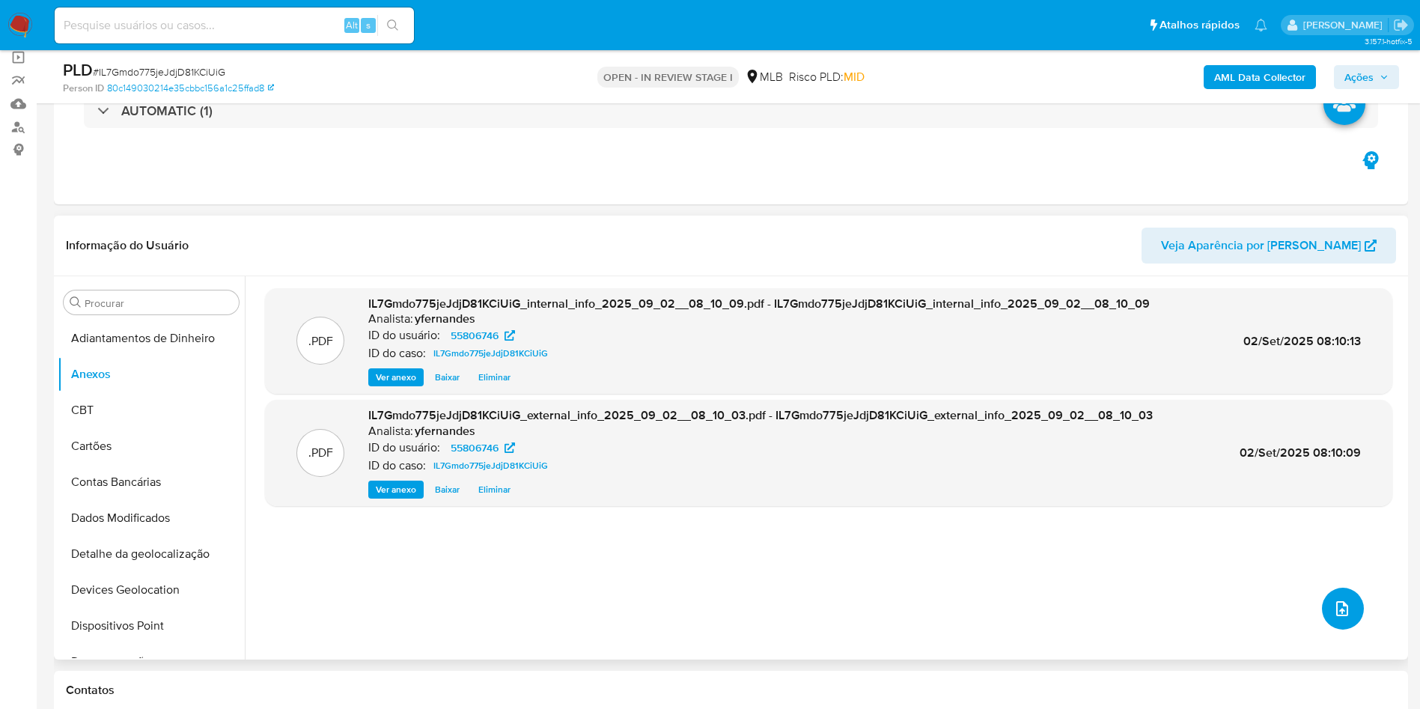
click at [1326, 591] on button "upload-file" at bounding box center [1343, 609] width 42 height 42
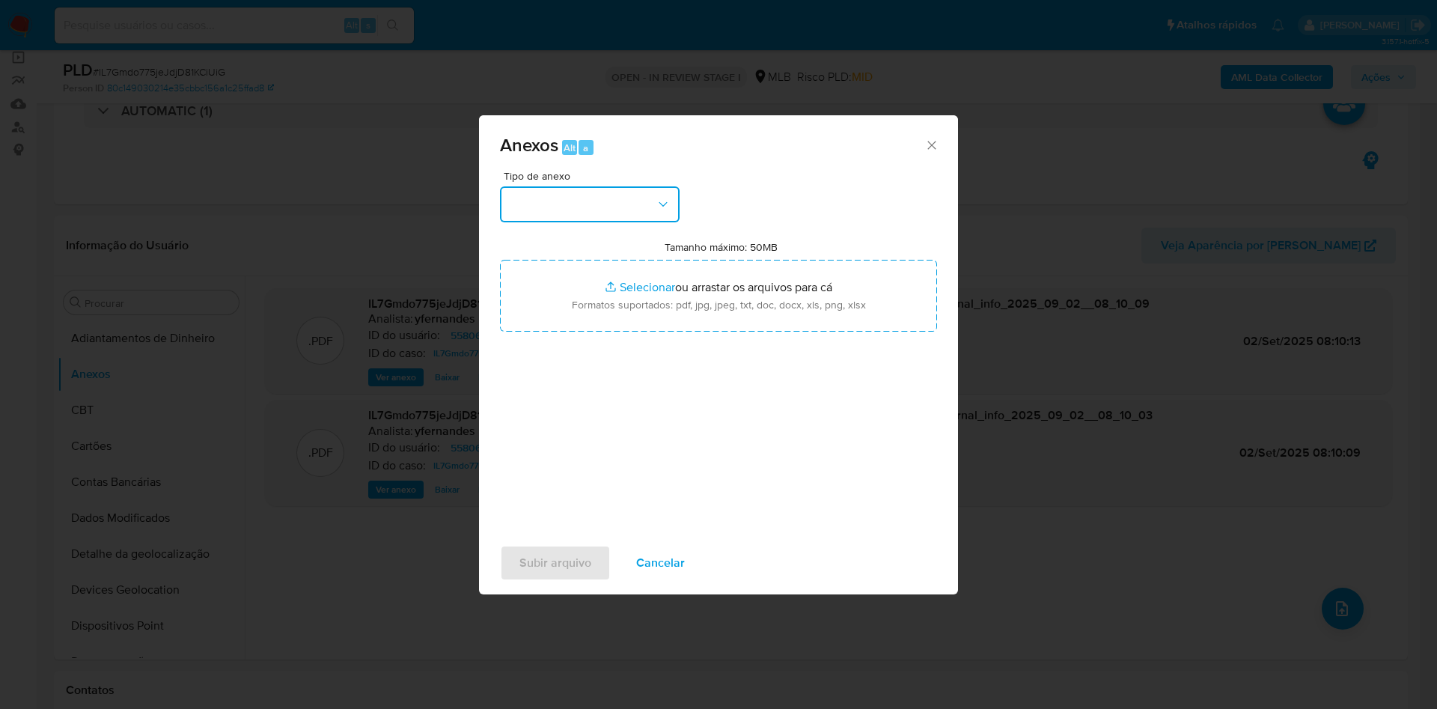
click at [580, 191] on button "button" at bounding box center [590, 204] width 180 height 36
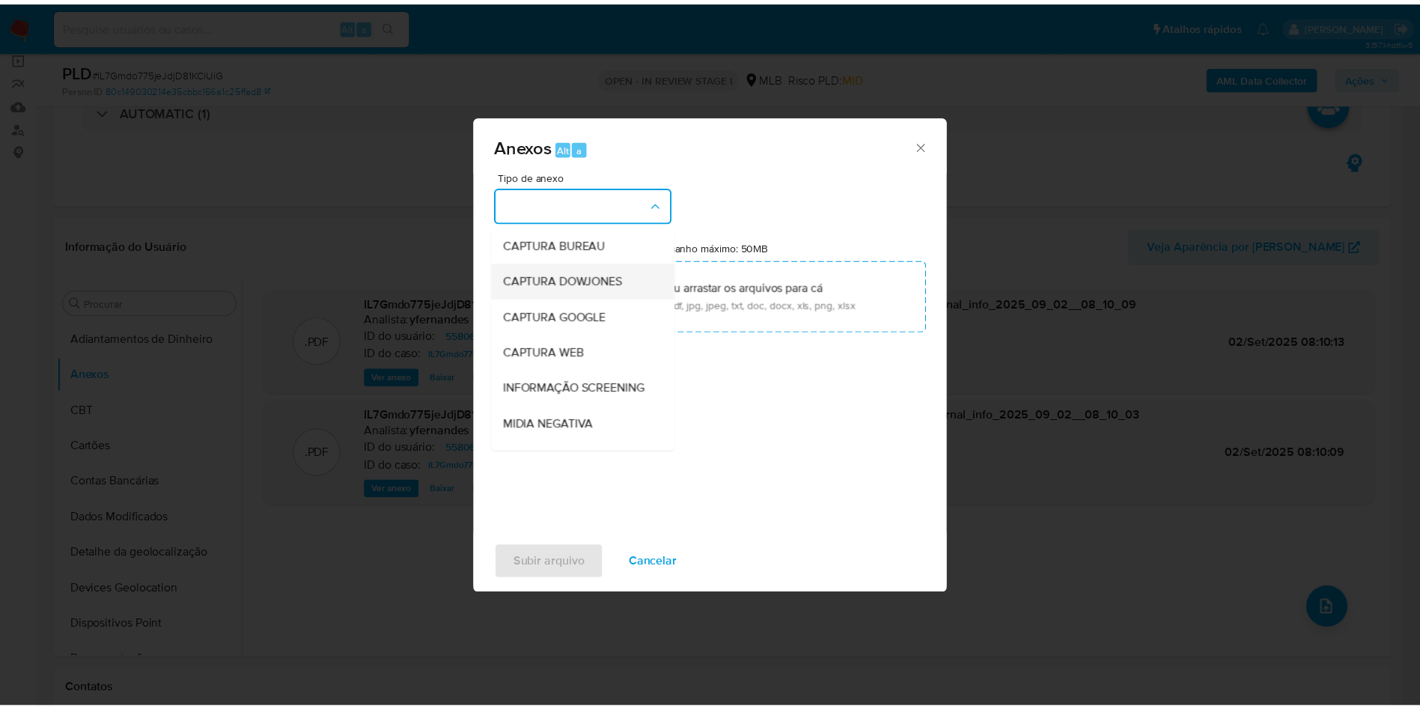
scroll to position [231, 0]
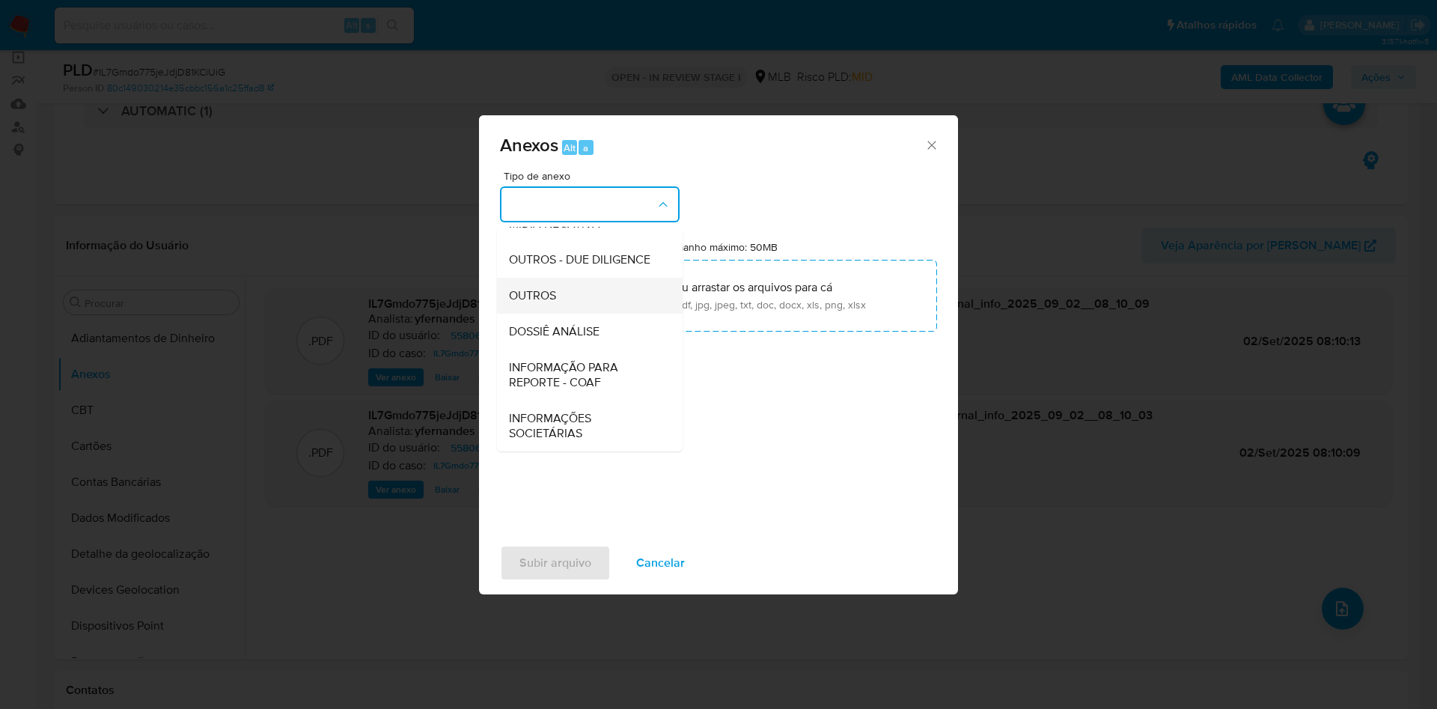
click at [539, 288] on span "OUTROS" at bounding box center [532, 295] width 47 height 15
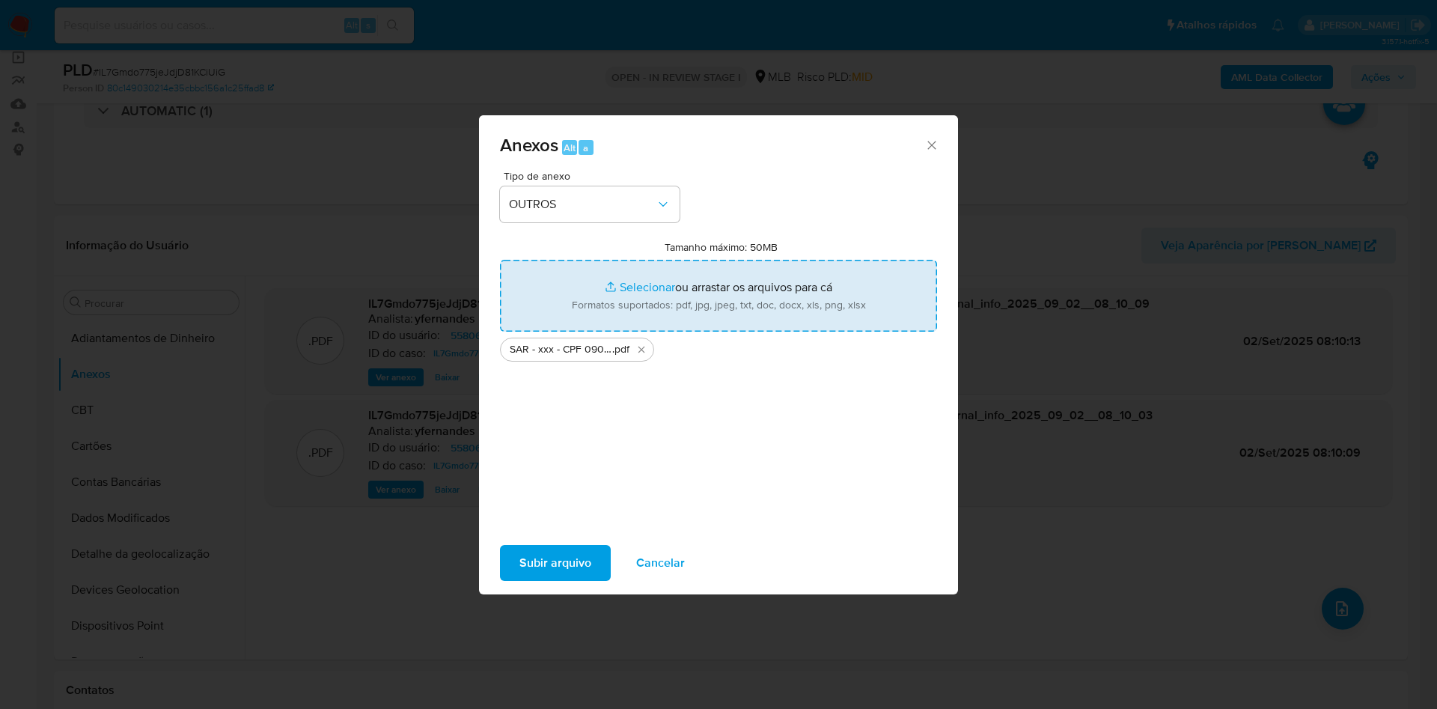
type input "C:\fakepath\Mulan 55806746_2025_09_01_15_53_42.xlsx"
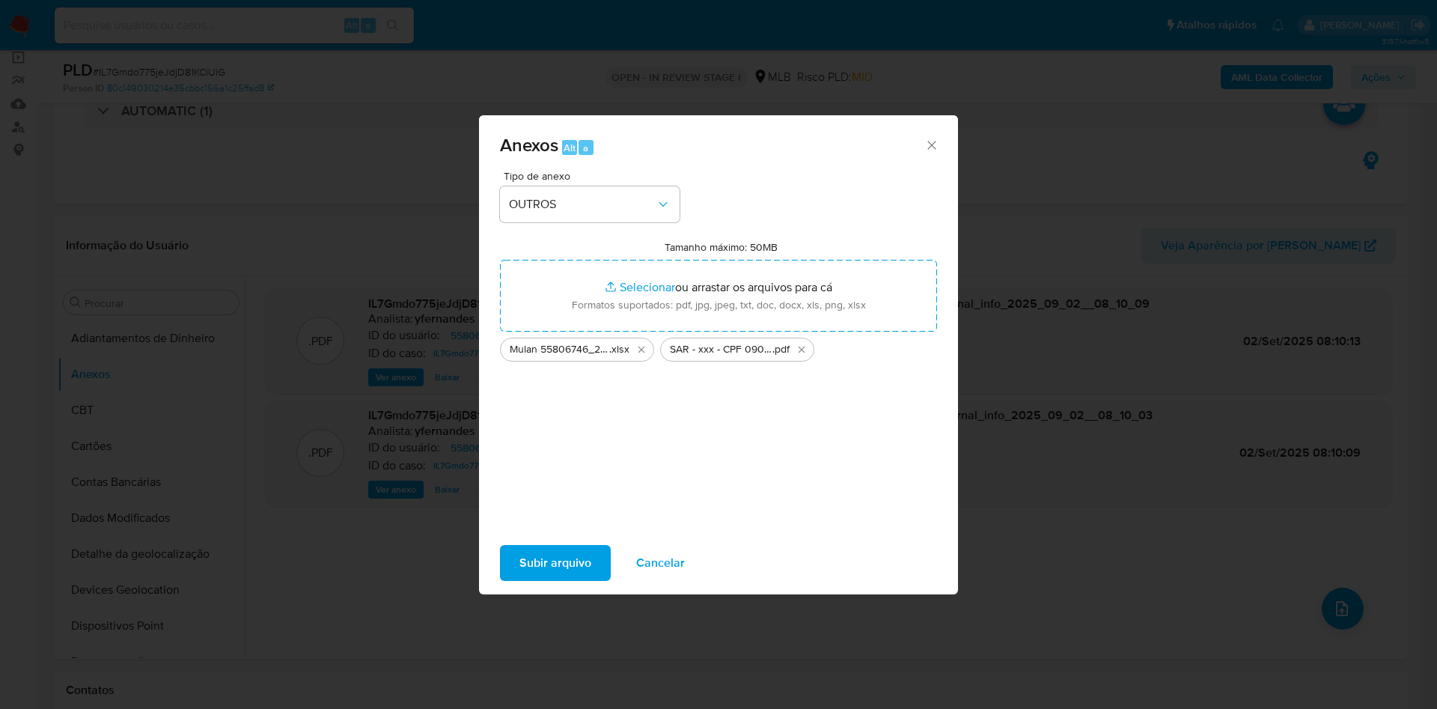
click at [561, 563] on span "Subir arquivo" at bounding box center [555, 562] width 72 height 33
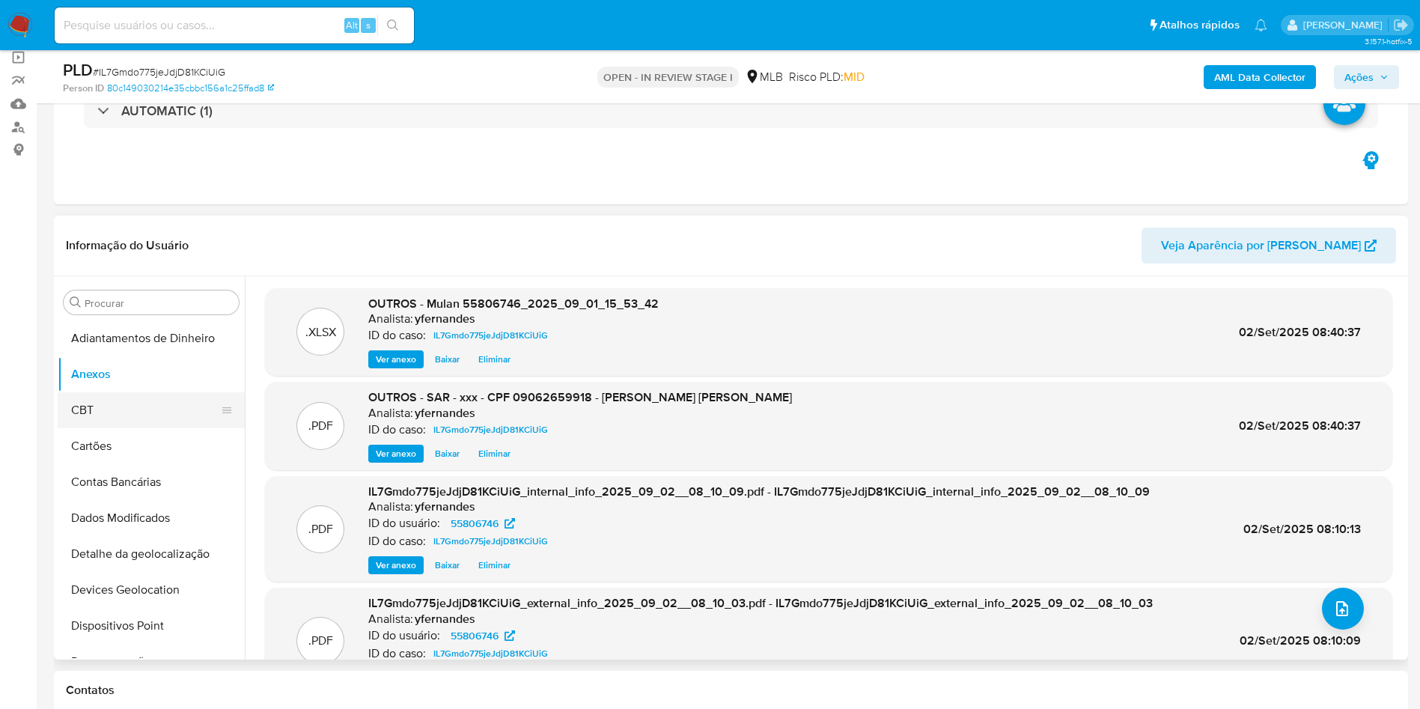
click at [119, 418] on button "CBT" at bounding box center [145, 410] width 175 height 36
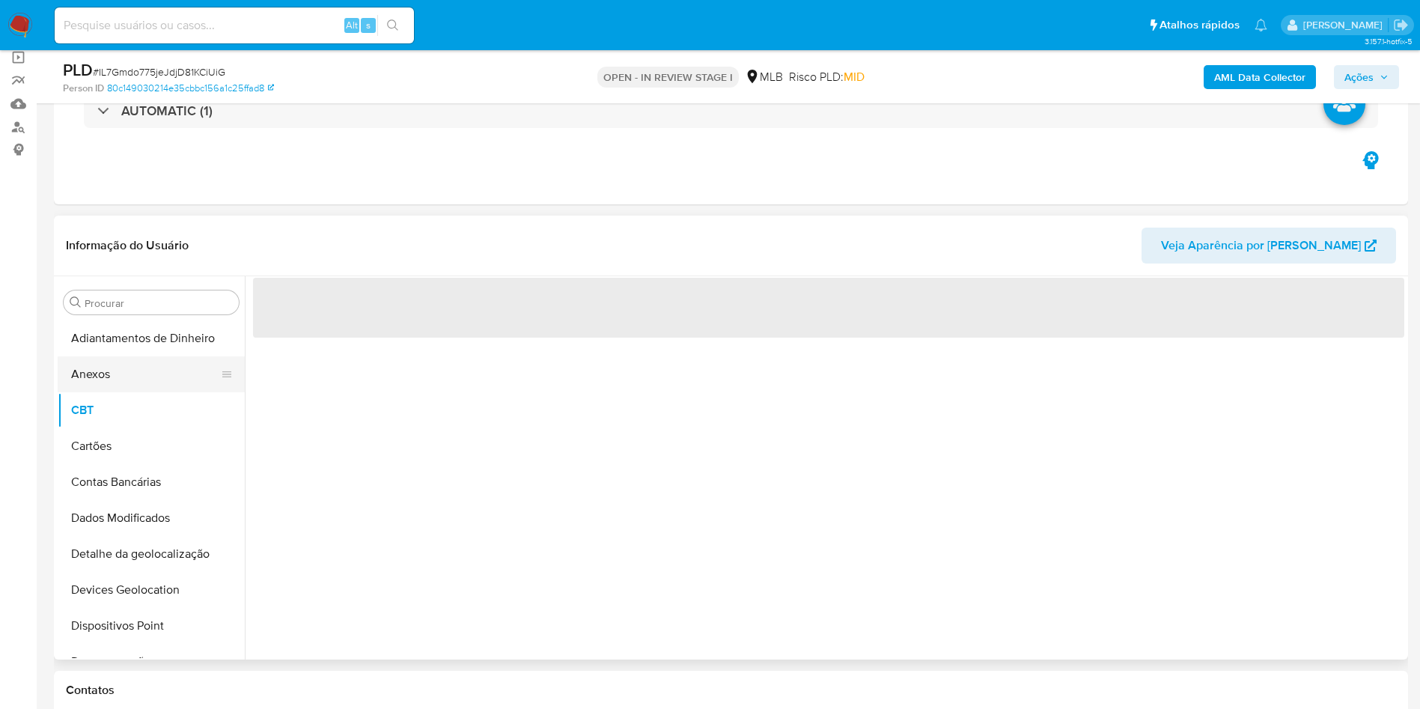
click at [112, 369] on button "Anexos" at bounding box center [145, 374] width 175 height 36
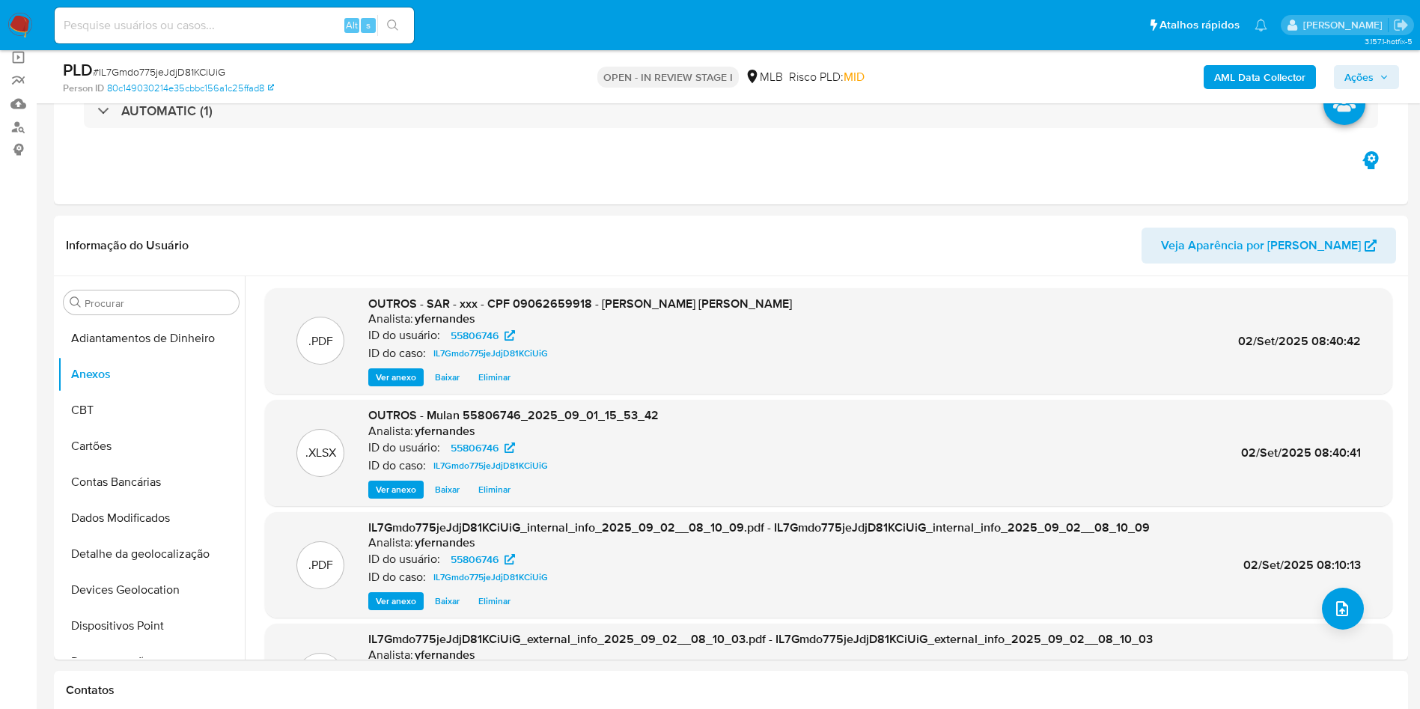
click at [1362, 72] on span "Ações" at bounding box center [1358, 77] width 29 height 24
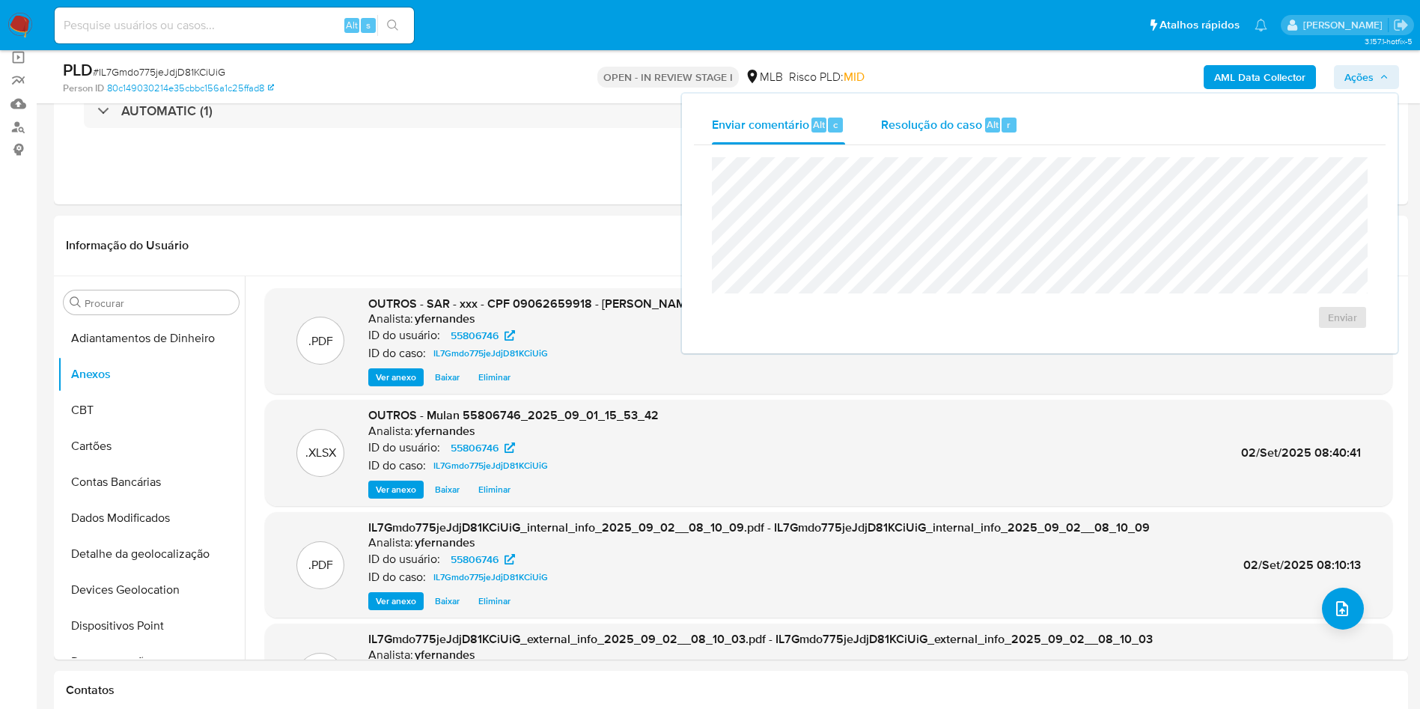
click at [961, 121] on span "Resolução do caso" at bounding box center [931, 123] width 101 height 17
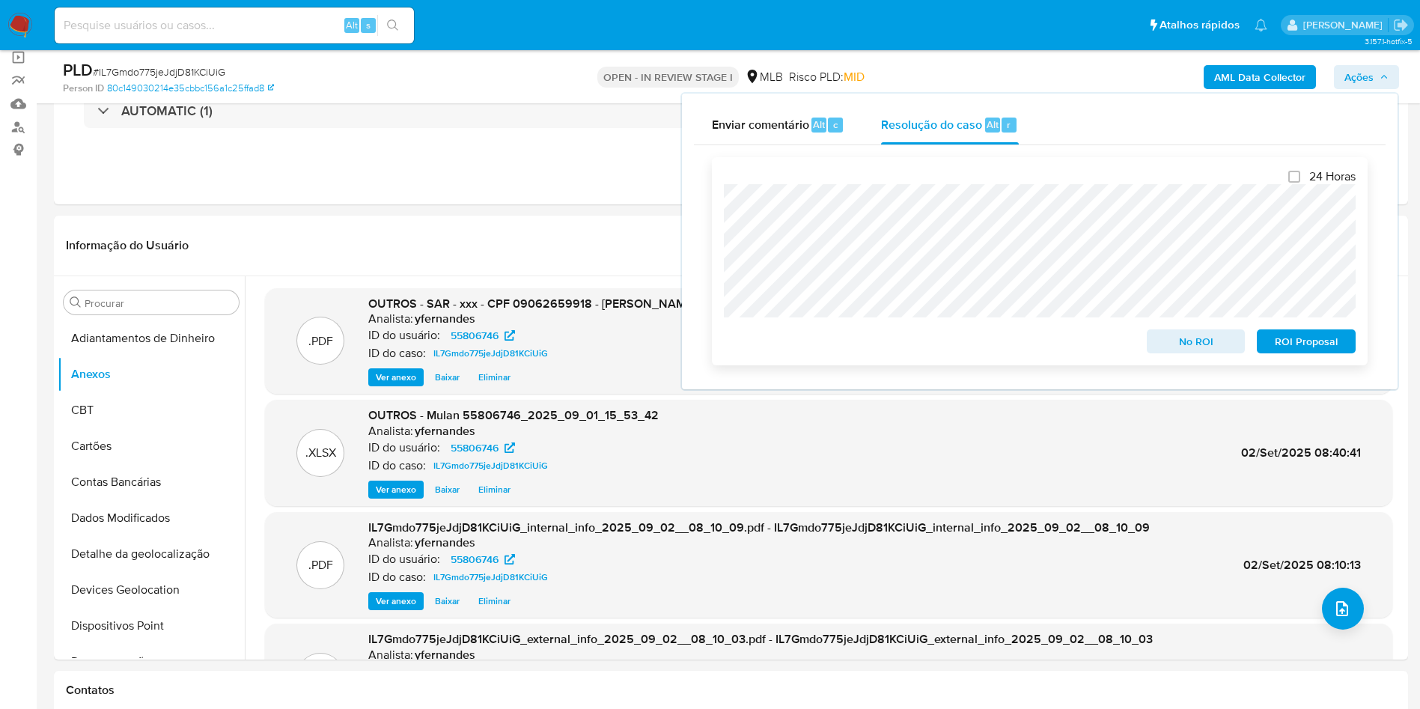
click at [1299, 350] on span "ROI Proposal" at bounding box center [1306, 341] width 78 height 21
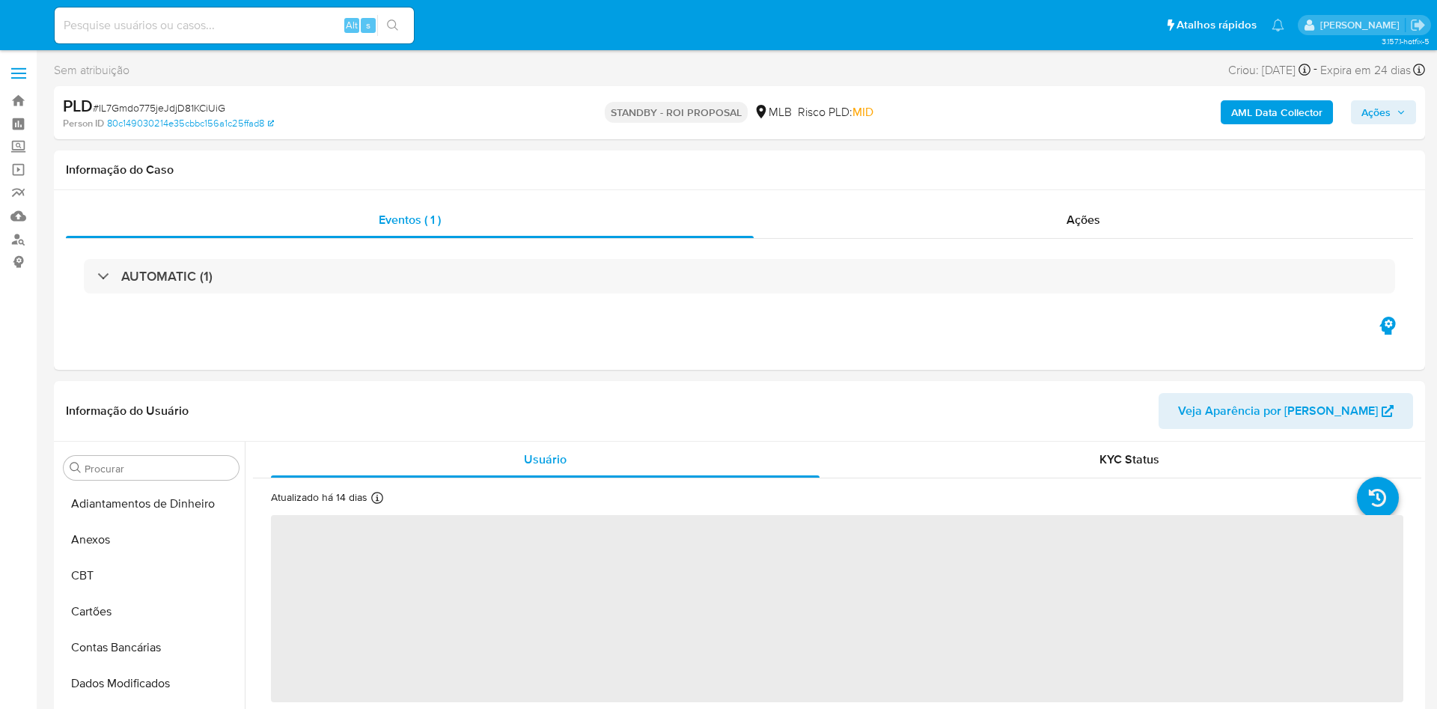
select select "10"
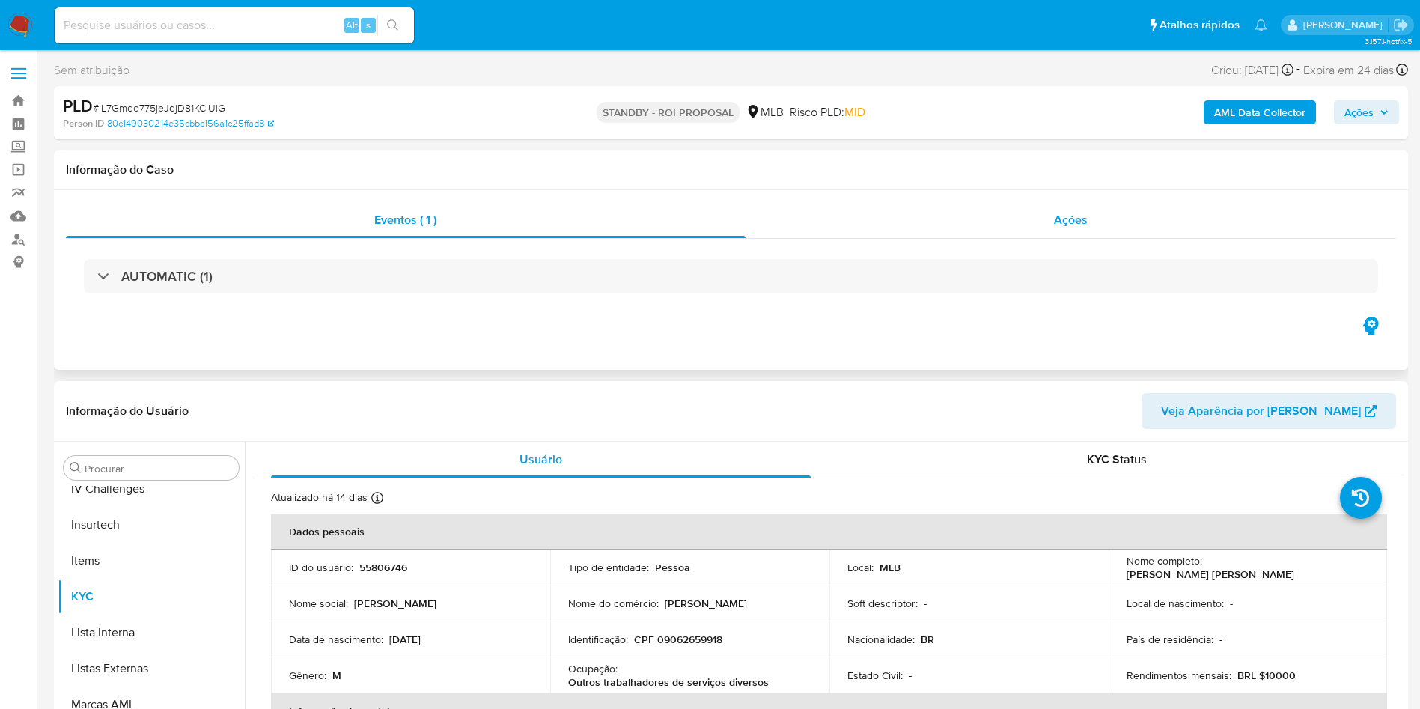
click at [962, 231] on div "Ações" at bounding box center [1070, 220] width 651 height 36
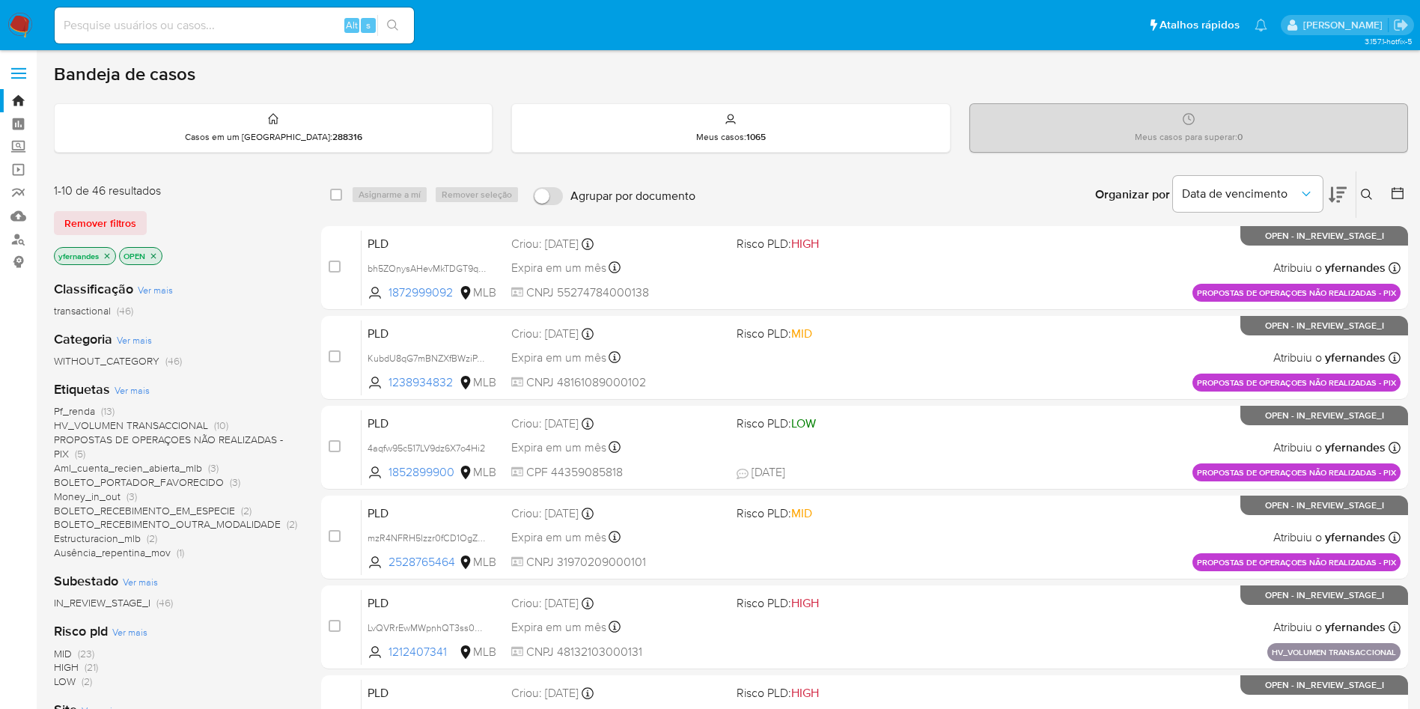
click at [28, 21] on img at bounding box center [19, 25] width 25 height 25
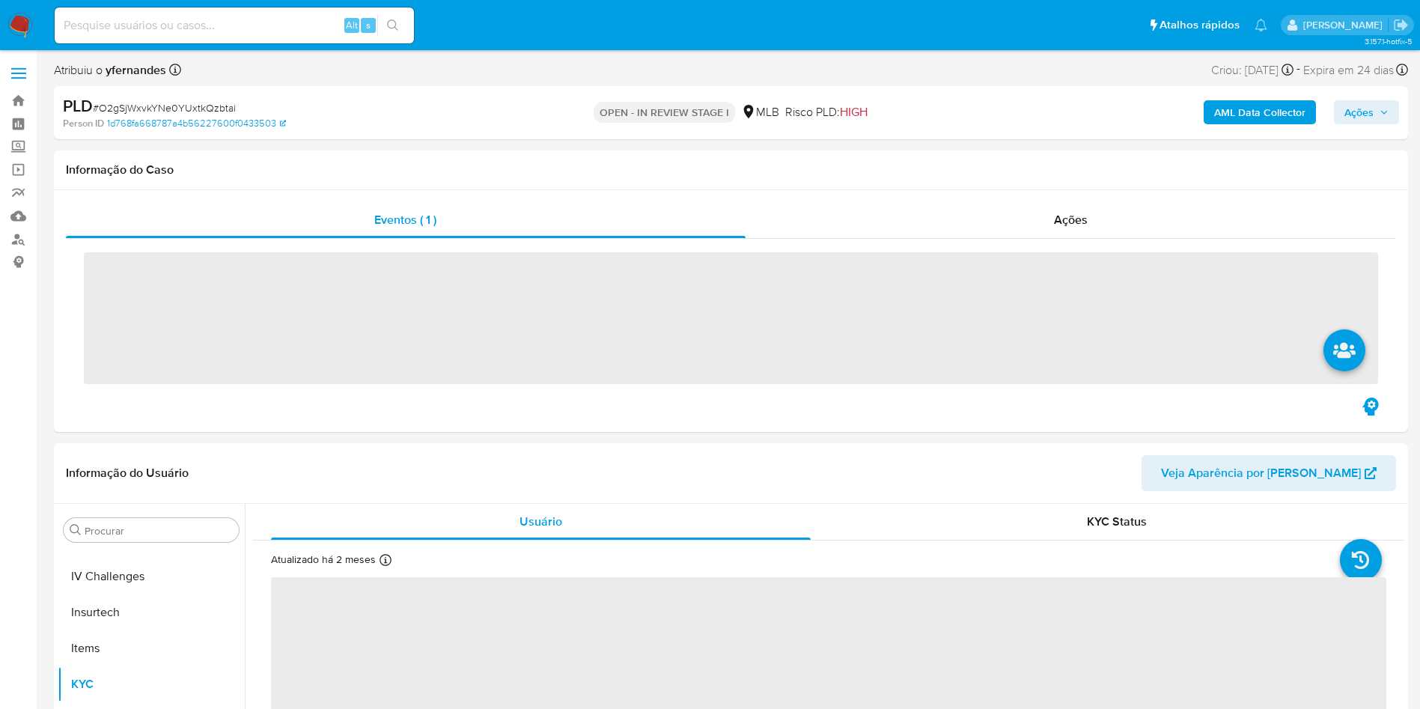
scroll to position [668, 0]
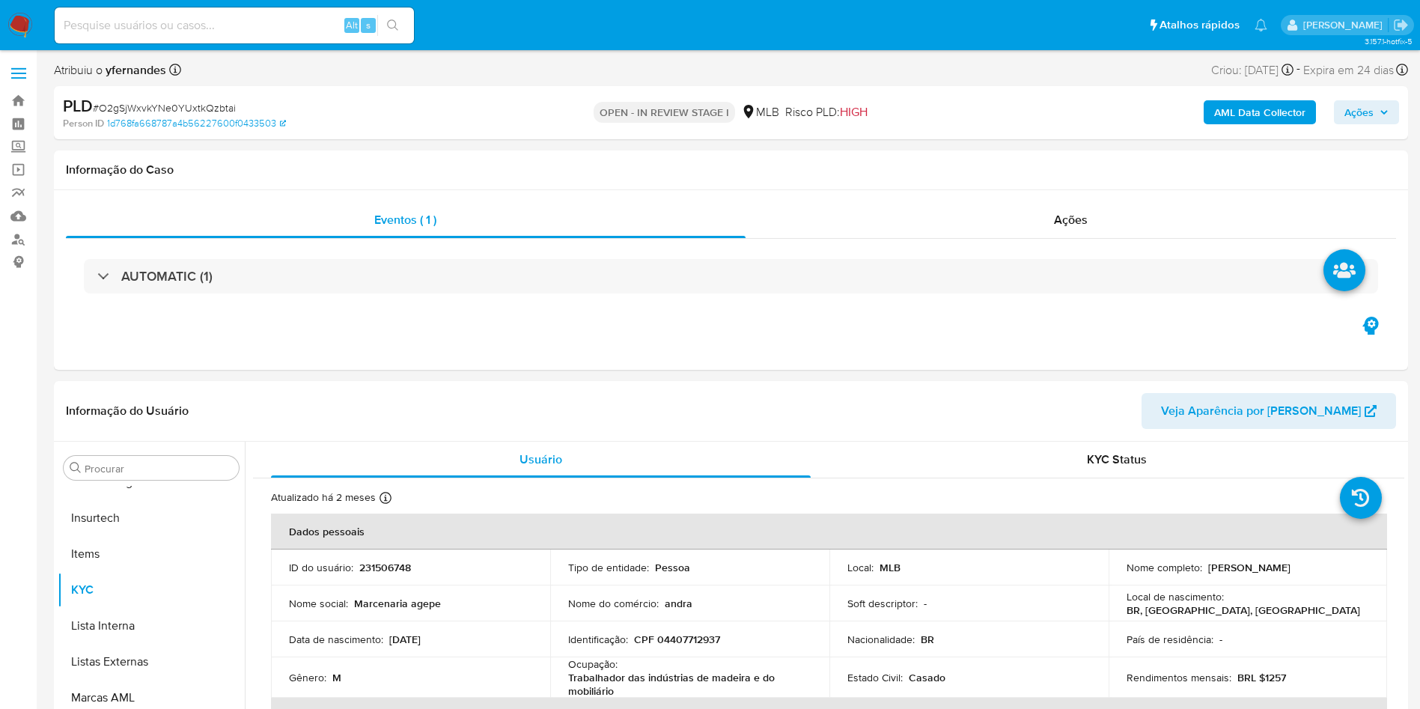
click at [198, 105] on span "# O2gSjWxvkYNe0YUxtkQzbtai" at bounding box center [164, 107] width 143 height 15
click at [198, 106] on span "# O2gSjWxvkYNe0YUxtkQzbtai" at bounding box center [164, 107] width 143 height 15
select select "10"
copy span "O2gSjWxvkYNe0YUxtkQzbtai"
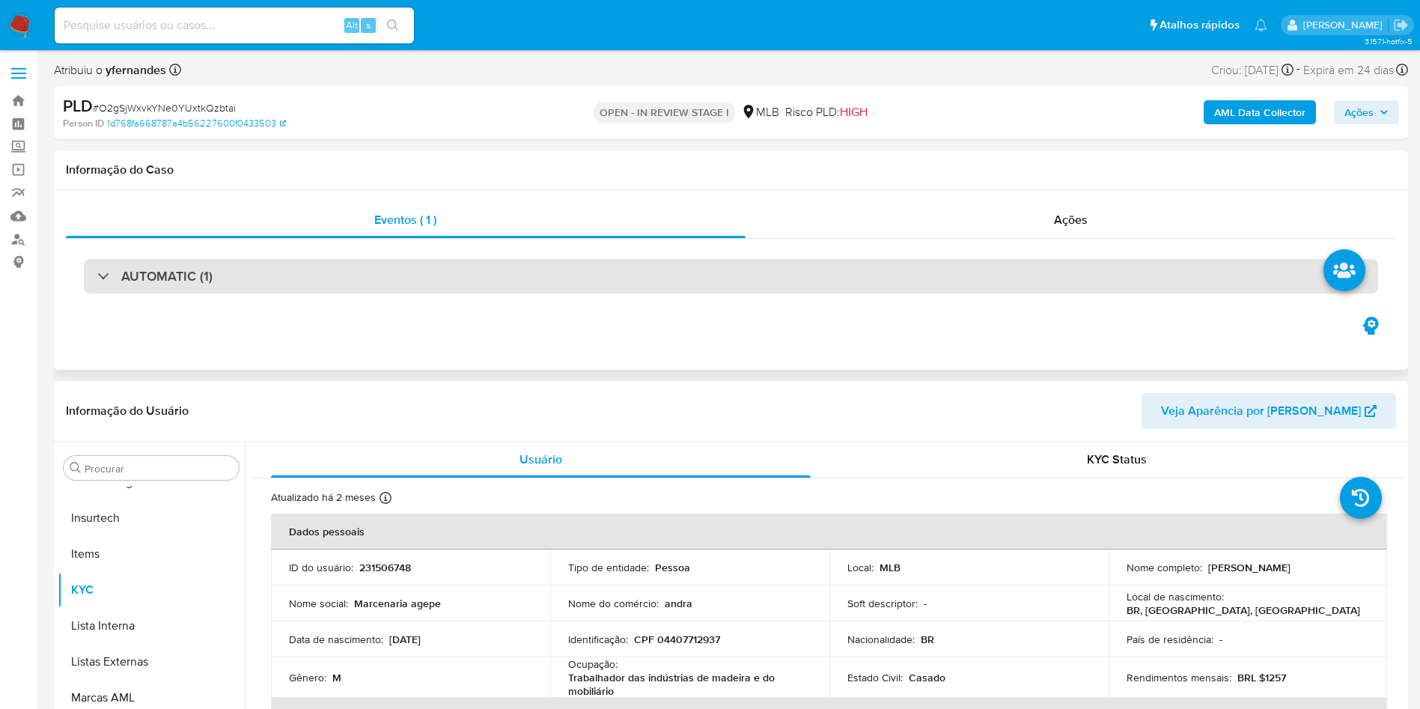
click at [513, 273] on div "AUTOMATIC (1)" at bounding box center [731, 276] width 1294 height 34
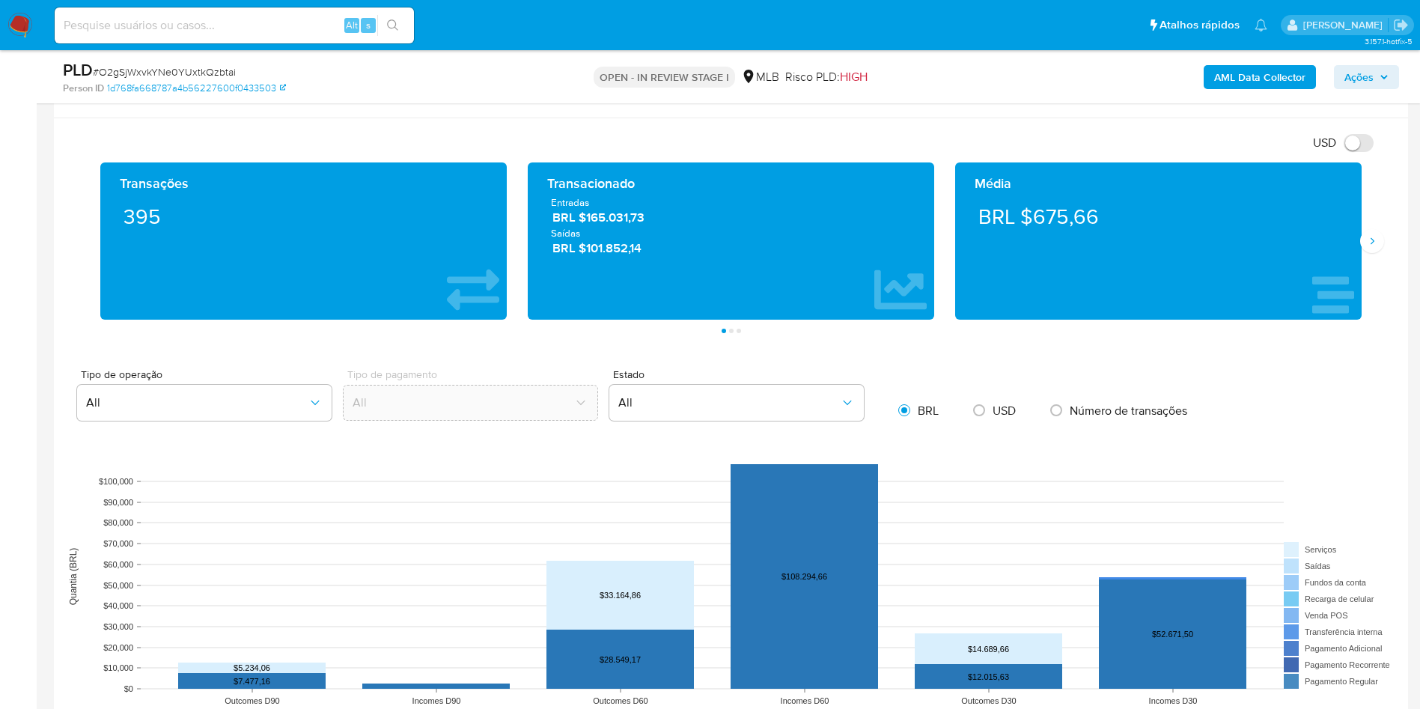
scroll to position [1235, 0]
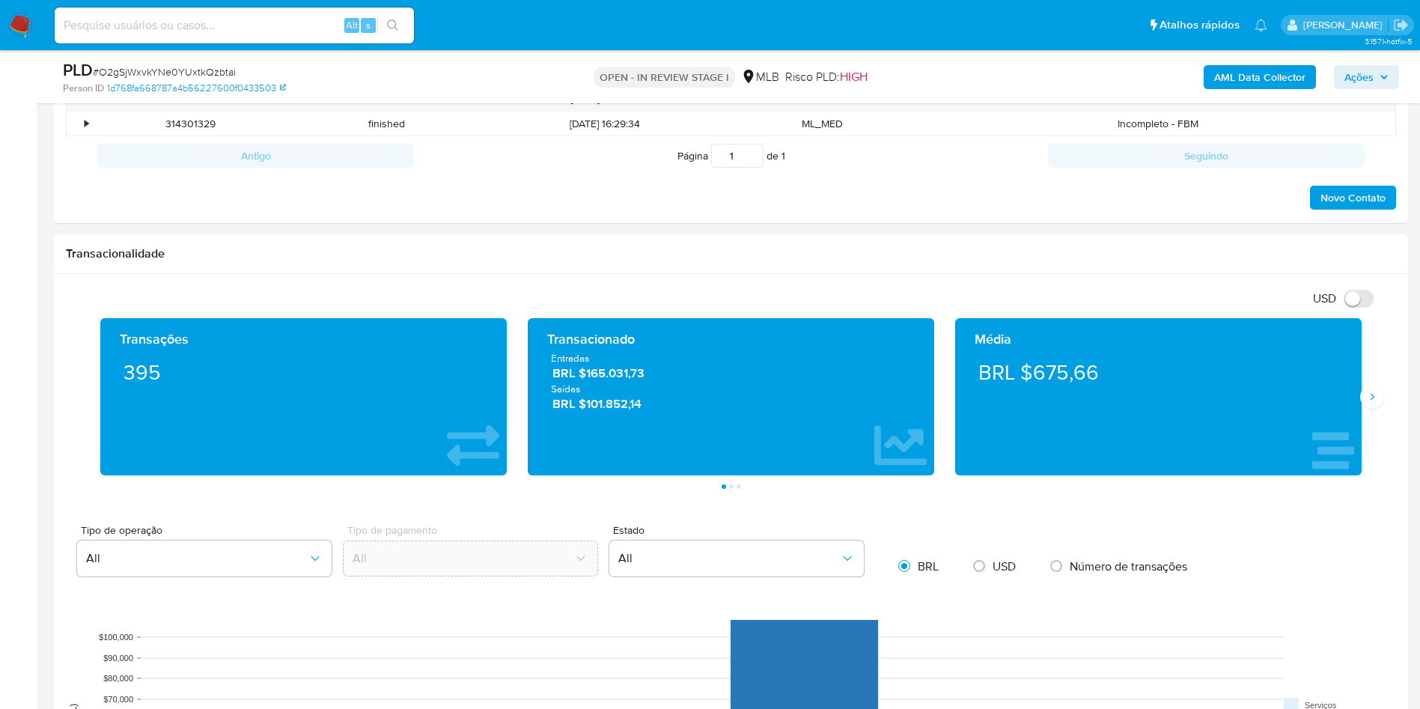
click at [1359, 389] on div "Média BRL $675,66" at bounding box center [1158, 396] width 406 height 157
click at [1367, 391] on icon "Siguiente" at bounding box center [1372, 397] width 12 height 12
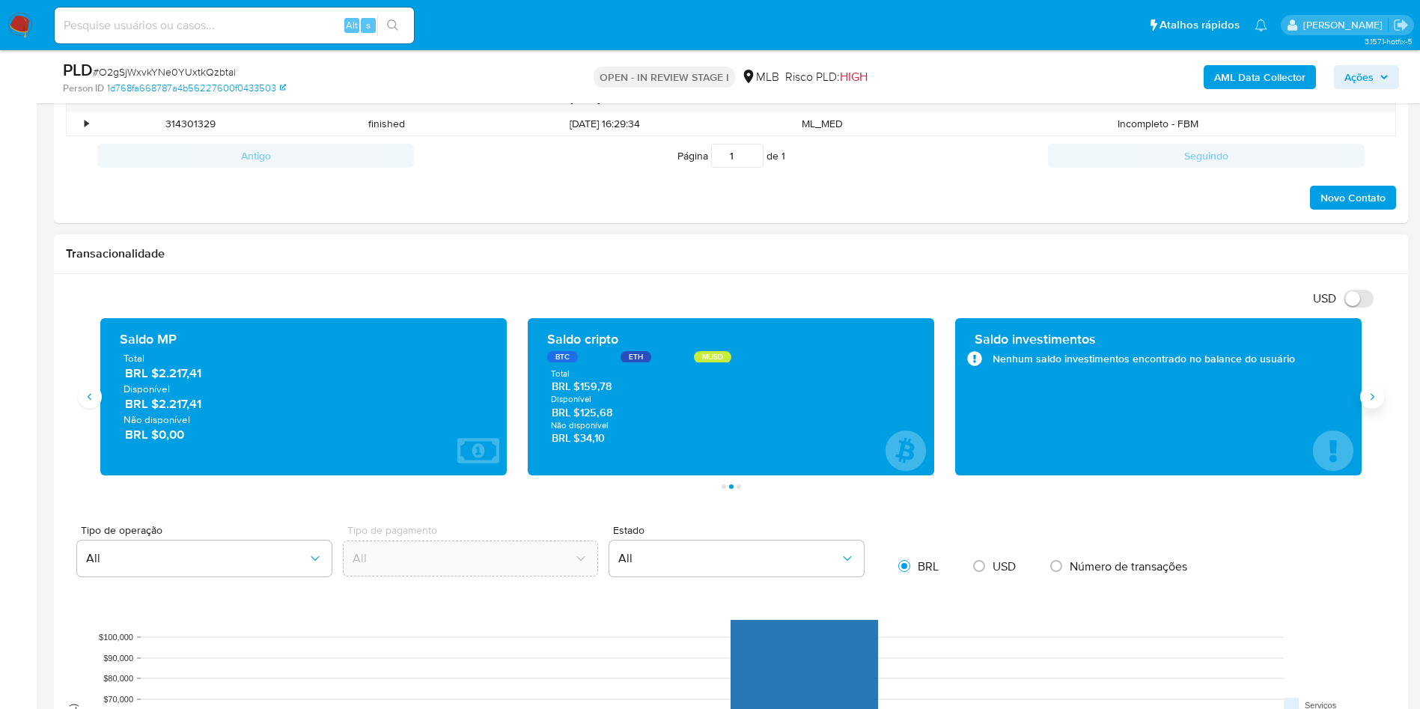
click at [1367, 391] on icon "Siguiente" at bounding box center [1372, 397] width 12 height 12
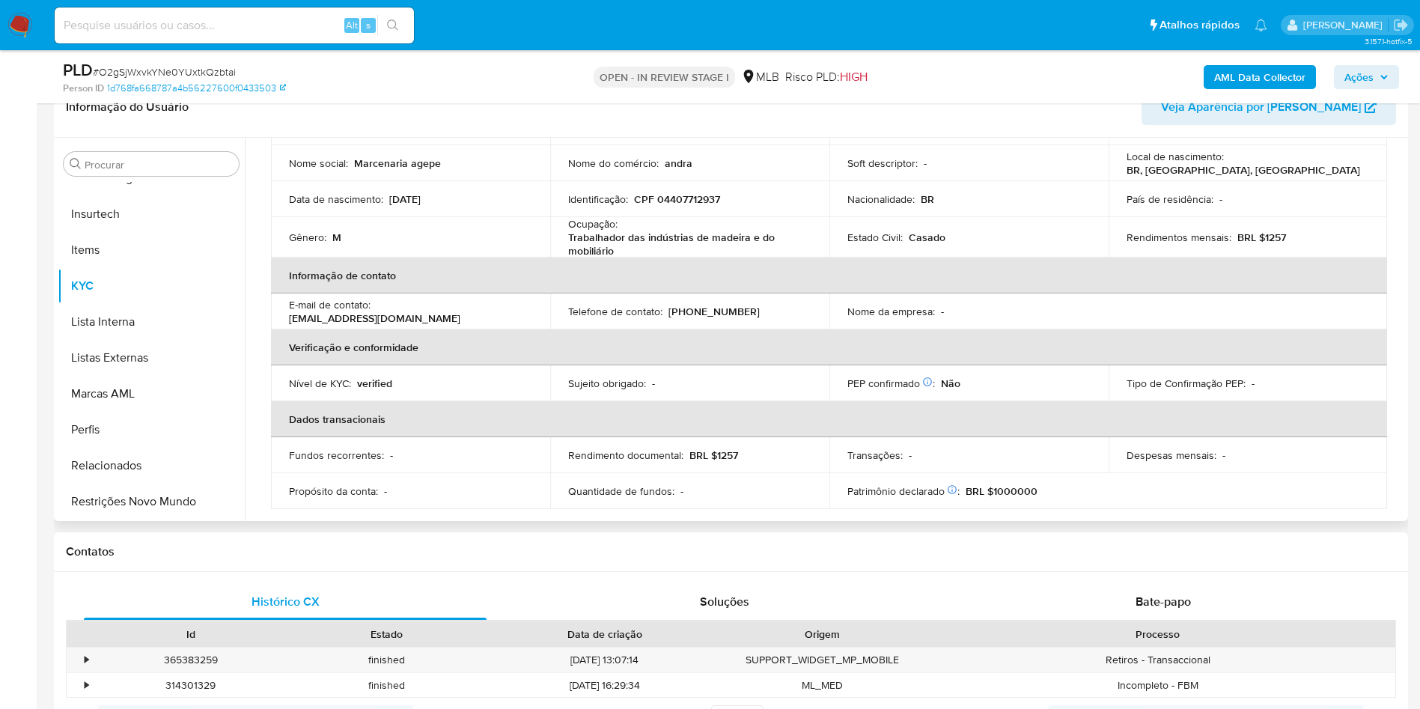
scroll to position [0, 0]
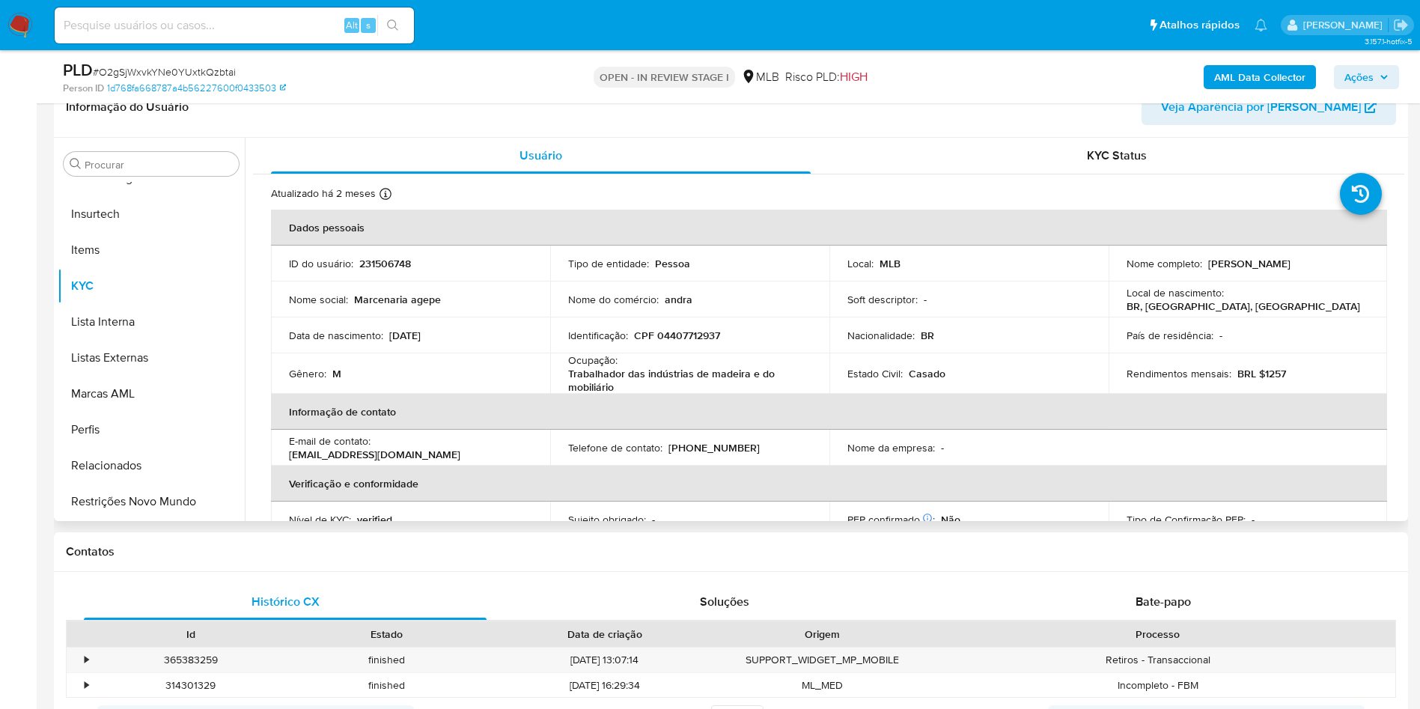
click at [156, 177] on div "Procurar Adiantamentos de Dinheiro Anexos CBT Cartões Contas Bancárias Dados Mo…" at bounding box center [151, 330] width 187 height 381
click at [145, 169] on input "Procurar" at bounding box center [159, 164] width 148 height 13
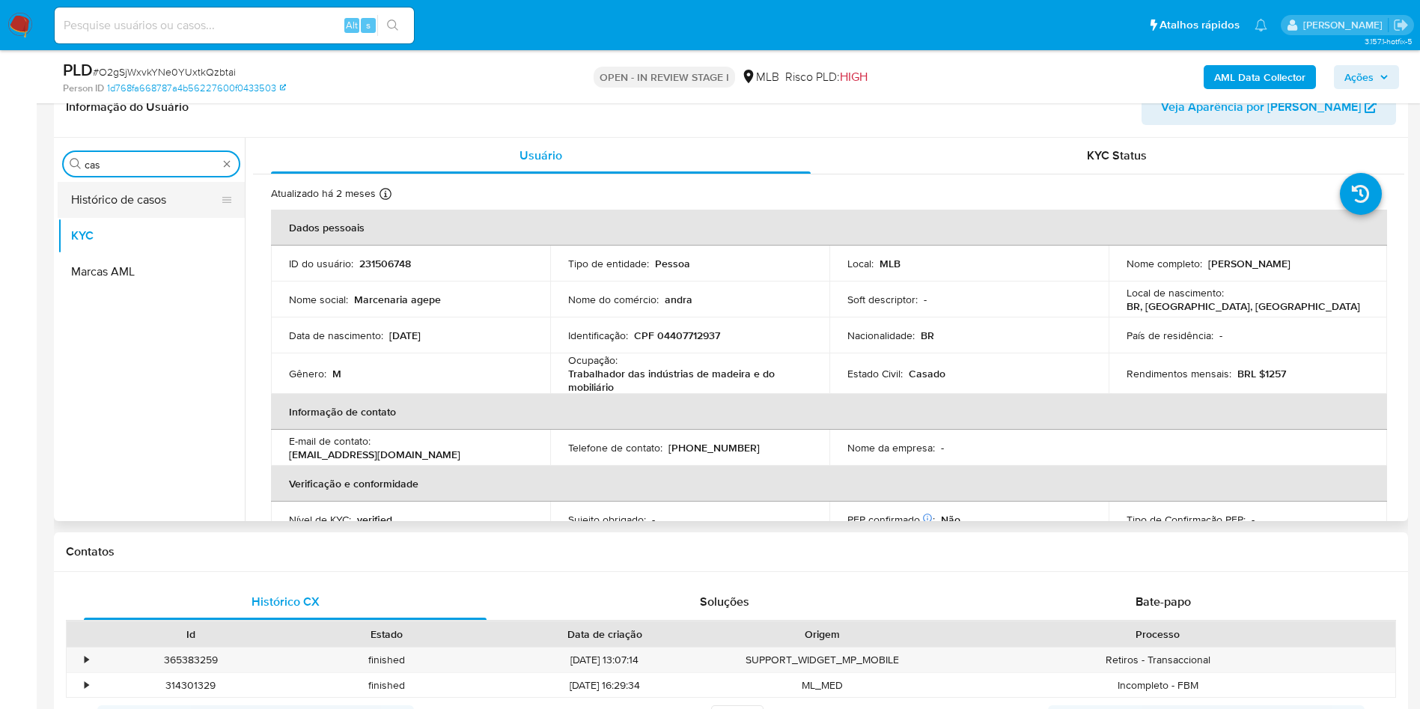
click at [118, 201] on button "Histórico de casos" at bounding box center [145, 200] width 175 height 36
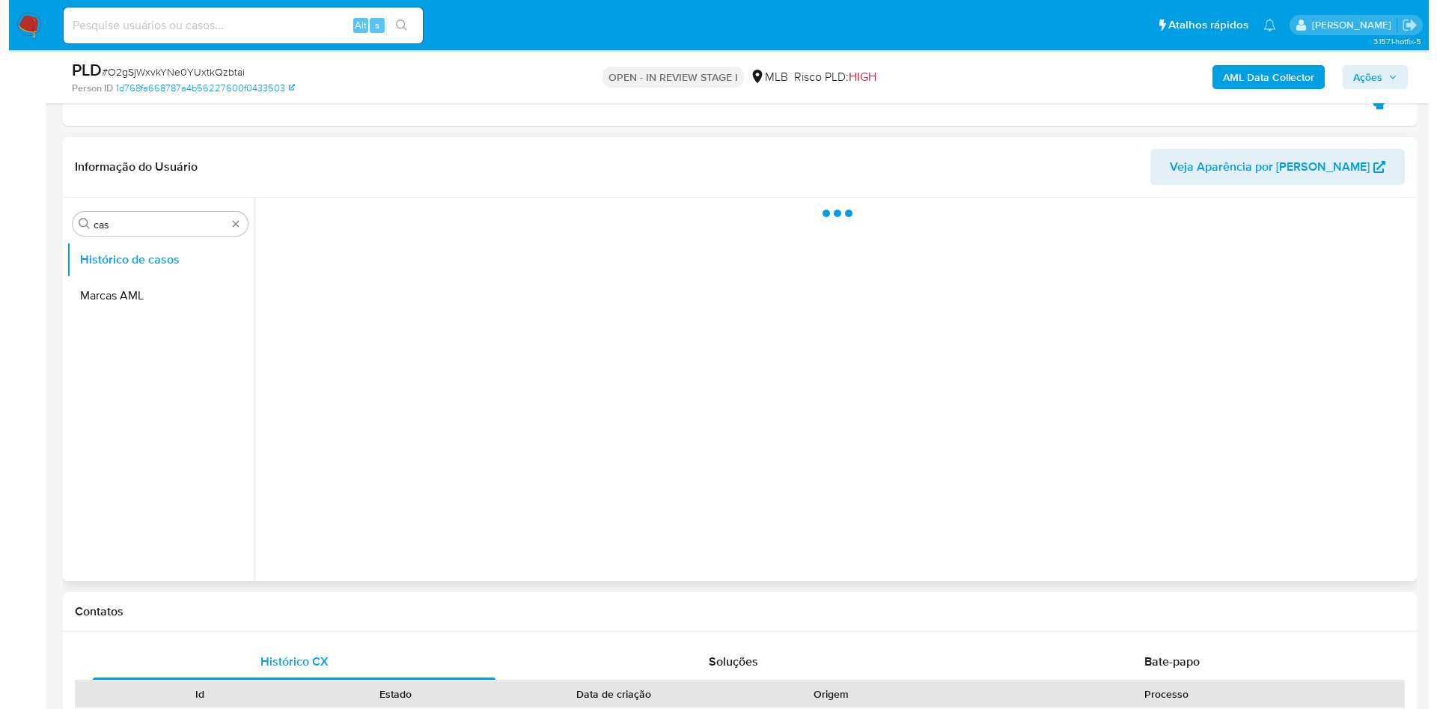
scroll to position [561, 0]
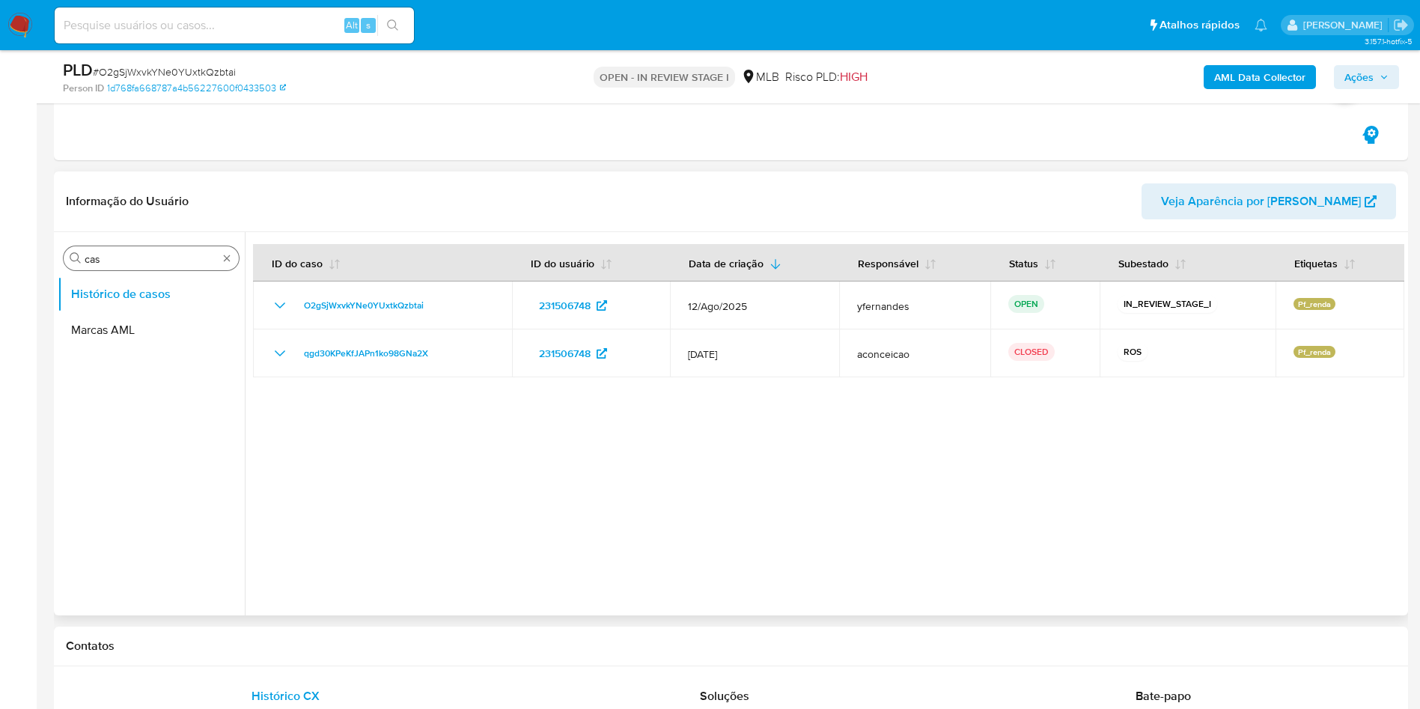
click at [132, 255] on input "cas" at bounding box center [151, 258] width 133 height 13
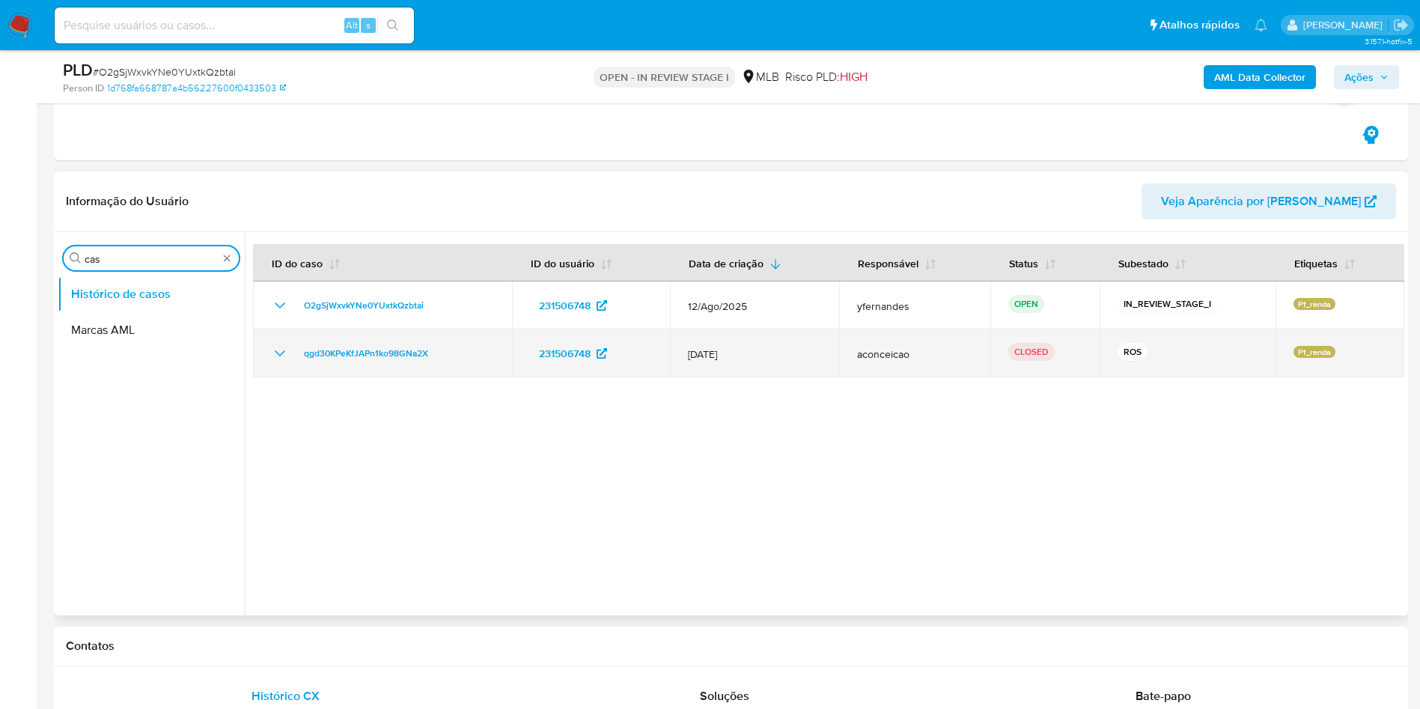
click at [281, 347] on icon "Mostrar/Ocultar" at bounding box center [280, 353] width 18 height 18
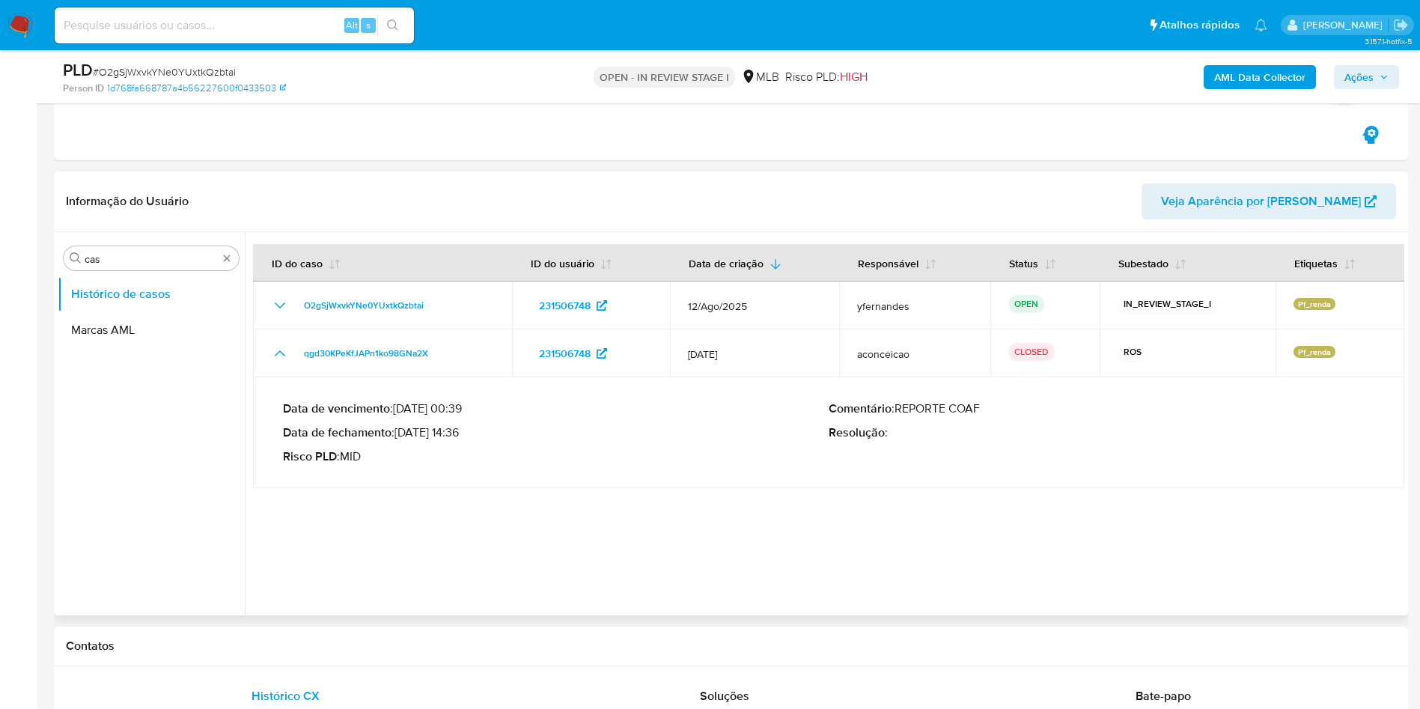
drag, startPoint x: 418, startPoint y: 433, endPoint x: 462, endPoint y: 436, distance: 44.2
click at [462, 436] on p "Data de fechamento : 06/12/2024 14:36" at bounding box center [556, 432] width 546 height 15
click at [126, 261] on input "cas" at bounding box center [151, 258] width 133 height 13
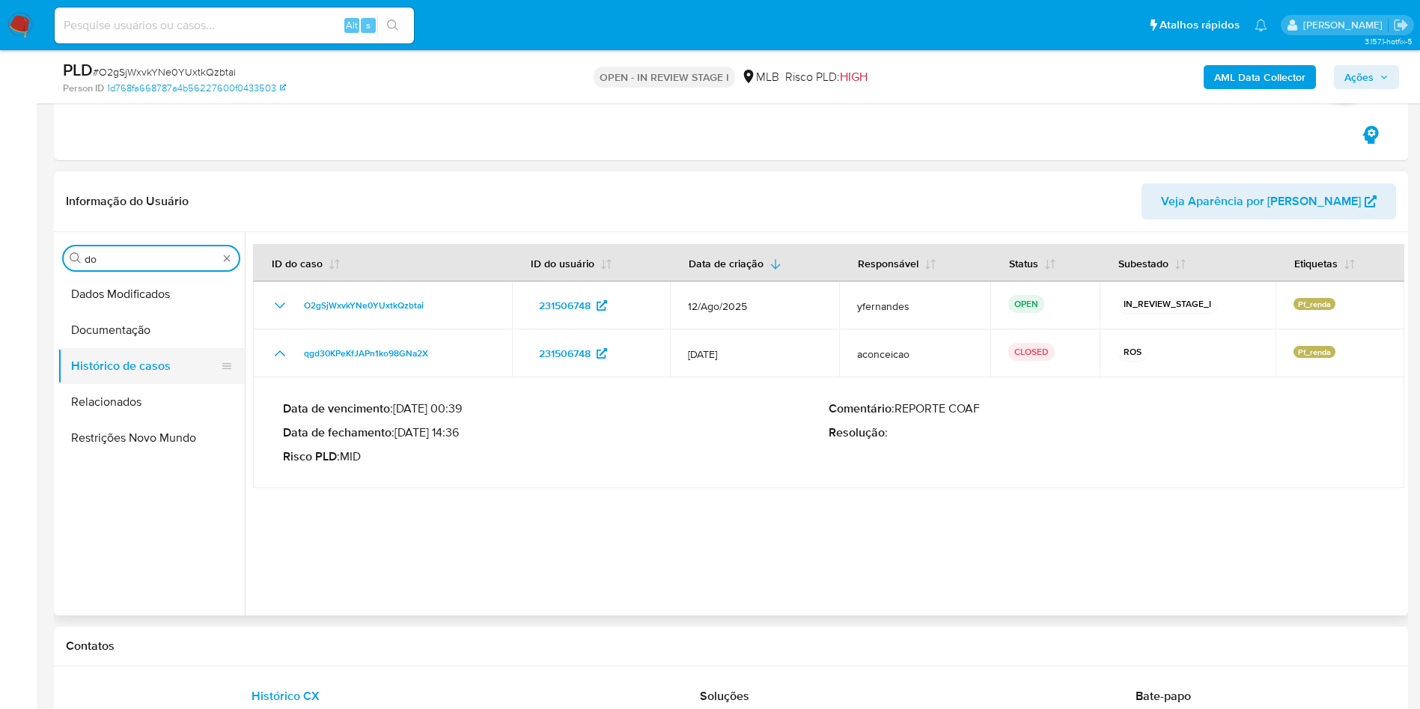
type input "do"
click at [104, 356] on button "Histórico de casos" at bounding box center [145, 366] width 175 height 36
click at [106, 317] on button "Documentação" at bounding box center [145, 330] width 175 height 36
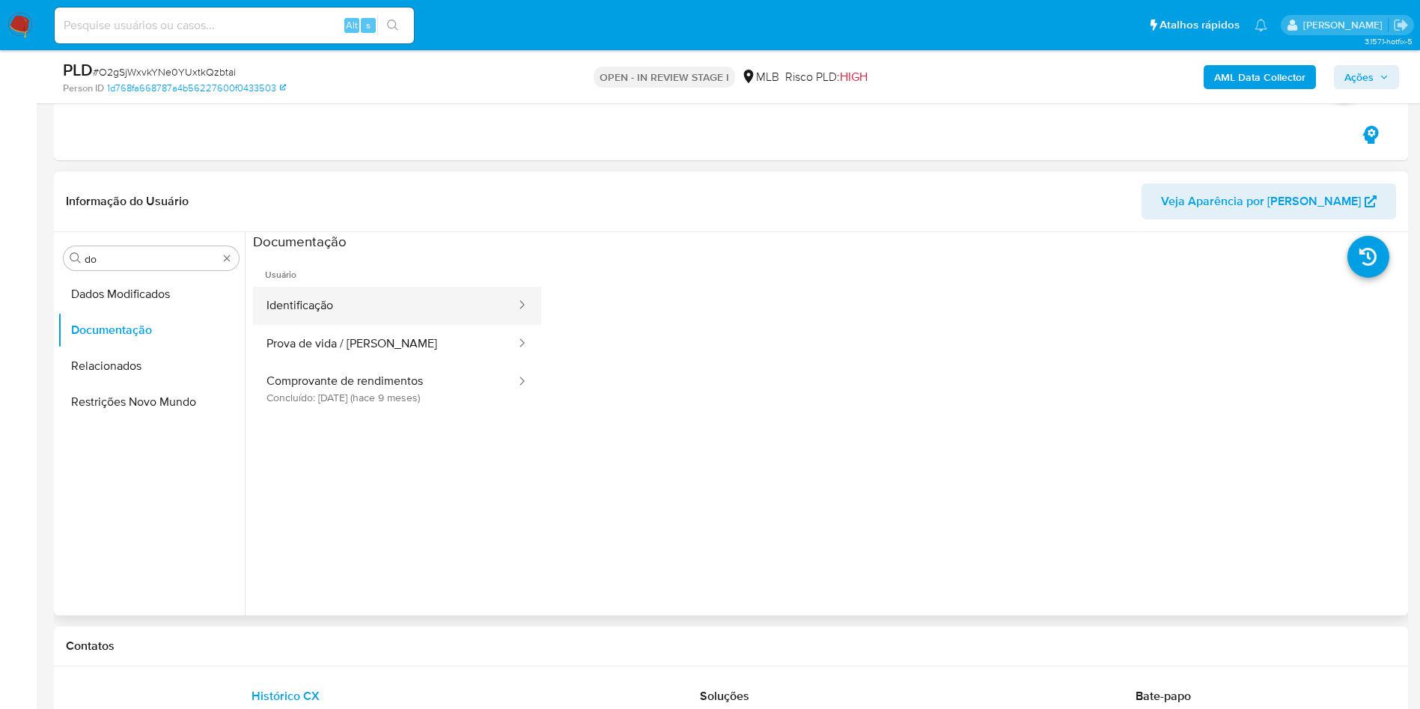
click at [388, 321] on button "Identificação" at bounding box center [385, 306] width 264 height 38
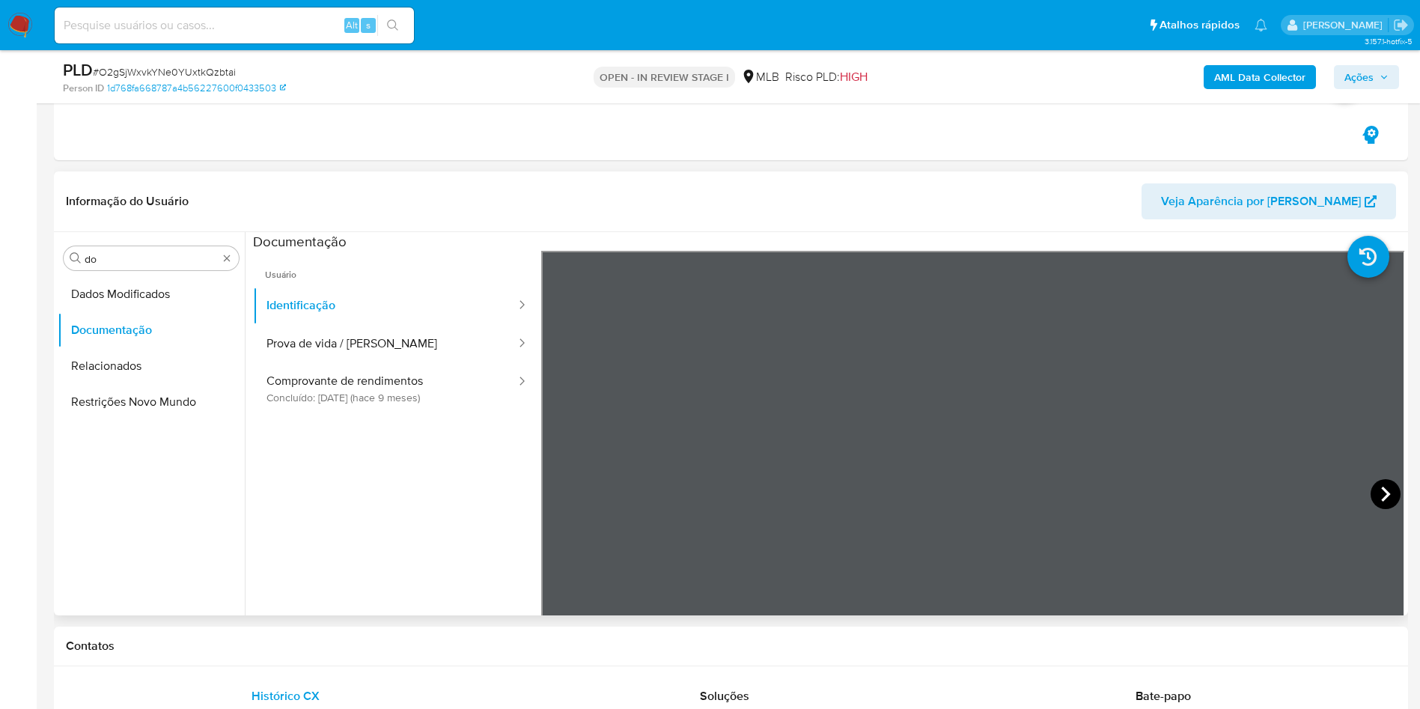
click at [1375, 492] on icon at bounding box center [1385, 494] width 30 height 30
click at [360, 332] on button "Prova de vida / Selfie" at bounding box center [385, 344] width 264 height 38
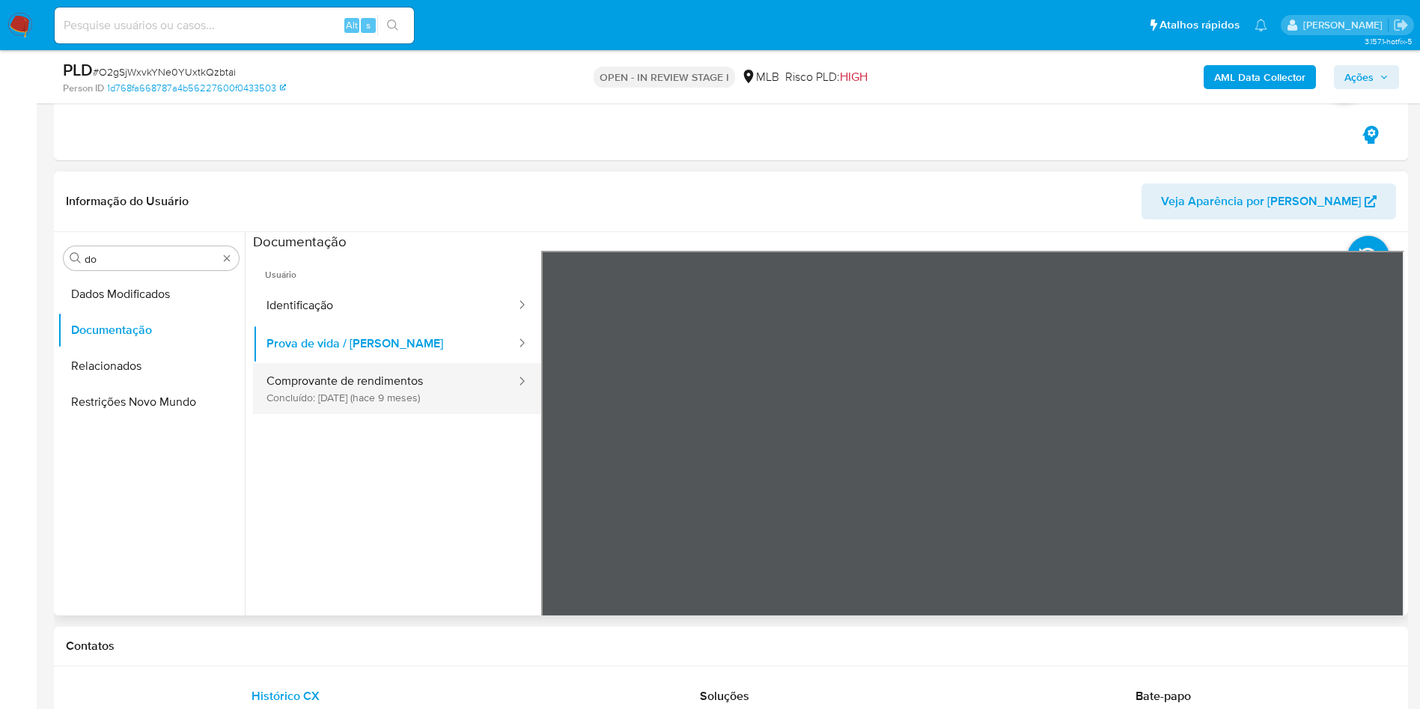
click at [410, 375] on button "Comprovante de rendimentos Concluído: 12/12/2024 (hace 9 meses)" at bounding box center [385, 388] width 264 height 51
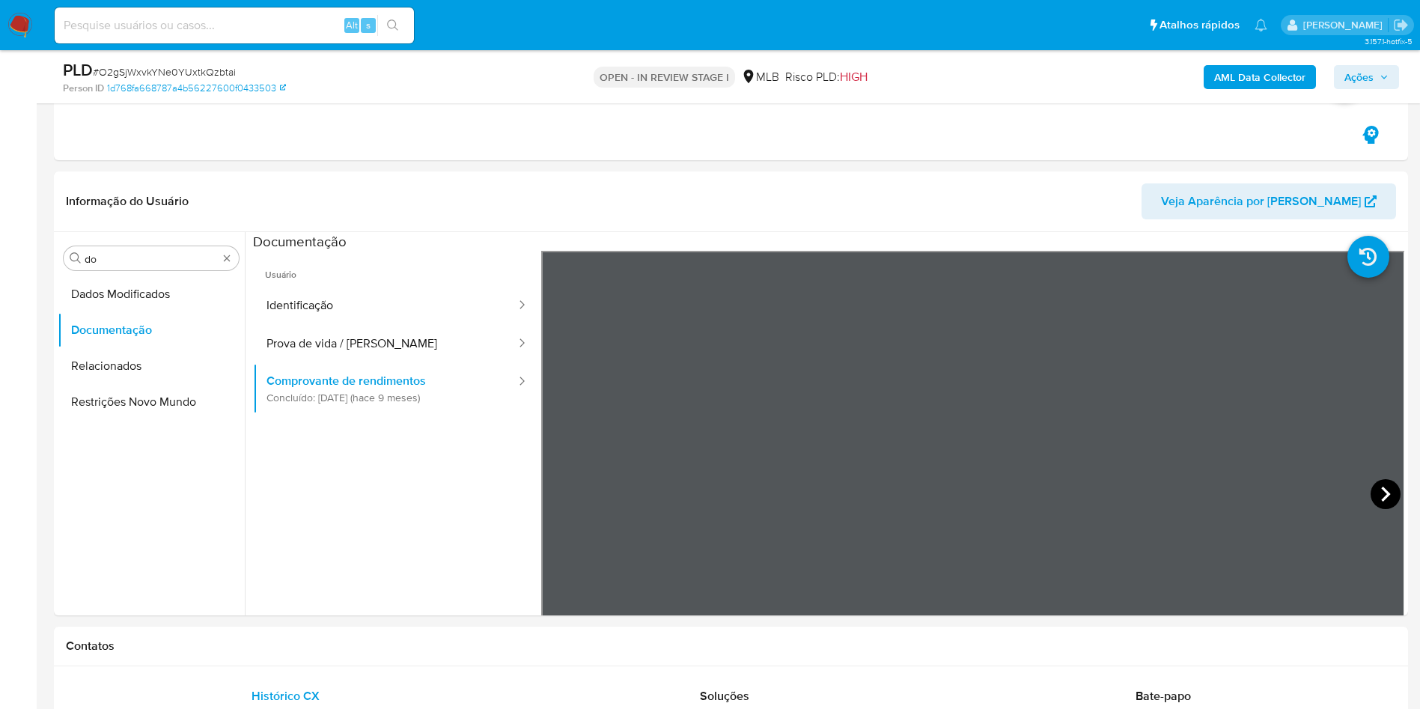
click at [1382, 495] on icon at bounding box center [1385, 493] width 9 height 15
click at [1370, 498] on icon at bounding box center [1385, 494] width 30 height 30
click at [568, 492] on icon at bounding box center [560, 494] width 30 height 30
click at [1254, 83] on b "AML Data Collector" at bounding box center [1259, 77] width 91 height 24
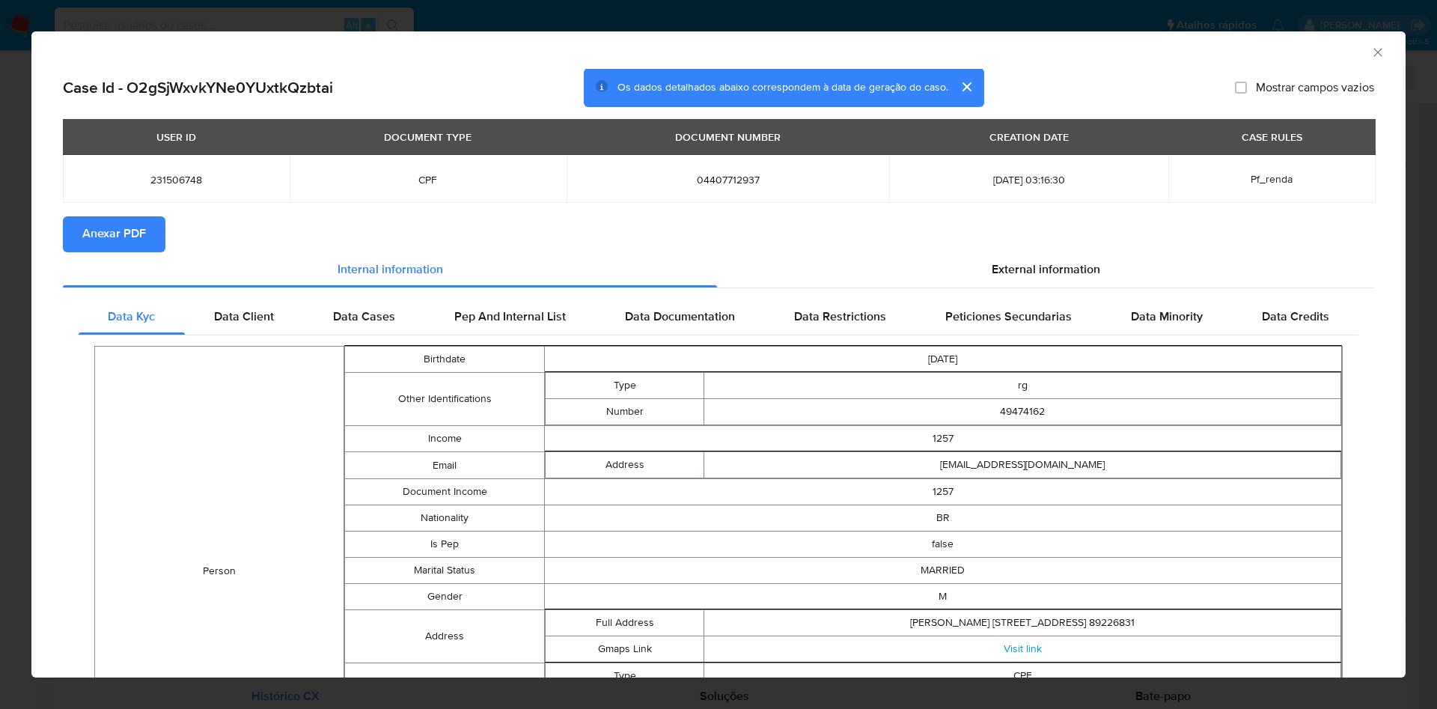
click at [94, 239] on span "Anexar PDF" at bounding box center [114, 234] width 64 height 33
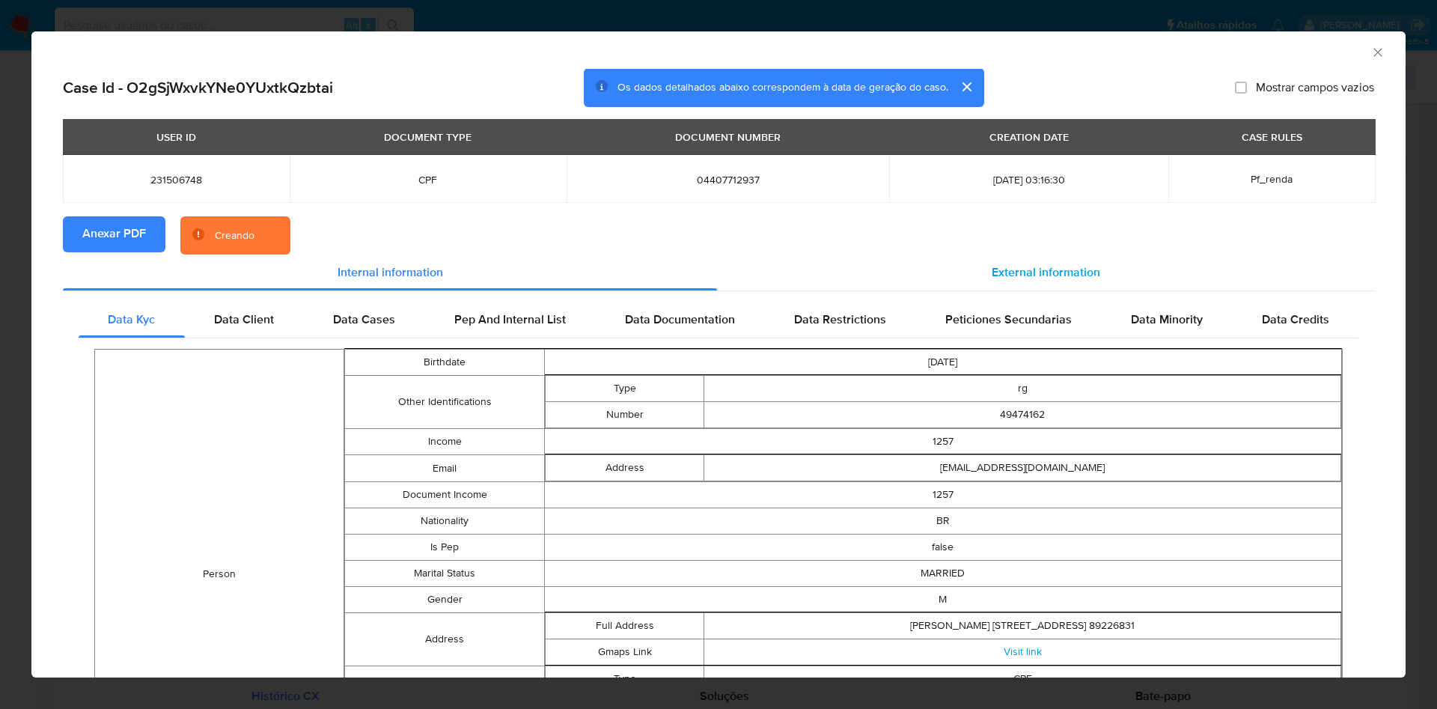
click at [1024, 265] on span "External information" at bounding box center [1046, 271] width 109 height 17
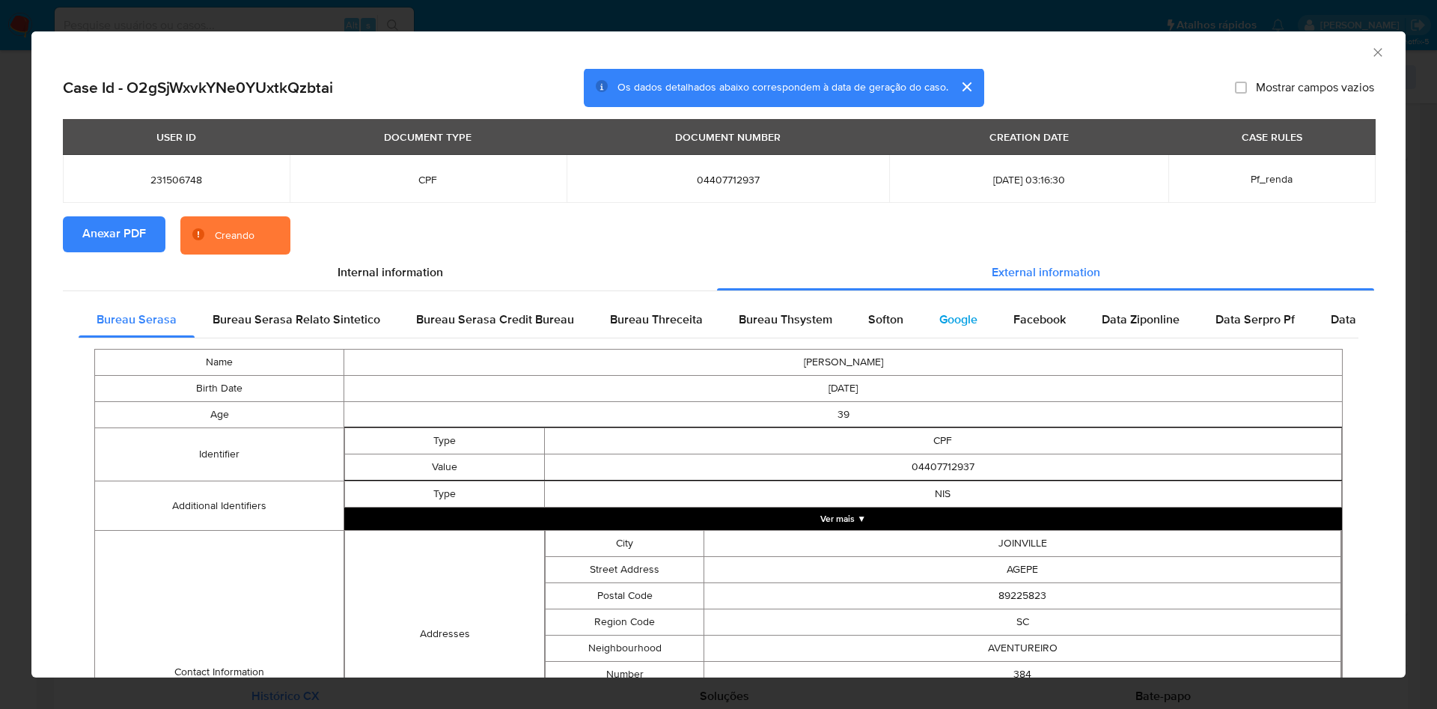
click at [970, 322] on div "Google" at bounding box center [958, 320] width 74 height 36
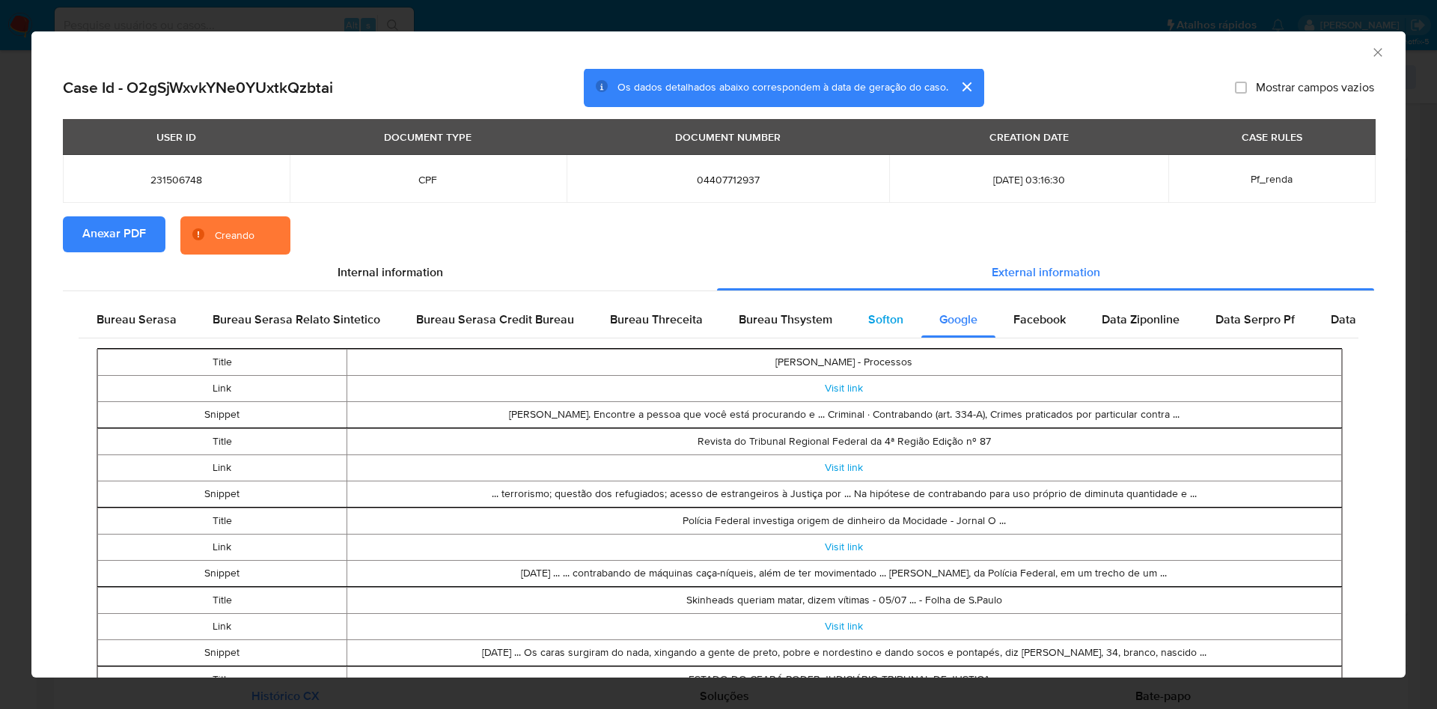
click at [879, 319] on span "Softon" at bounding box center [885, 319] width 35 height 17
click at [785, 328] on div "Bureau Thsystem" at bounding box center [785, 320] width 129 height 36
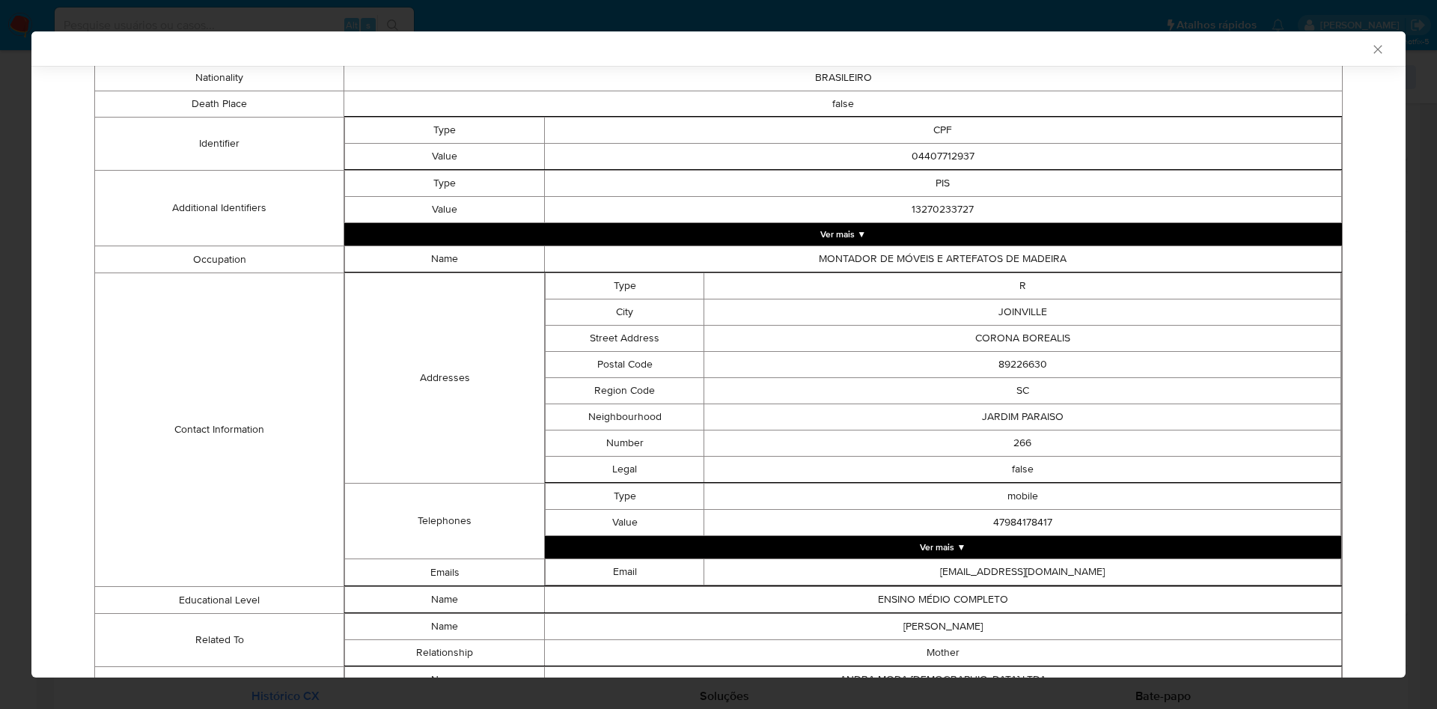
scroll to position [562, 0]
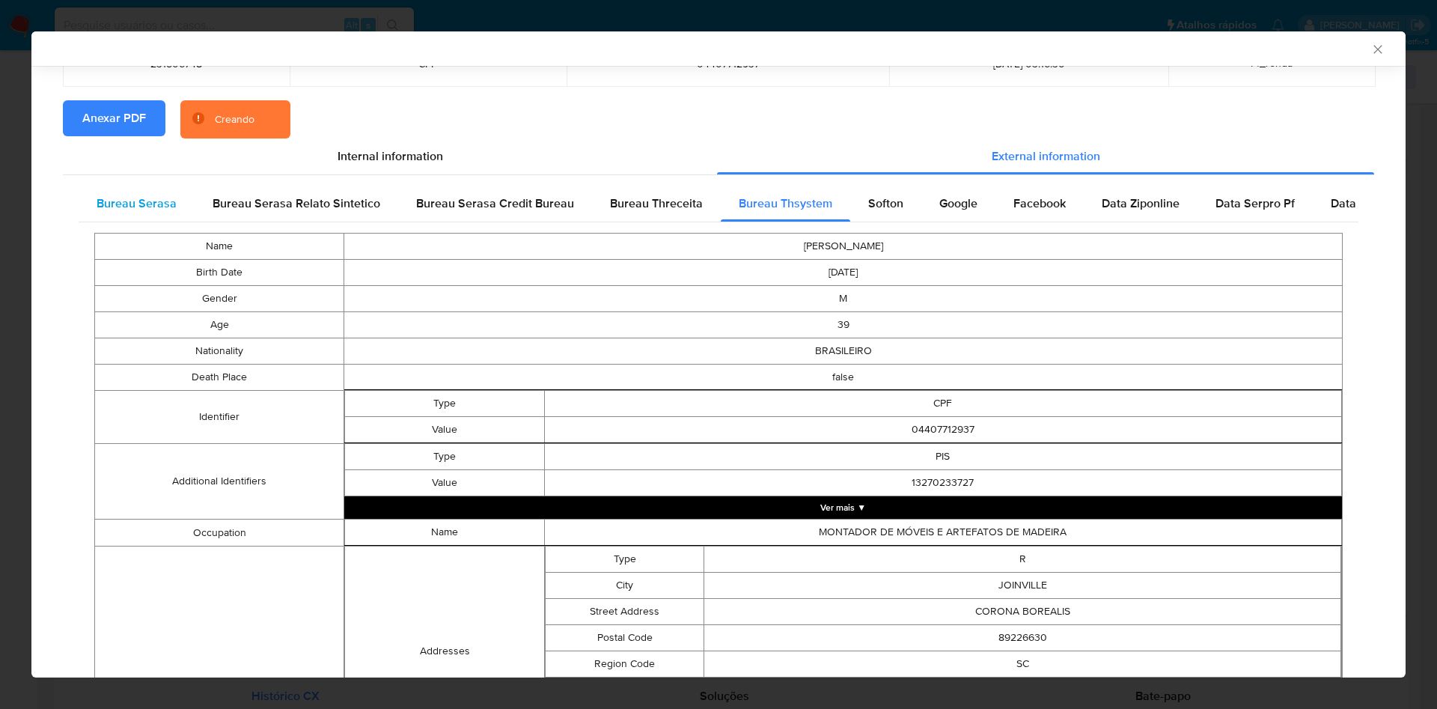
click at [130, 204] on span "Bureau Serasa" at bounding box center [137, 203] width 80 height 17
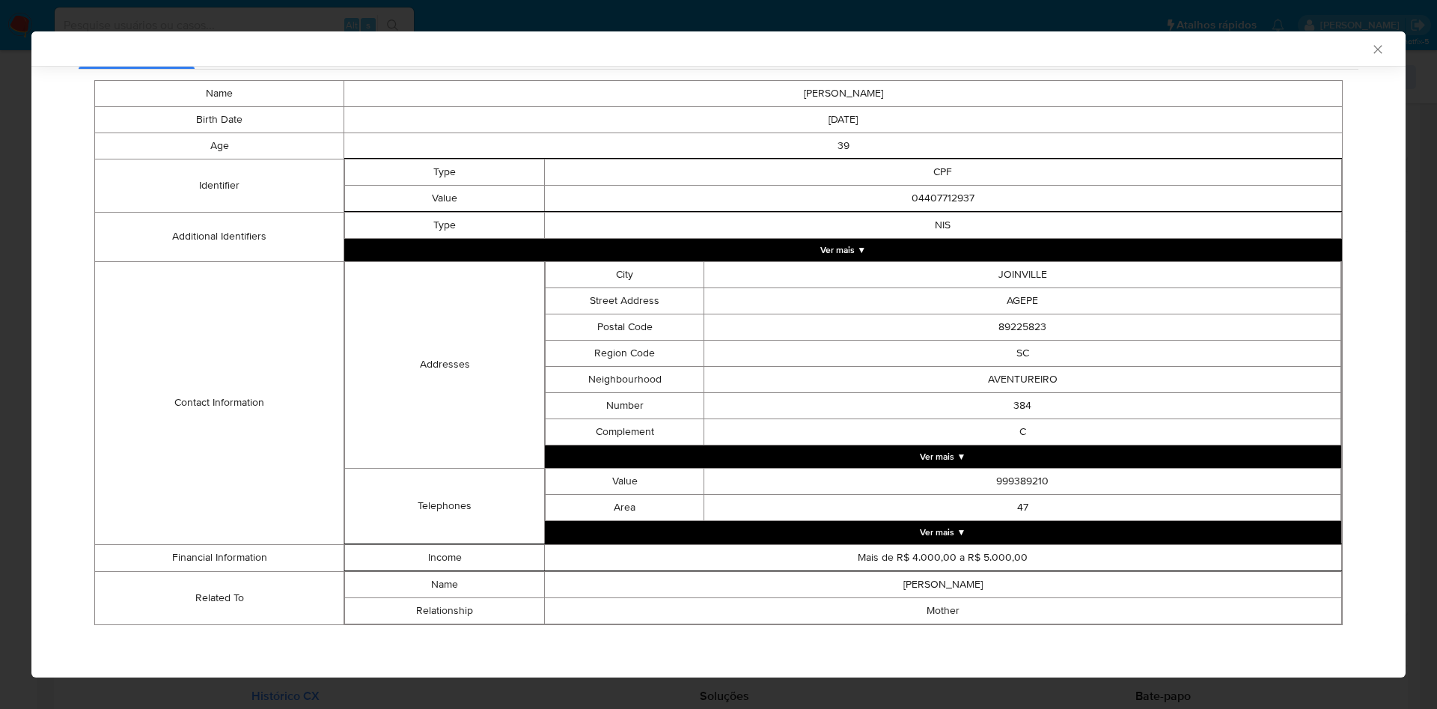
scroll to position [263, 0]
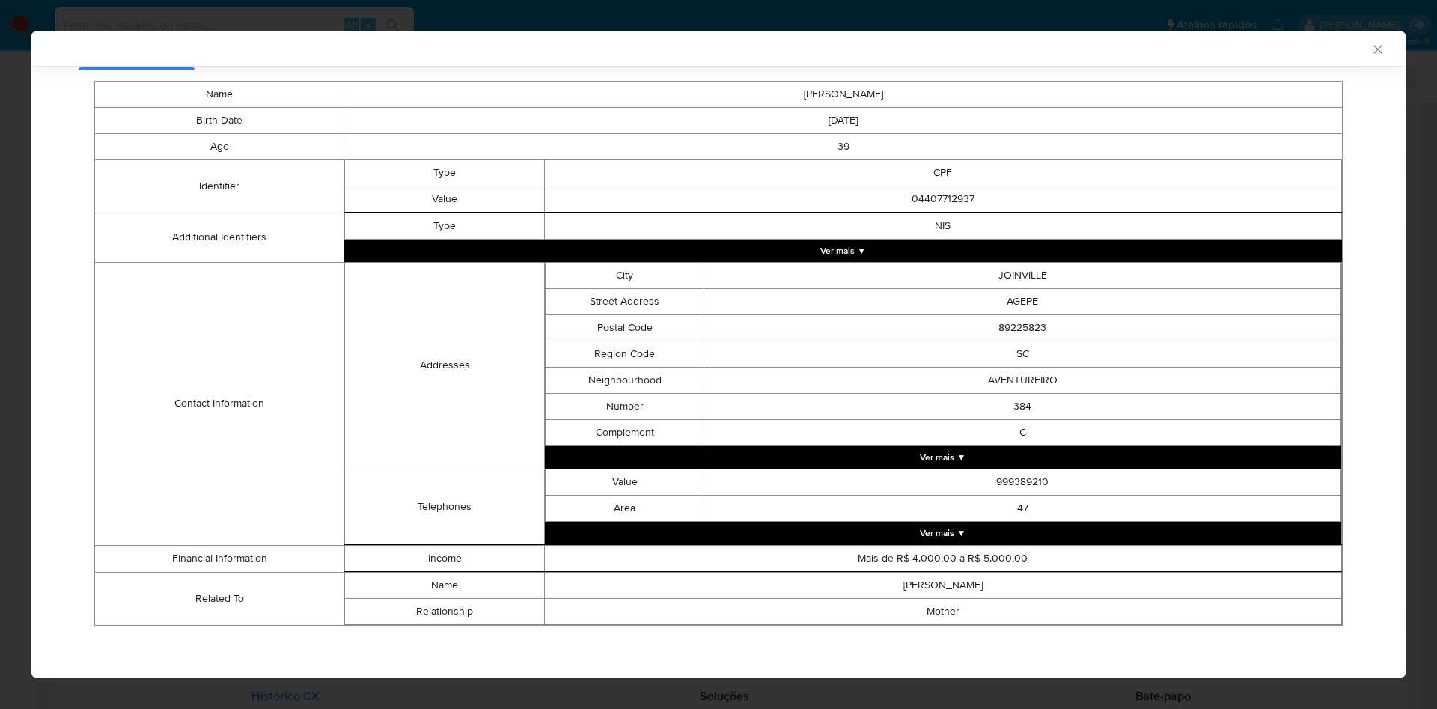
click at [0, 231] on div "AML Data Collector Case Id - O2gSjWxvkYNe0YUxtkQzbtai Os dados detalhados abaix…" at bounding box center [718, 354] width 1437 height 709
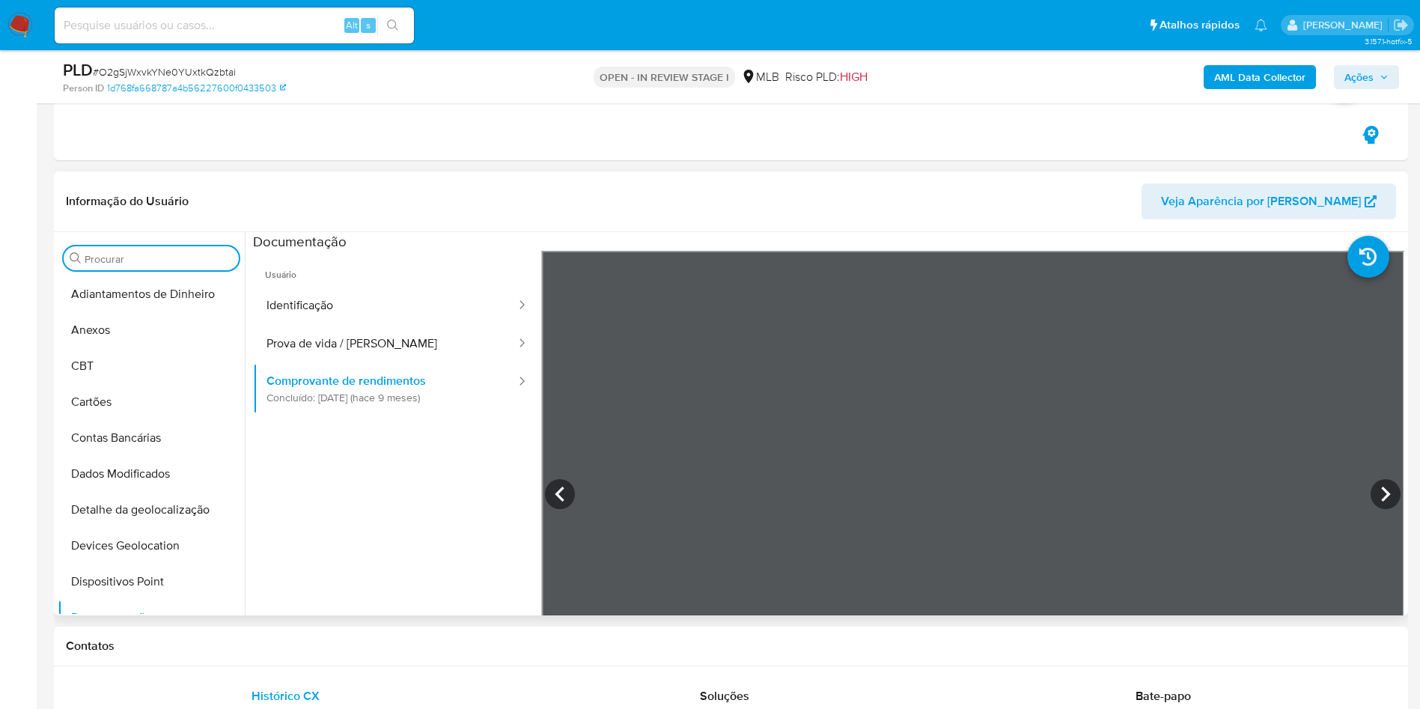
click at [149, 332] on button "Anexos" at bounding box center [151, 330] width 187 height 36
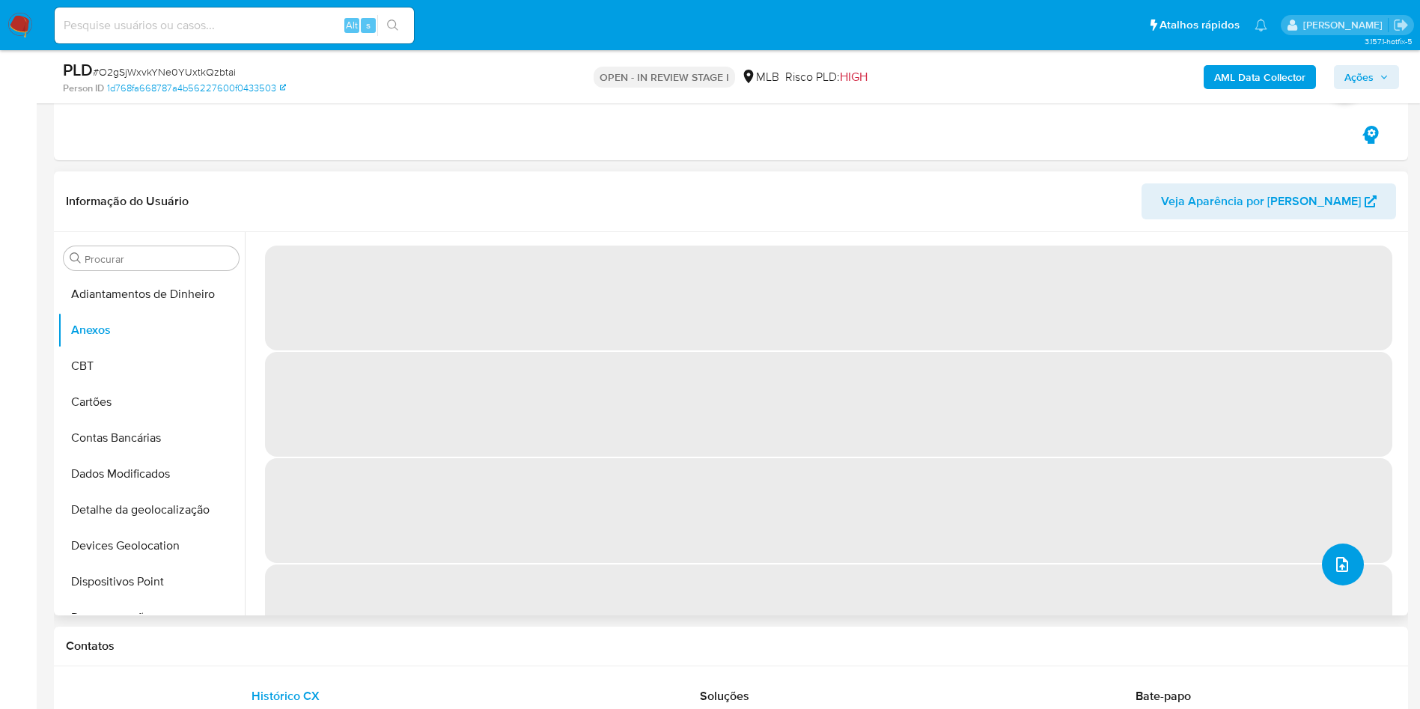
click at [1333, 557] on span "upload-file" at bounding box center [1342, 564] width 18 height 18
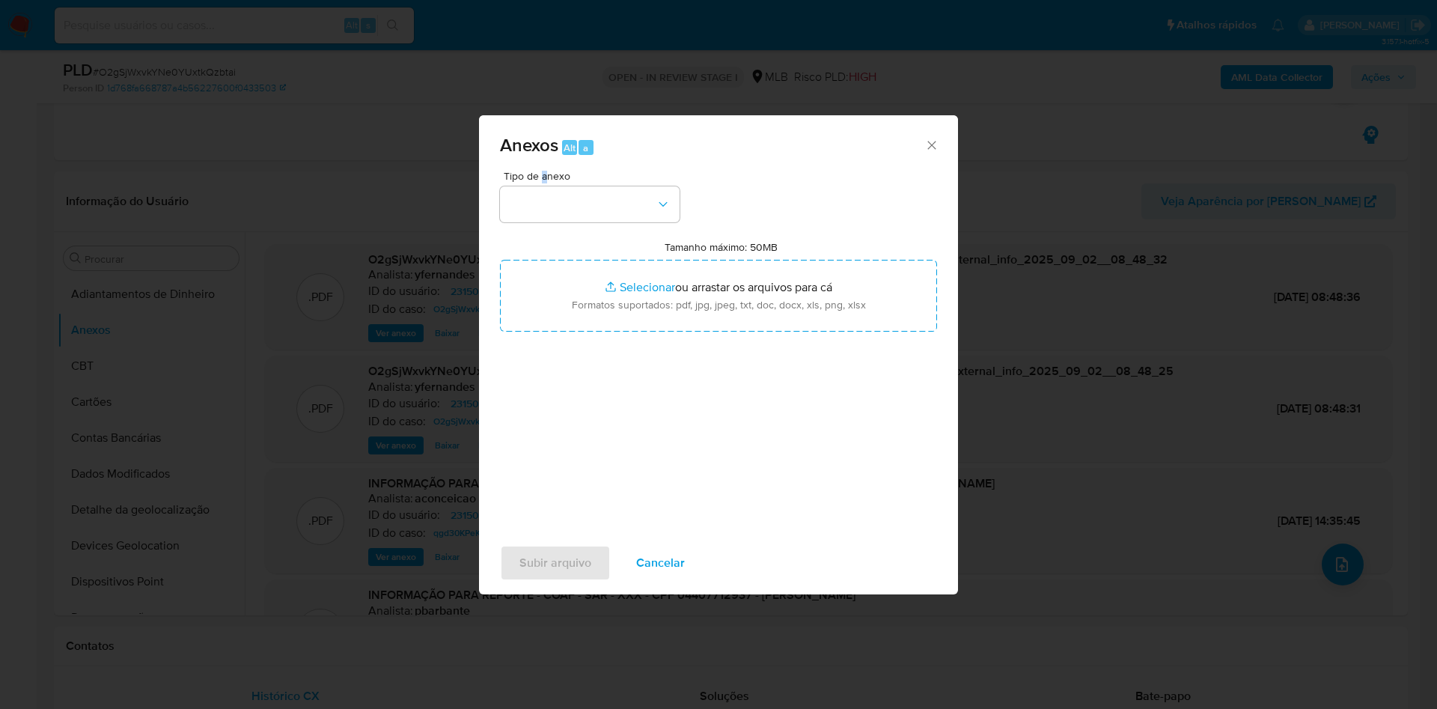
click at [544, 177] on span "Tipo de anexo" at bounding box center [594, 176] width 180 height 10
click at [573, 191] on button "button" at bounding box center [590, 204] width 180 height 36
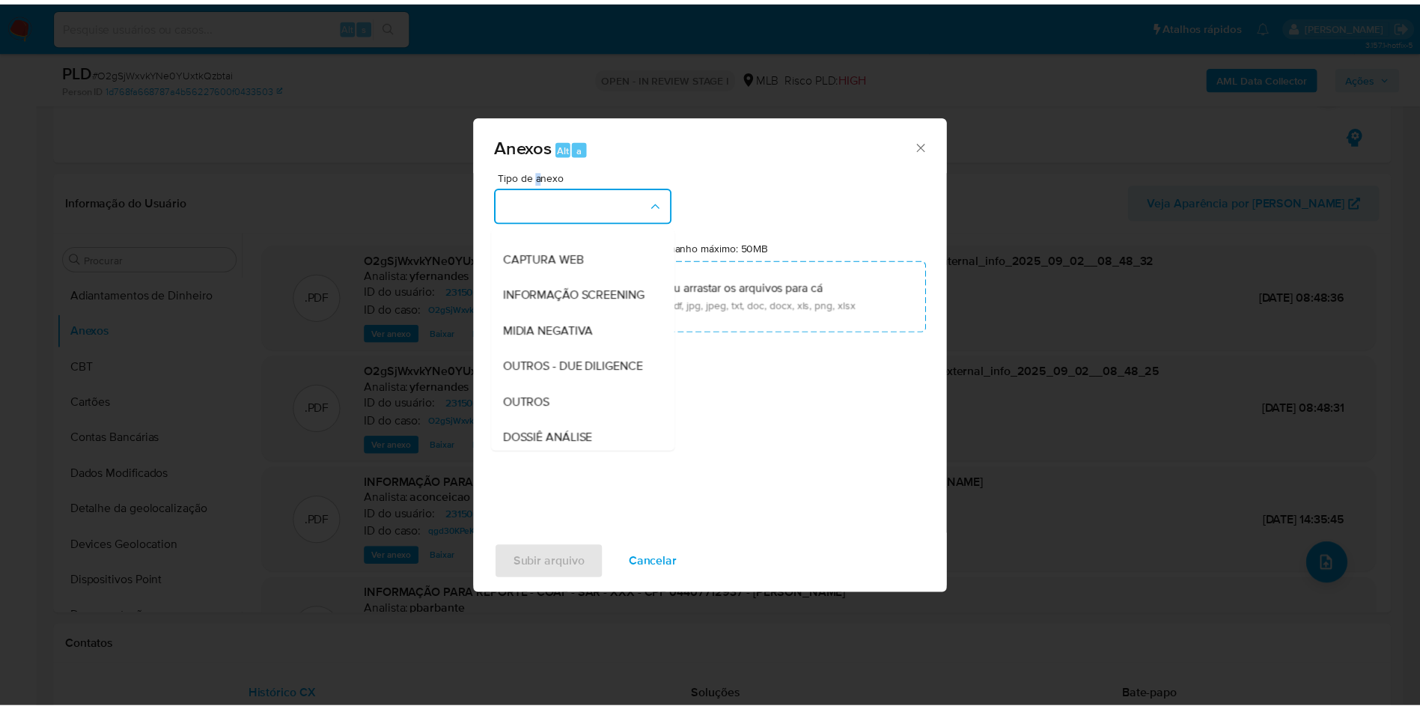
scroll to position [231, 0]
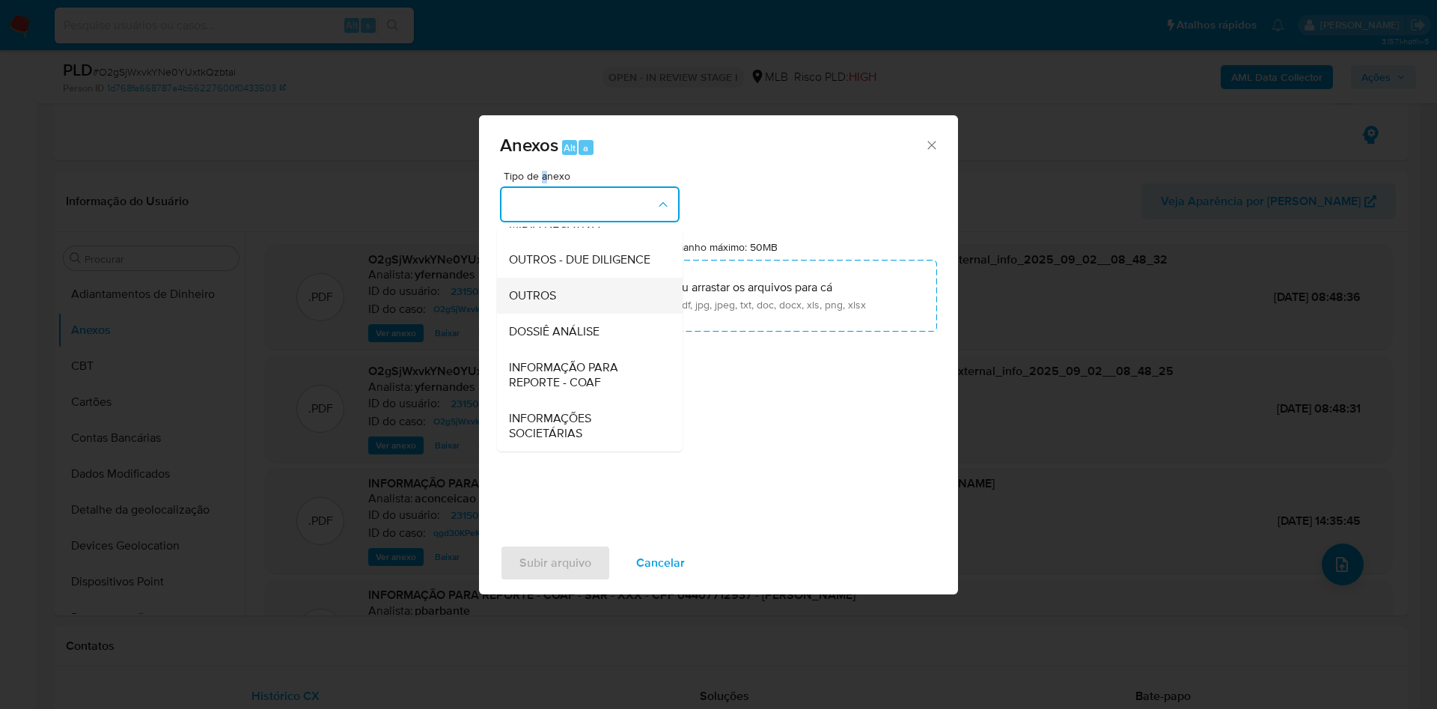
click at [566, 279] on div "OUTROS" at bounding box center [585, 296] width 153 height 36
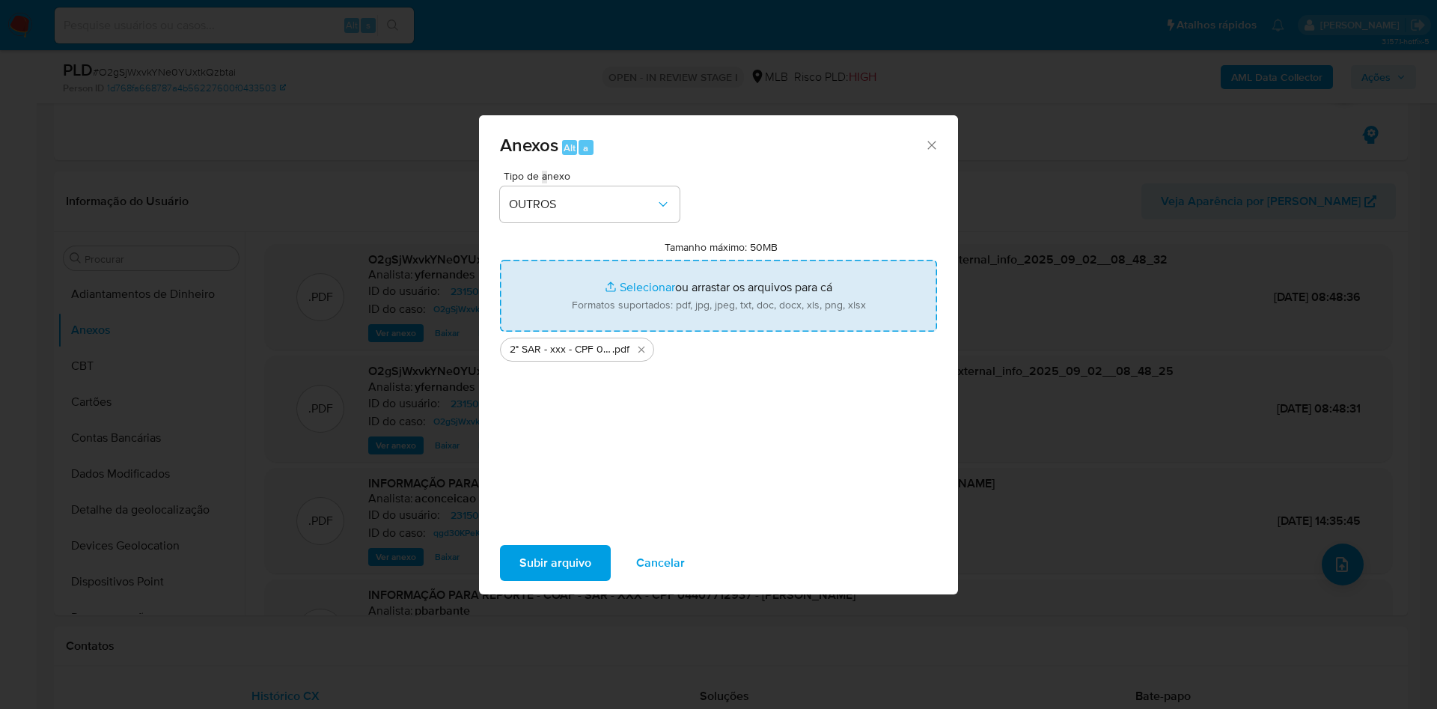
type input "C:\fakepath\Mulan 231506748_2025_09_01_15_52_35.xlsx"
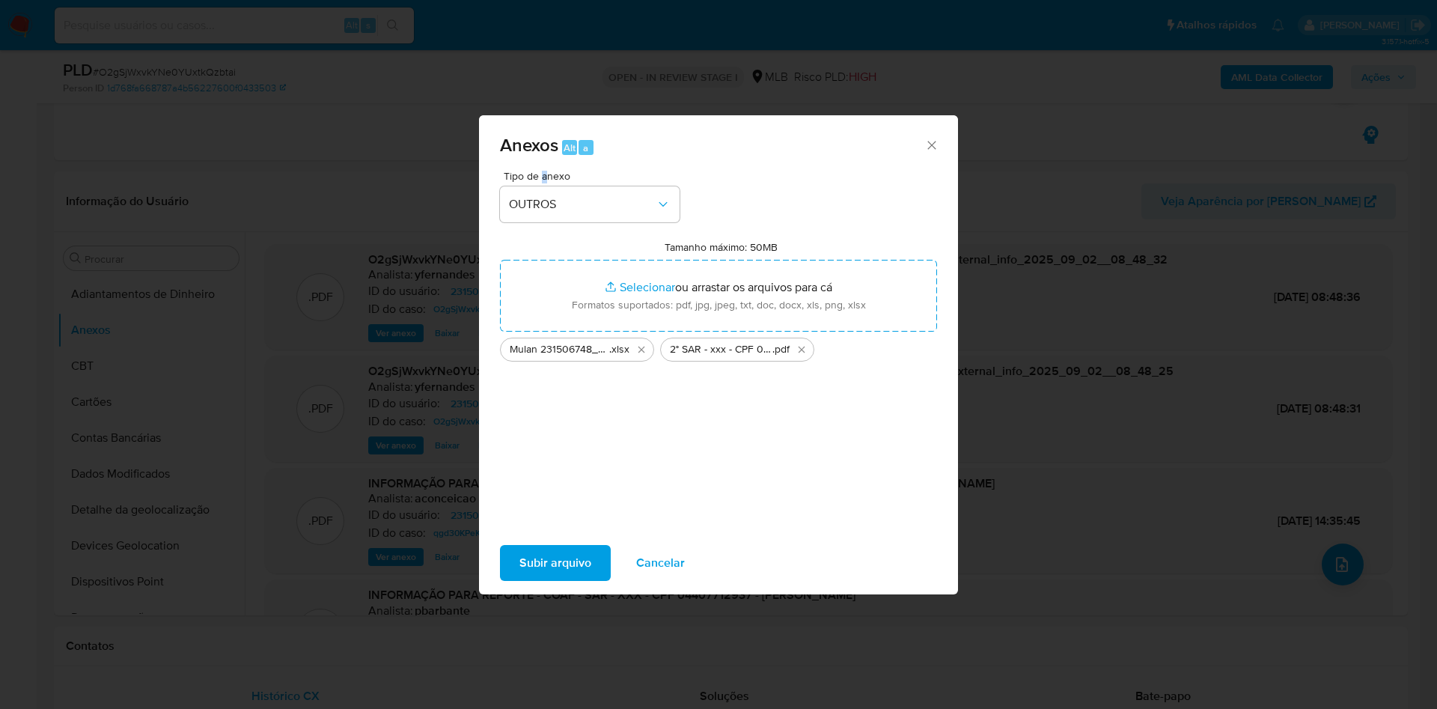
click at [558, 558] on span "Subir arquivo" at bounding box center [555, 562] width 72 height 33
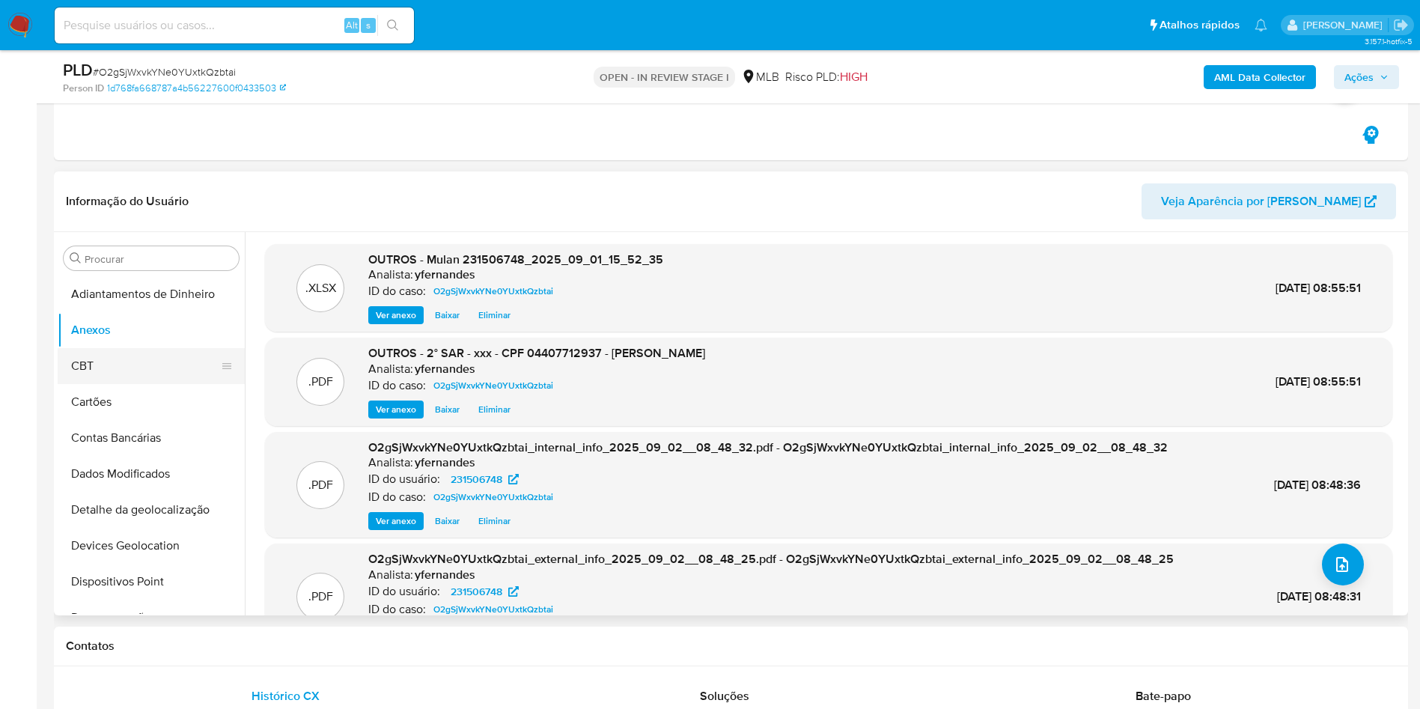
click at [135, 366] on button "CBT" at bounding box center [145, 366] width 175 height 36
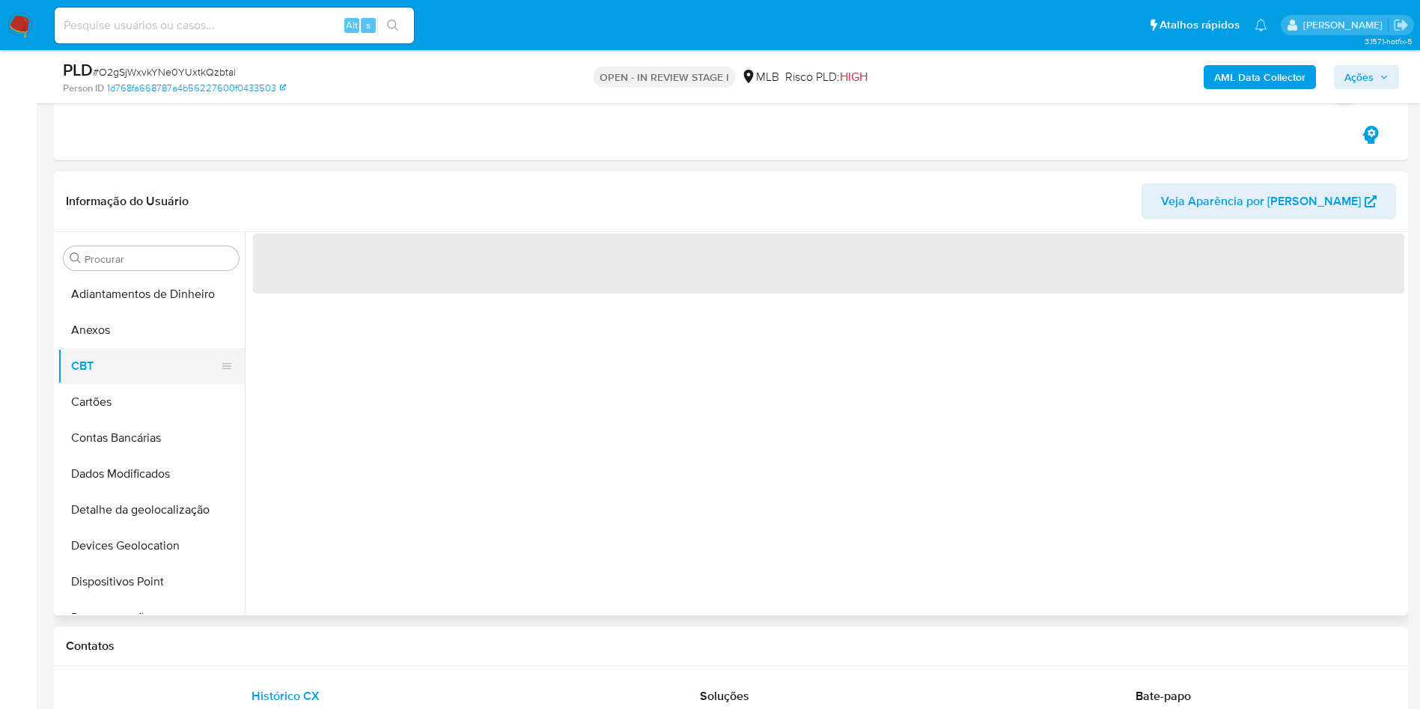
click at [118, 348] on button "CBT" at bounding box center [145, 366] width 175 height 36
click at [178, 324] on button "Anexos" at bounding box center [145, 330] width 175 height 36
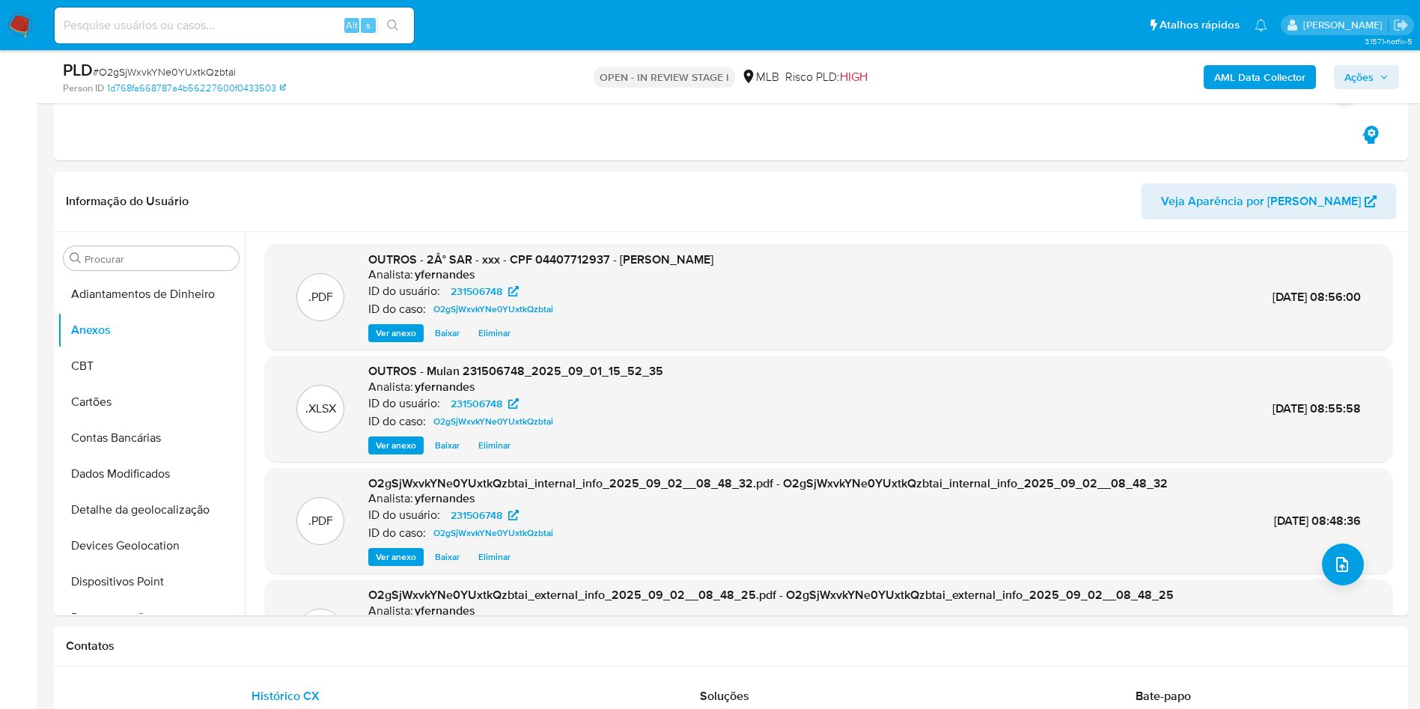
click at [1340, 81] on button "Ações" at bounding box center [1366, 77] width 65 height 24
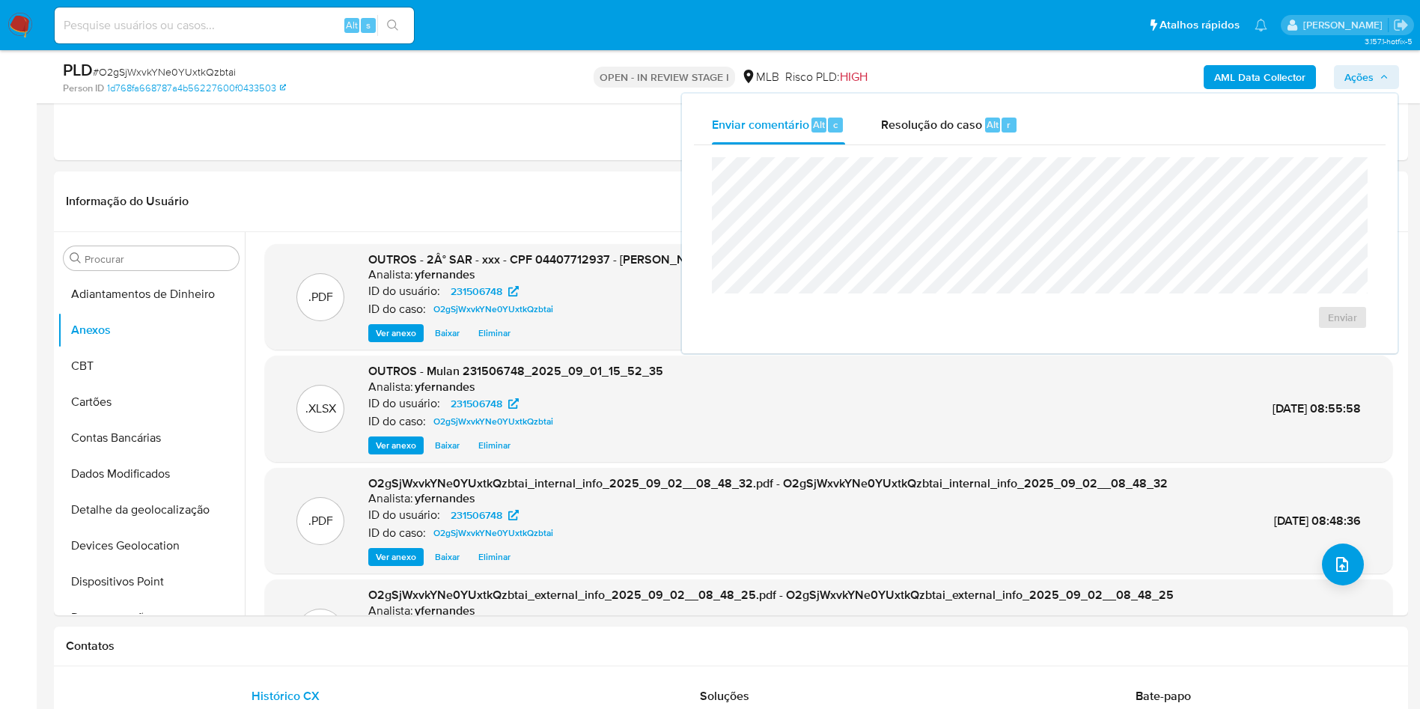
click at [891, 145] on div "Enviar" at bounding box center [1040, 243] width 692 height 196
click at [935, 145] on div "Enviar" at bounding box center [1040, 243] width 692 height 196
click at [915, 138] on div "Resolução do caso Alt r" at bounding box center [949, 125] width 137 height 39
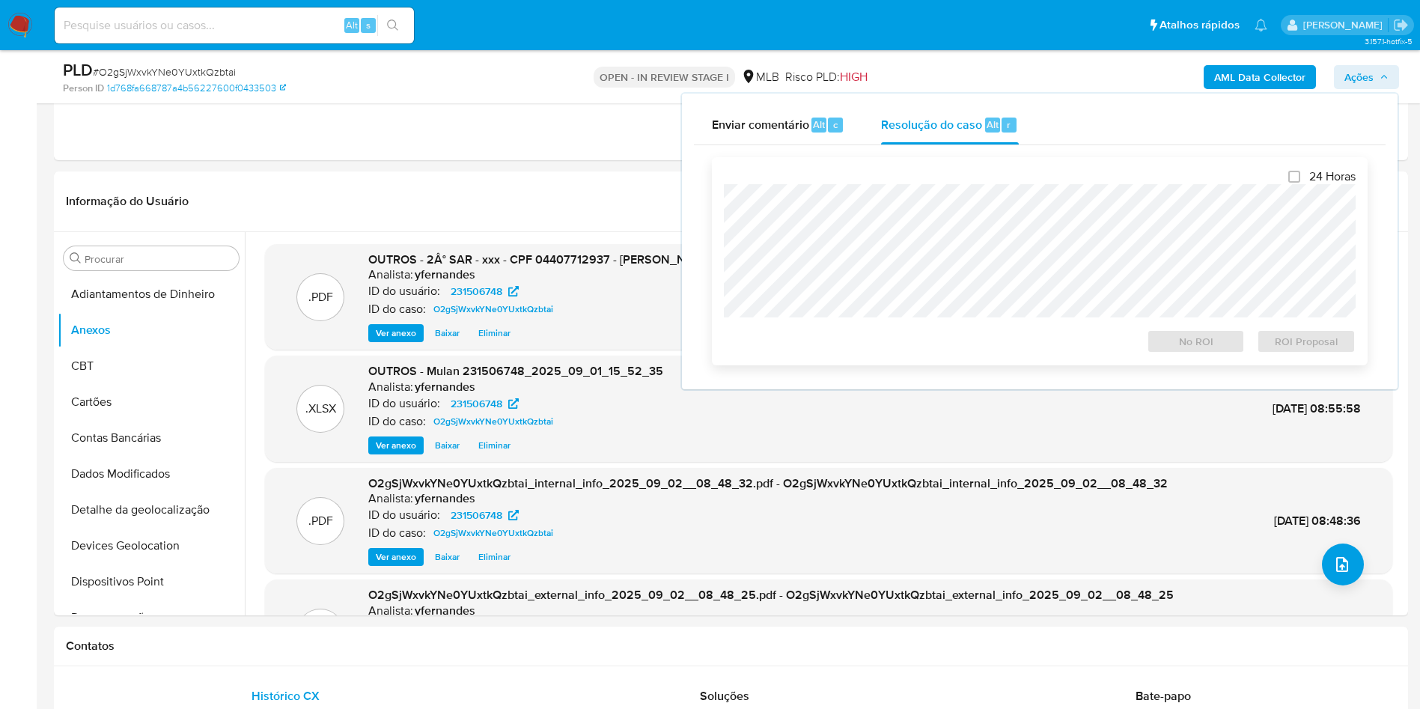
click at [910, 182] on div "24 Horas No ROI ROI Proposal" at bounding box center [1040, 261] width 632 height 184
click at [1317, 352] on span "ROI Proposal" at bounding box center [1306, 341] width 78 height 21
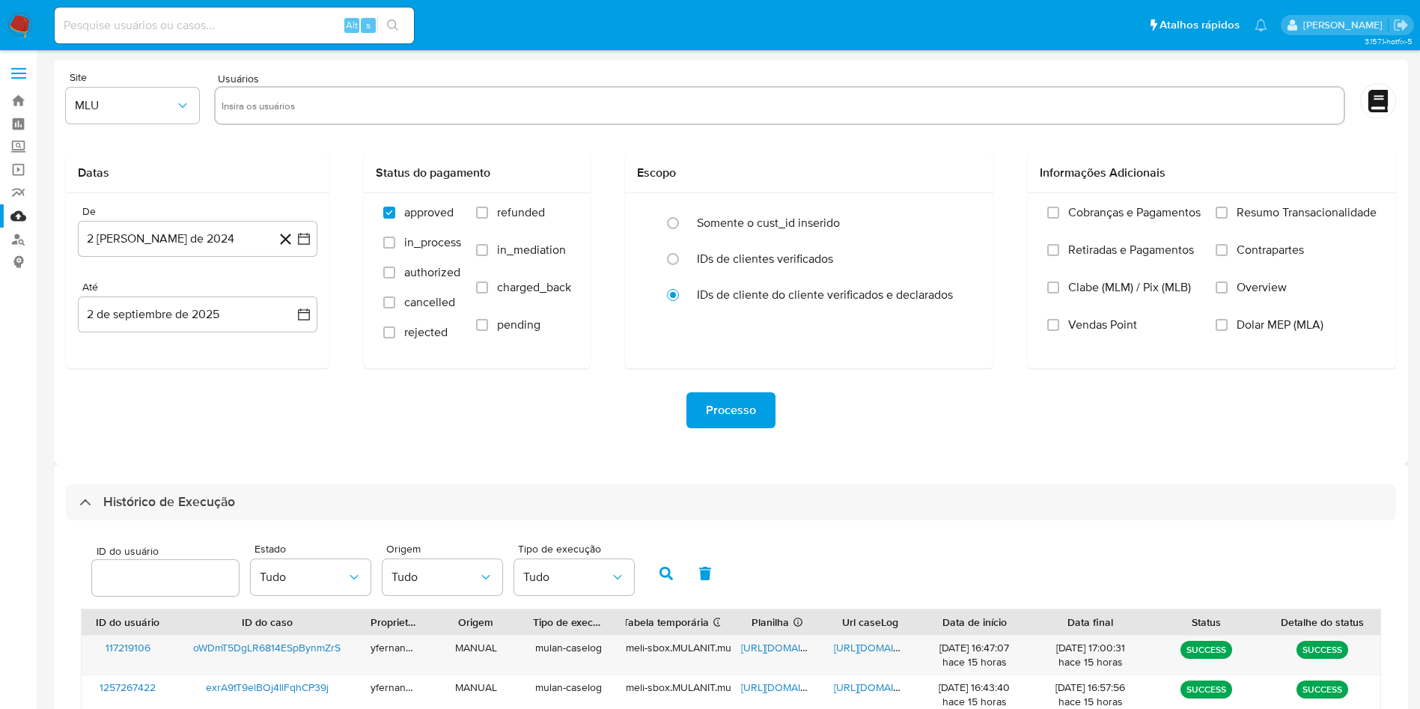
select select "10"
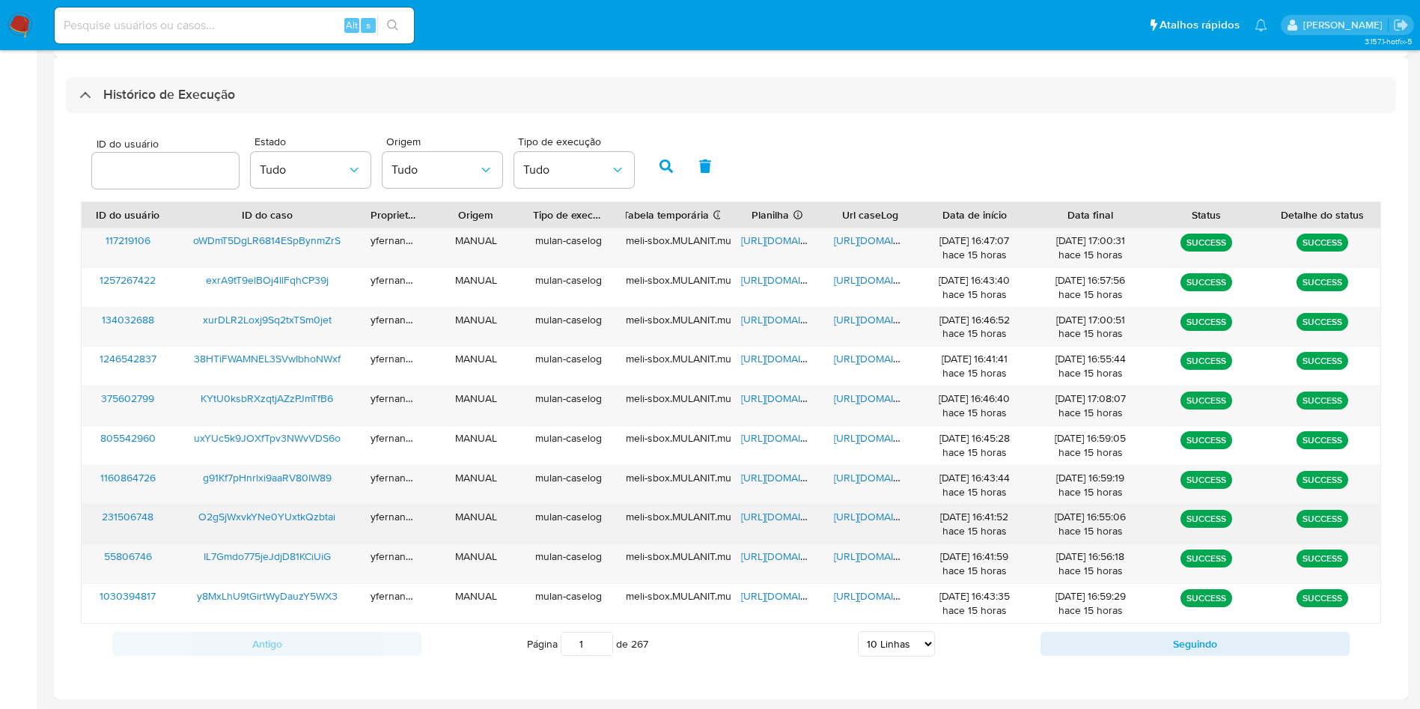
click at [766, 511] on span "[URL][DOMAIN_NAME]" at bounding box center [792, 516] width 103 height 15
click at [860, 515] on span "[URL][DOMAIN_NAME]" at bounding box center [885, 516] width 103 height 15
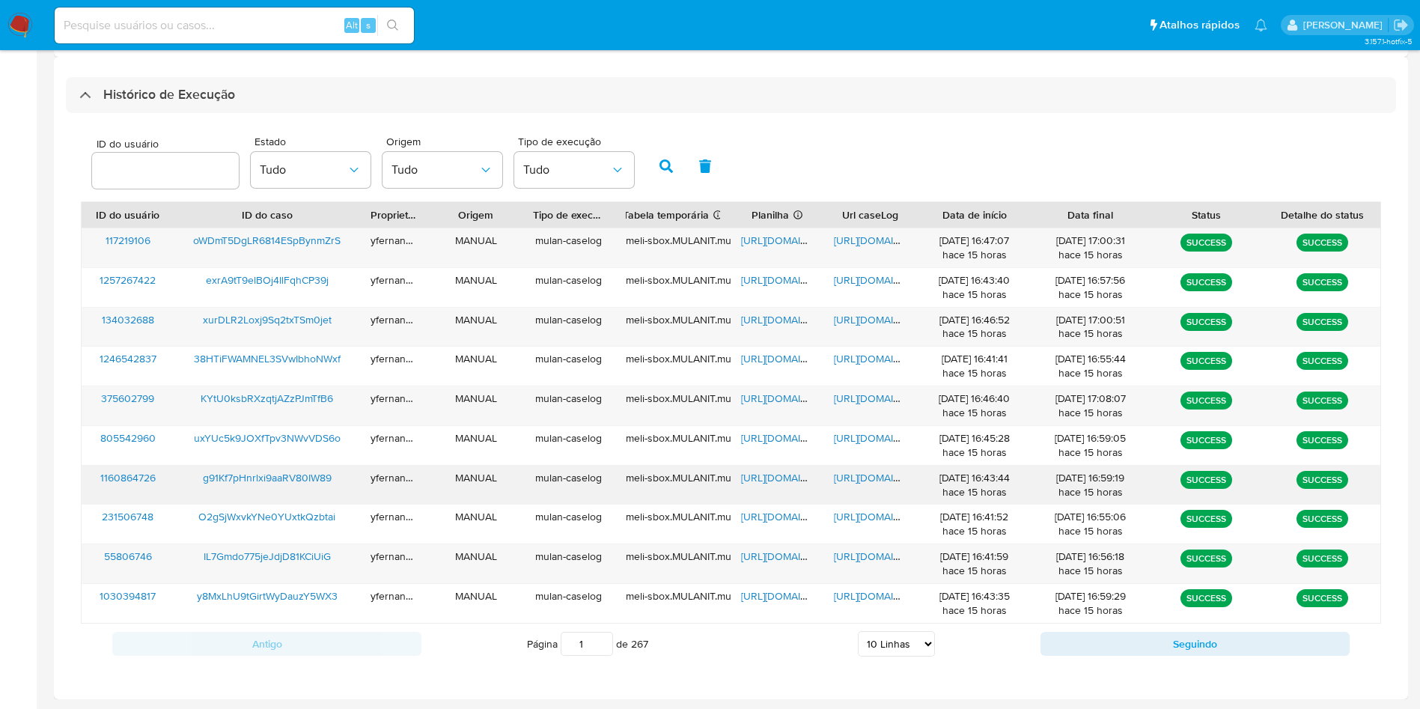
click at [777, 474] on span "[URL][DOMAIN_NAME]" at bounding box center [792, 477] width 103 height 15
click at [864, 478] on span "[URL][DOMAIN_NAME]" at bounding box center [885, 477] width 103 height 15
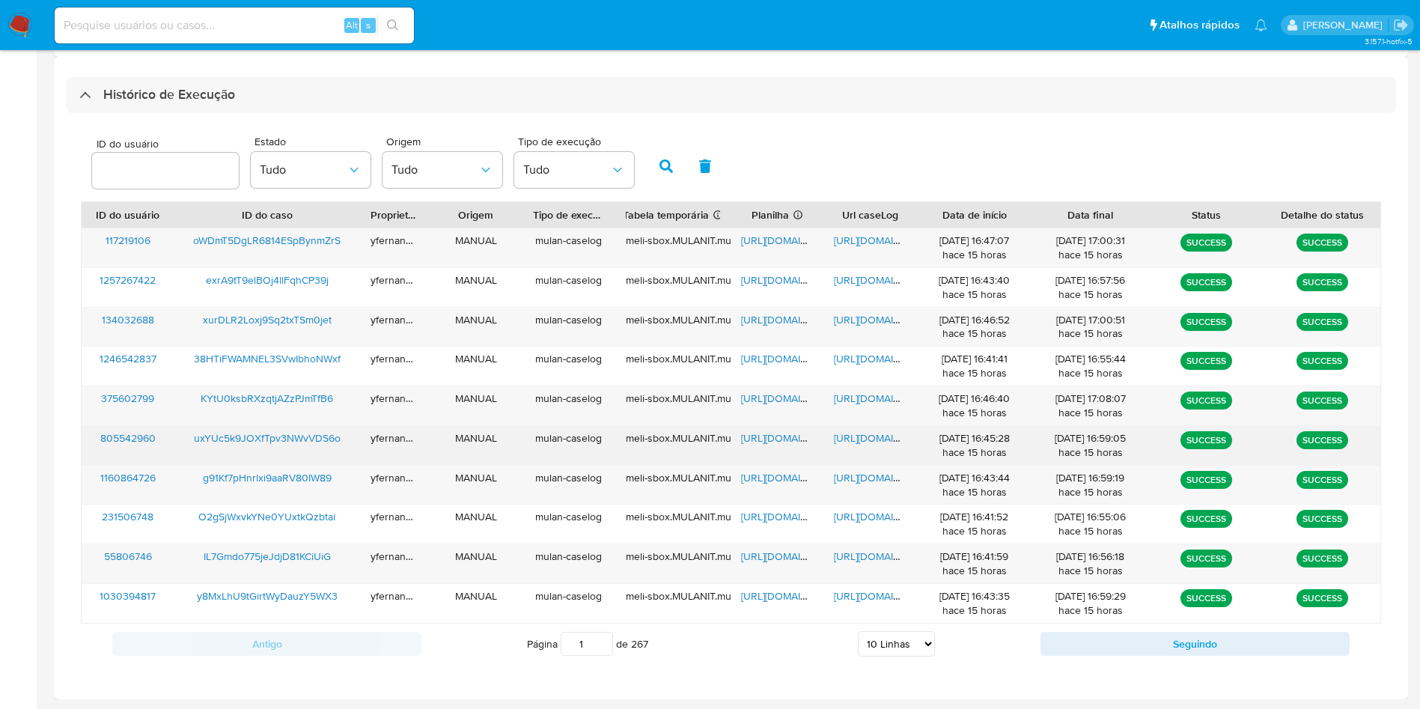
click at [775, 439] on span "[URL][DOMAIN_NAME]" at bounding box center [792, 437] width 103 height 15
click at [888, 434] on span "[URL][DOMAIN_NAME]" at bounding box center [885, 437] width 103 height 15
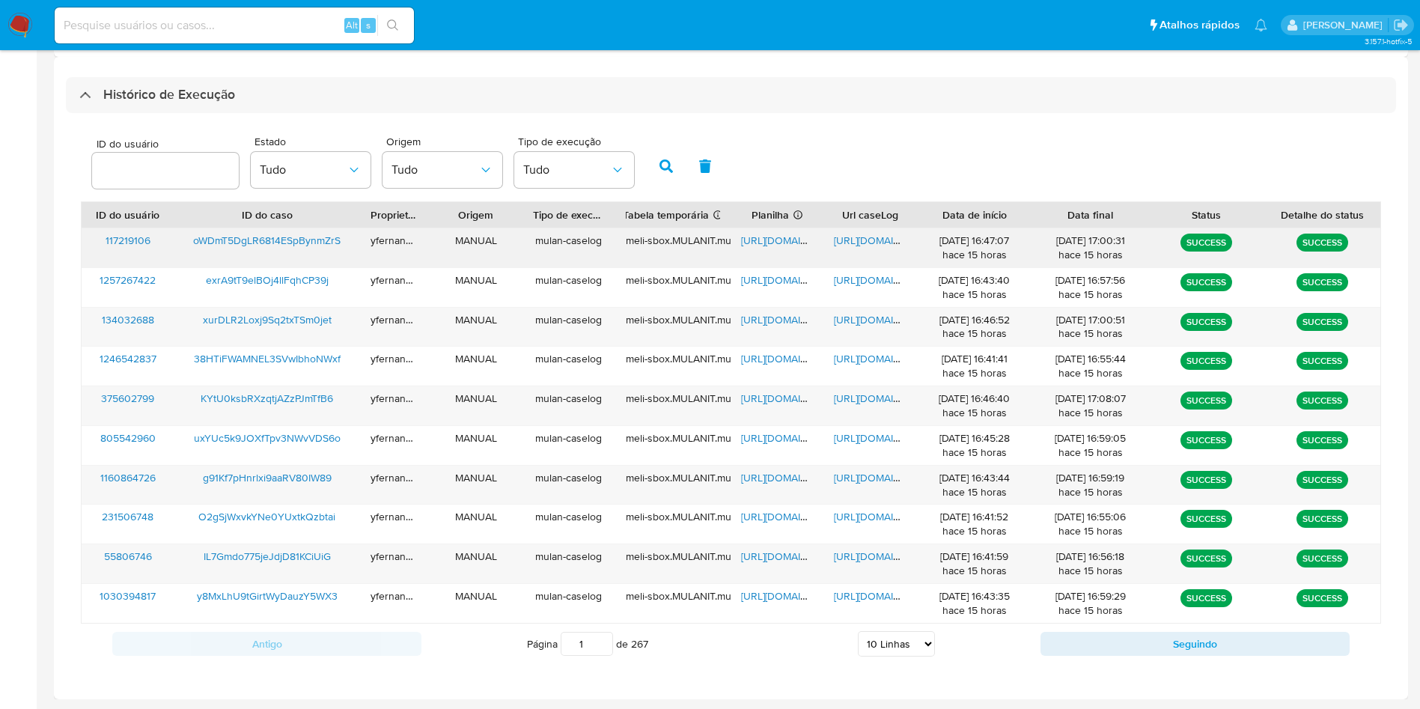
click at [763, 238] on span "[URL][DOMAIN_NAME]" at bounding box center [792, 240] width 103 height 15
click at [867, 240] on span "[URL][DOMAIN_NAME]" at bounding box center [885, 240] width 103 height 15
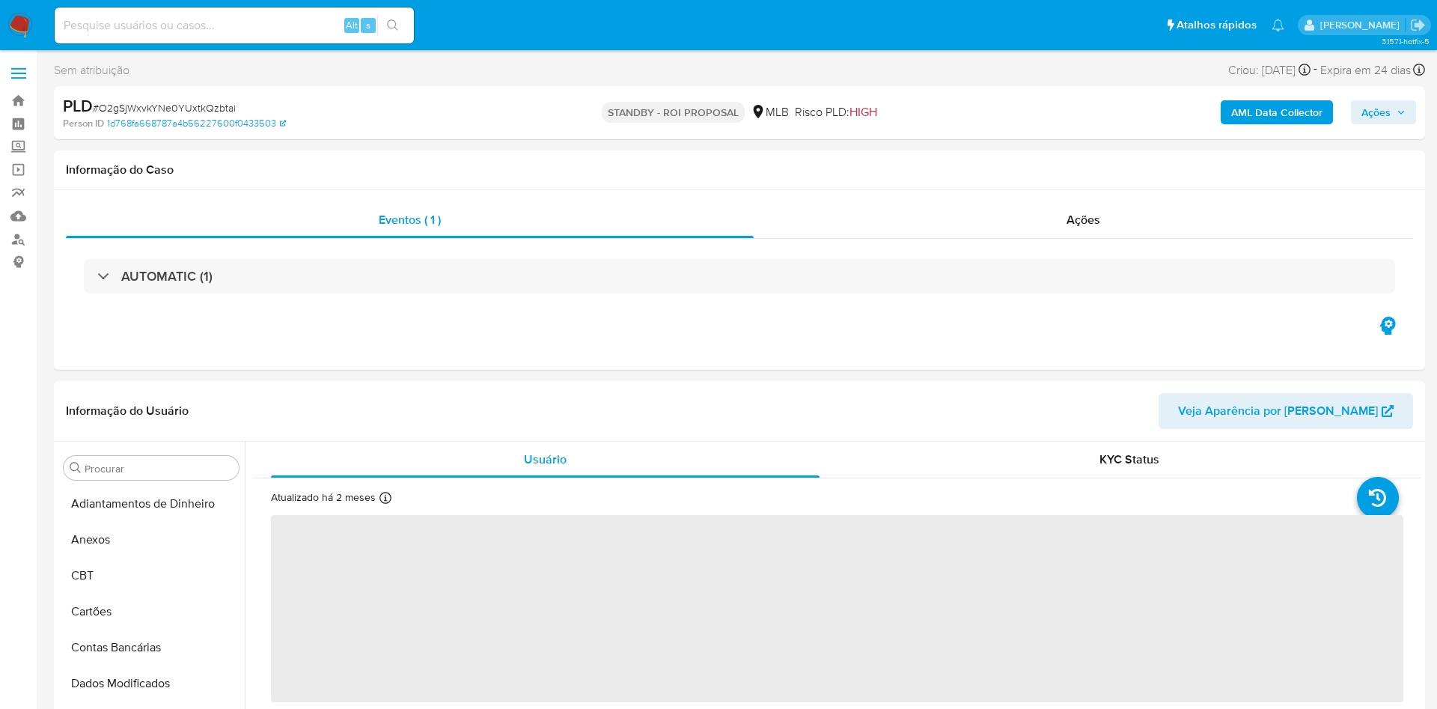
select select "10"
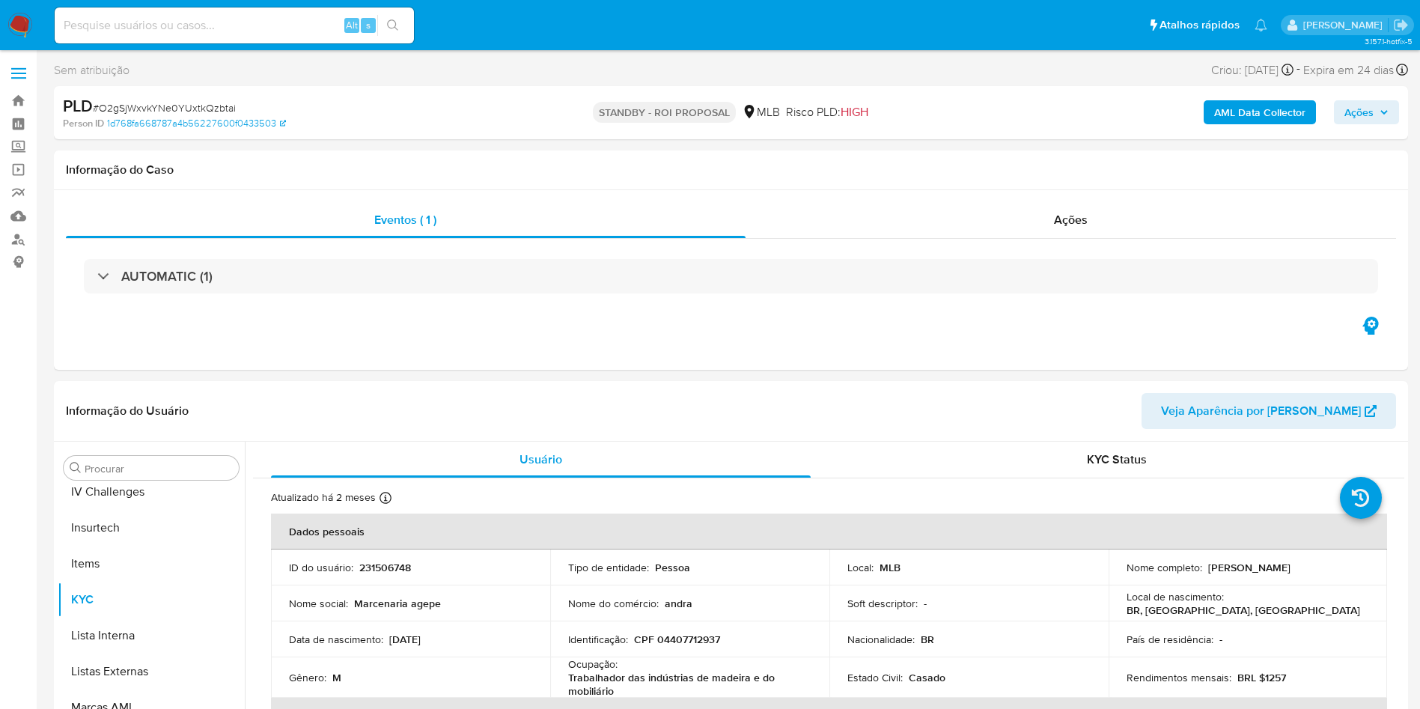
scroll to position [668, 0]
click at [945, 228] on div "Ações" at bounding box center [1070, 220] width 651 height 36
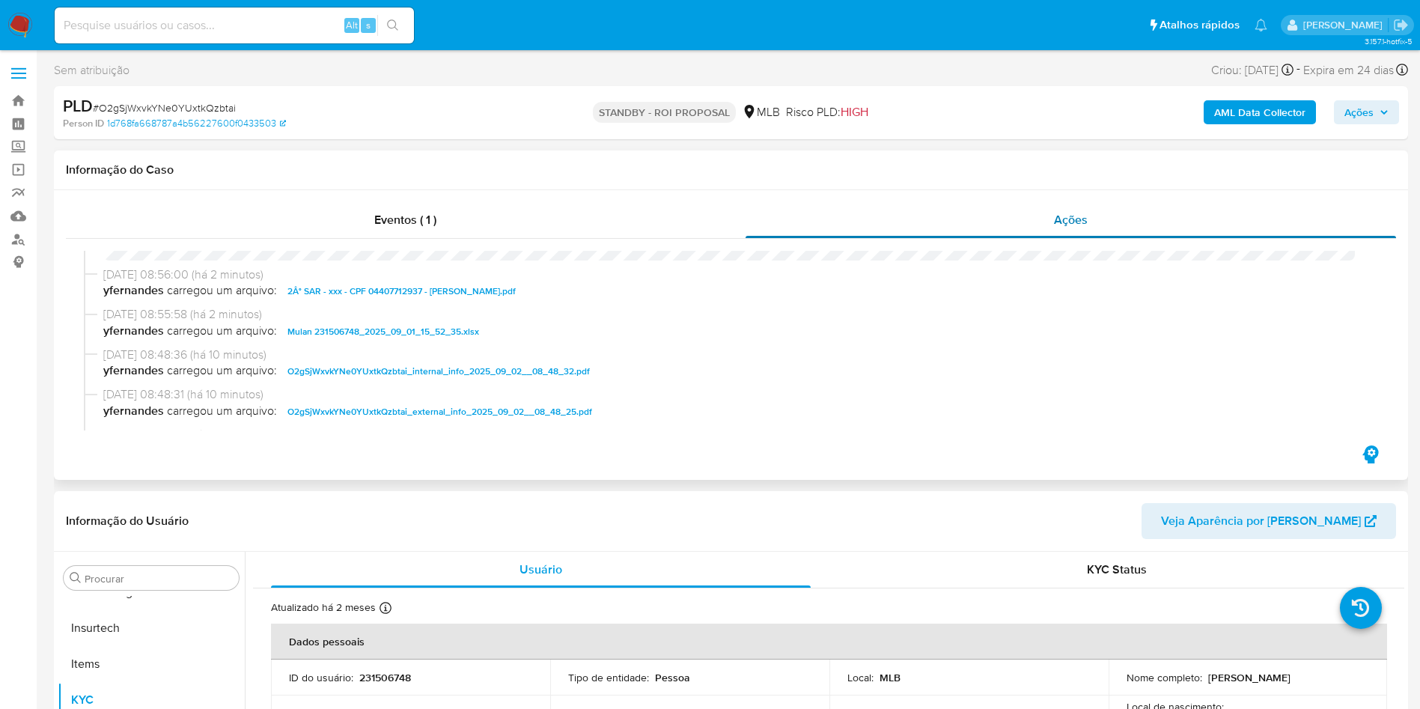
scroll to position [0, 0]
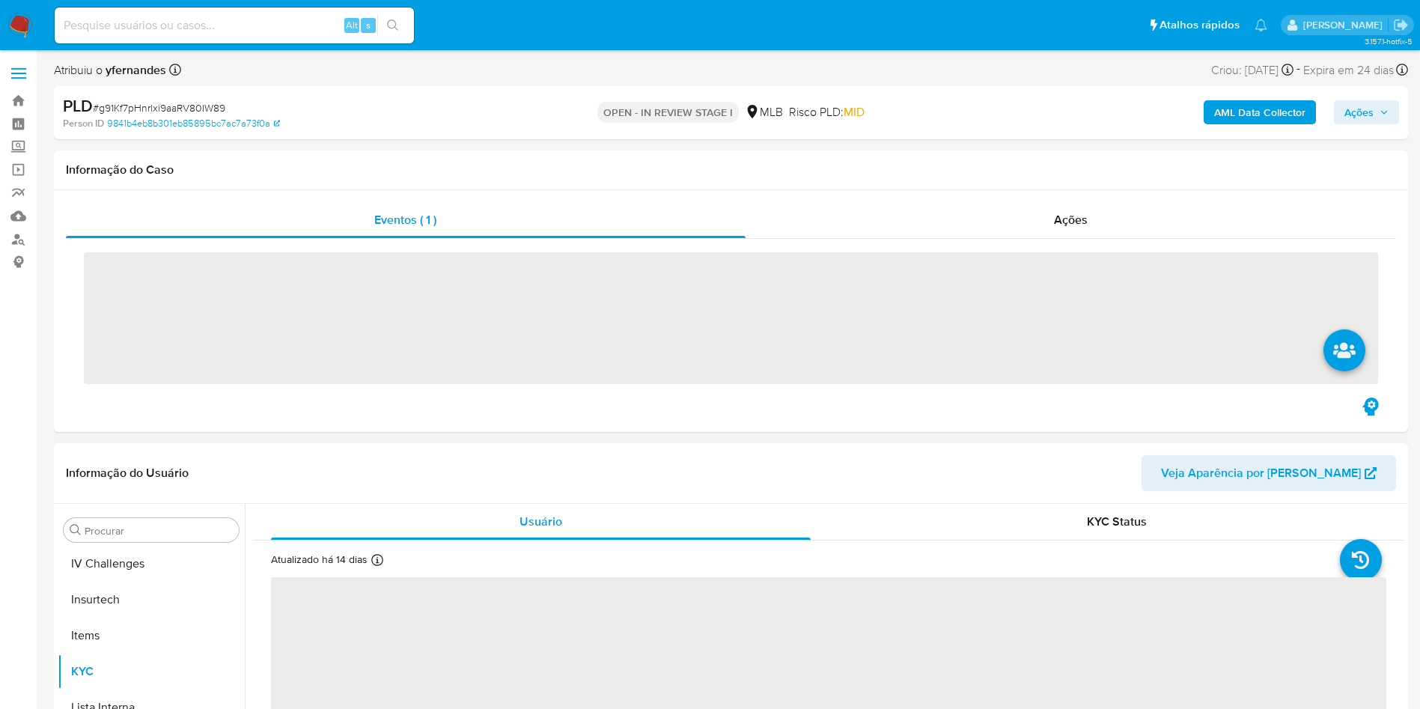
scroll to position [668, 0]
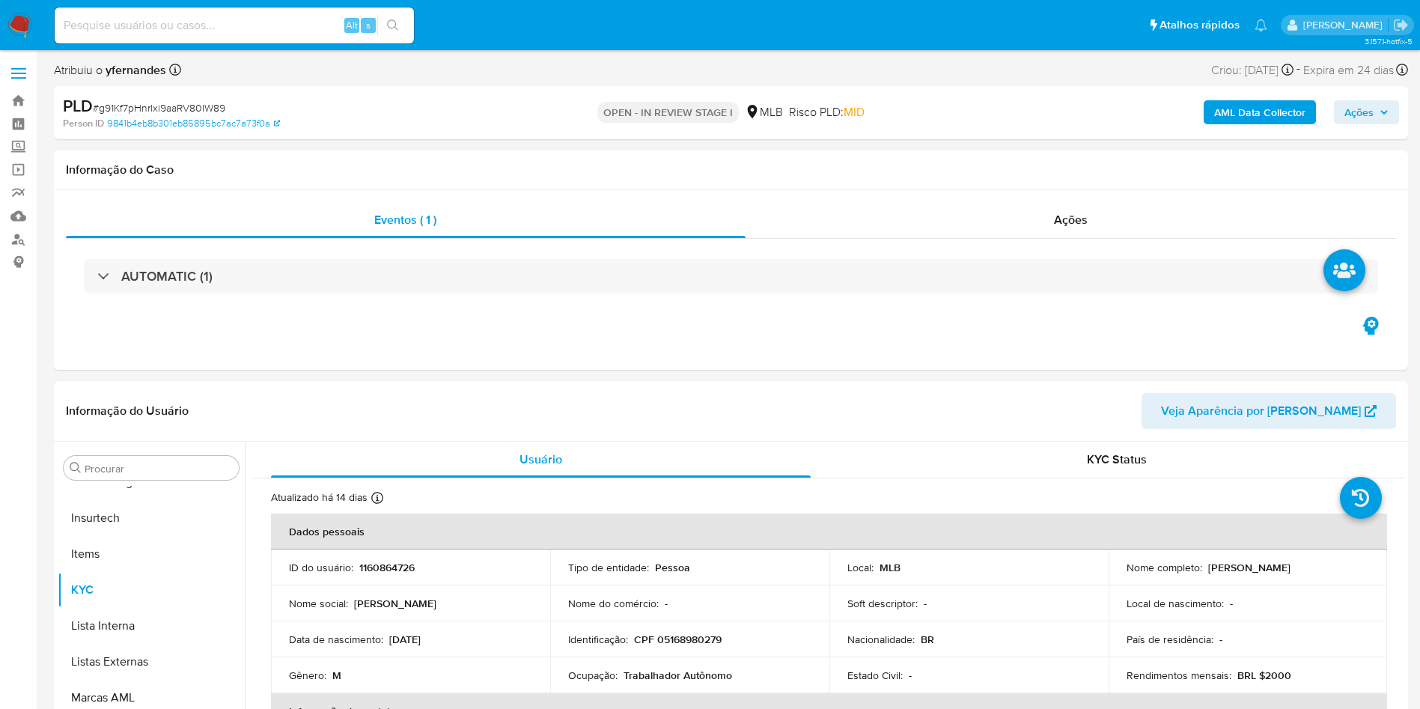
select select "10"
click at [159, 95] on div "PLD # g91Kf7pHnrlxi9aaRV80IW89" at bounding box center [283, 106] width 440 height 22
click at [138, 103] on span "# g91Kf7pHnrlxi9aaRV80IW89" at bounding box center [159, 107] width 132 height 15
click at [126, 103] on span "# g91Kf7pHnrlxi9aaRV80IW89" at bounding box center [159, 107] width 132 height 15
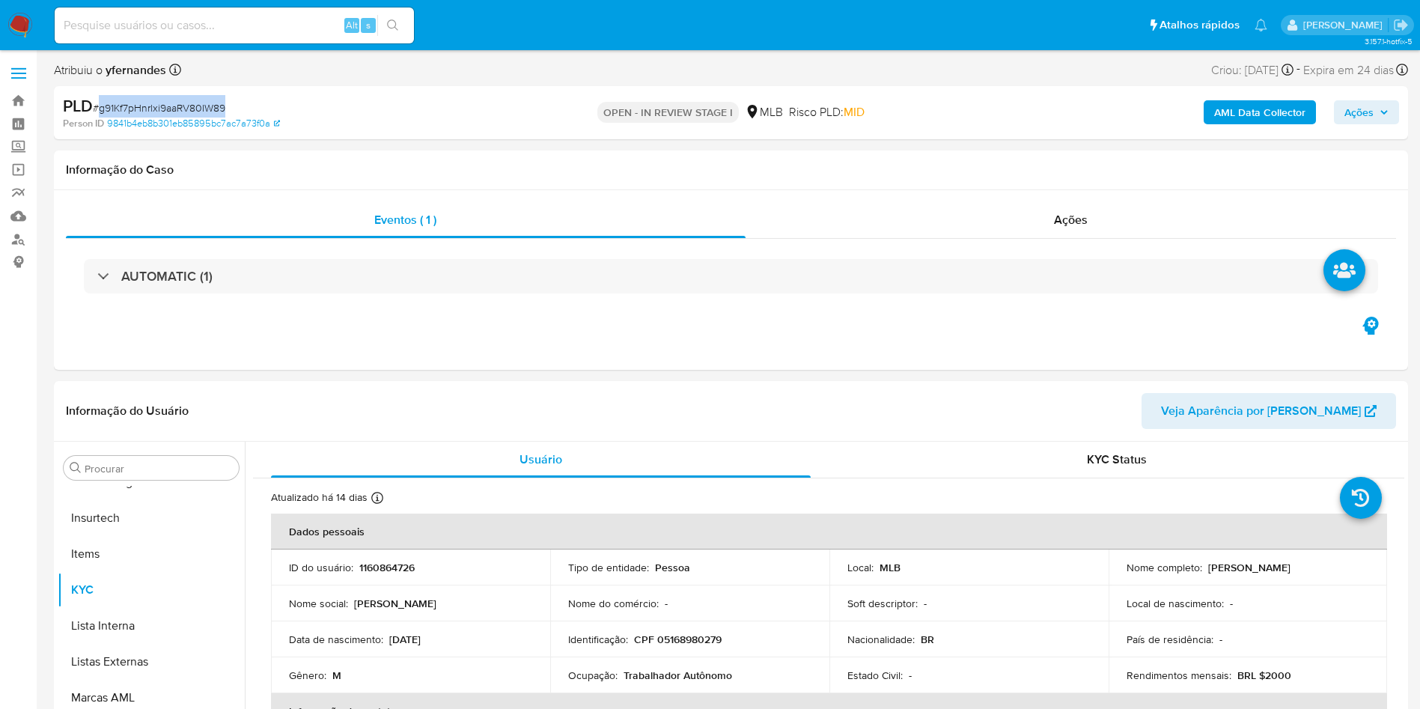
click at [126, 103] on span "# g91Kf7pHnrlxi9aaRV80IW89" at bounding box center [159, 107] width 132 height 15
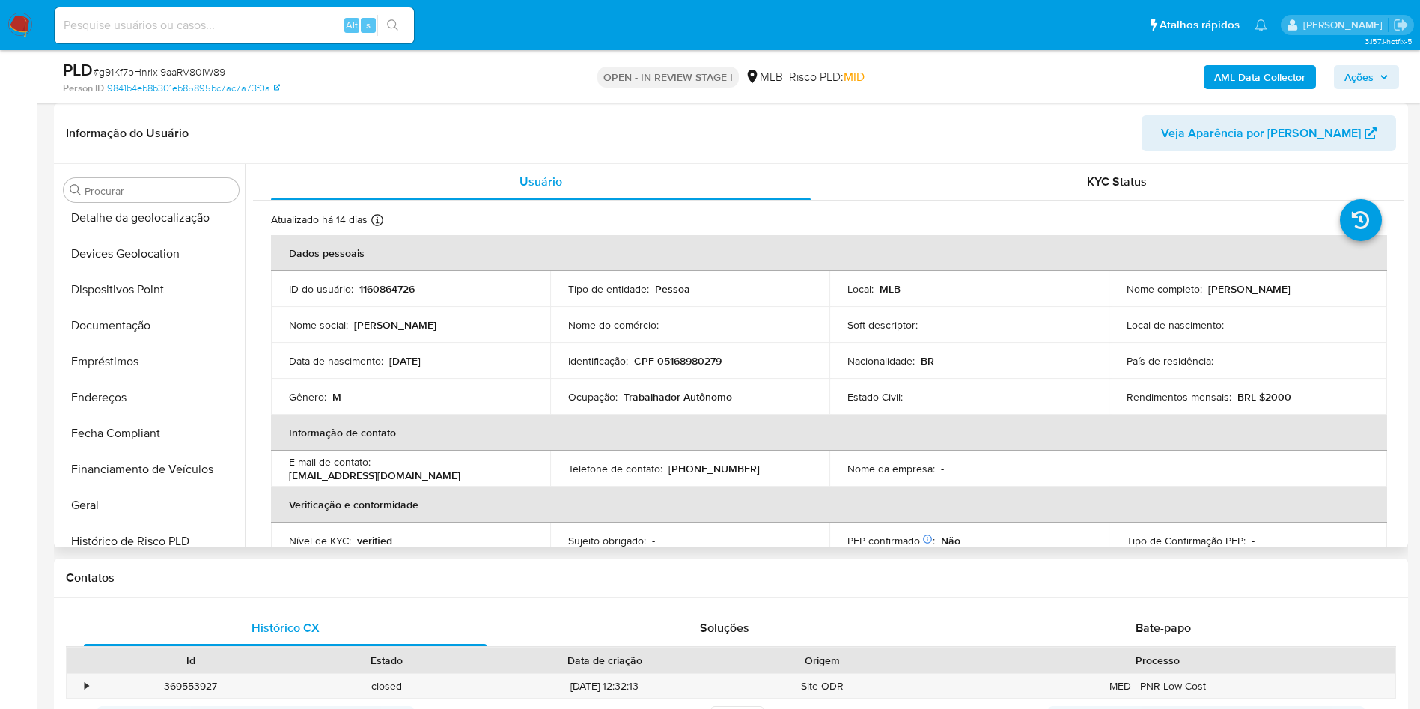
scroll to position [107, 0]
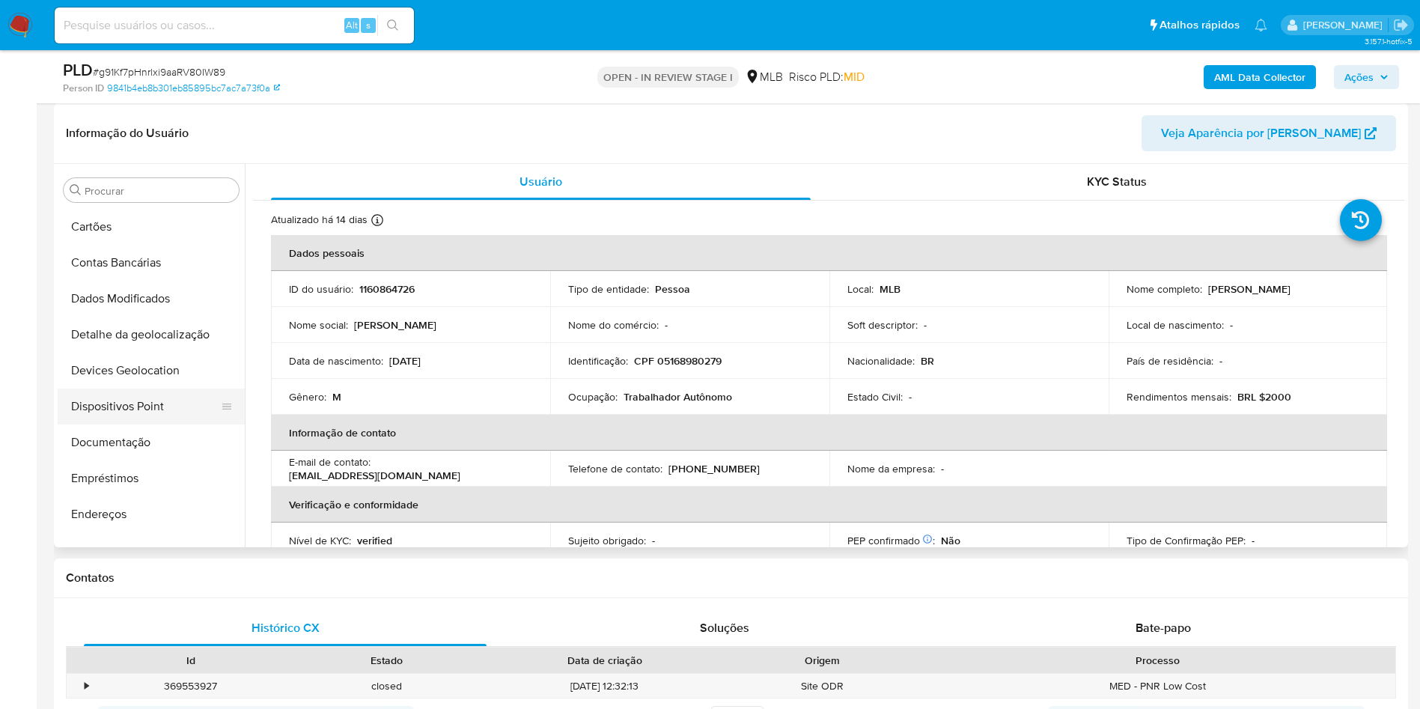
click at [118, 418] on button "Dispositivos Point" at bounding box center [145, 406] width 175 height 36
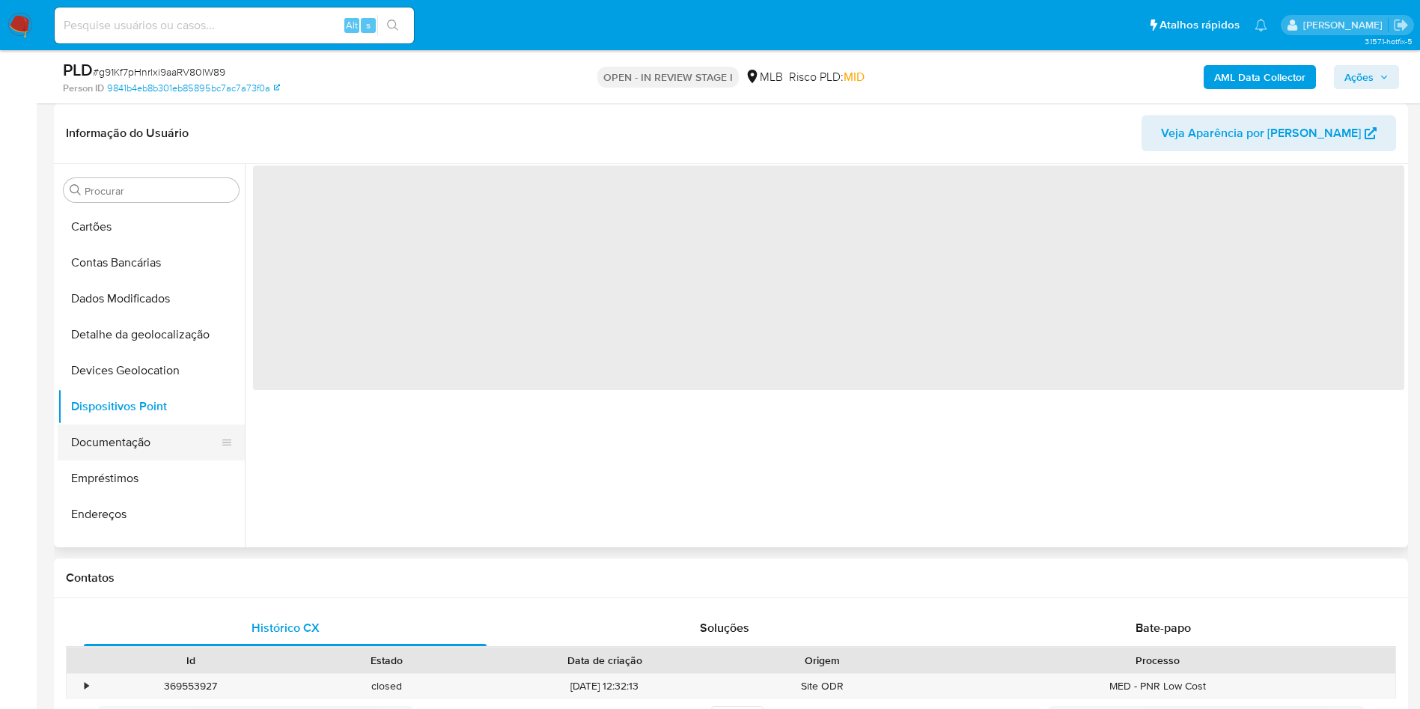
click at [144, 427] on button "Documentação" at bounding box center [145, 442] width 175 height 36
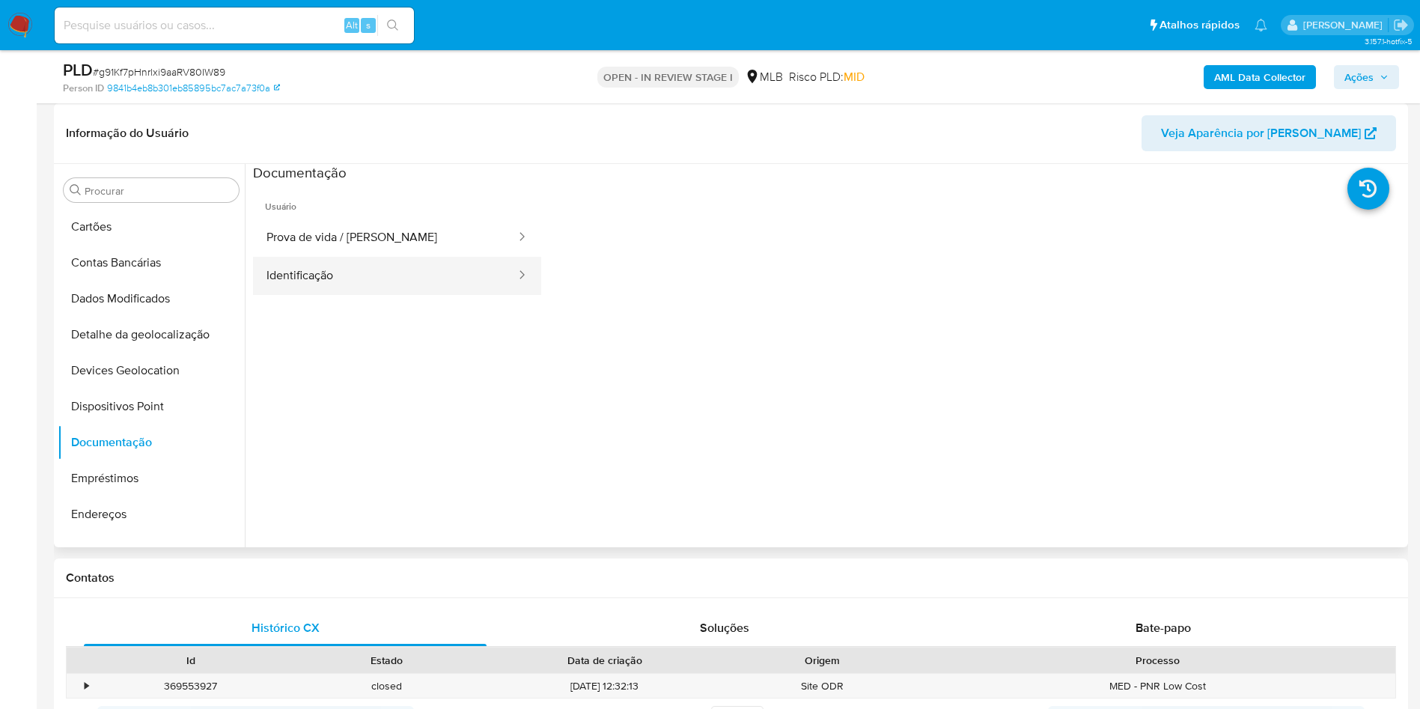
click at [412, 272] on button "Identificação" at bounding box center [385, 276] width 264 height 38
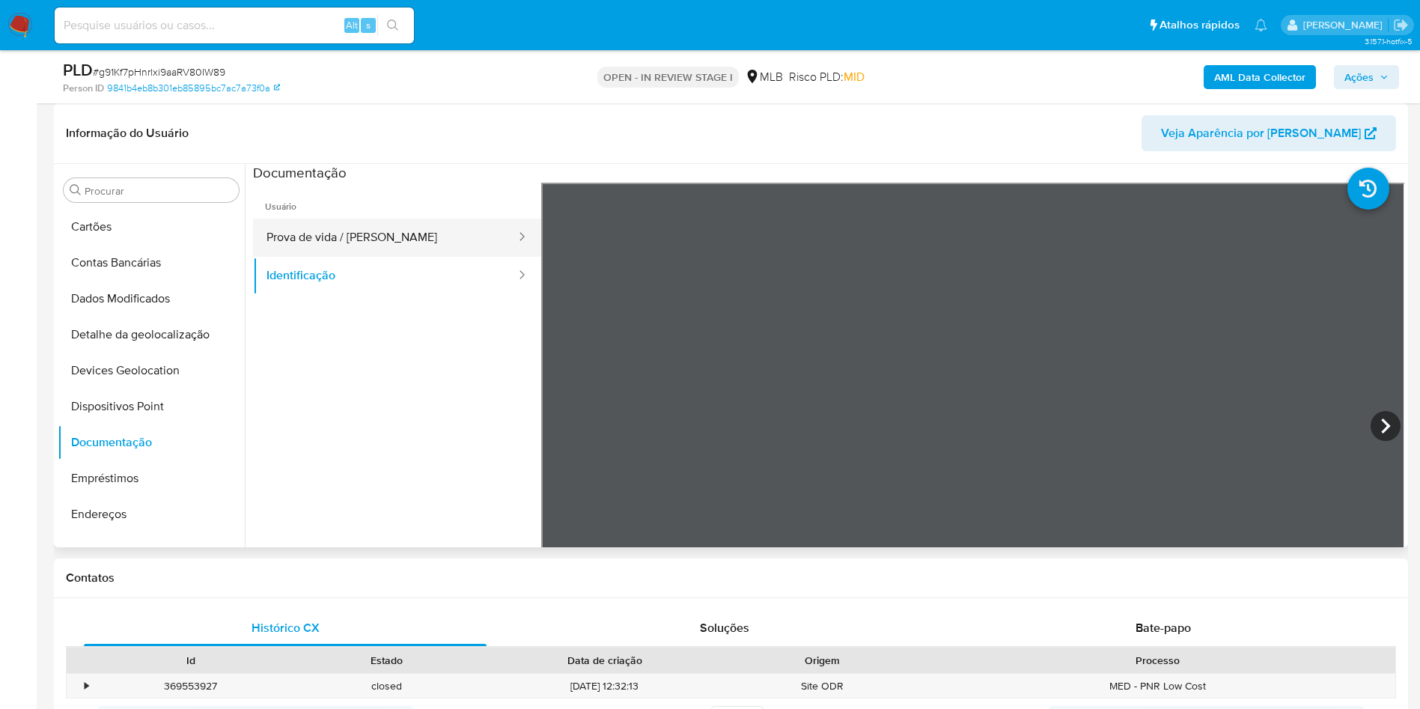
click at [378, 236] on button "Prova de vida / Selfie" at bounding box center [385, 238] width 264 height 38
click at [165, 183] on div "Procurar" at bounding box center [151, 190] width 175 height 24
click at [135, 198] on div "Procurar" at bounding box center [151, 190] width 175 height 24
click at [118, 189] on input "Procurar" at bounding box center [159, 190] width 148 height 13
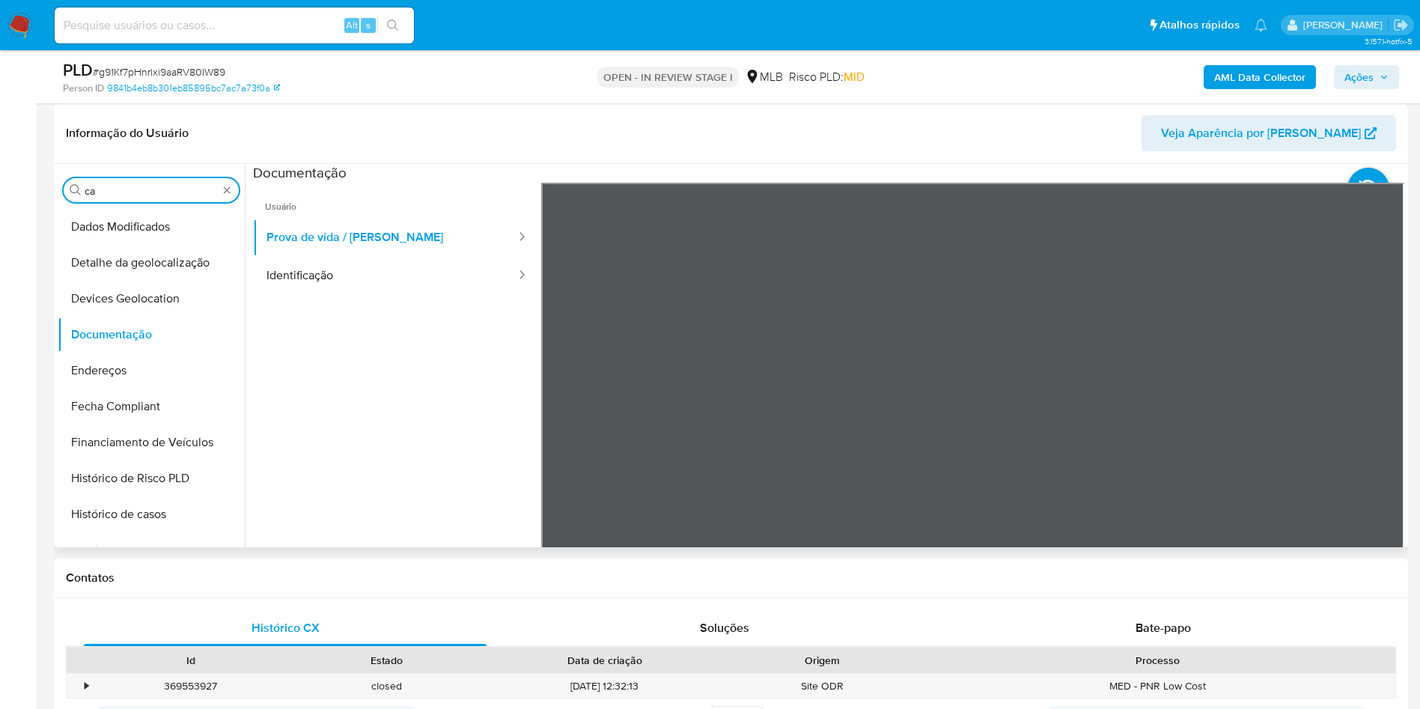
scroll to position [0, 0]
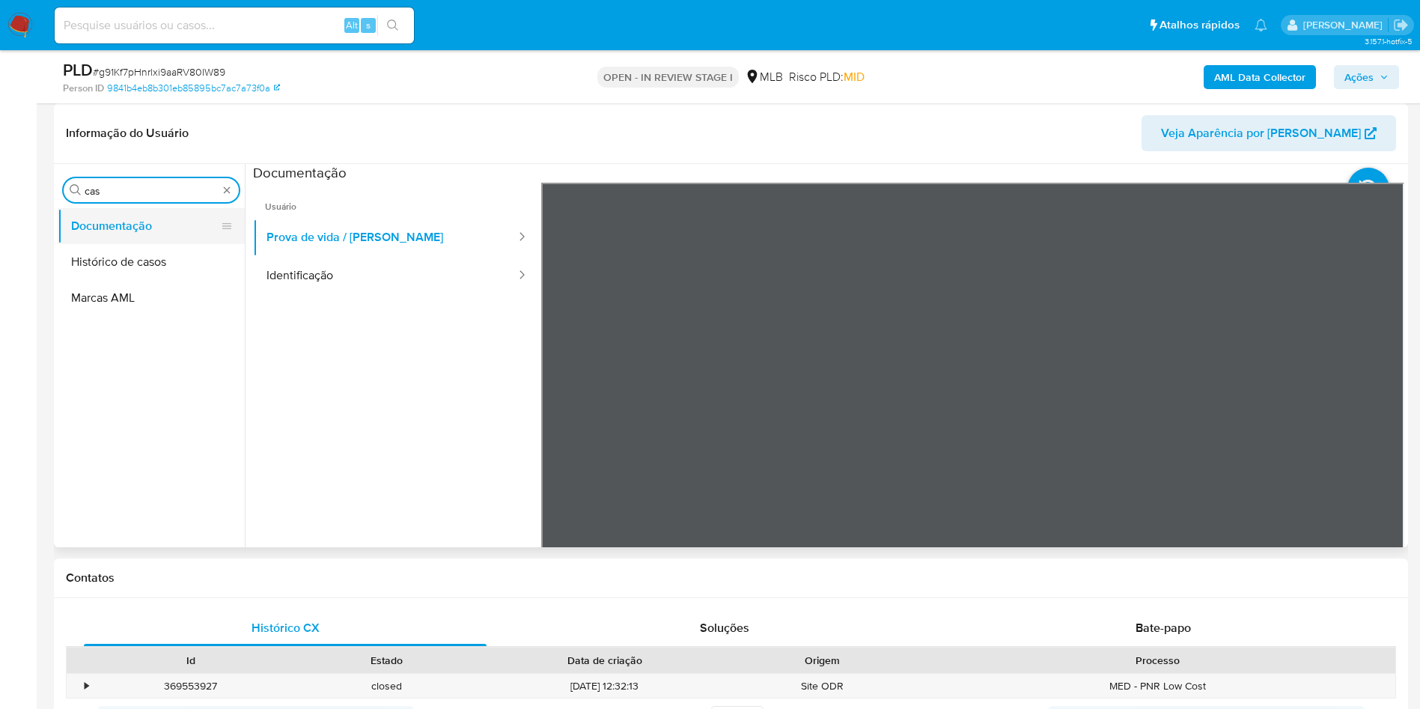
type input "cas"
click at [148, 220] on button "Documentação" at bounding box center [145, 226] width 175 height 36
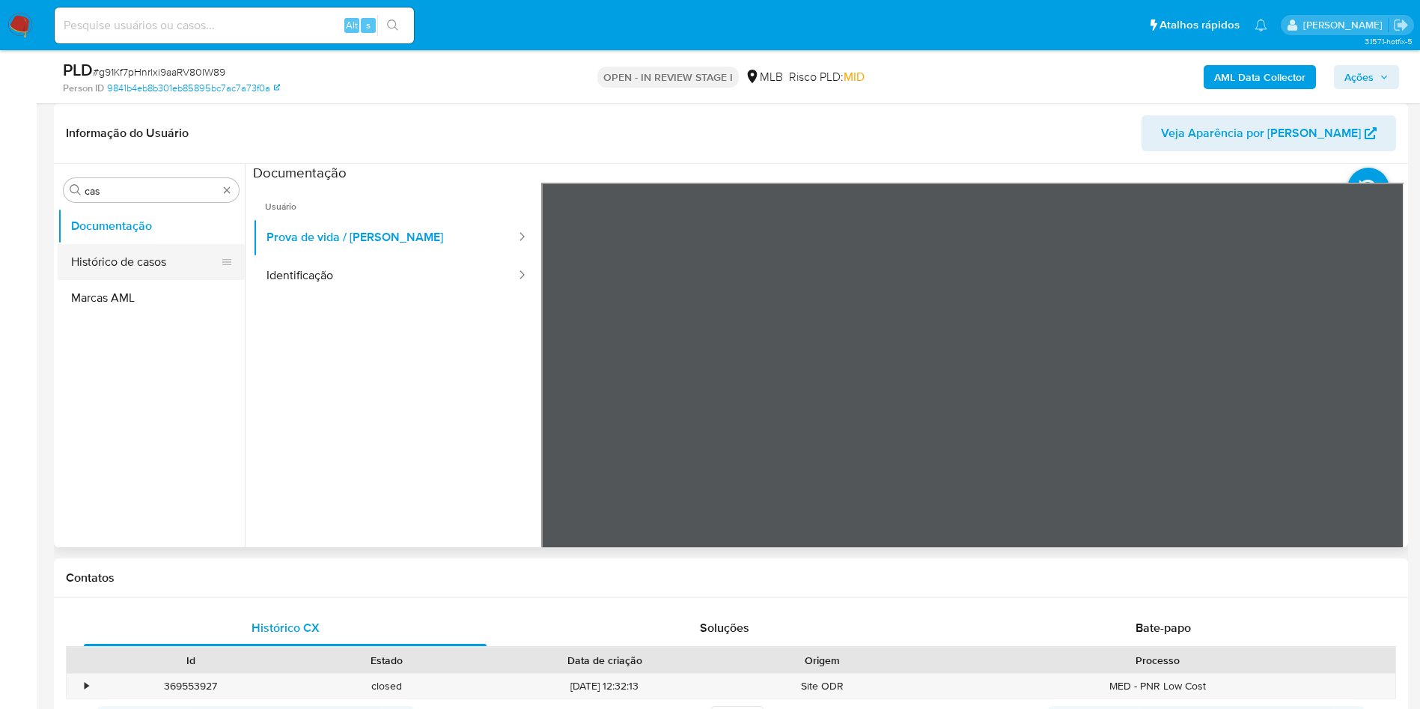
click at [121, 250] on button "Histórico de casos" at bounding box center [145, 262] width 175 height 36
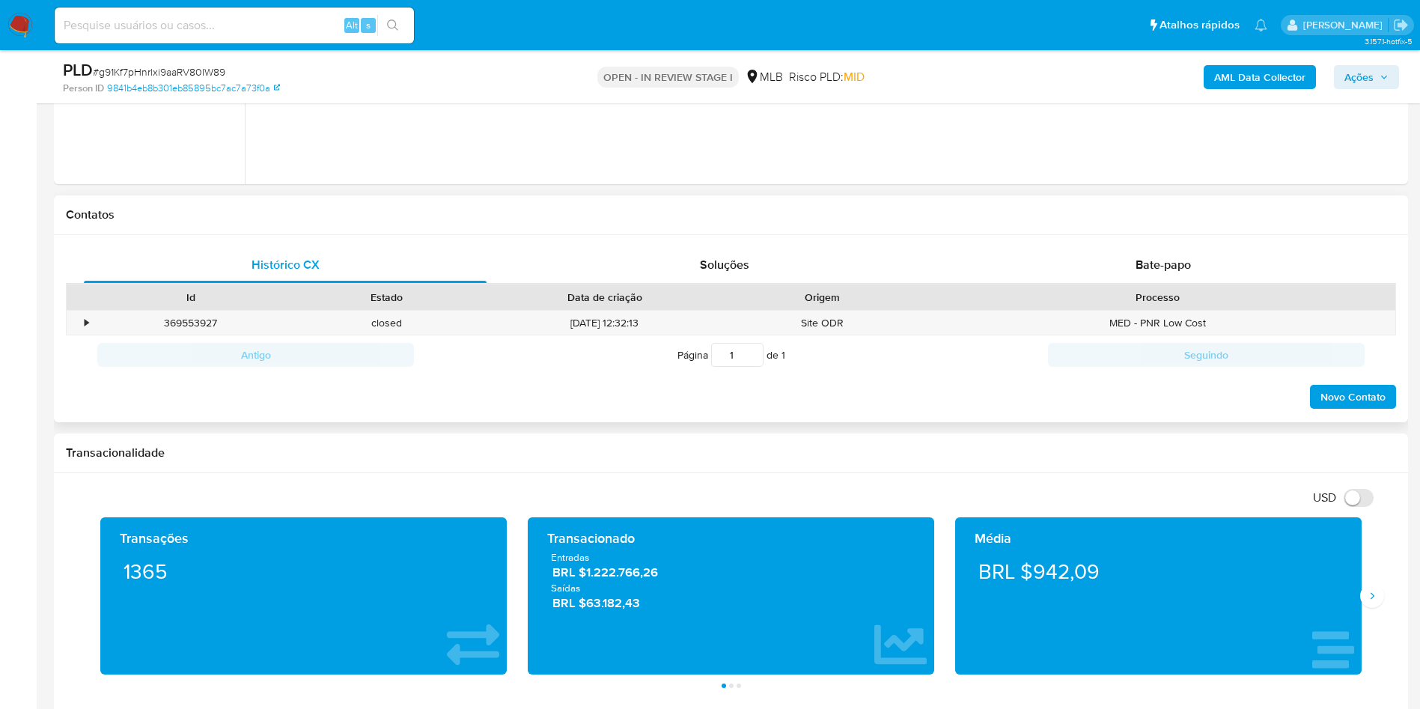
scroll to position [674, 0]
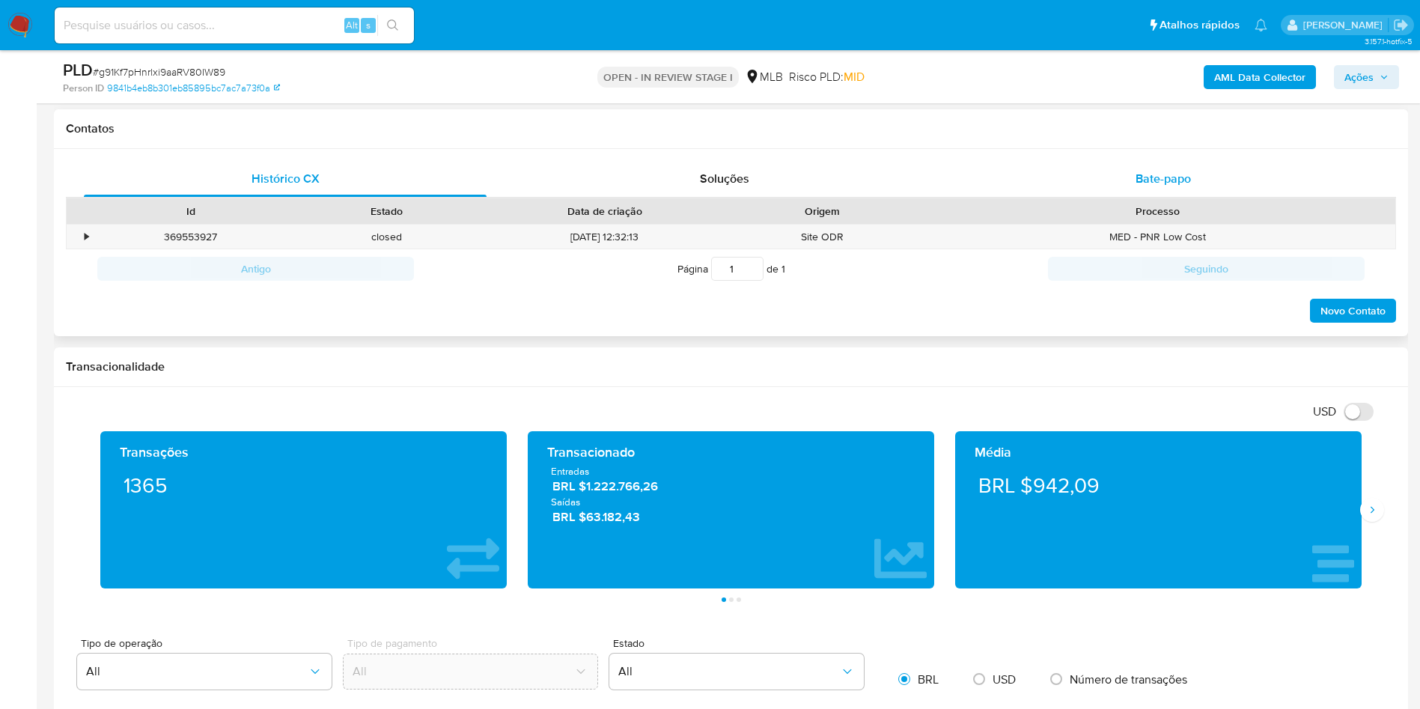
click at [1061, 177] on div "Bate-papo" at bounding box center [1163, 179] width 403 height 36
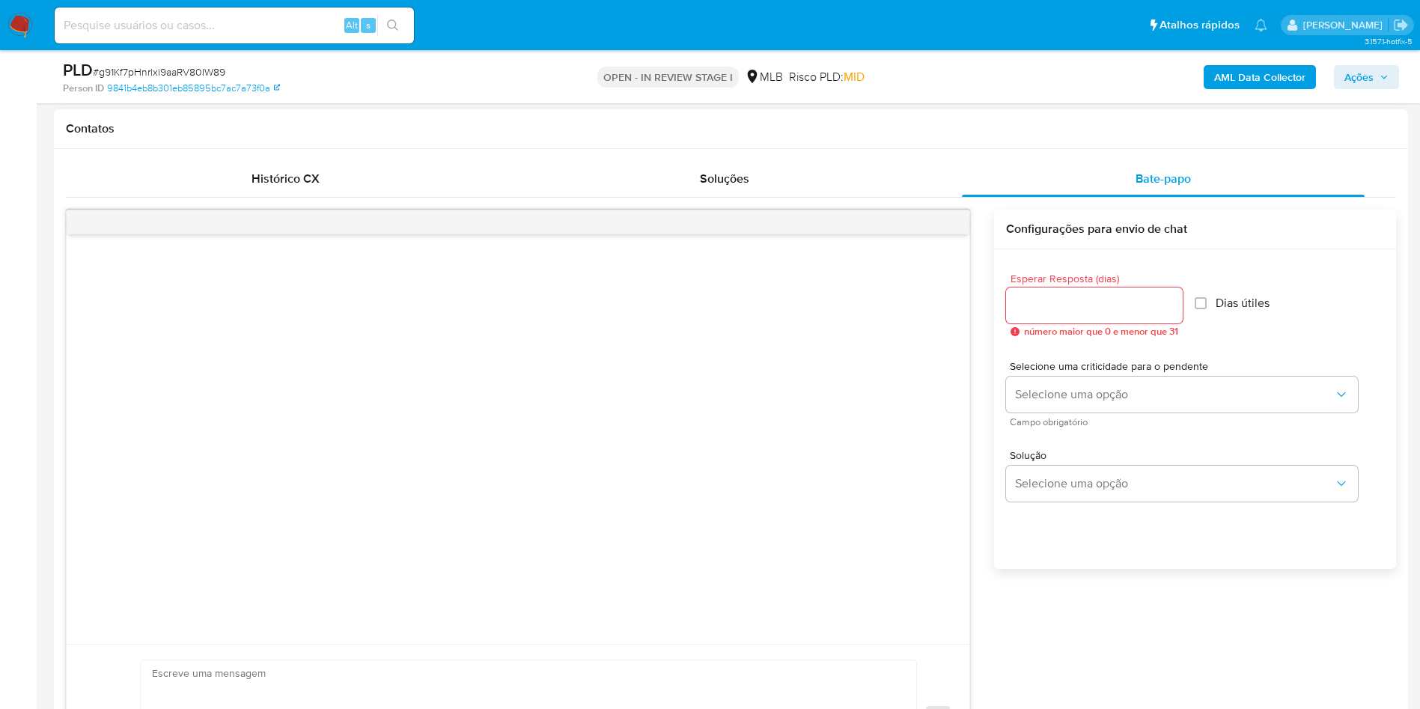
click at [1044, 302] on input "Esperar Resposta (dias)" at bounding box center [1094, 305] width 177 height 19
type input "3"
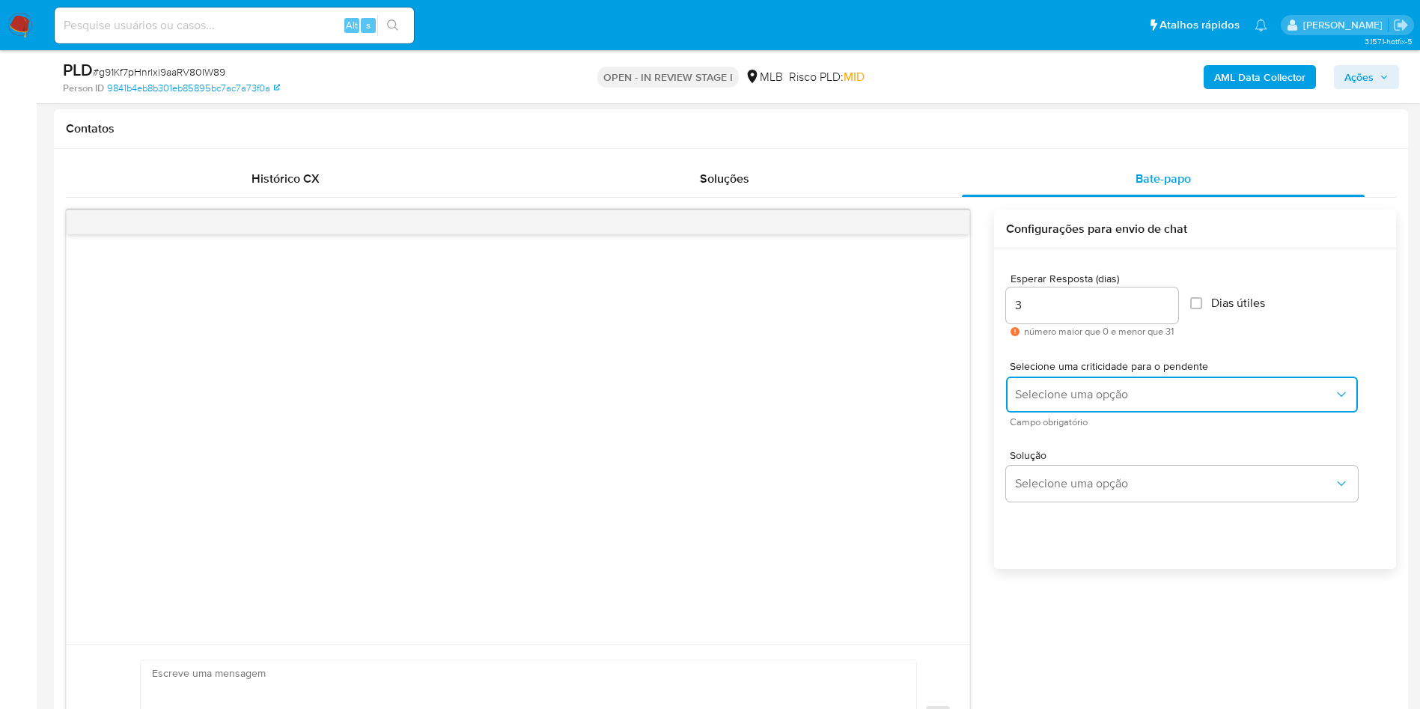
click at [1037, 390] on span "Selecione uma opção" at bounding box center [1174, 394] width 319 height 15
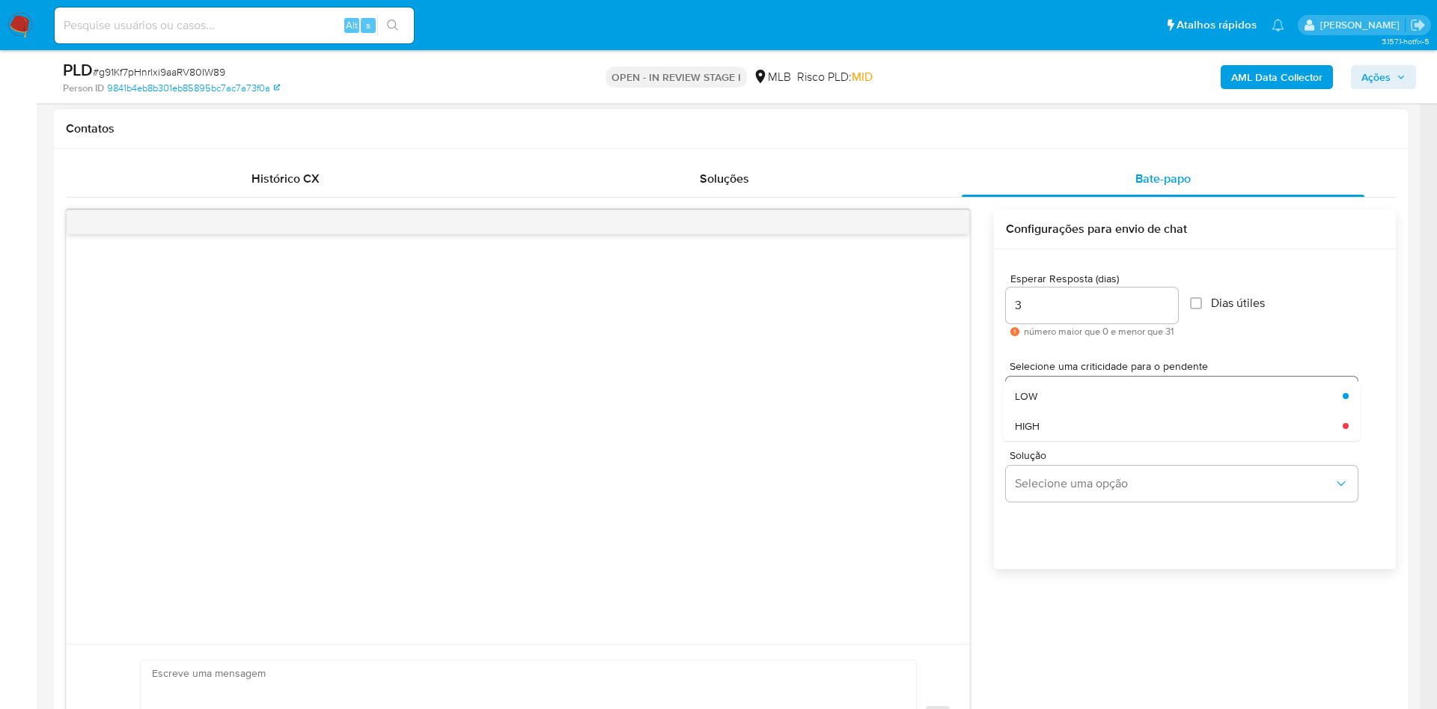
click at [1037, 390] on span "LOW" at bounding box center [1026, 395] width 22 height 13
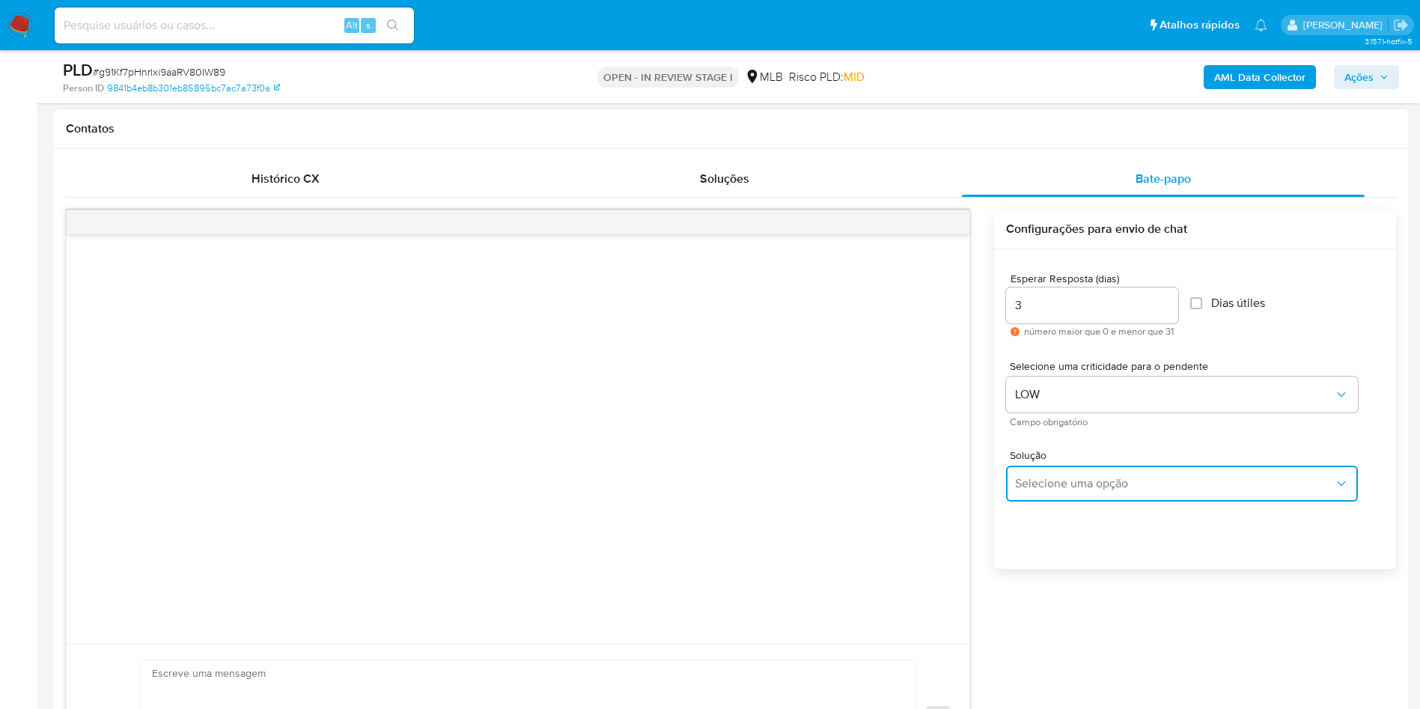
click at [1075, 467] on button "Selecione uma opção" at bounding box center [1182, 484] width 352 height 36
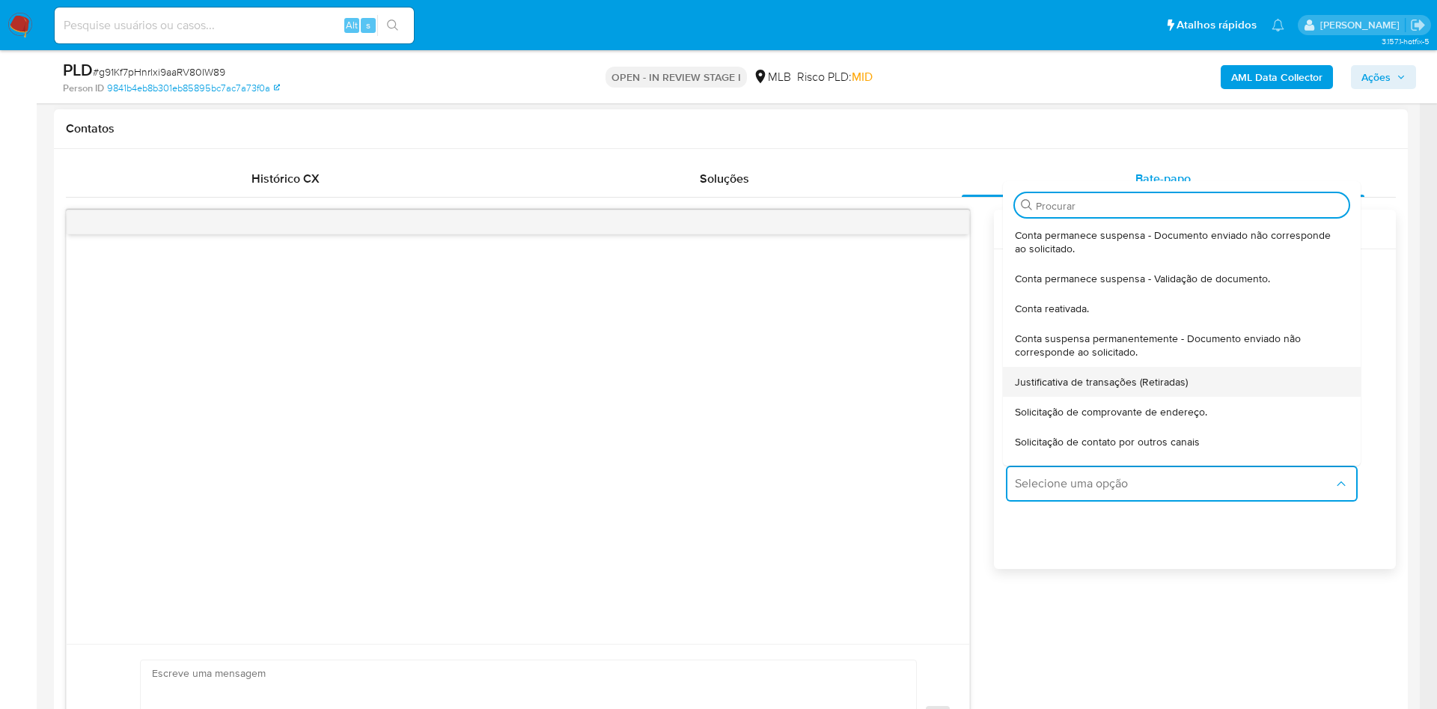
click at [1144, 370] on div "Justificativa de transações (Retiradas)" at bounding box center [1177, 382] width 325 height 30
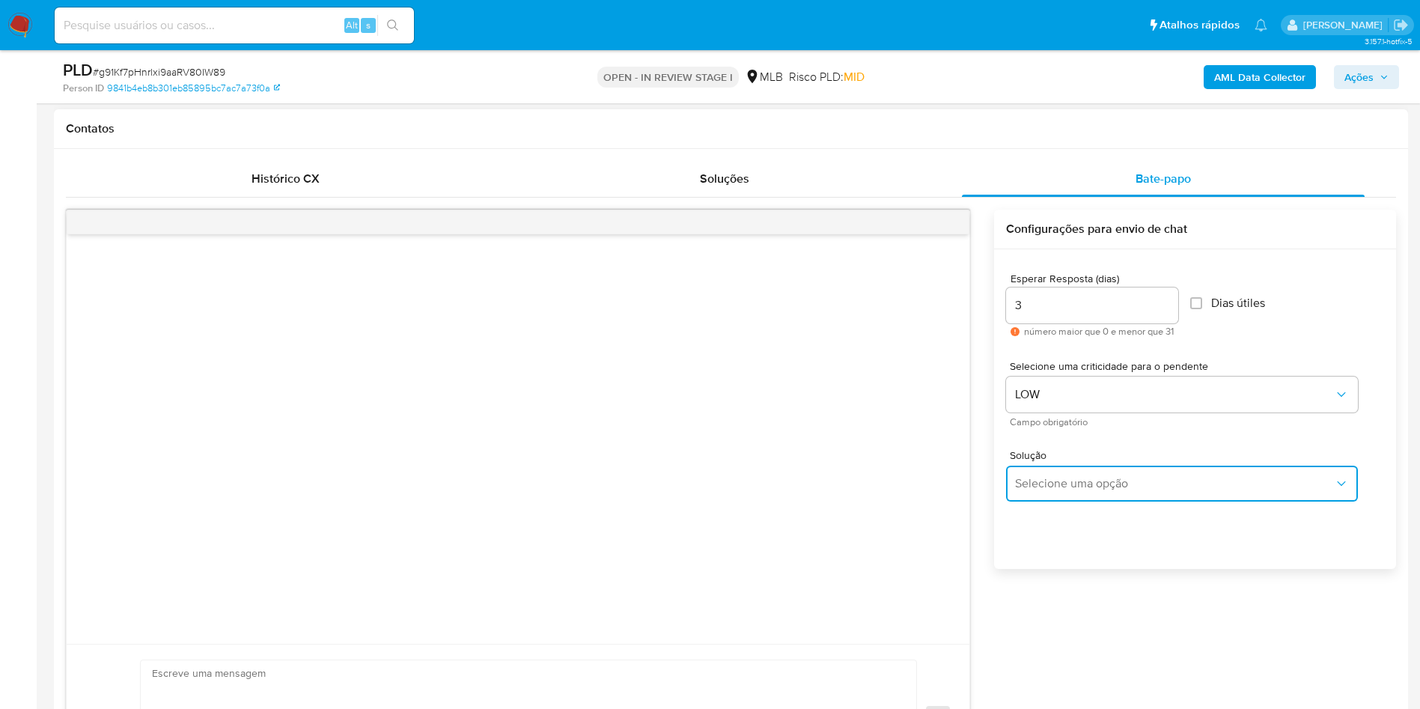
type textarea "Olá,Suspendemos a sua conta para uma verificação adicional de segurança.Por fav…"
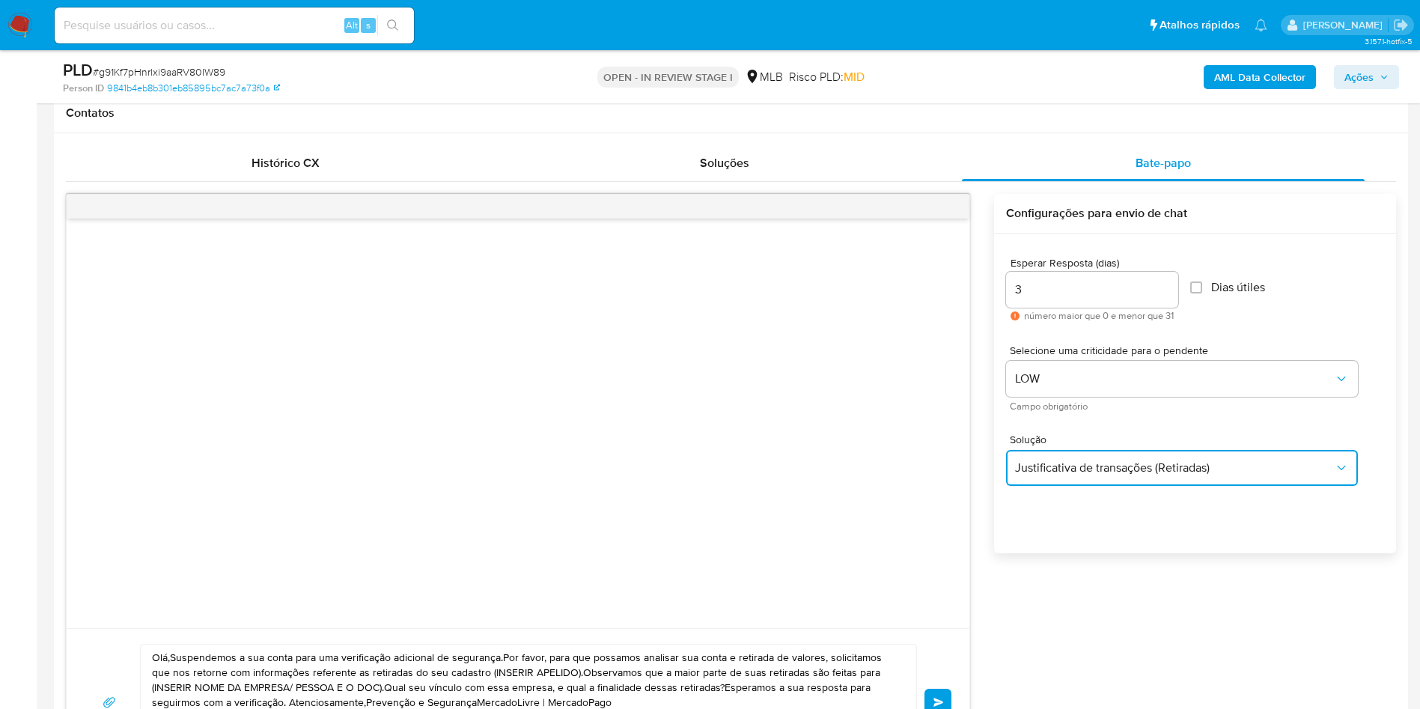
scroll to position [786, 0]
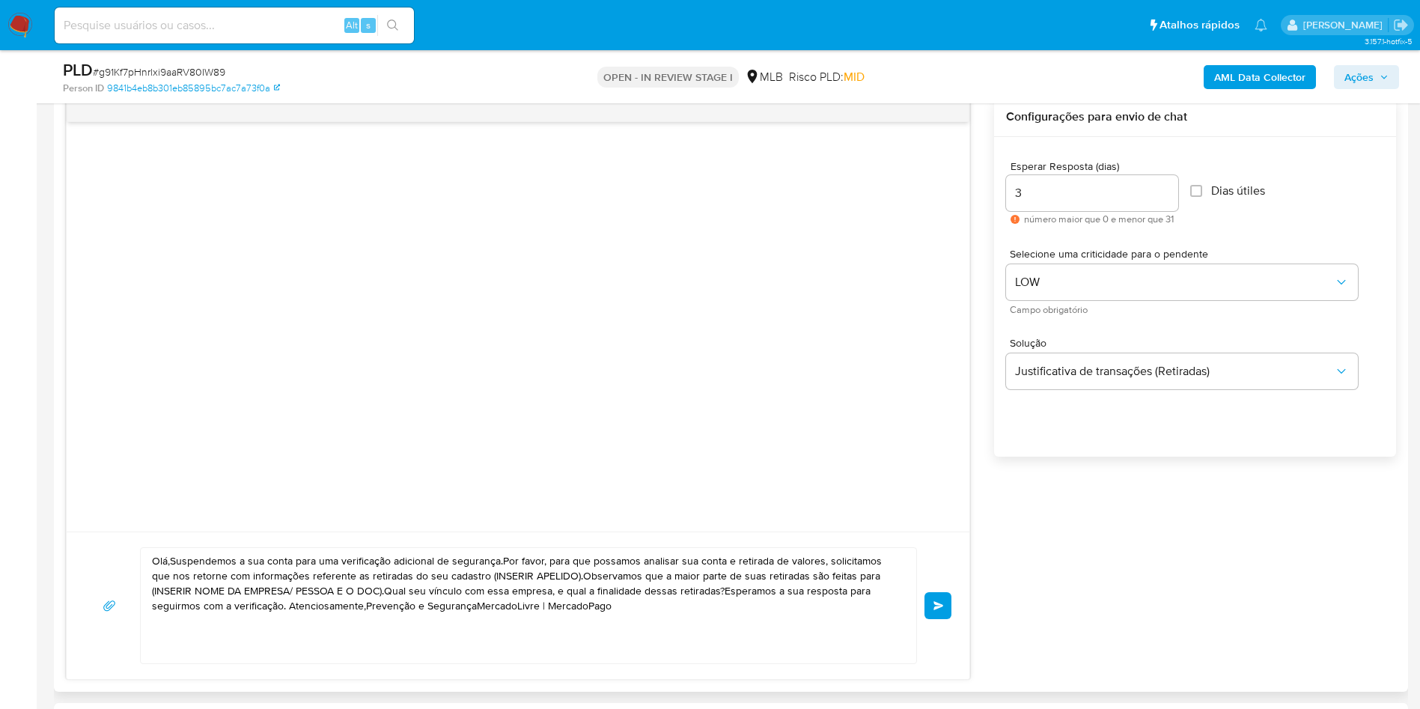
click at [421, 549] on textarea "Olá,Suspendemos a sua conta para uma verificação adicional de segurança.Por fav…" at bounding box center [524, 605] width 745 height 115
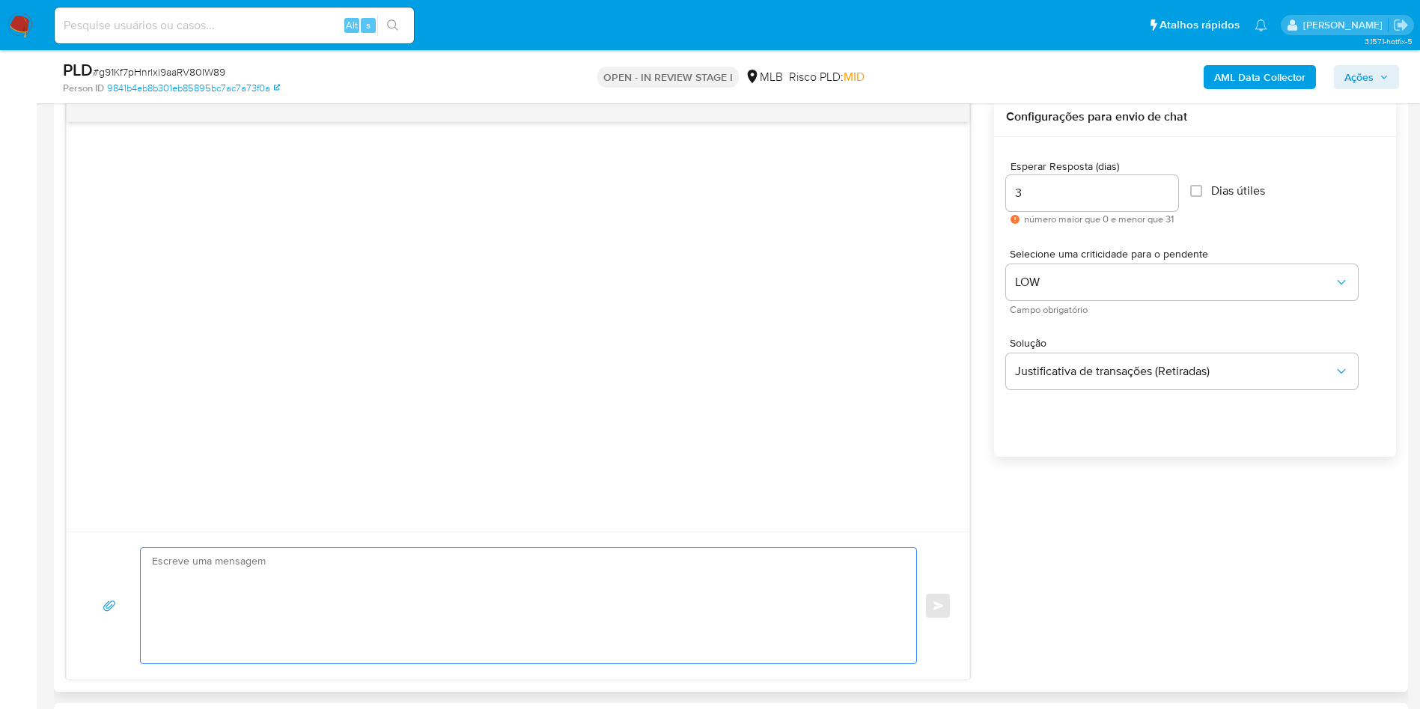
paste textarea "Olá! Estamos realizando uma verificação adicional de segurança em contas de usu…"
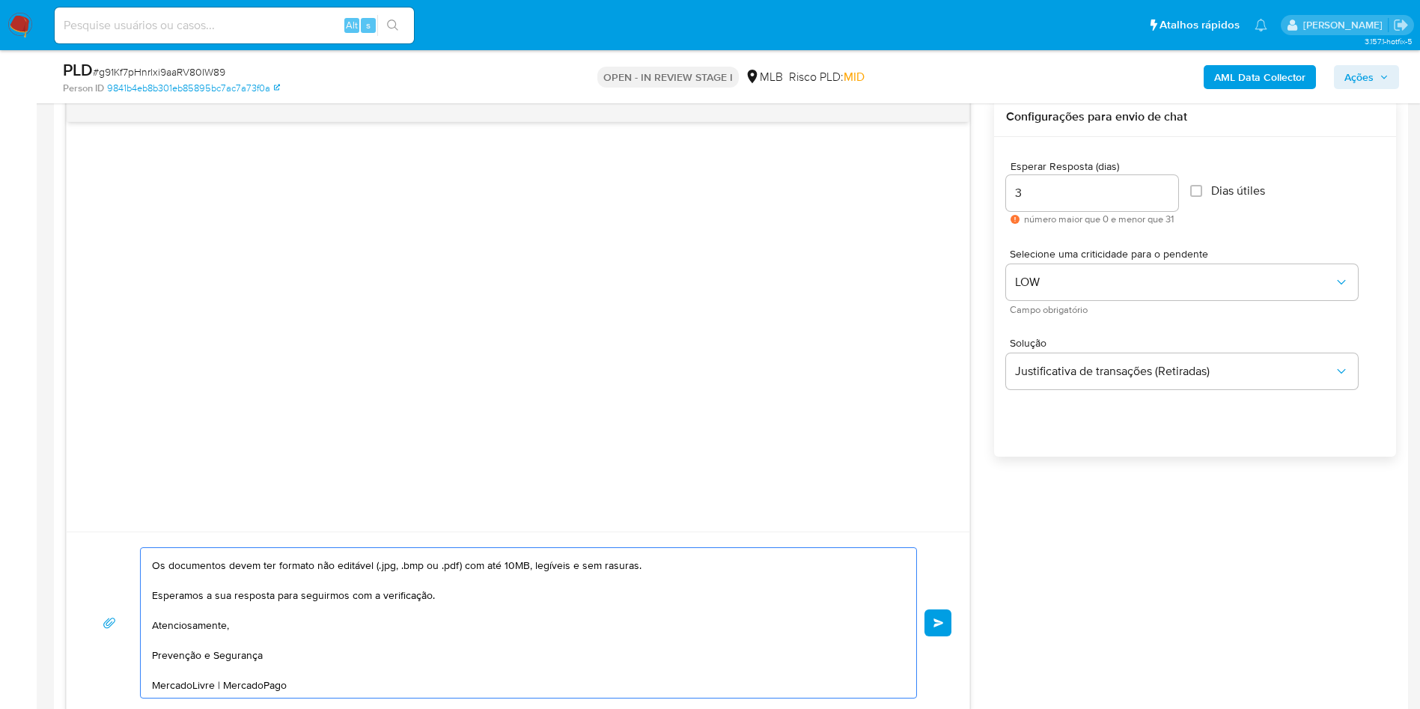
scroll to position [0, 0]
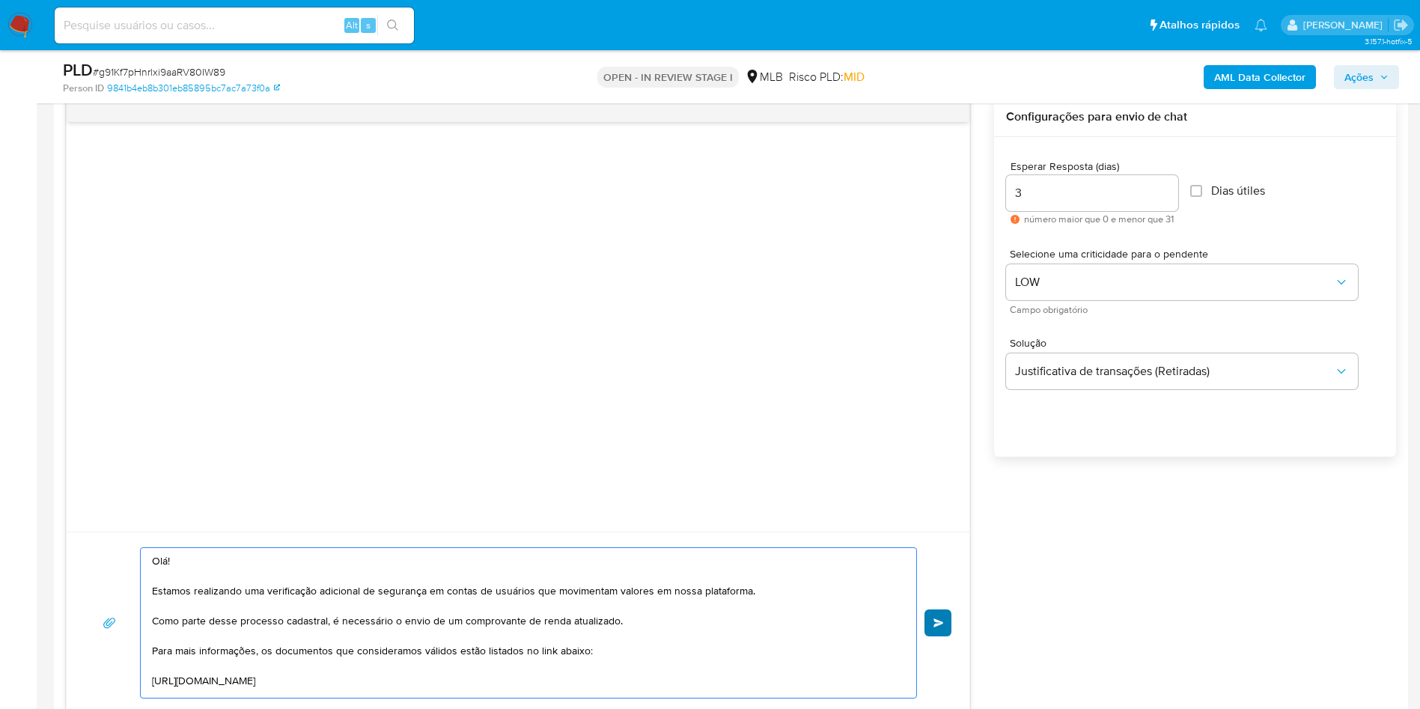
type textarea "Olá! Estamos realizando uma verificação adicional de segurança em contas de usu…"
click at [936, 629] on button "common.send" at bounding box center [937, 622] width 27 height 27
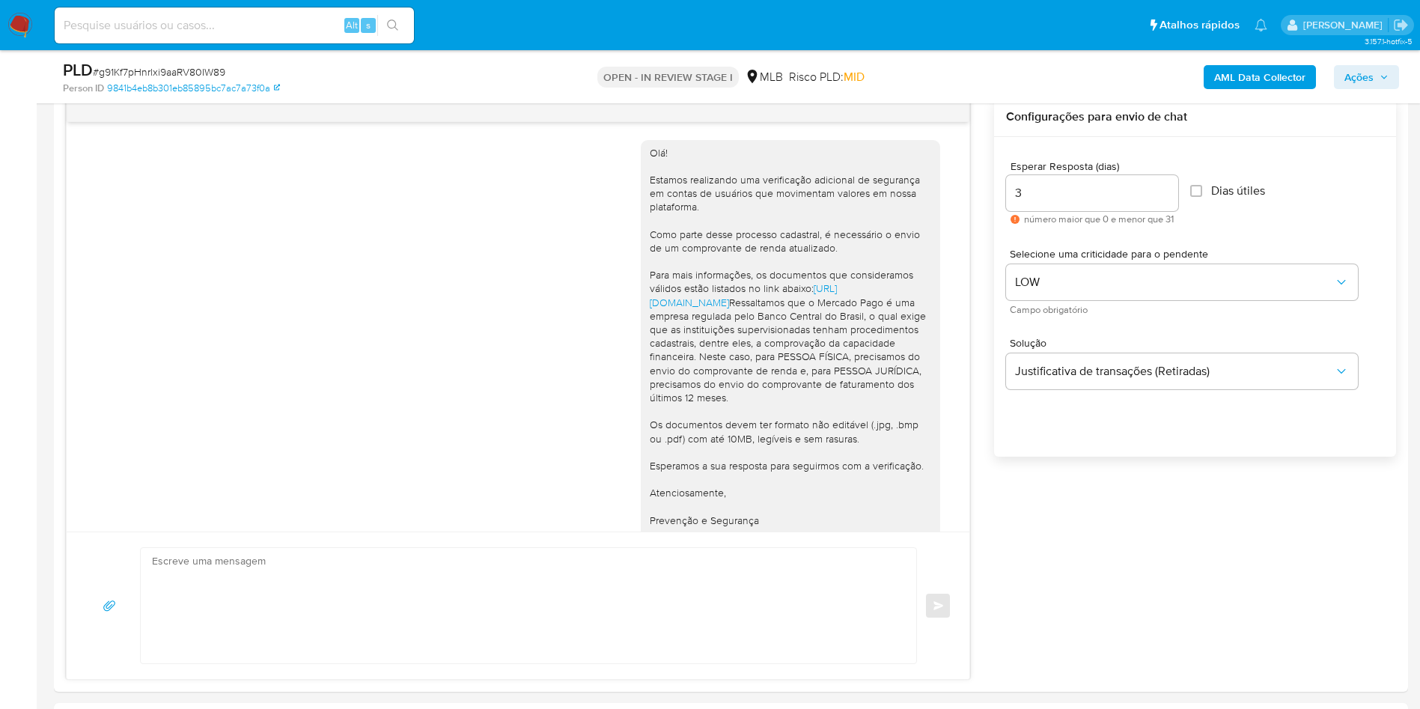
scroll to position [85, 0]
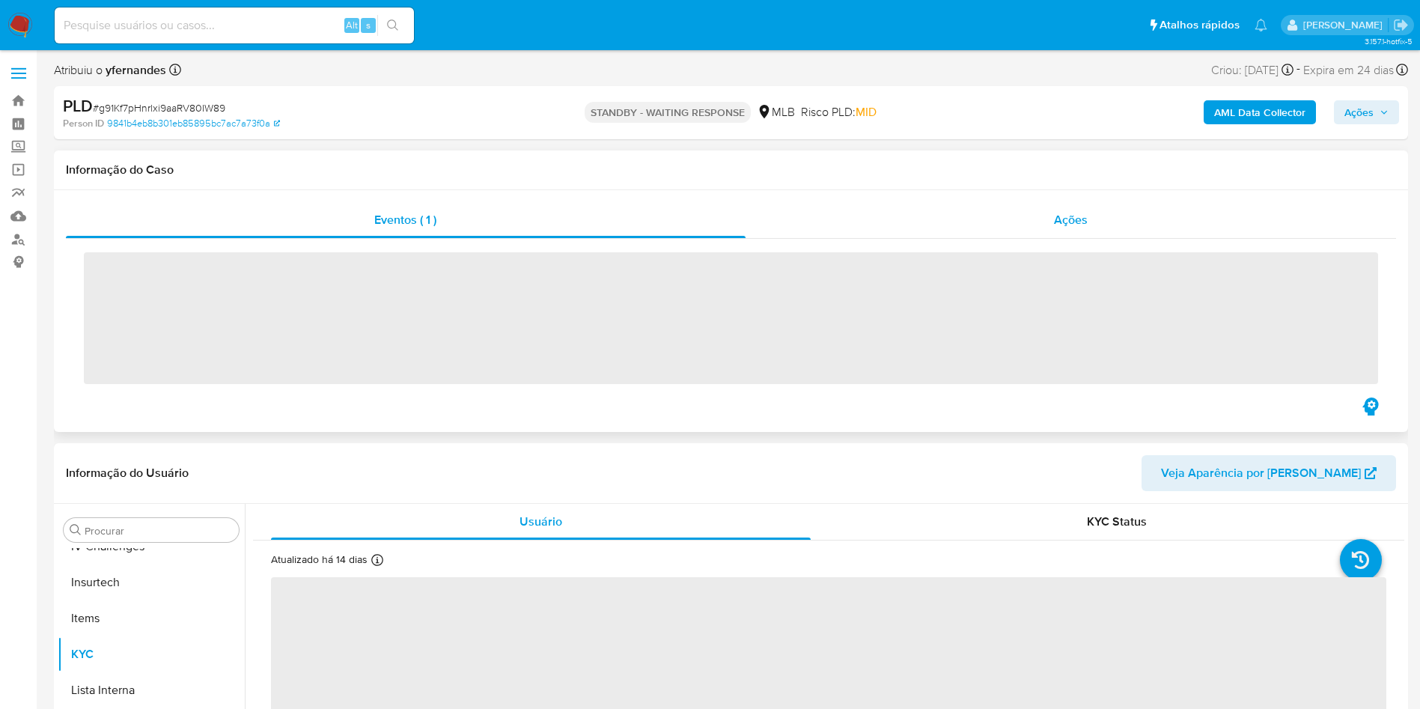
scroll to position [668, 0]
click at [991, 211] on div "Ações" at bounding box center [1070, 220] width 651 height 36
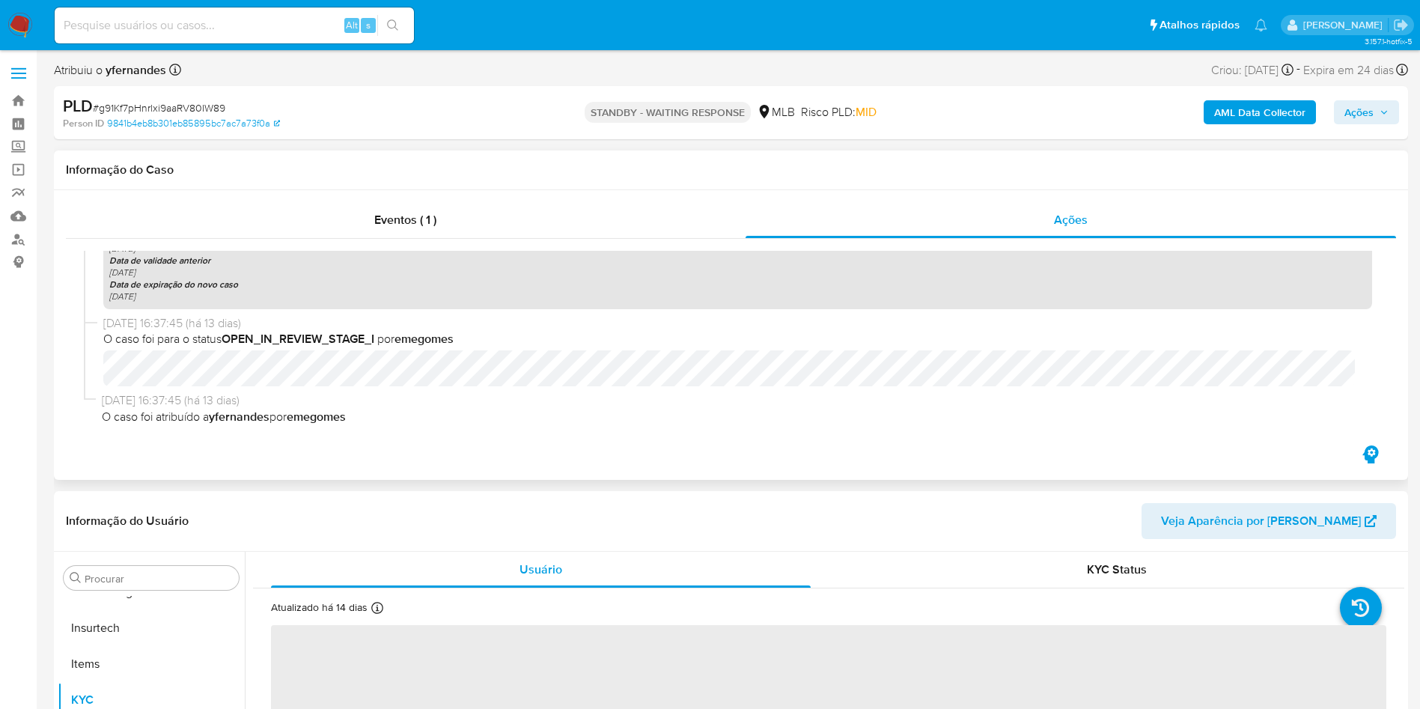
scroll to position [0, 0]
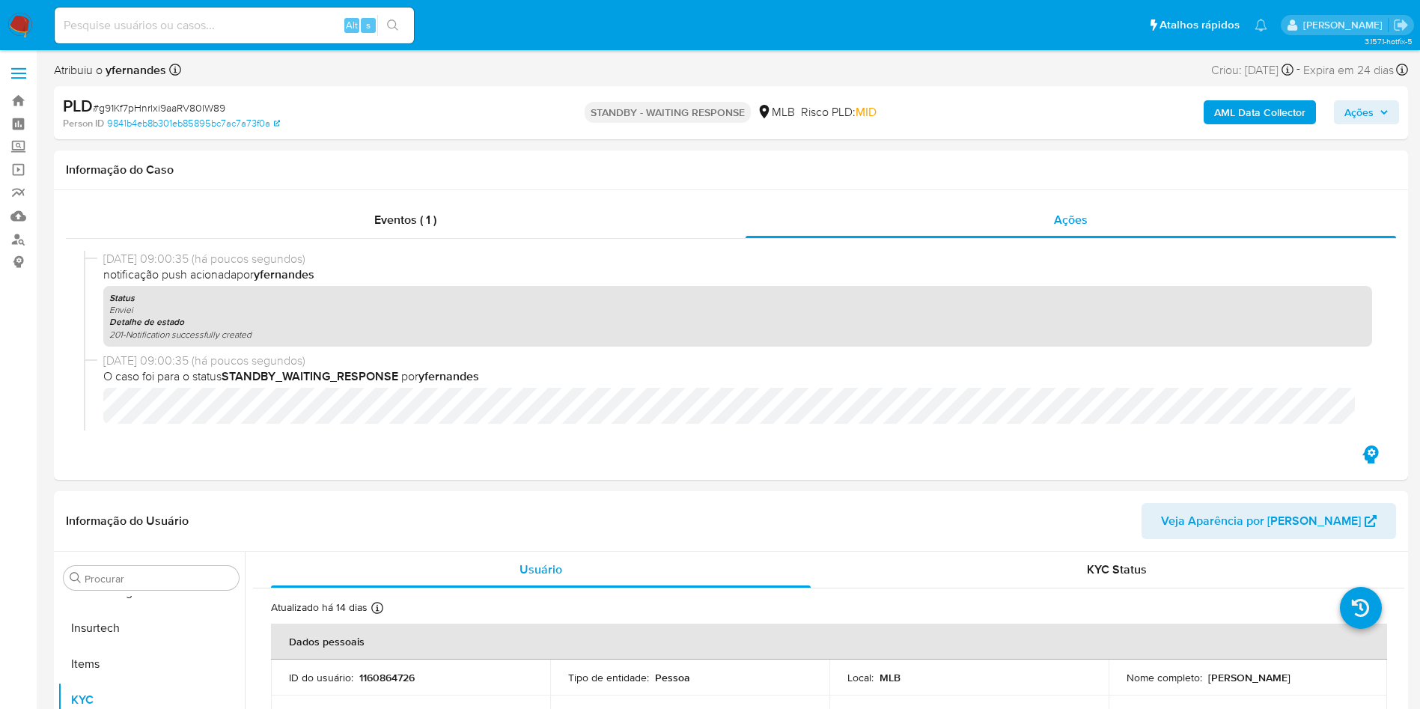
select select "10"
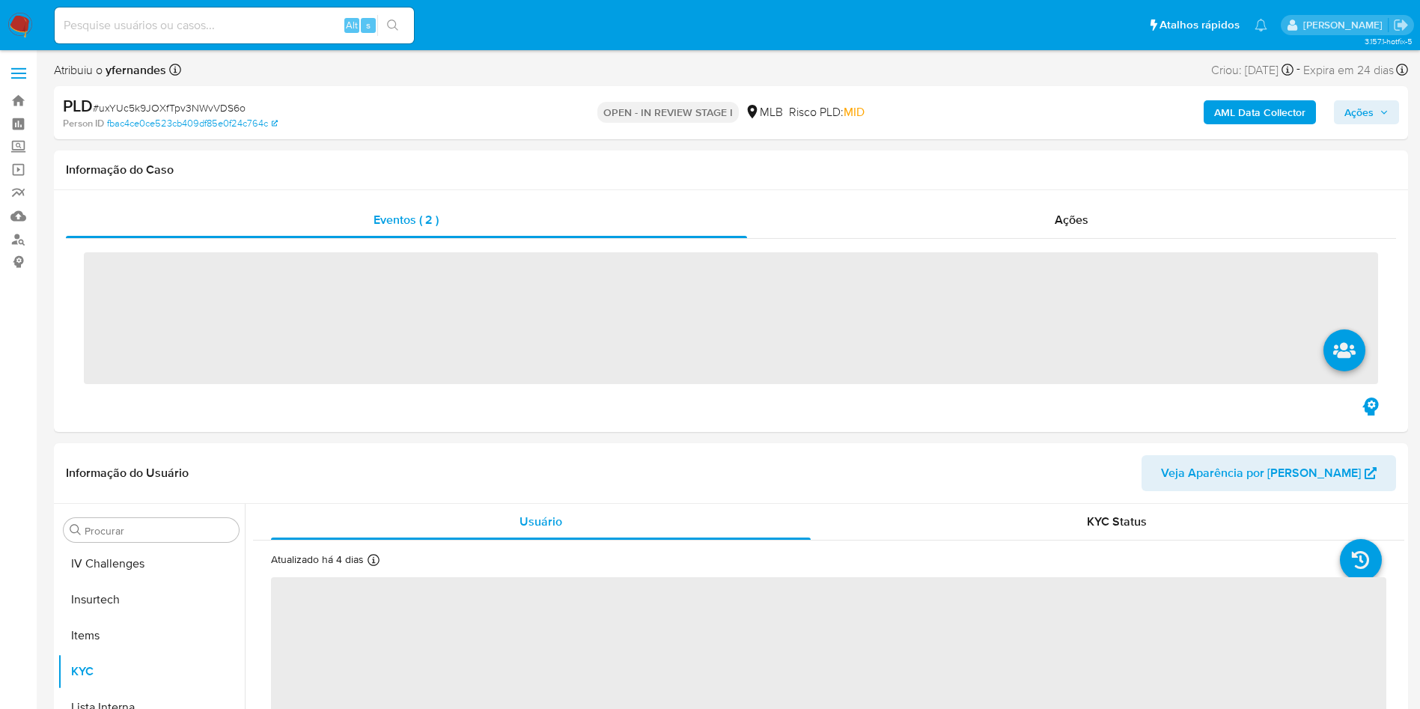
scroll to position [668, 0]
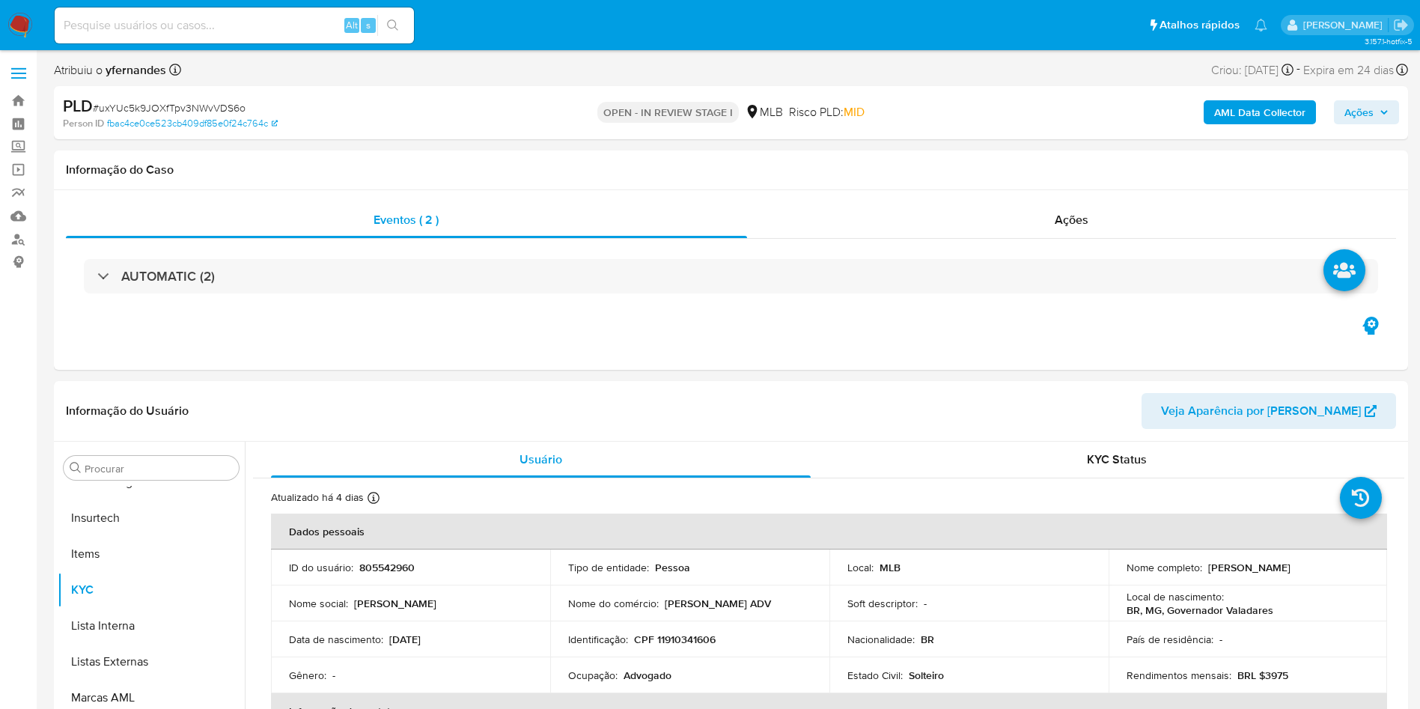
select select "10"
click at [187, 105] on span "# uxYUc5k9JOXfTpv3NWvVDS6o" at bounding box center [169, 107] width 153 height 15
copy span "uxYUc5k9JOXfTpv3NWvVDS6o"
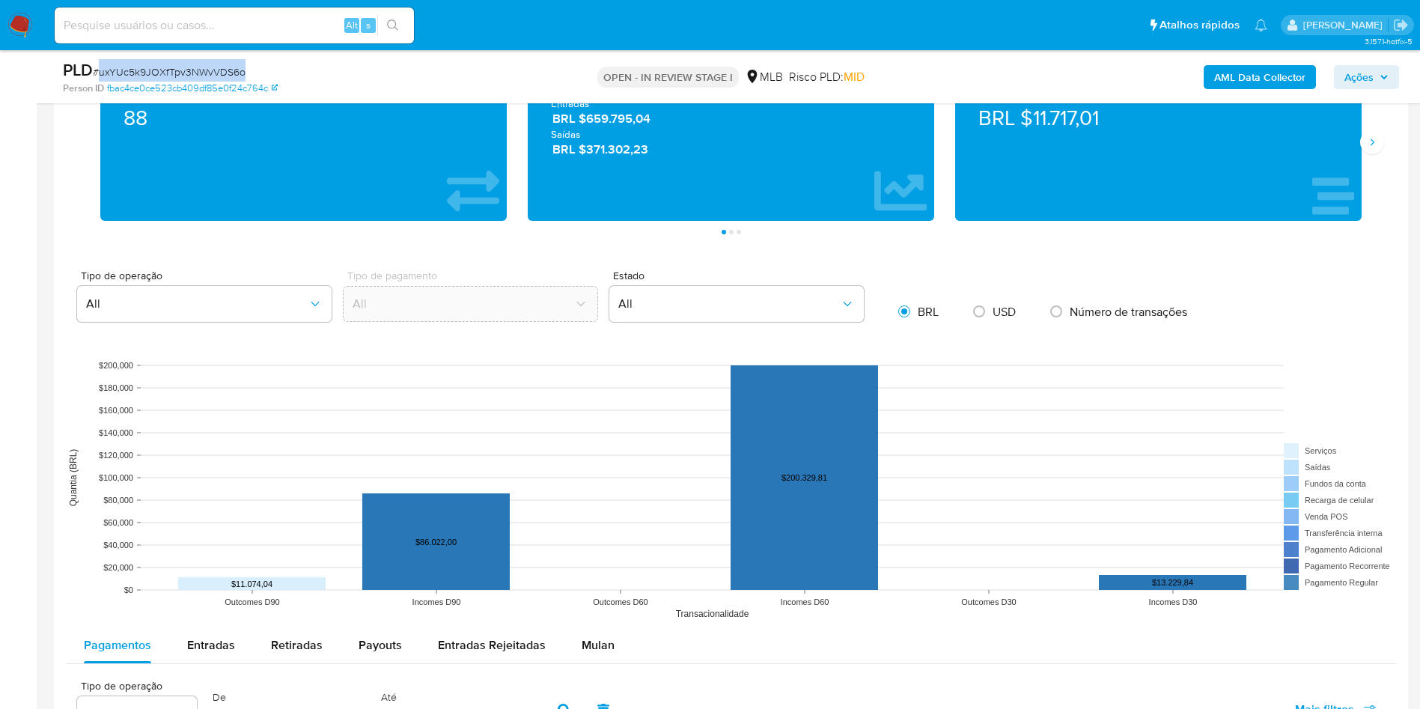
scroll to position [1347, 0]
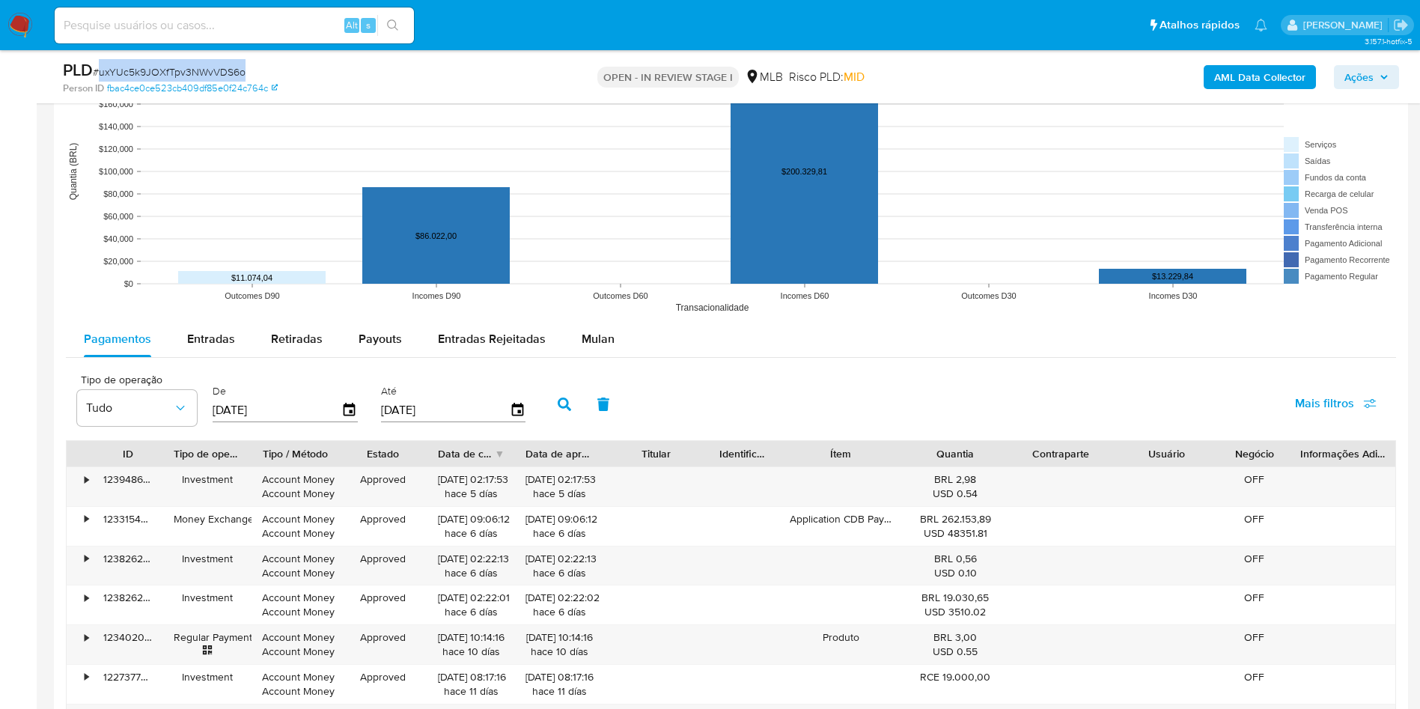
drag, startPoint x: 0, startPoint y: 439, endPoint x: 14, endPoint y: 435, distance: 14.7
click at [1, 439] on aside "Bandeja Painel Screening Pesquisa em Listas Watchlist Ferramentas Operações em …" at bounding box center [18, 90] width 37 height 2874
click at [617, 354] on button "Mulan" at bounding box center [598, 339] width 69 height 36
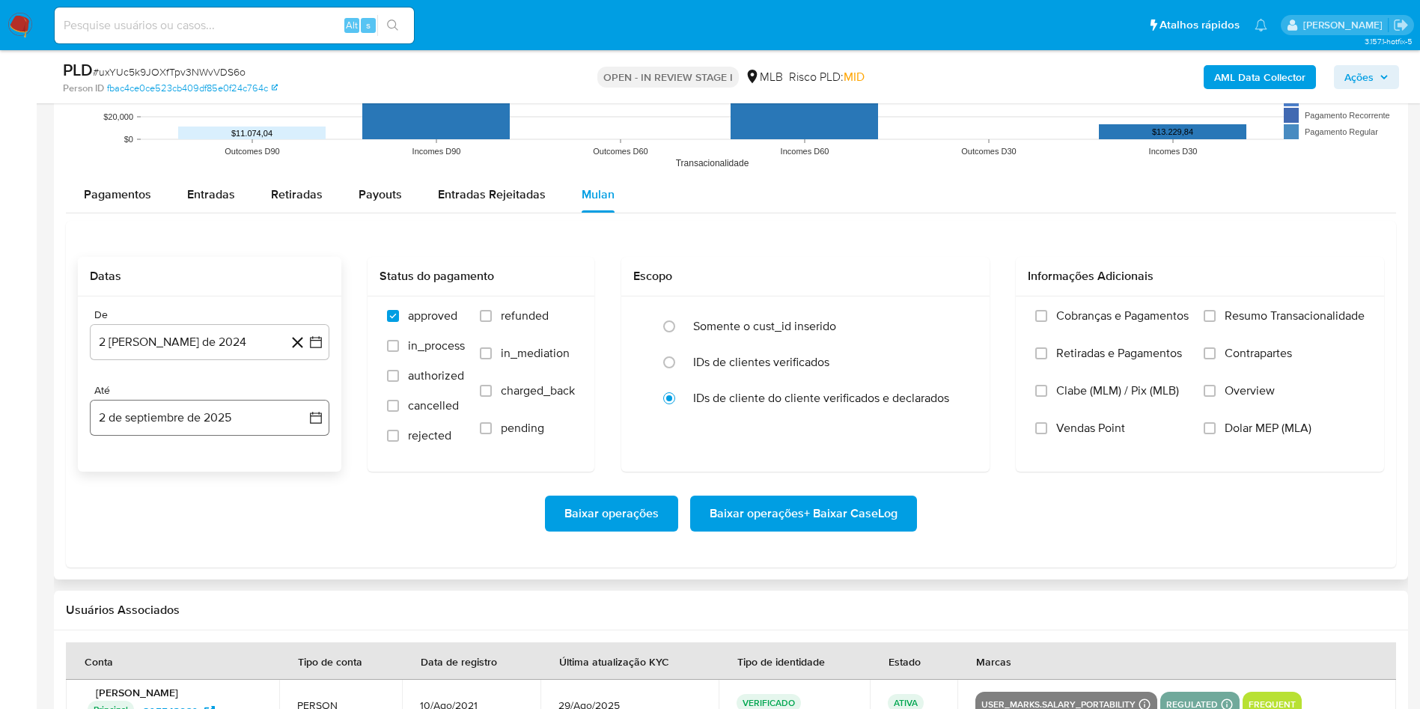
scroll to position [1572, 0]
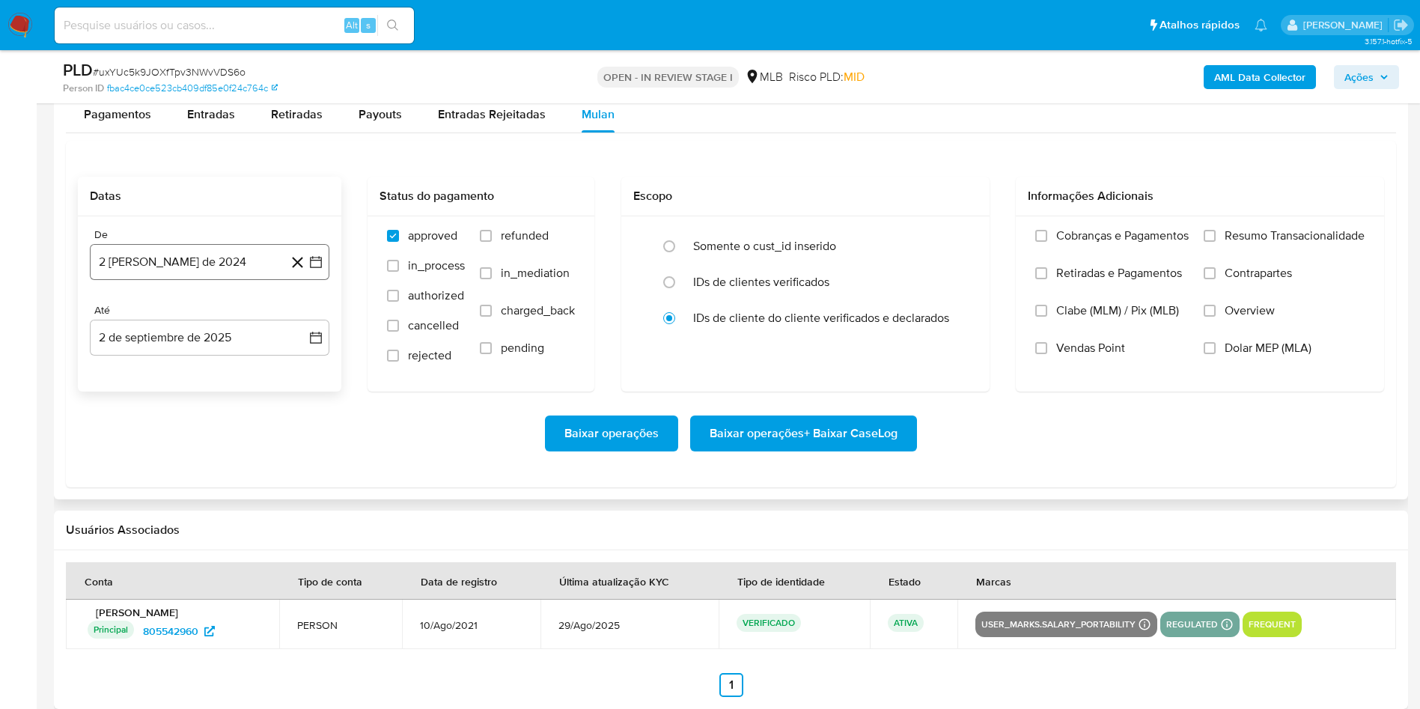
click at [192, 257] on button "2 de agosto de 2024" at bounding box center [210, 262] width 240 height 36
click at [205, 308] on span "agosto 2024" at bounding box center [202, 315] width 68 height 15
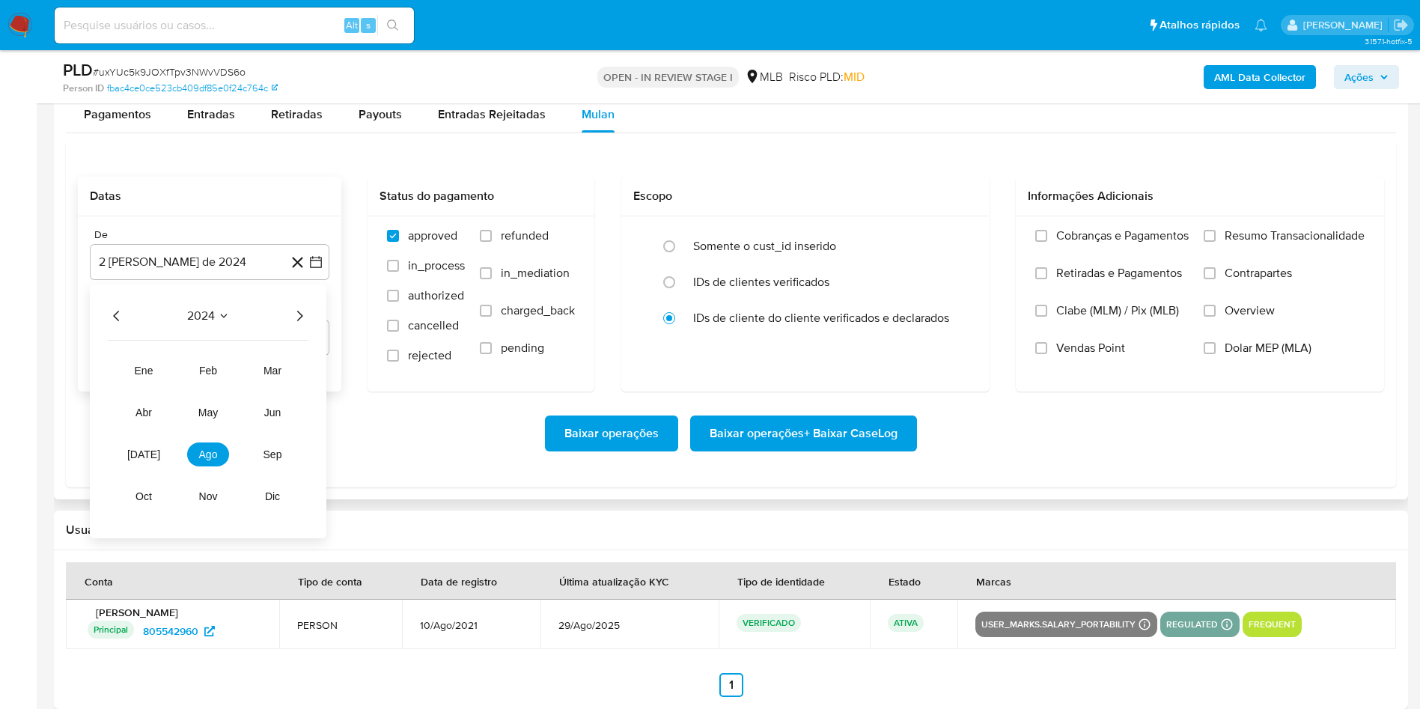
click at [292, 313] on icon "Año siguiente" at bounding box center [299, 316] width 18 height 18
click at [140, 449] on span "jul" at bounding box center [143, 454] width 33 height 12
click at [121, 311] on icon "Mes anterior" at bounding box center [117, 316] width 18 height 18
click at [201, 365] on button "1" at bounding box center [210, 371] width 24 height 24
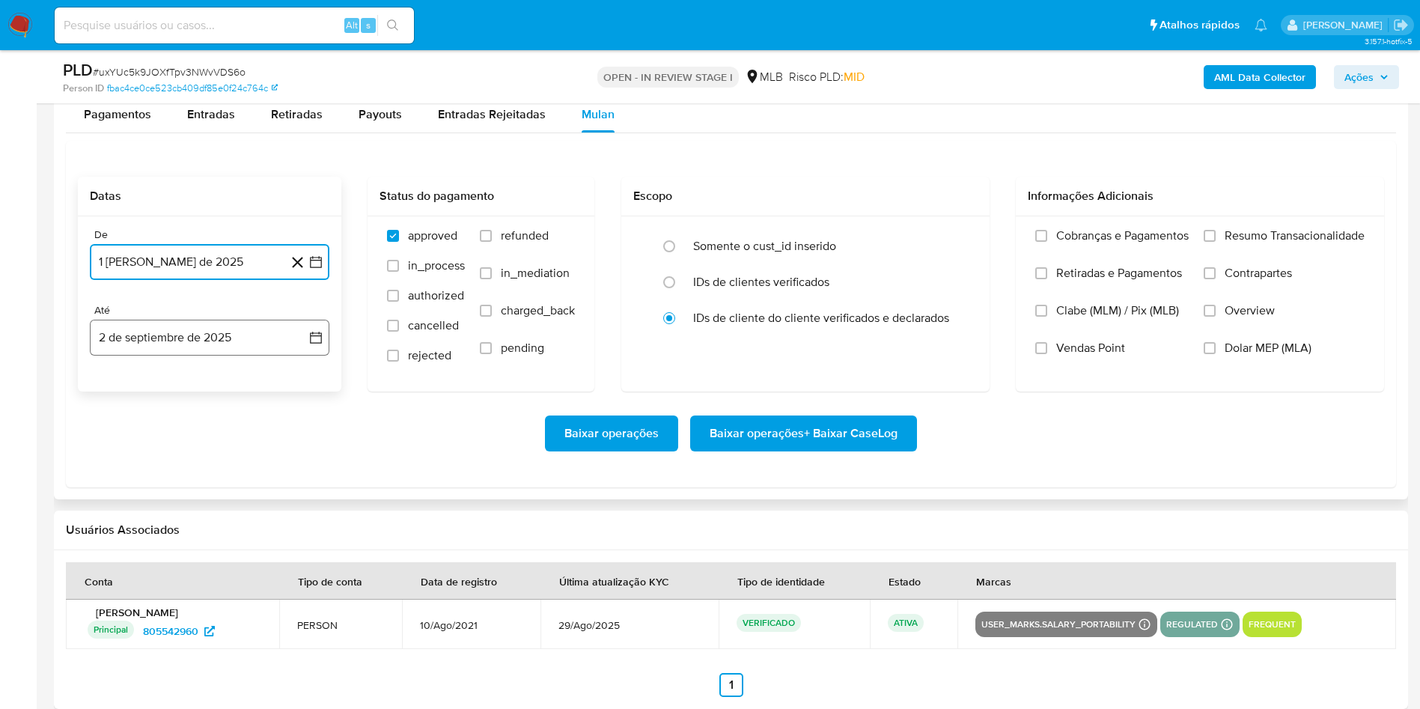
click at [193, 329] on button "2 de septiembre de 2025" at bounding box center [210, 338] width 240 height 36
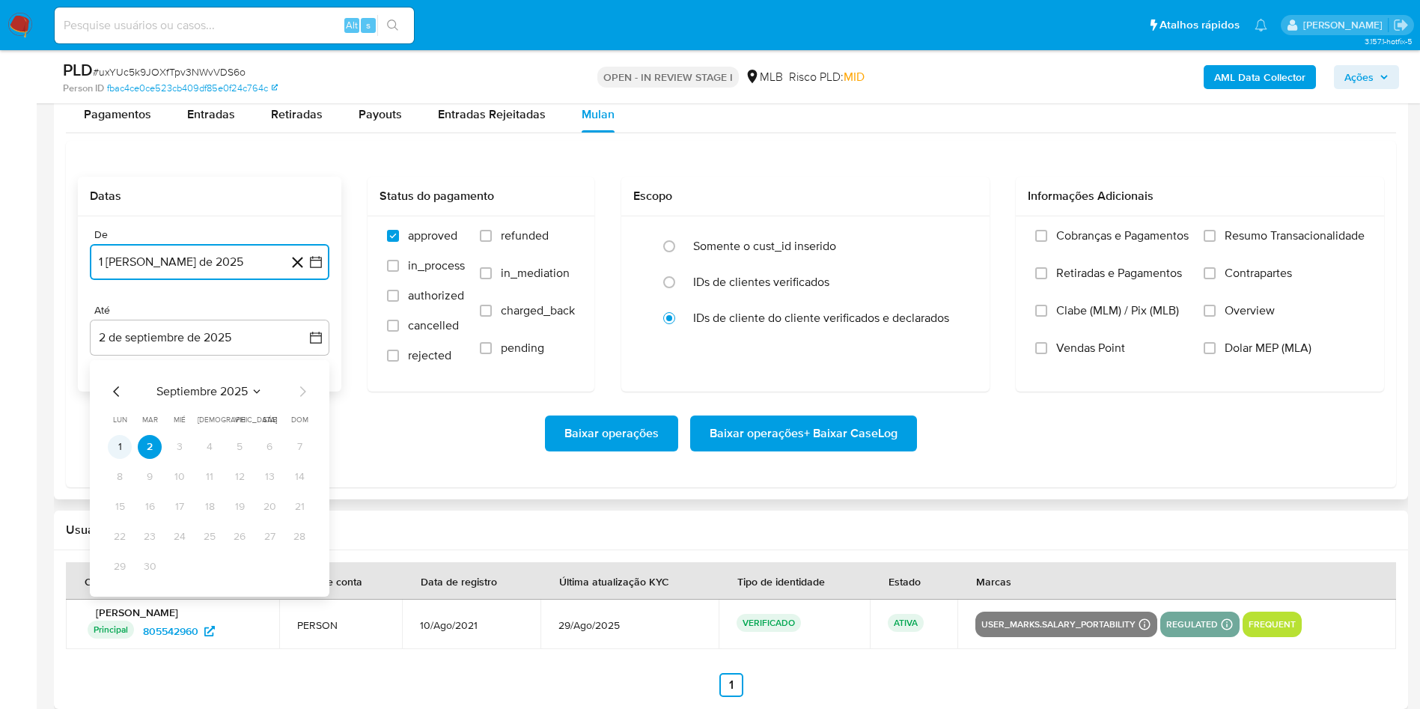
click at [123, 442] on button "1" at bounding box center [120, 447] width 24 height 24
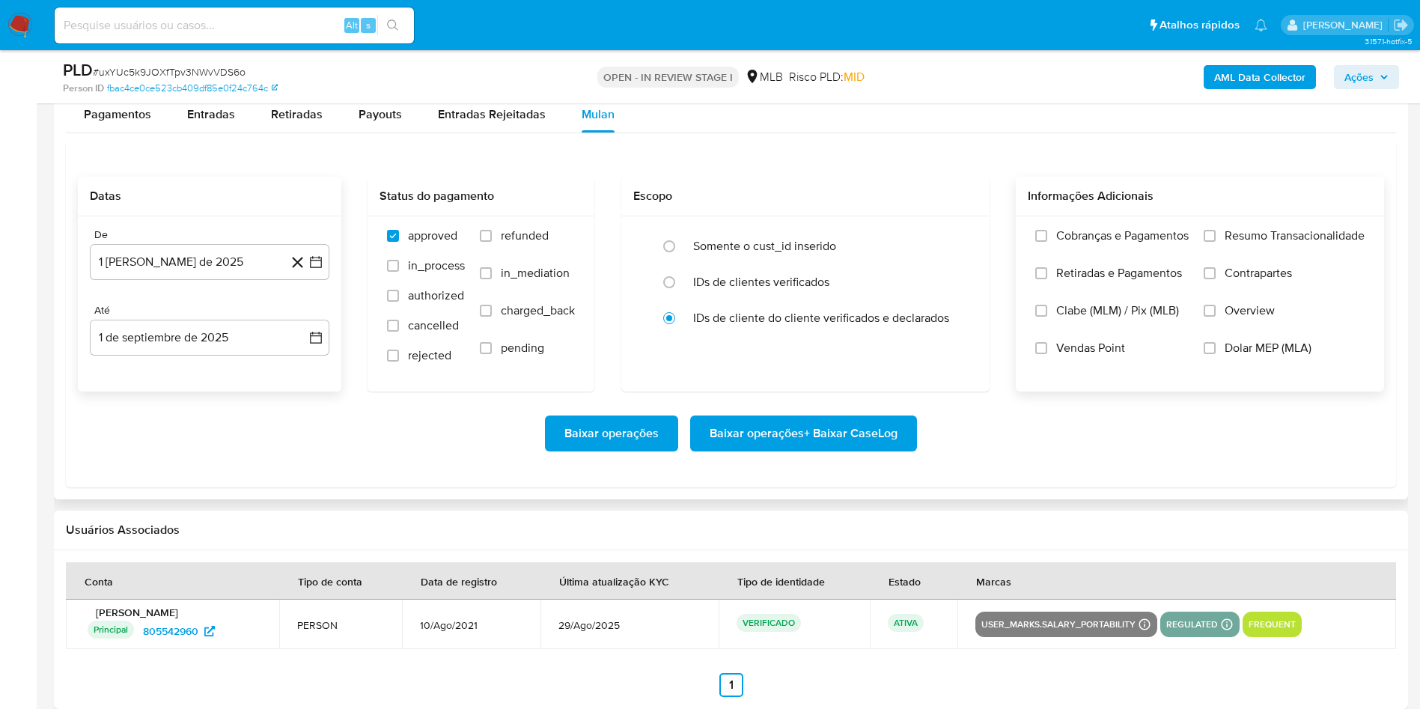
click at [1260, 212] on div "Informações Adicionais" at bounding box center [1200, 197] width 368 height 40
click at [1260, 237] on span "Resumo Transacionalidade" at bounding box center [1294, 235] width 140 height 15
click at [1215, 237] on input "Resumo Transacionalidade" at bounding box center [1210, 236] width 12 height 12
click at [828, 427] on span "Baixar operações + Baixar CaseLog" at bounding box center [804, 433] width 188 height 33
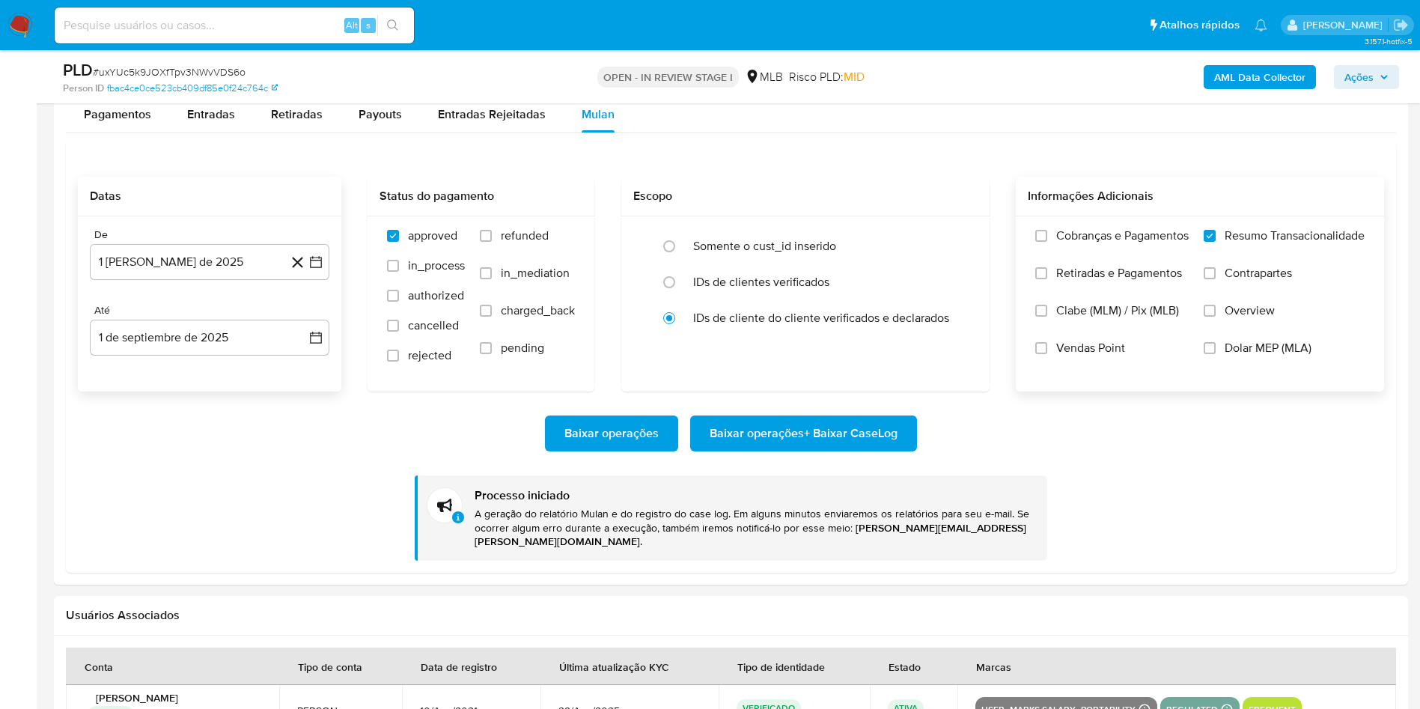
scroll to position [1459, 0]
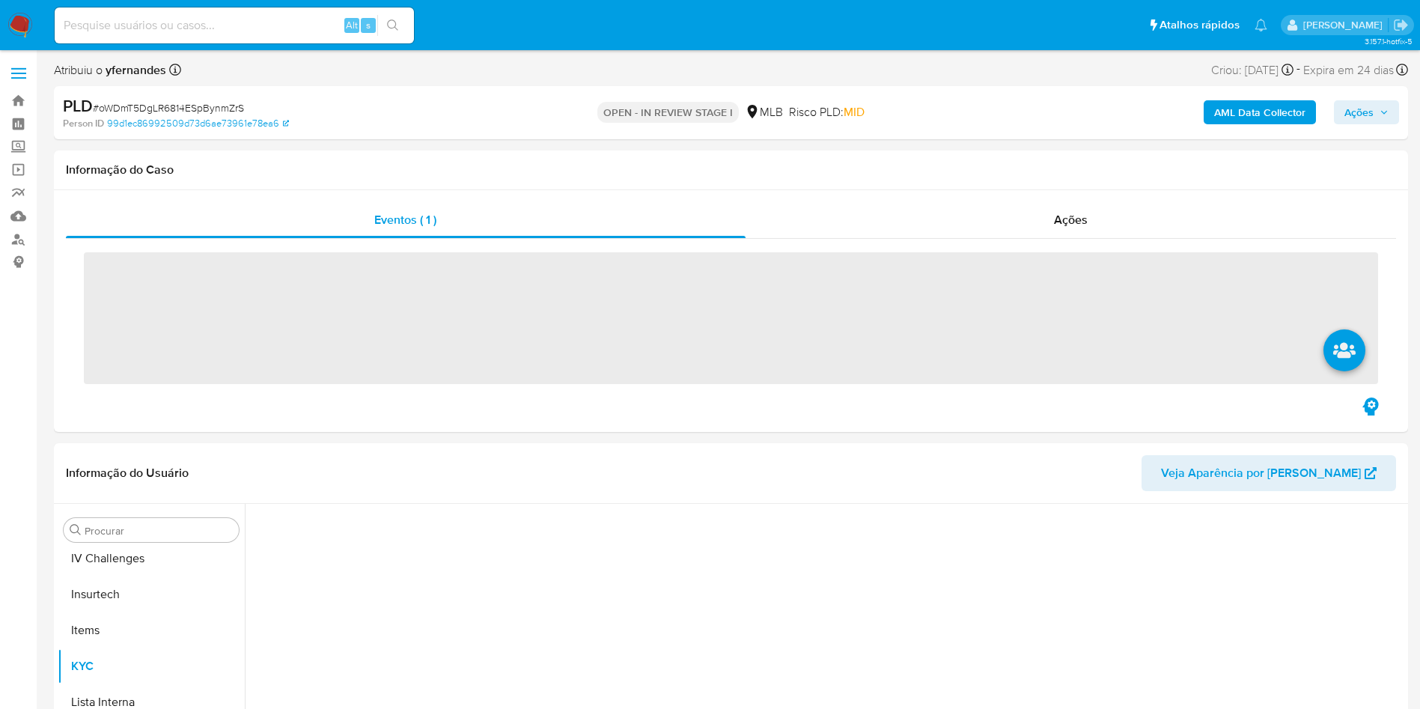
scroll to position [668, 0]
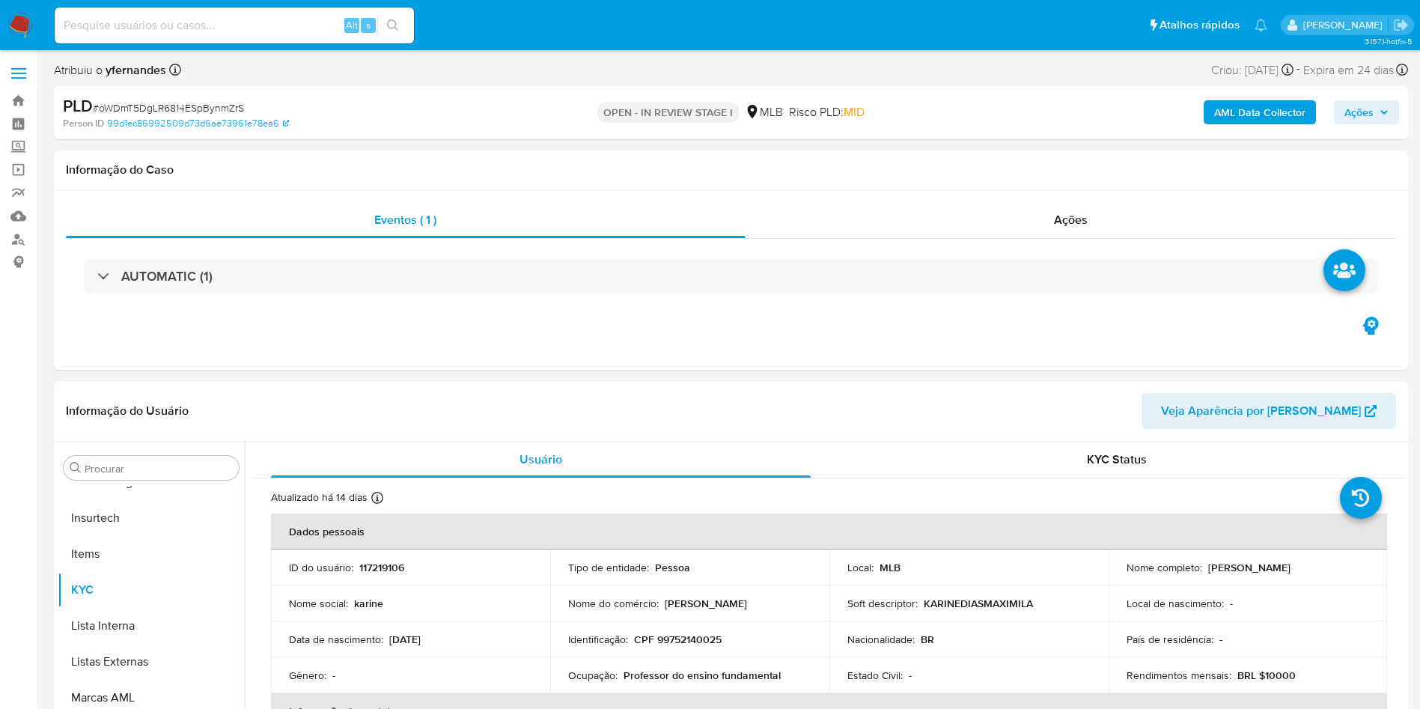
select select "10"
click at [172, 103] on span "# oWDmT5DgLR6814ESpBynmZrS" at bounding box center [168, 107] width 151 height 15
copy span "oWDmT5DgLR6814ESpBynmZrS"
